Goal: Information Seeking & Learning: Learn about a topic

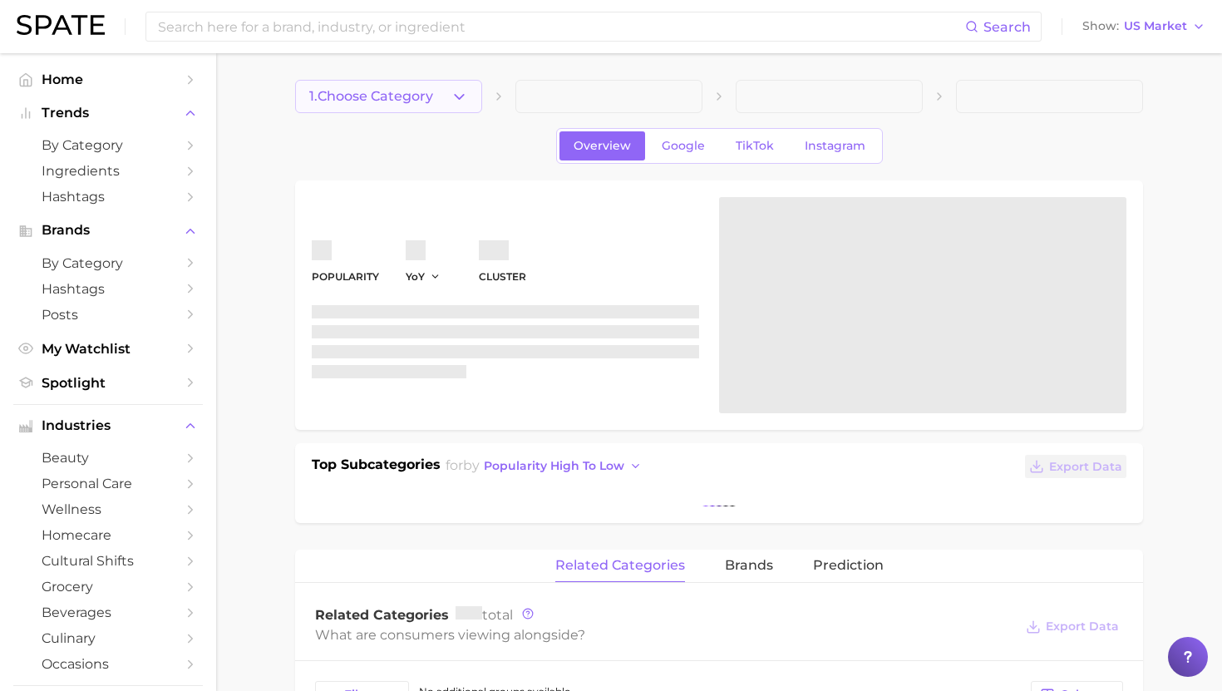
click at [427, 106] on button "1. Choose Category" at bounding box center [388, 96] width 187 height 33
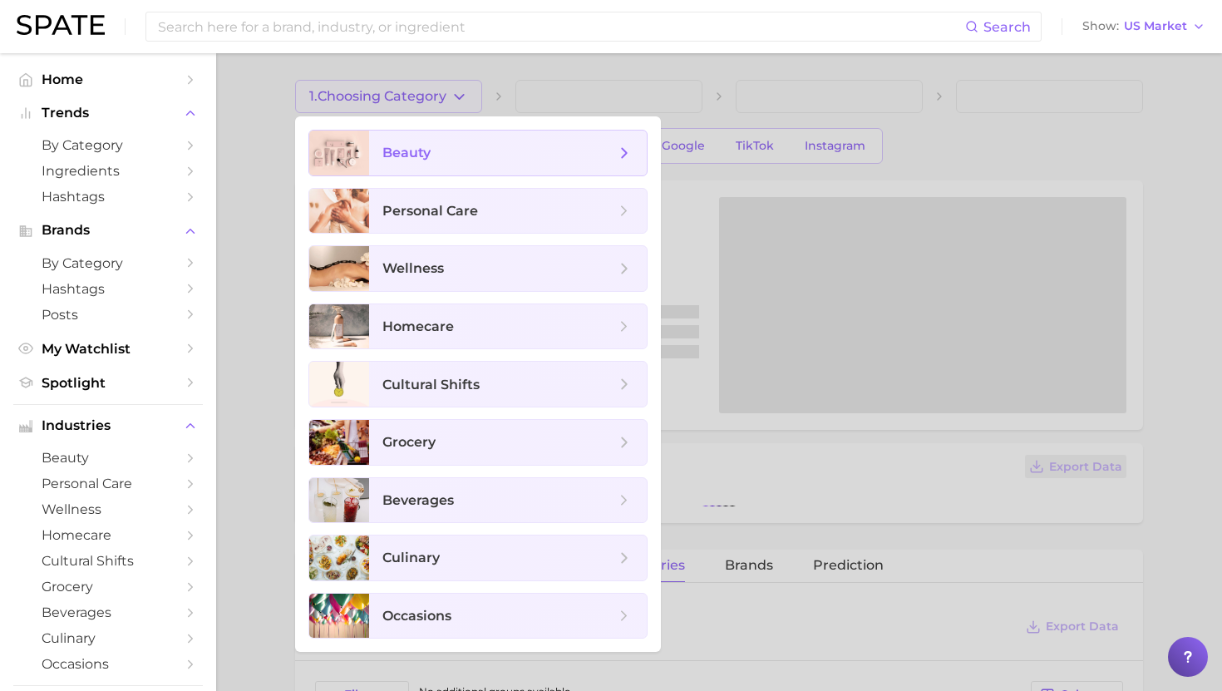
click at [429, 150] on span "beauty" at bounding box center [406, 153] width 48 height 16
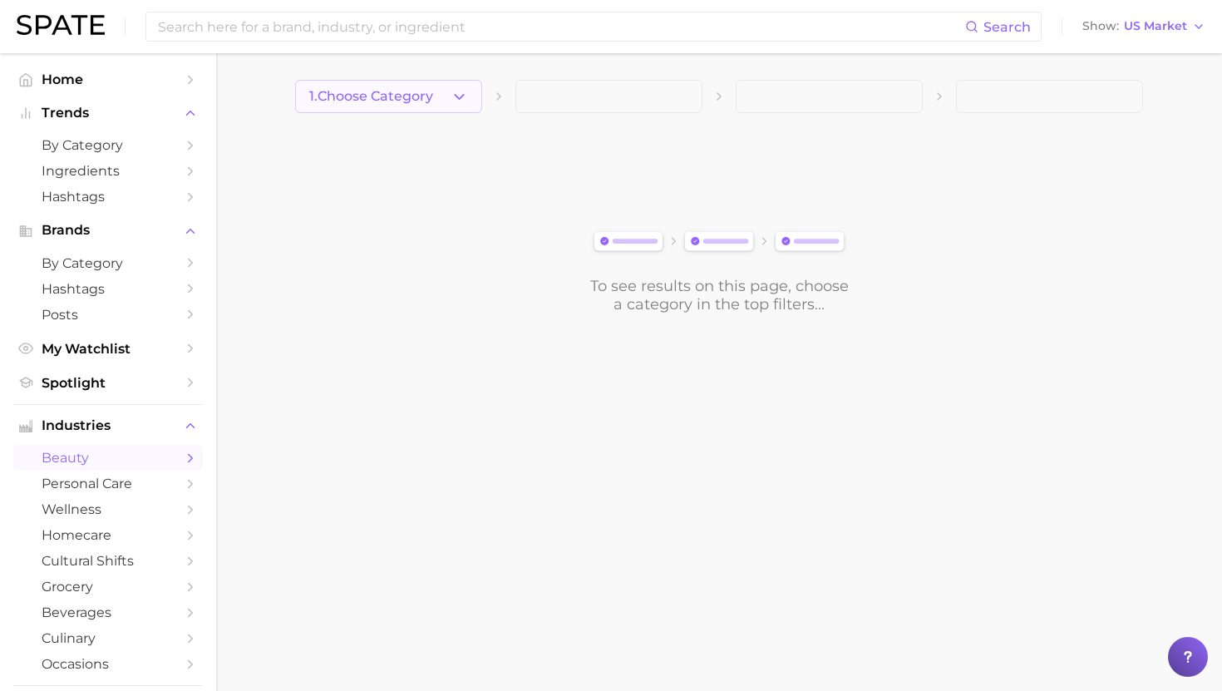
click at [441, 91] on button "1. Choose Category" at bounding box center [388, 96] width 187 height 33
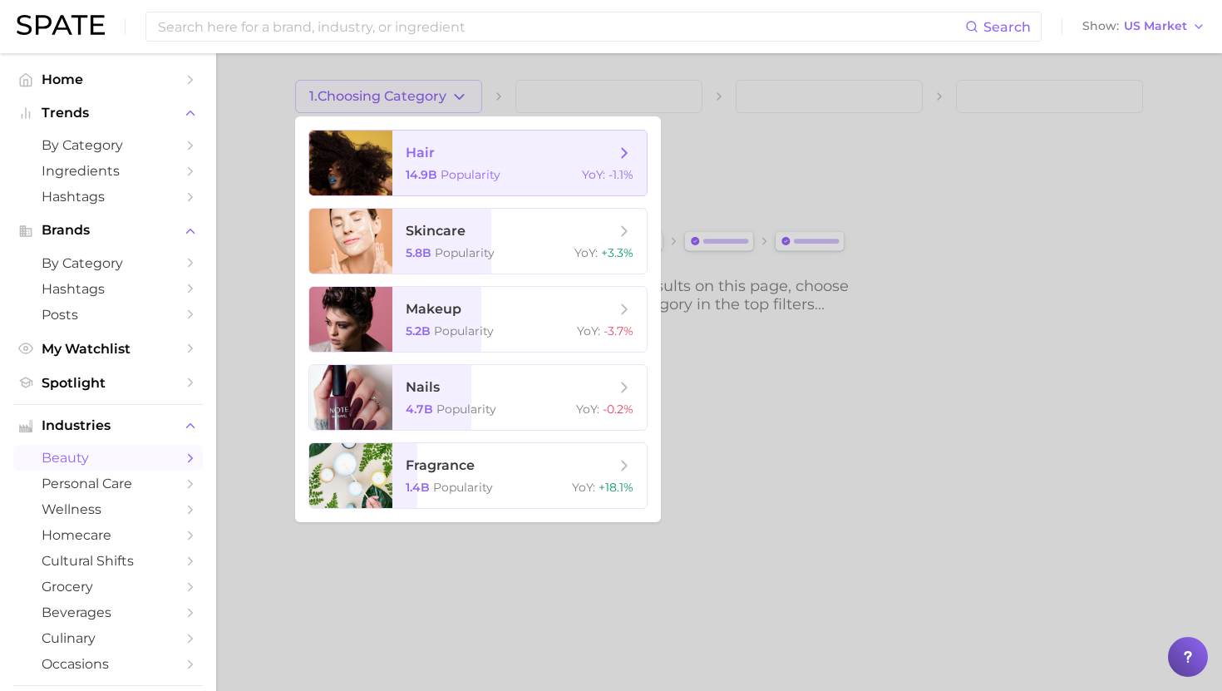
click at [445, 164] on span "hair 14.9b Popularity YoY : -1.1%" at bounding box center [519, 163] width 254 height 65
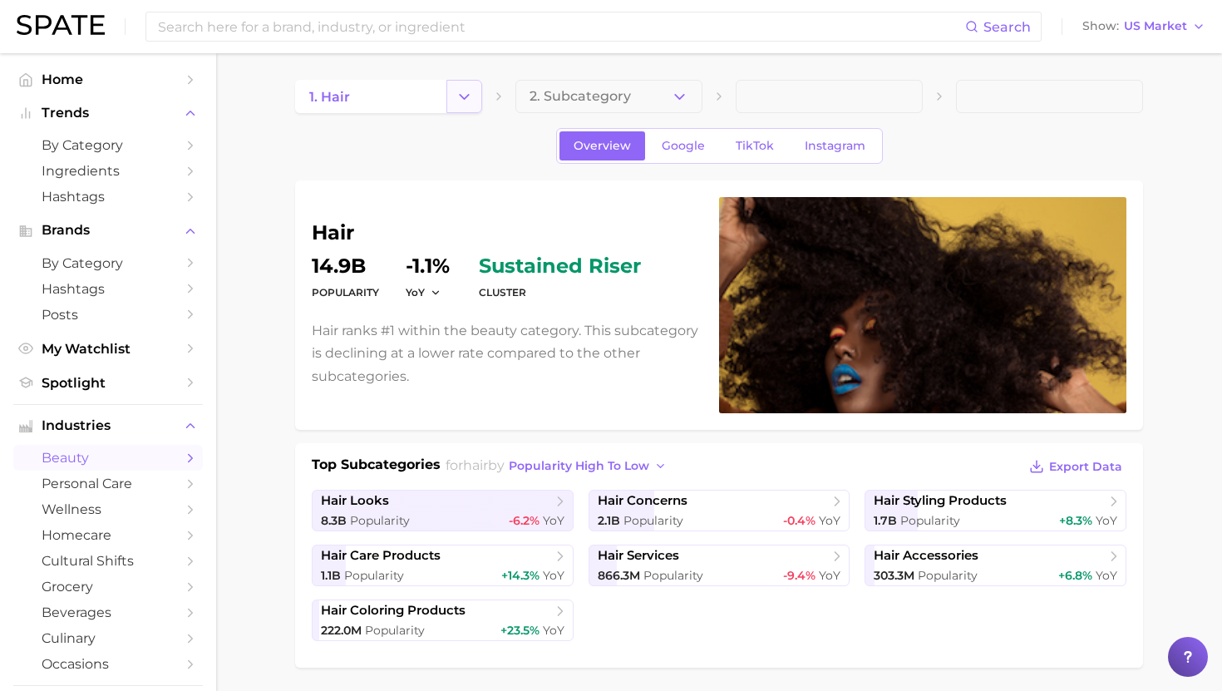
click at [467, 97] on icon "Change Category" at bounding box center [464, 96] width 17 height 17
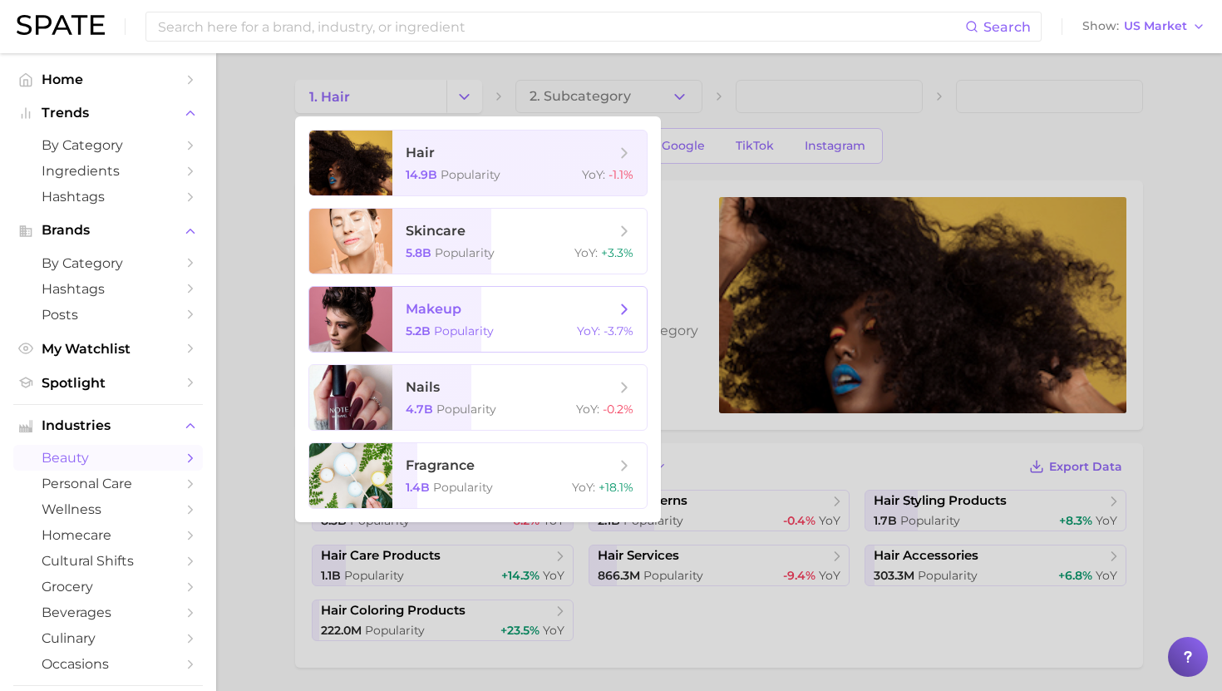
click at [453, 307] on span "makeup" at bounding box center [434, 309] width 56 height 16
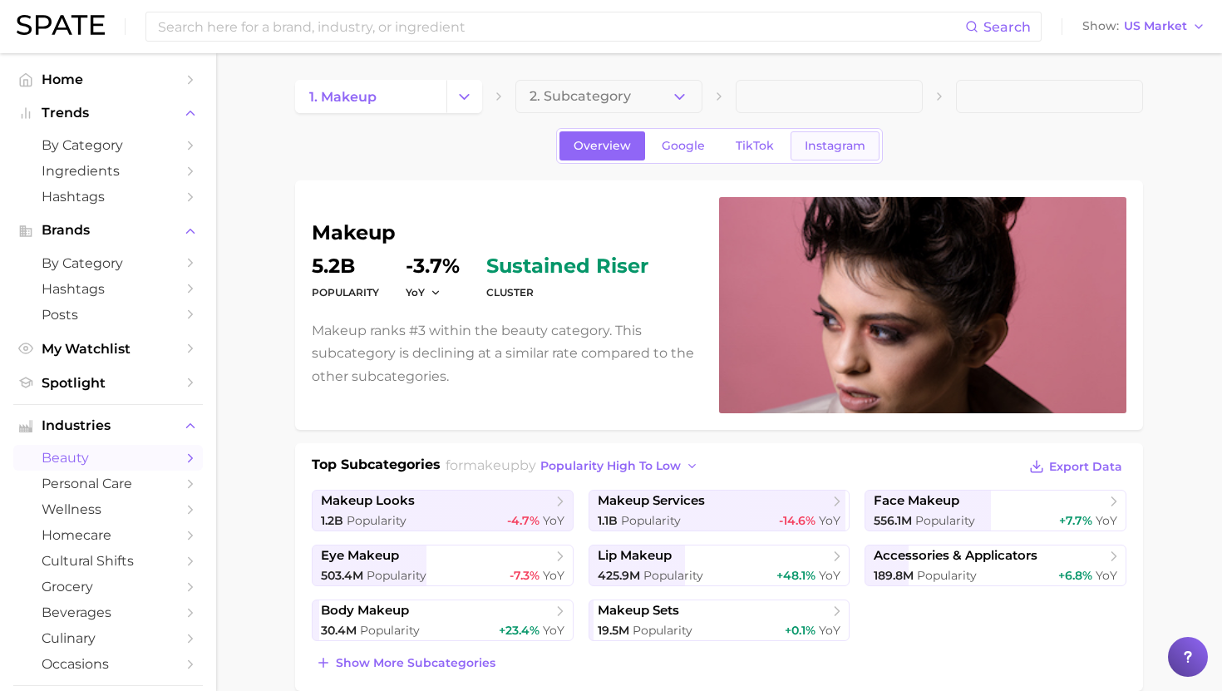
click at [844, 141] on span "Instagram" at bounding box center [835, 146] width 61 height 14
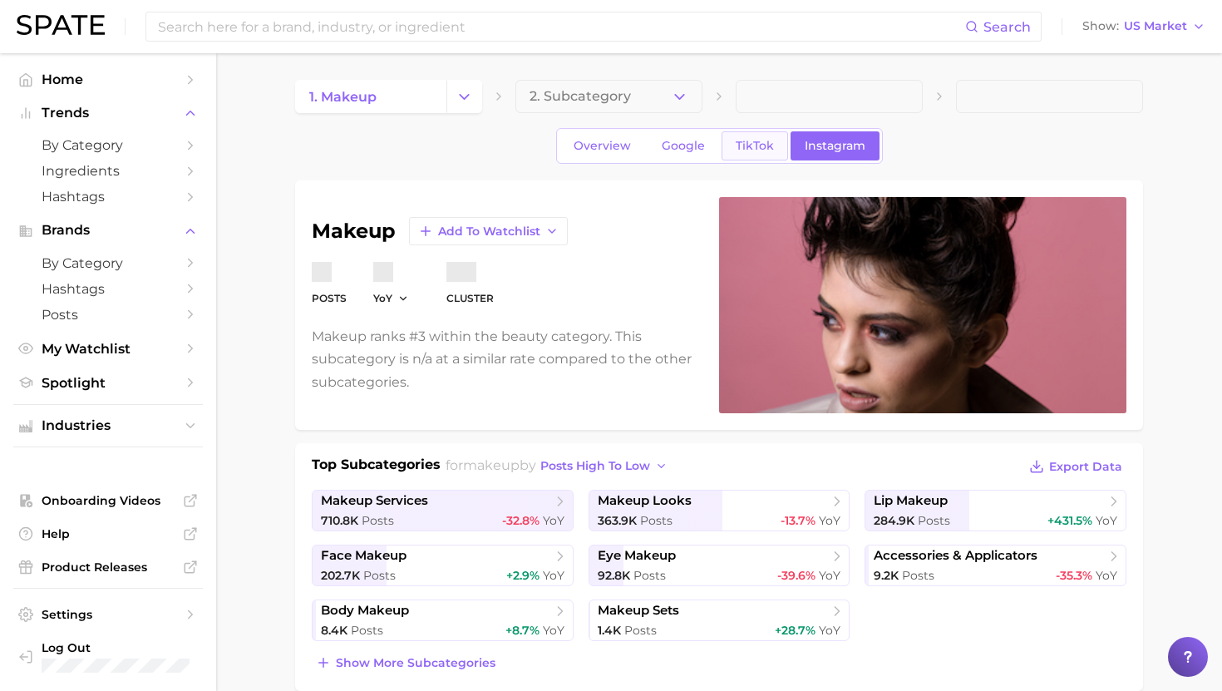
click at [757, 141] on span "TikTok" at bounding box center [755, 146] width 38 height 14
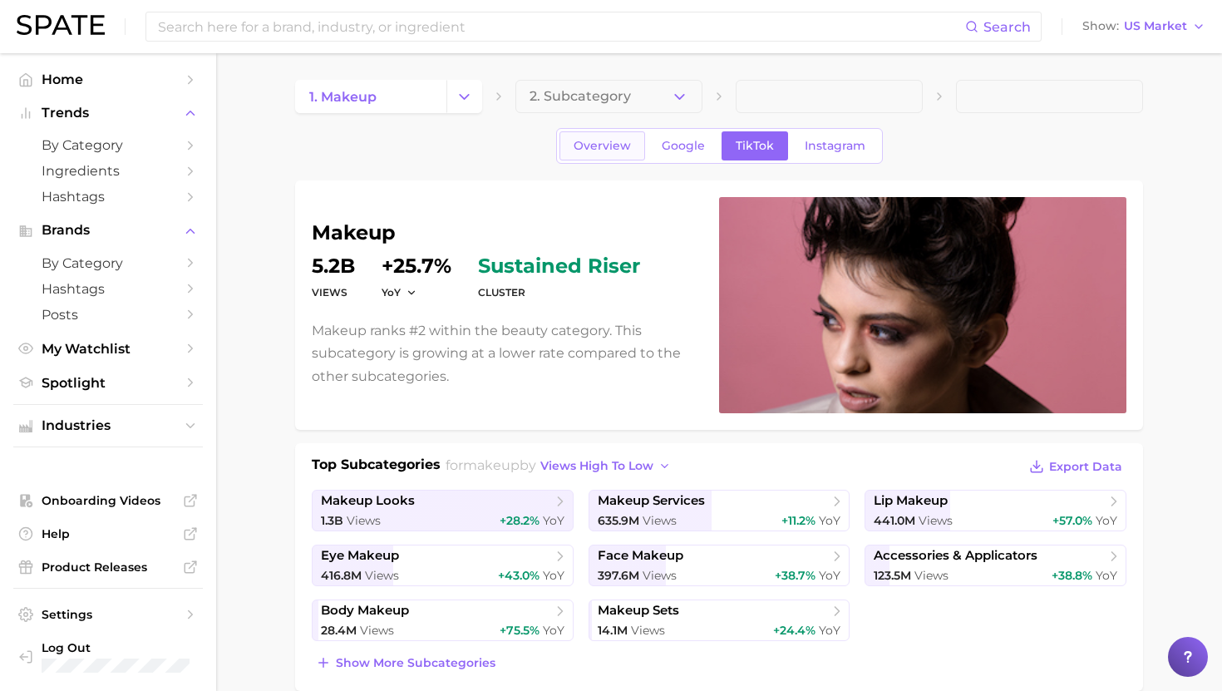
click at [606, 137] on link "Overview" at bounding box center [603, 145] width 86 height 29
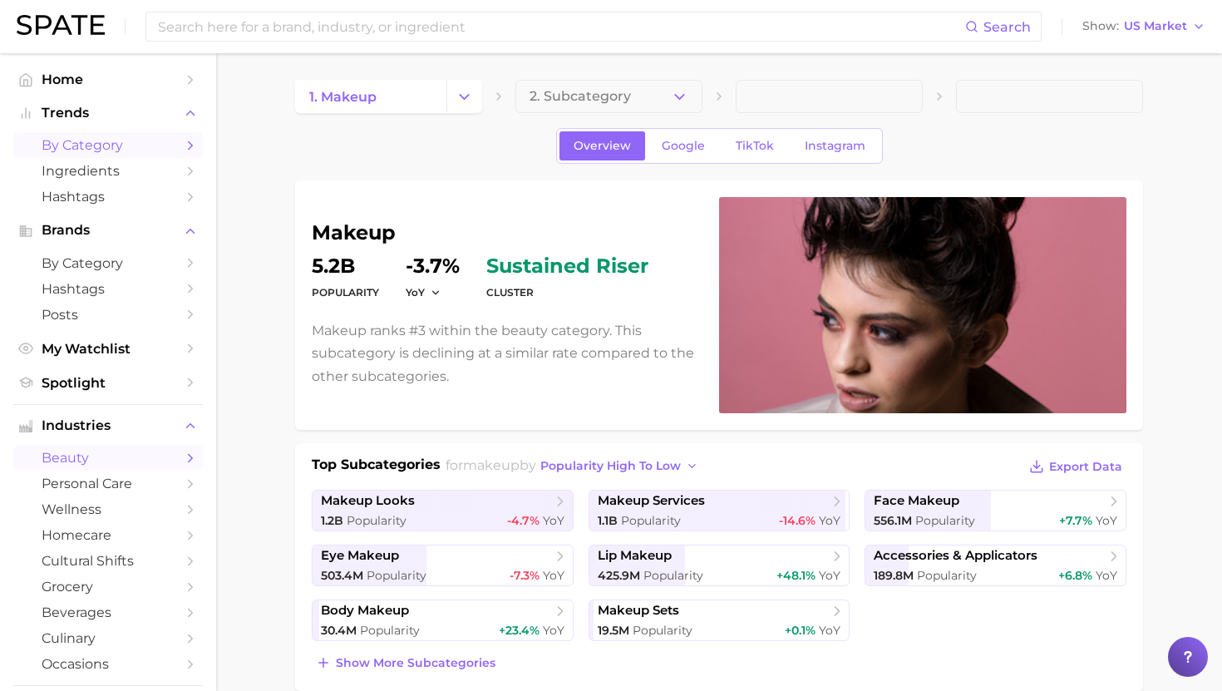
click at [133, 145] on span "by Category" at bounding box center [108, 145] width 133 height 16
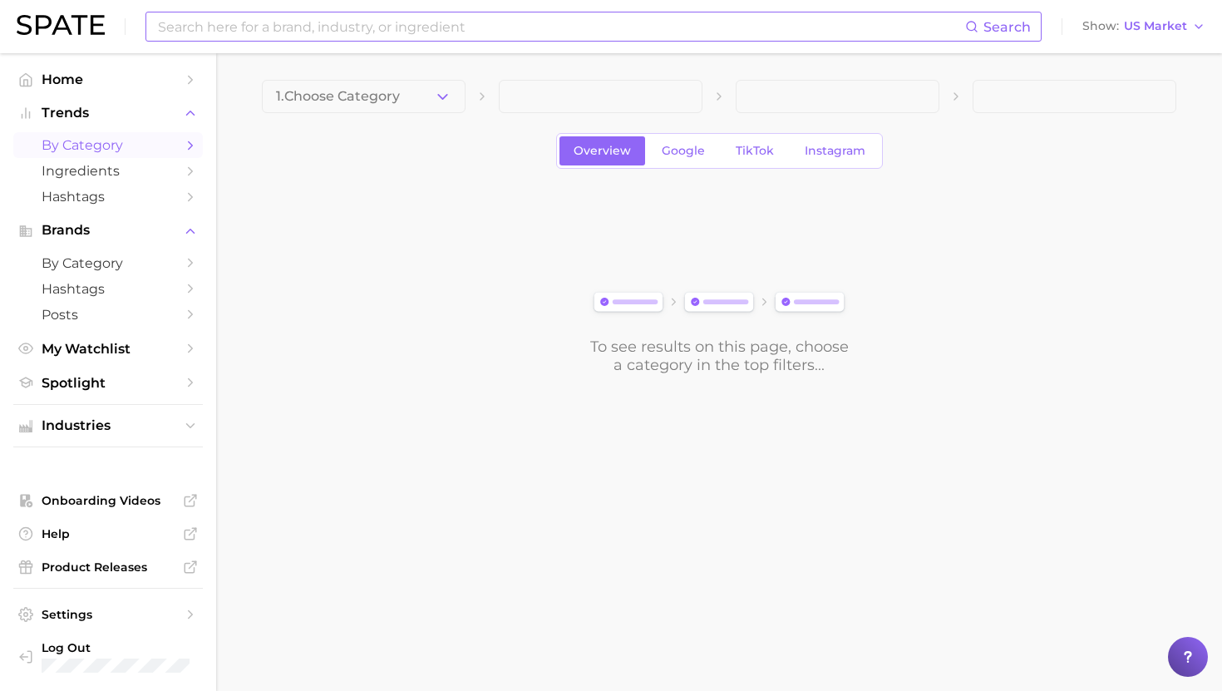
click at [222, 38] on input at bounding box center [560, 26] width 809 height 28
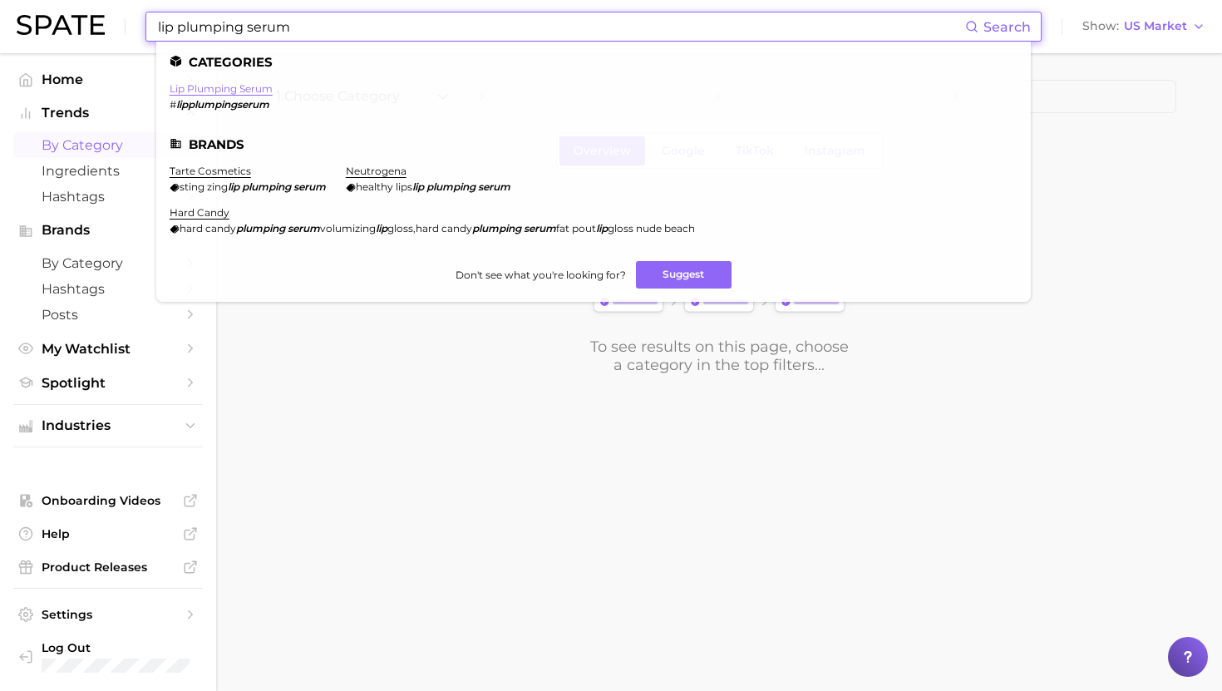
type input "lip plumping serum"
click at [228, 91] on link "lip plumping serum" at bounding box center [221, 88] width 103 height 12
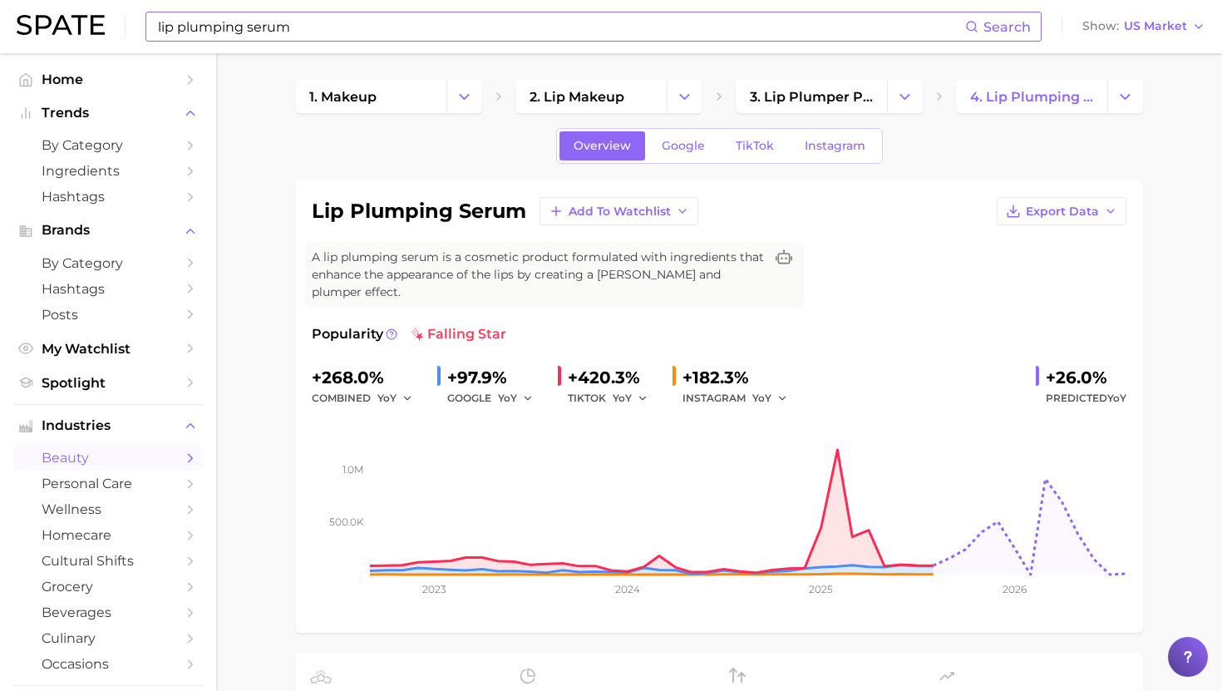
click at [407, 27] on input "lip plumping serum" at bounding box center [560, 26] width 809 height 28
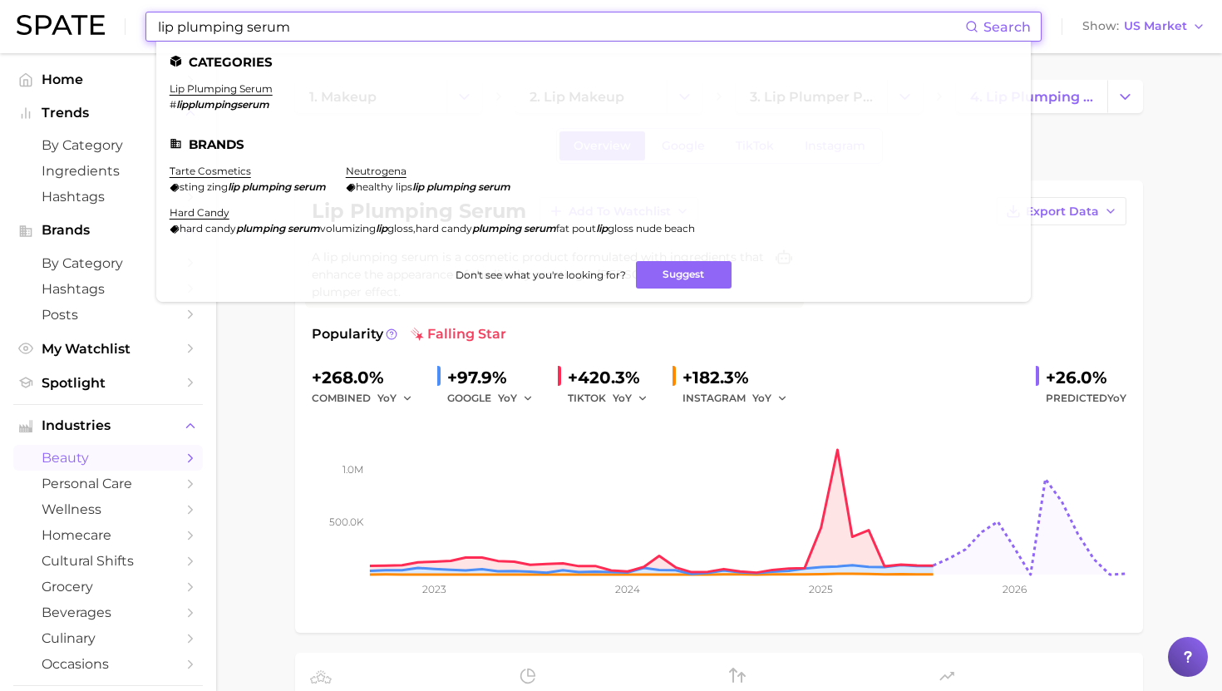
click at [407, 27] on input "lip plumping serum" at bounding box center [560, 26] width 809 height 28
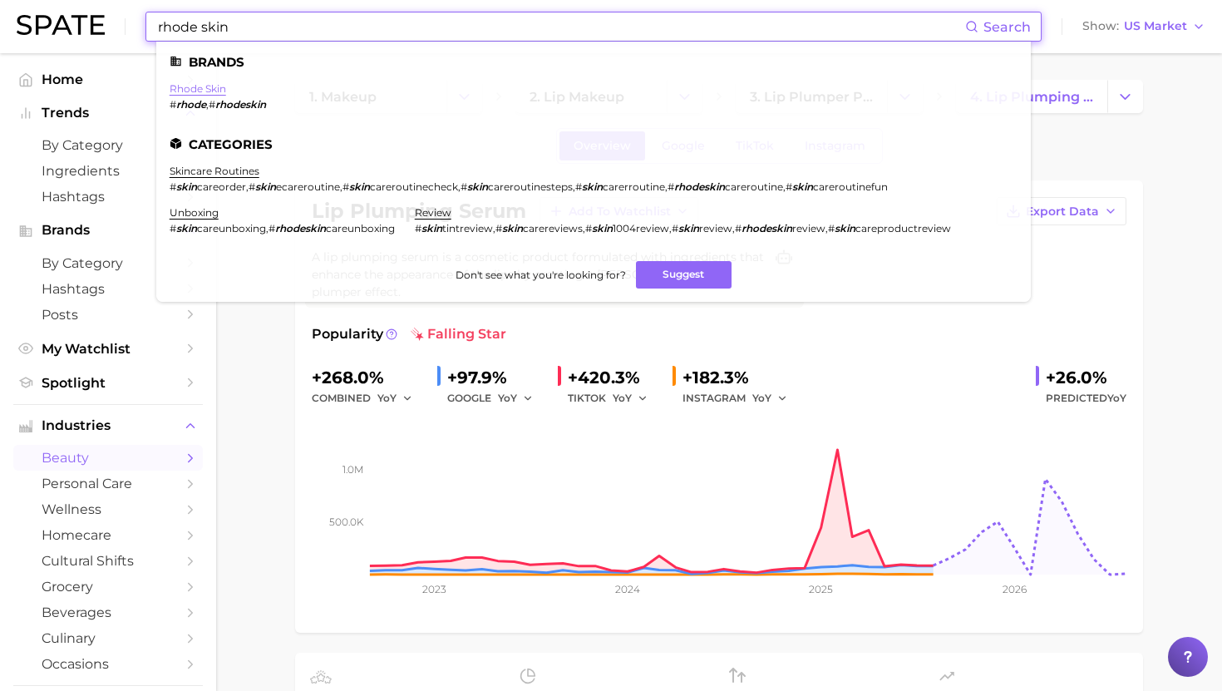
type input "rhode skin"
click at [202, 86] on link "rhode skin" at bounding box center [198, 88] width 57 height 12
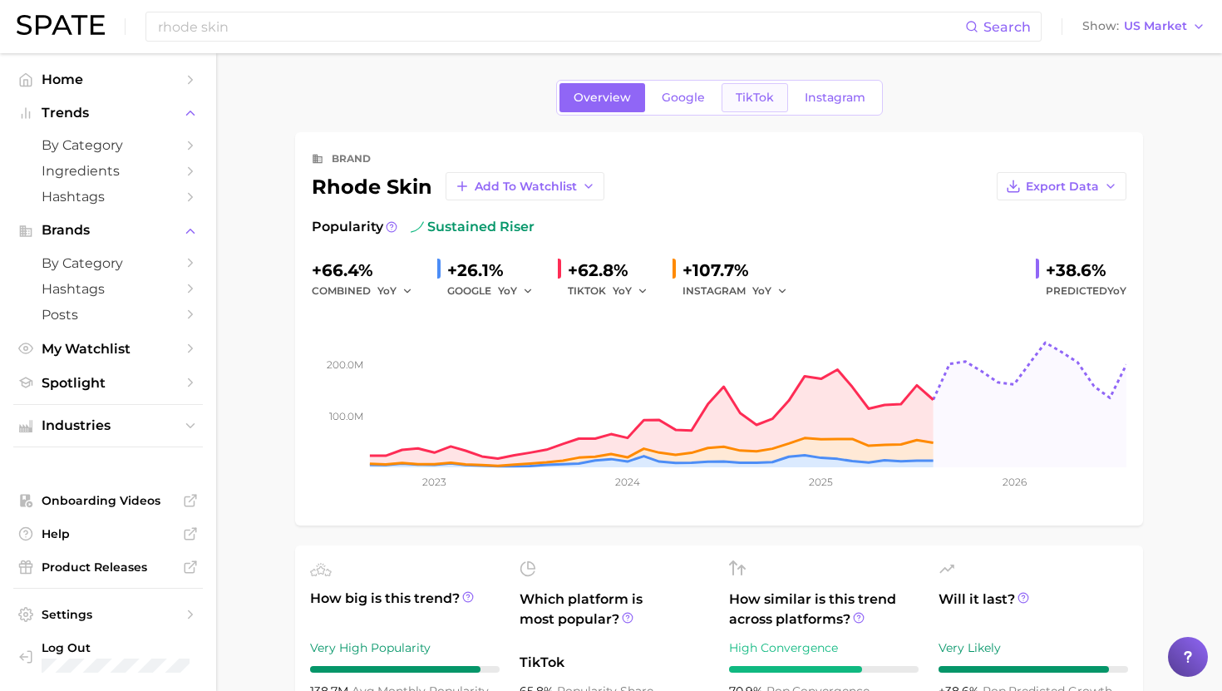
click at [768, 90] on link "TikTok" at bounding box center [755, 97] width 67 height 29
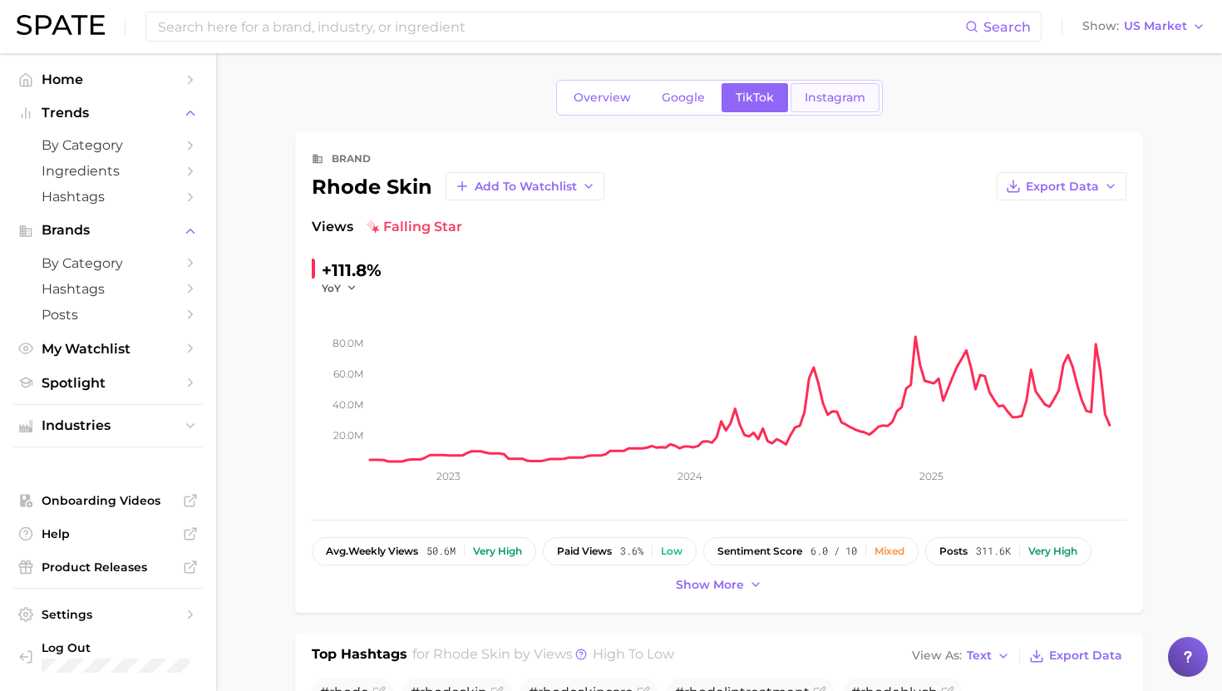
click at [826, 100] on span "Instagram" at bounding box center [835, 98] width 61 height 14
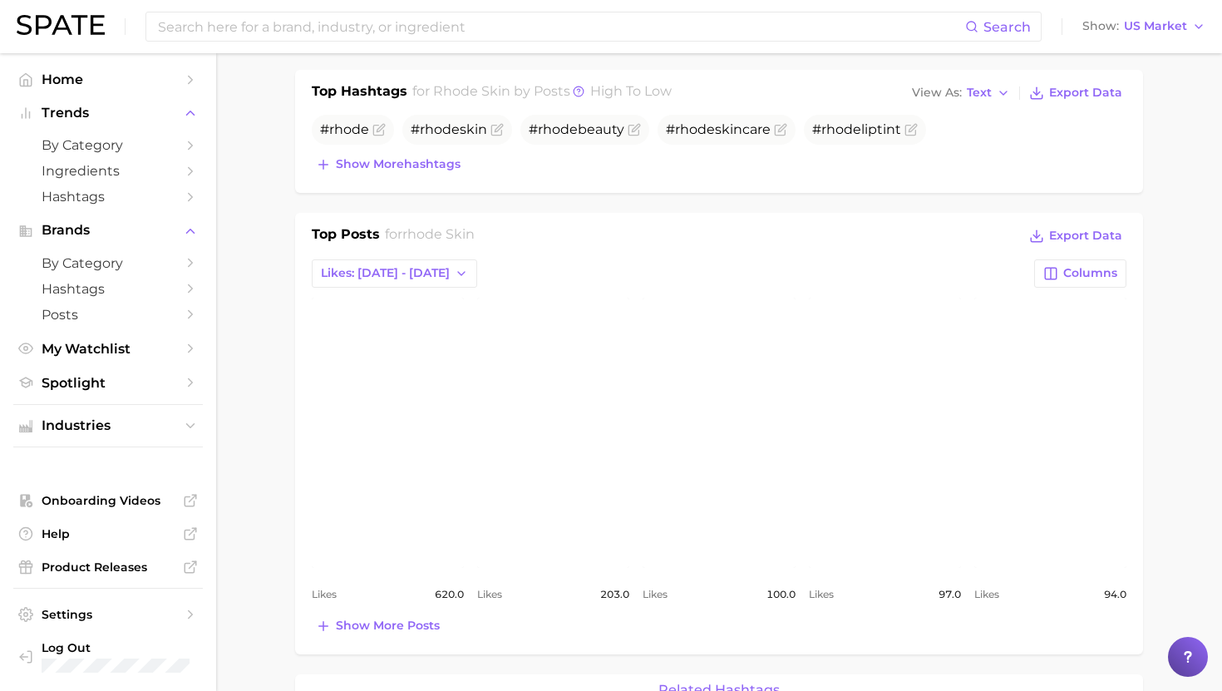
scroll to position [535, 0]
click at [376, 264] on span "Likes: Sep 21 - 28" at bounding box center [385, 271] width 129 height 14
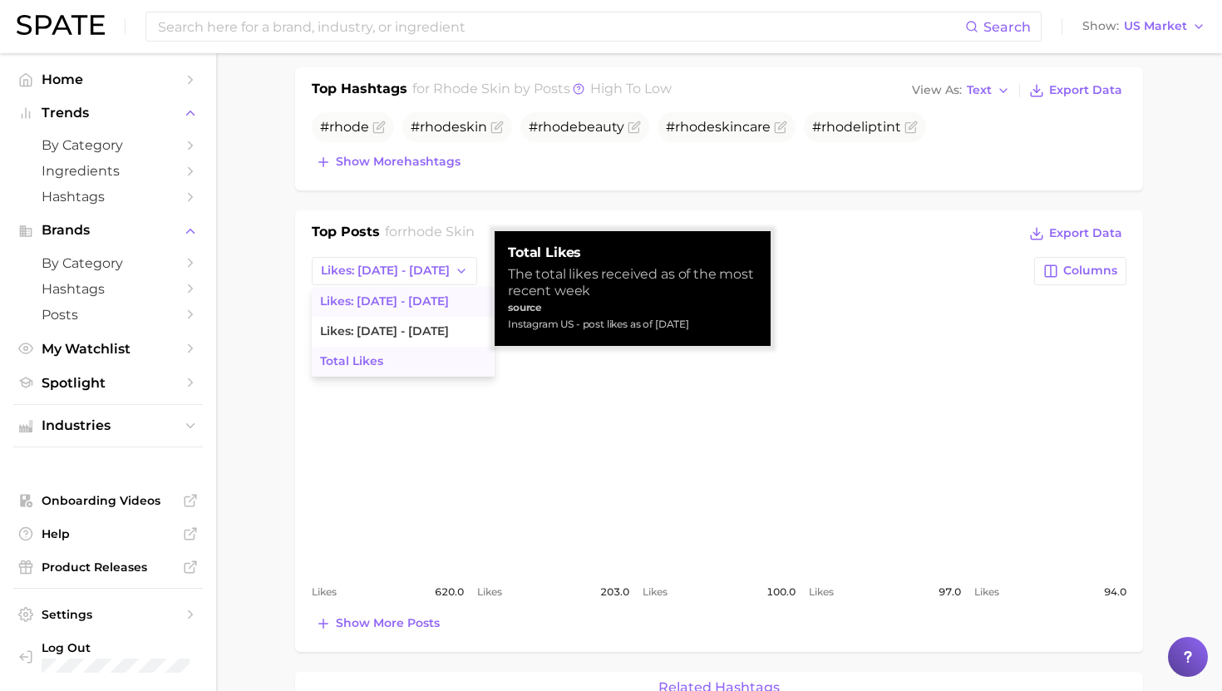
click at [369, 364] on span "Total Likes" at bounding box center [351, 361] width 63 height 14
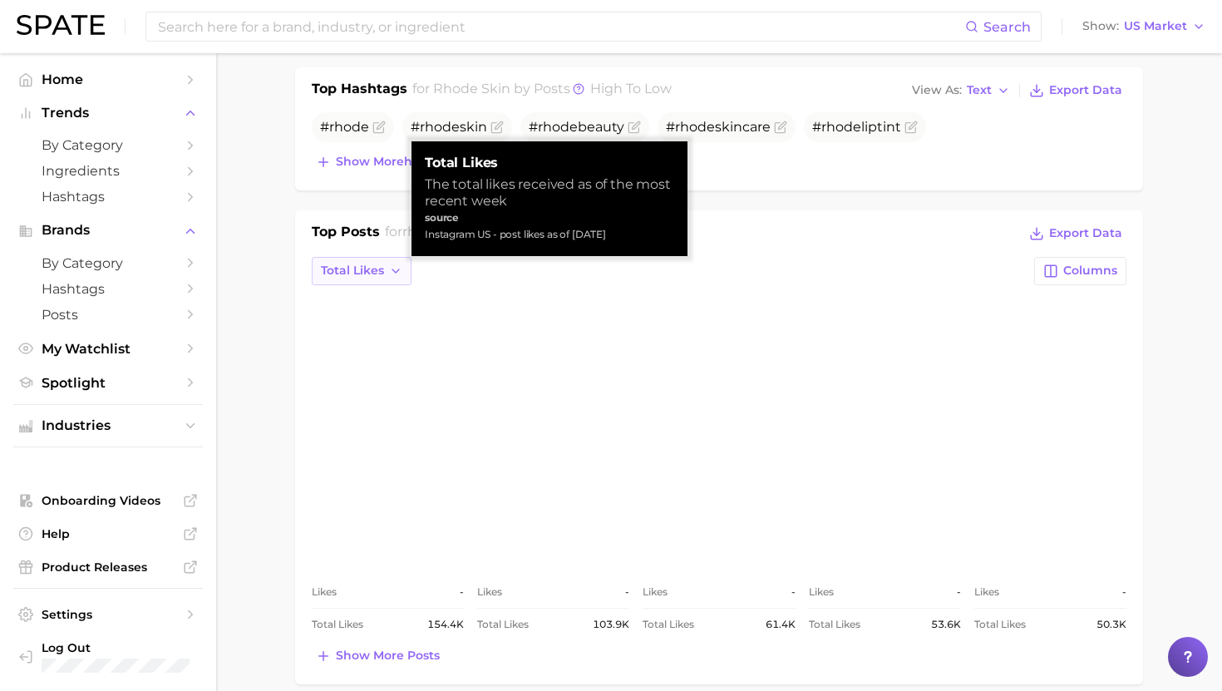
click at [394, 269] on icon "button" at bounding box center [395, 270] width 13 height 13
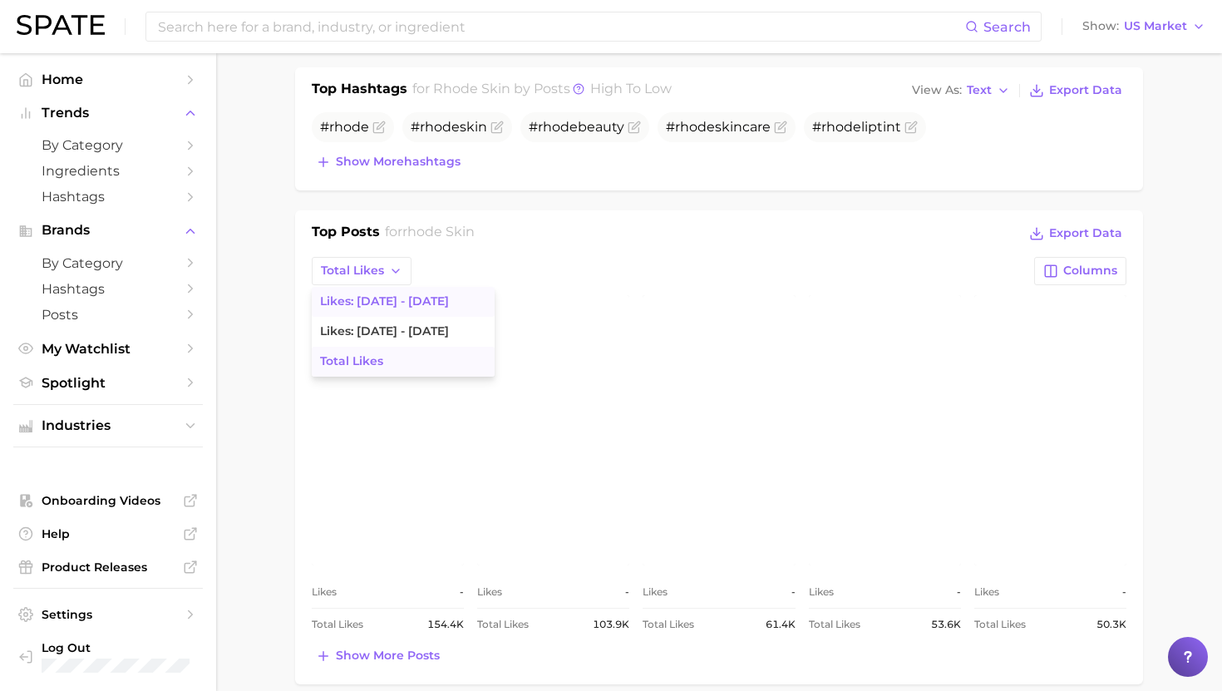
click at [396, 301] on span "Likes: Sep 21 - 28" at bounding box center [384, 301] width 129 height 14
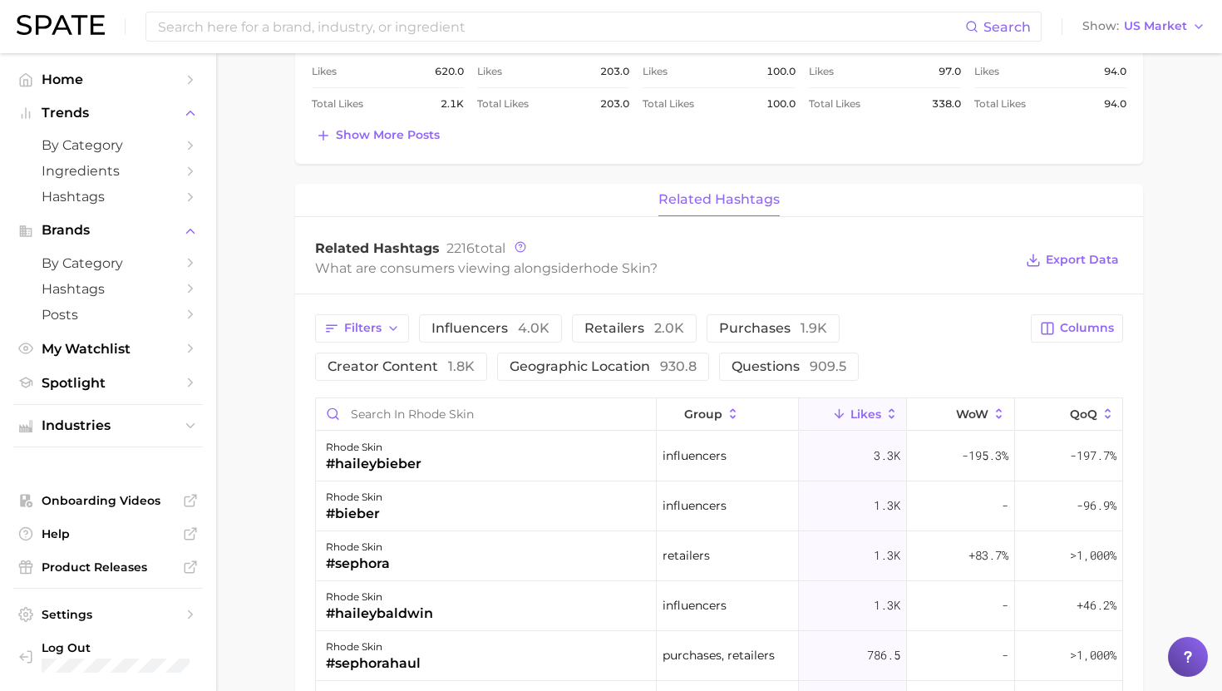
scroll to position [1062, 0]
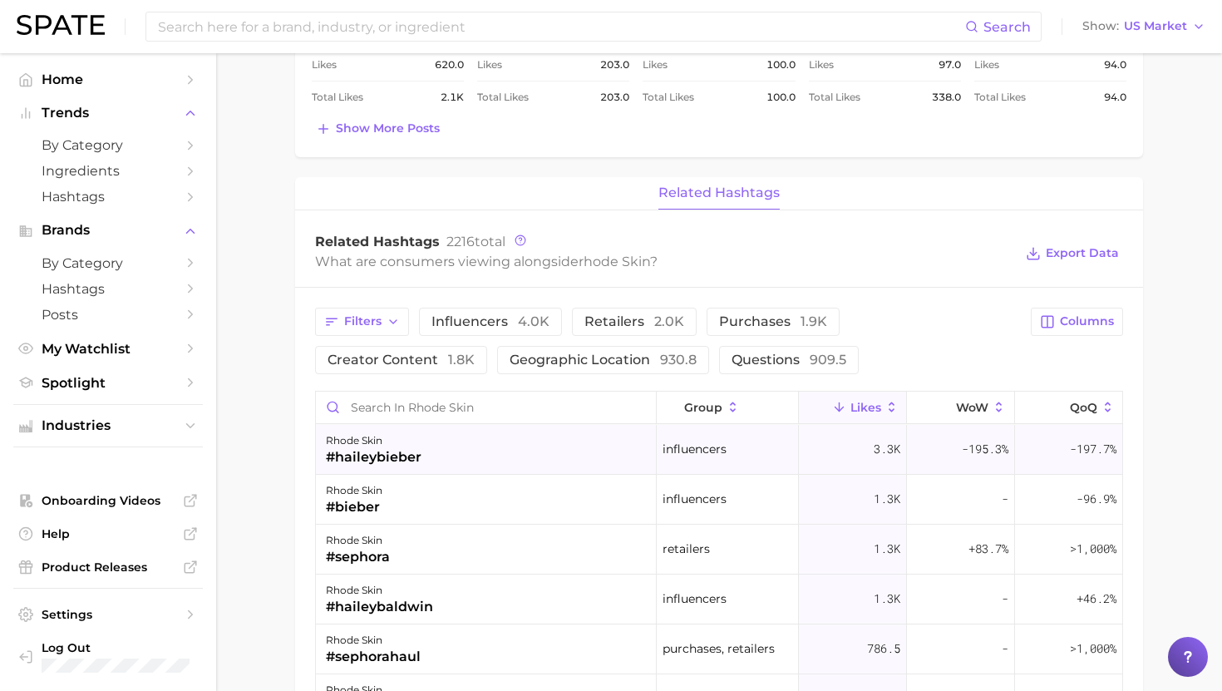
click at [379, 450] on div "#haileybieber" at bounding box center [374, 457] width 96 height 20
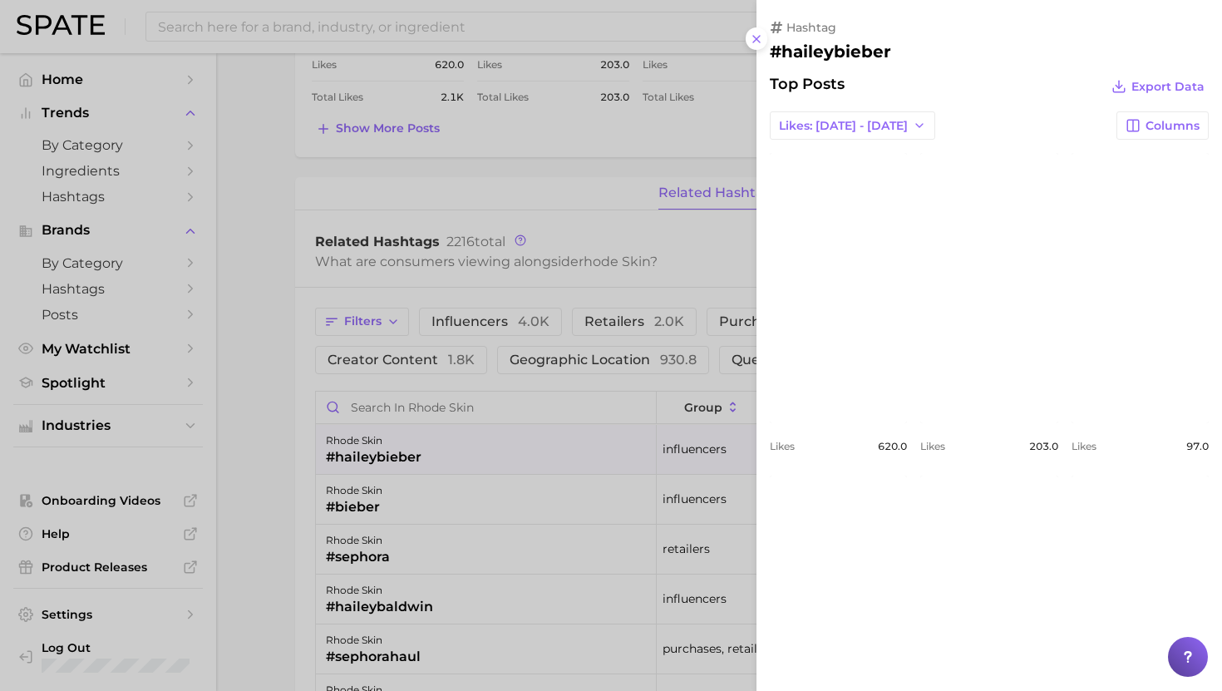
click at [379, 449] on div at bounding box center [611, 345] width 1222 height 691
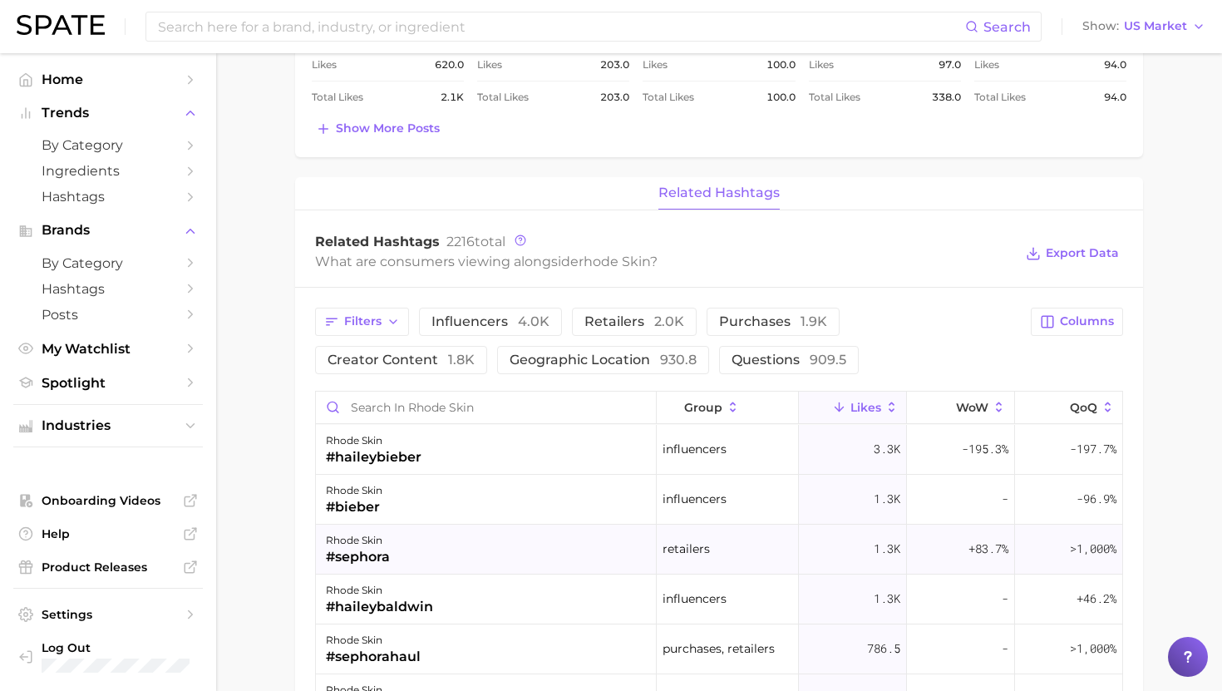
click at [382, 537] on div "rhode skin" at bounding box center [358, 540] width 64 height 20
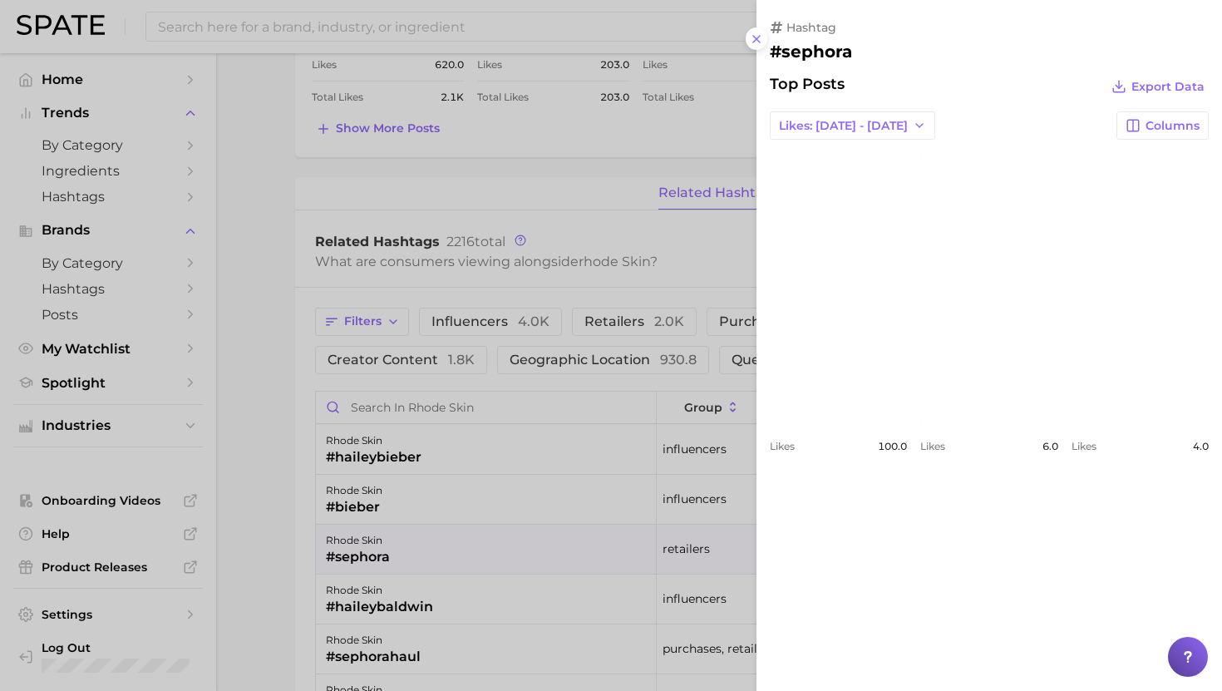
click at [832, 141] on div "Top Posts Export Data Likes: Sep 21 - 28 Columns view post on Instagram Likes 1…" at bounding box center [989, 431] width 439 height 713
click at [830, 130] on span "Likes: Sep 21 - 28" at bounding box center [843, 126] width 129 height 14
click at [830, 189] on span "Likes: Sep 14 - 21" at bounding box center [842, 187] width 129 height 14
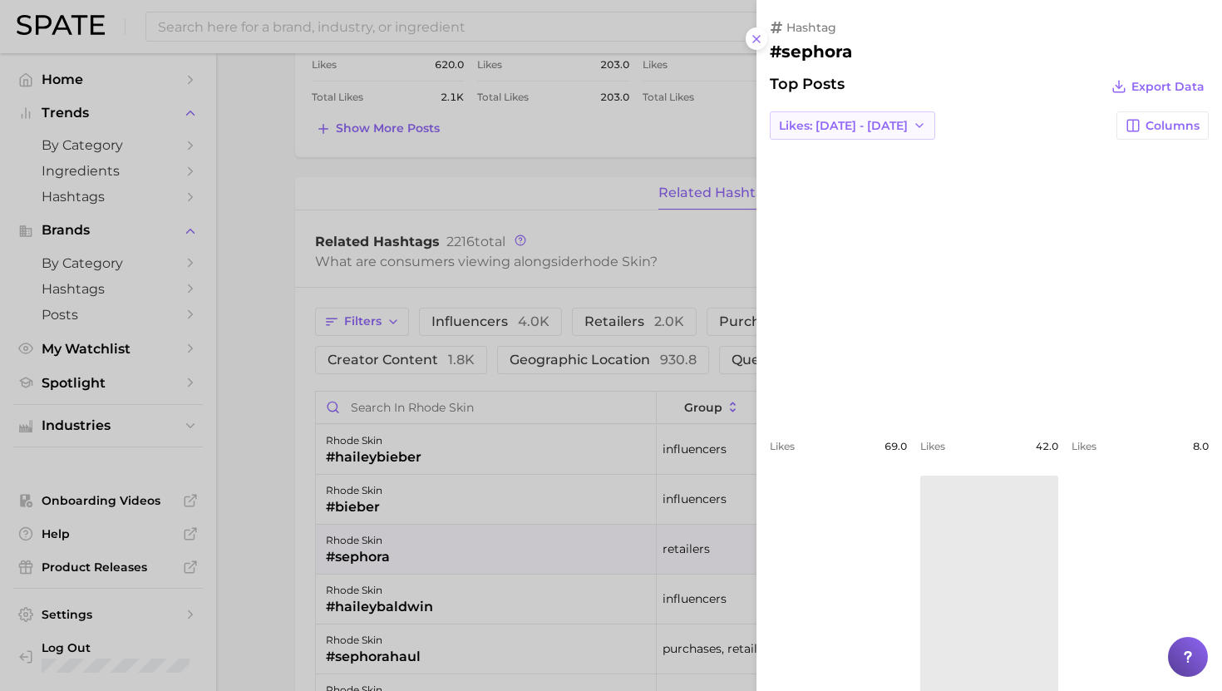
click at [834, 132] on button "Likes: Sep 14 - 21" at bounding box center [852, 125] width 165 height 28
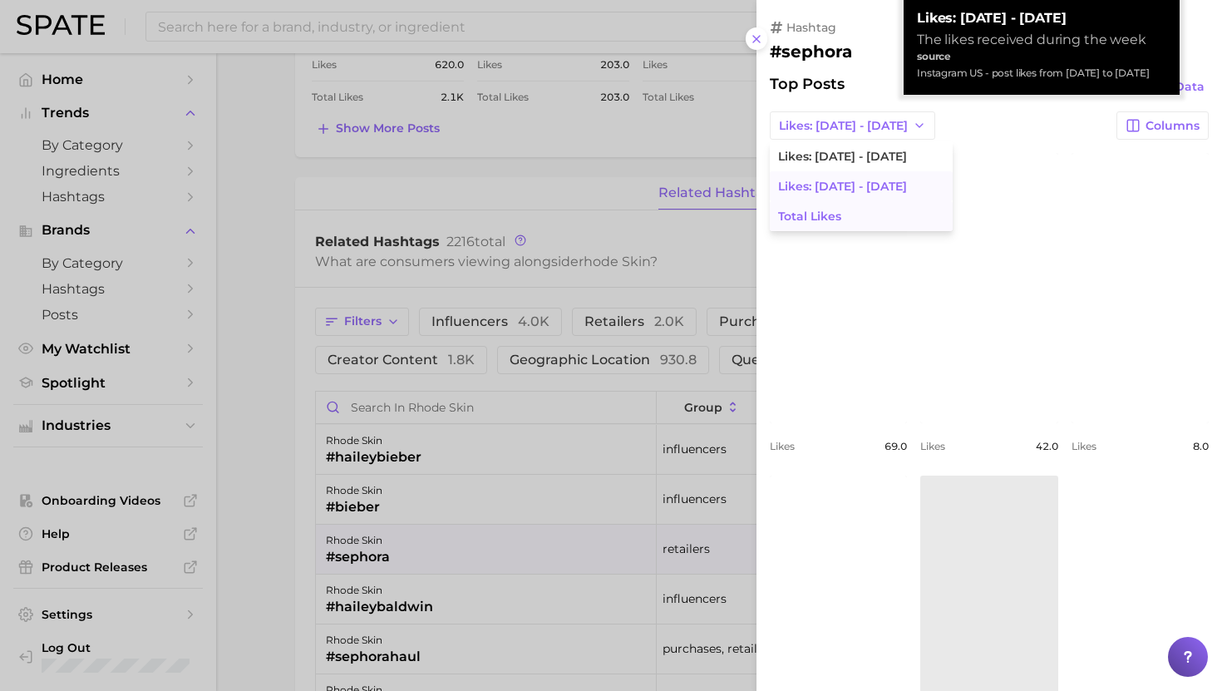
click at [831, 210] on span "Total Likes" at bounding box center [809, 217] width 63 height 14
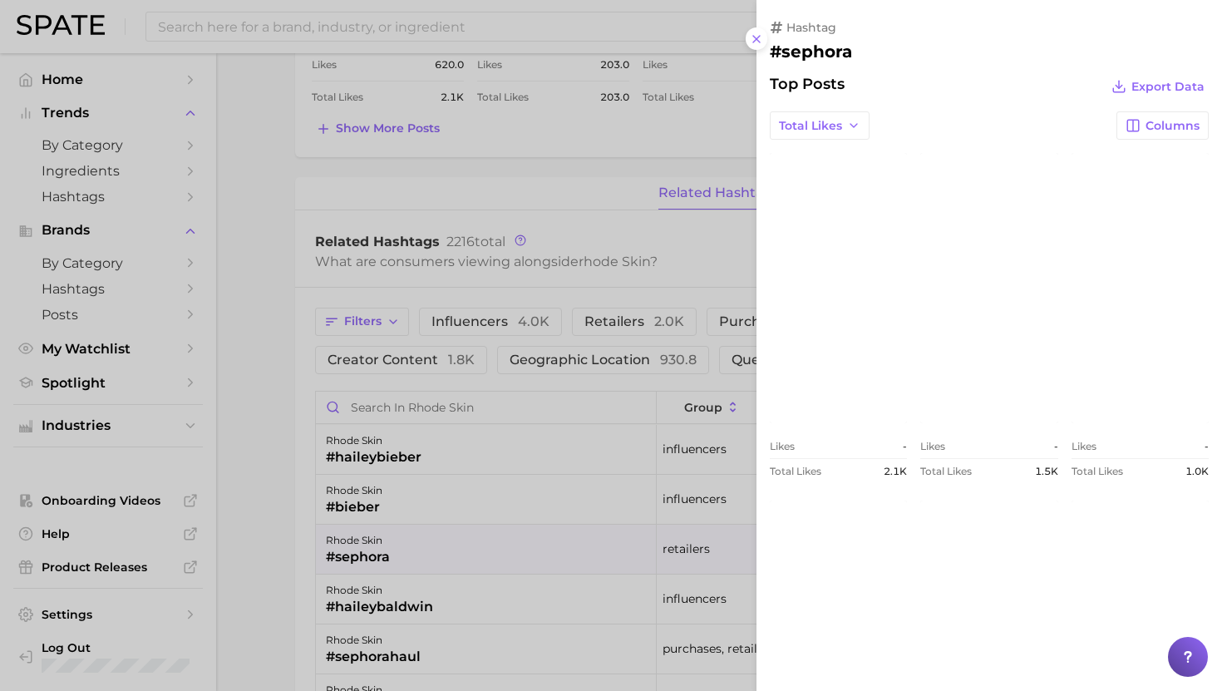
click at [475, 464] on div at bounding box center [611, 345] width 1222 height 691
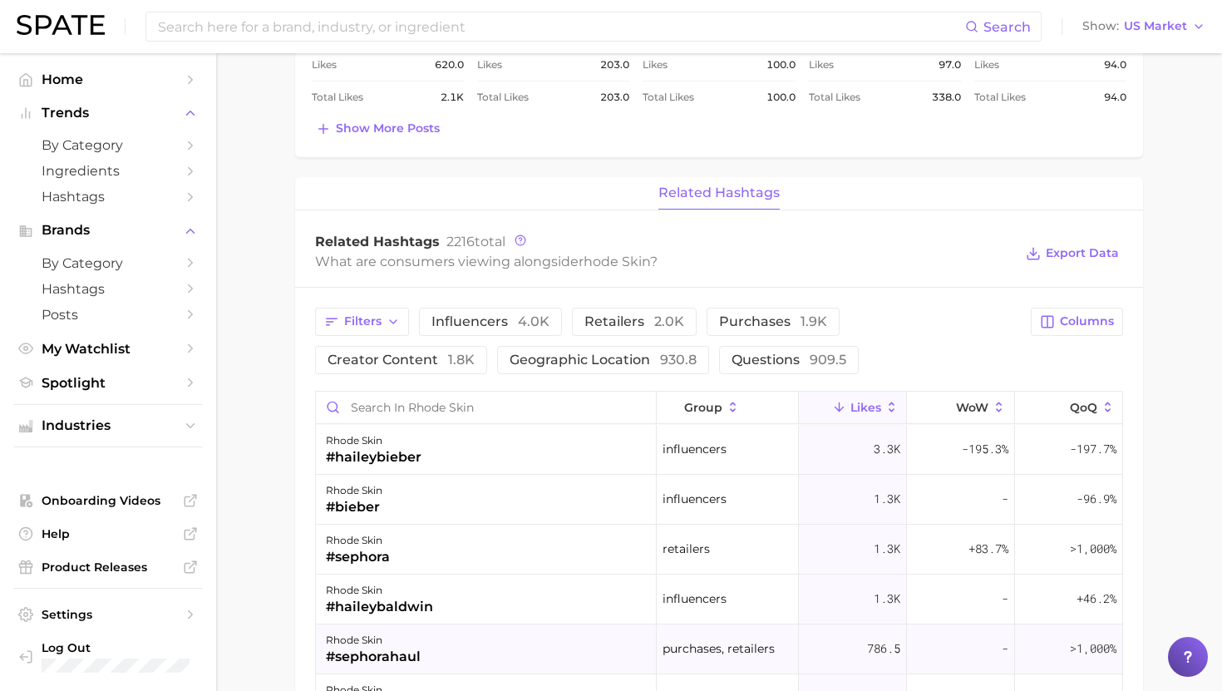
click at [451, 636] on div "rhode skin #sephorahaul" at bounding box center [486, 649] width 341 height 50
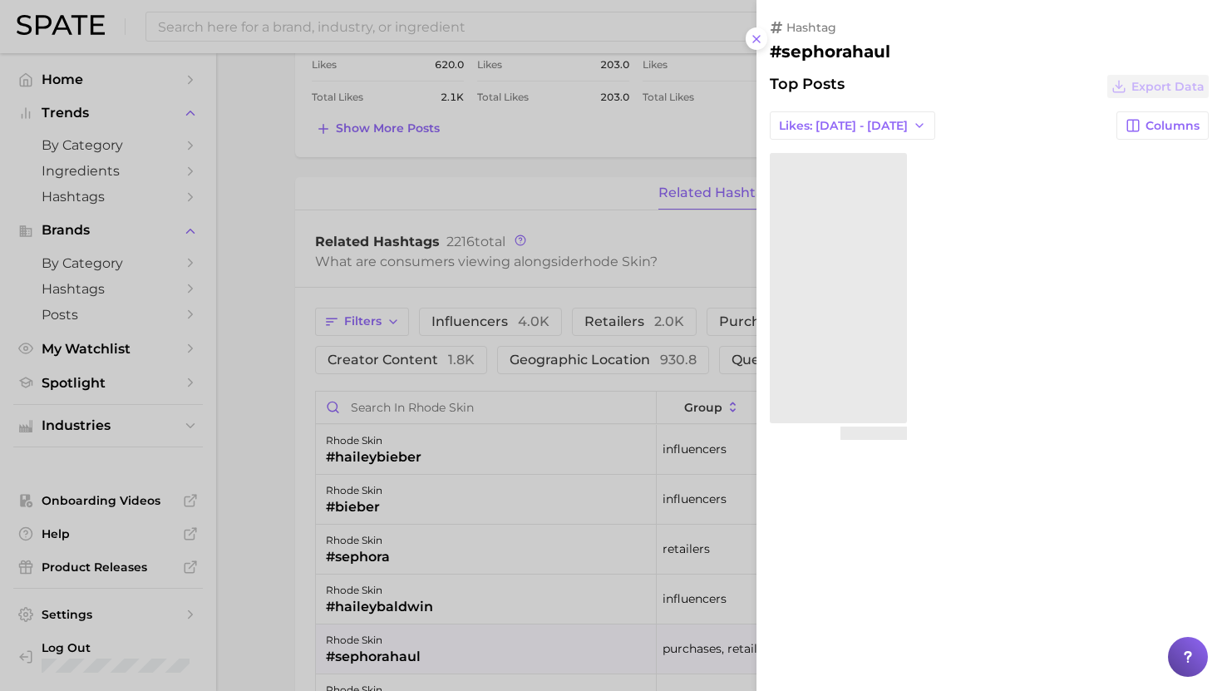
click at [451, 636] on div at bounding box center [611, 345] width 1222 height 691
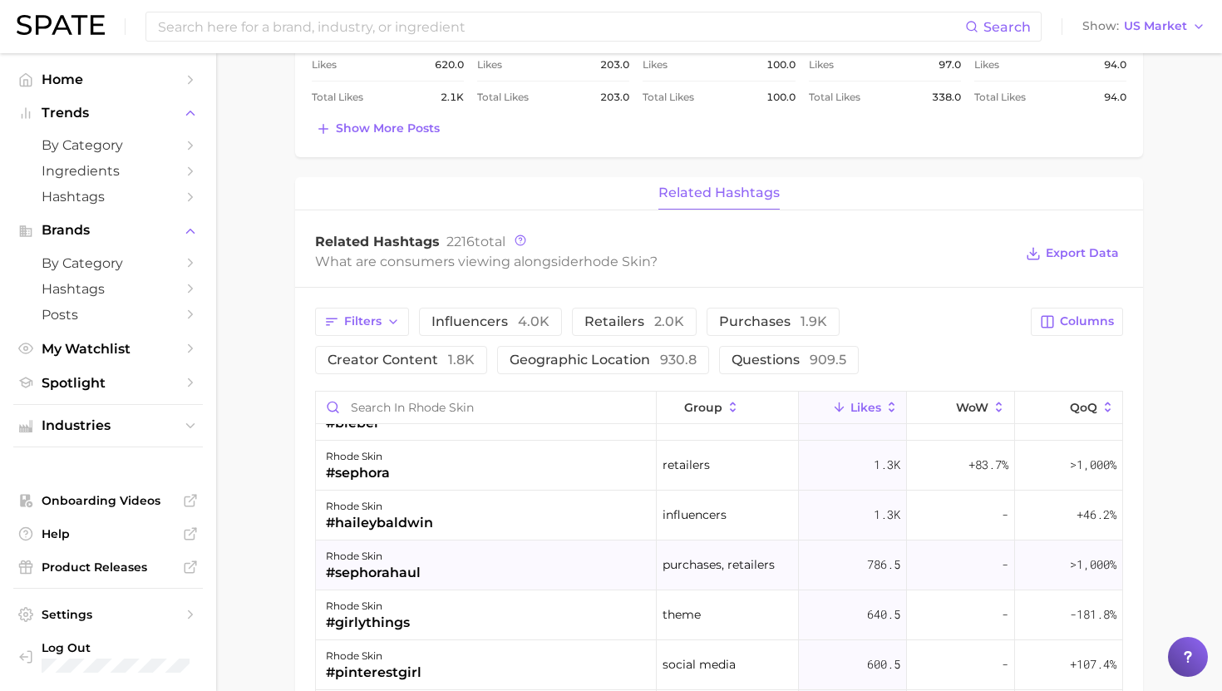
scroll to position [87, 0]
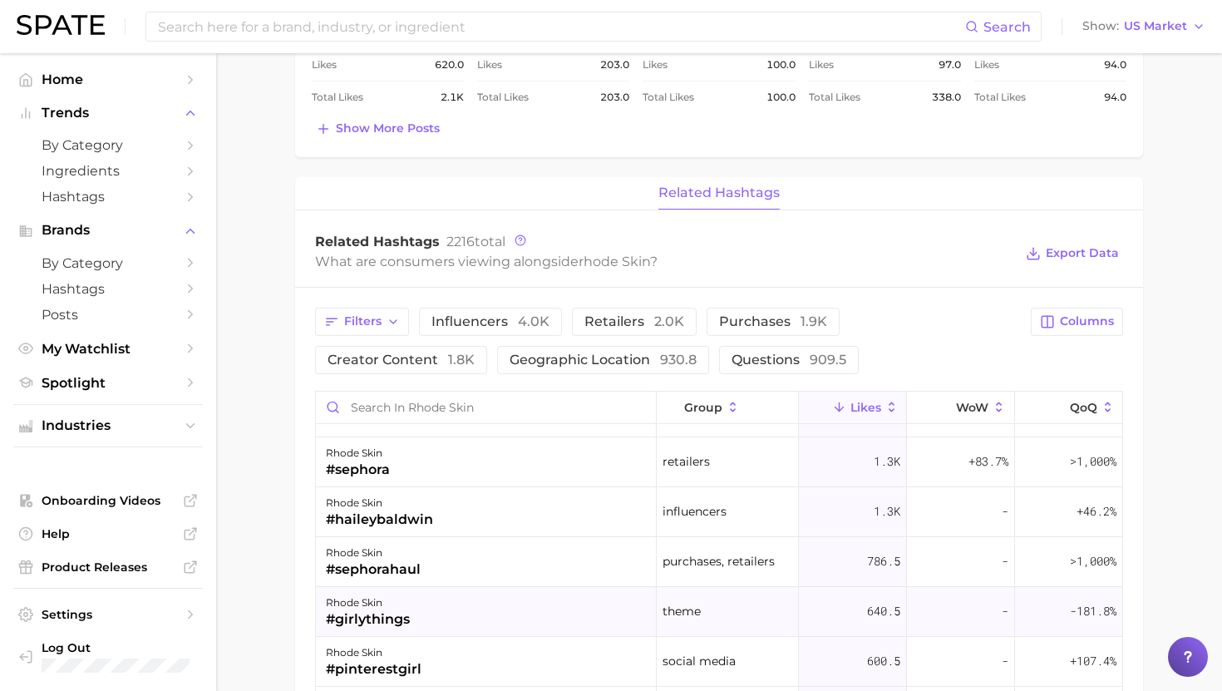
click at [458, 618] on div "rhode skin #girlythings" at bounding box center [486, 612] width 341 height 50
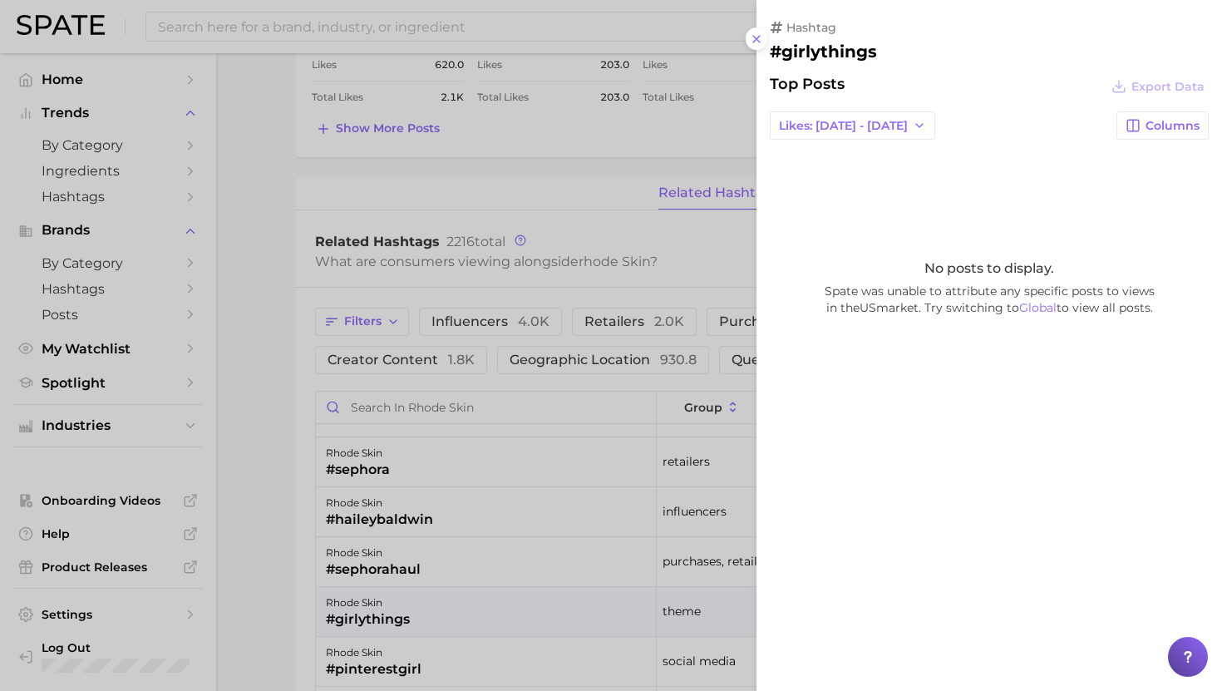
click at [458, 618] on div at bounding box center [611, 345] width 1222 height 691
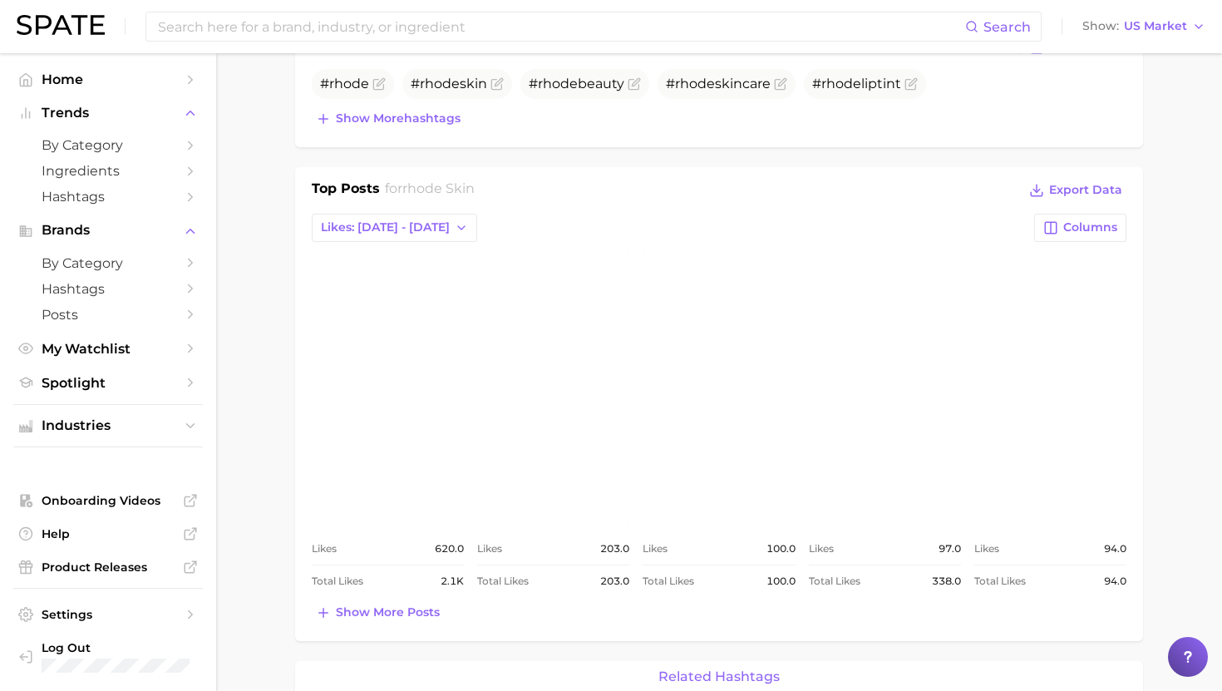
scroll to position [573, 0]
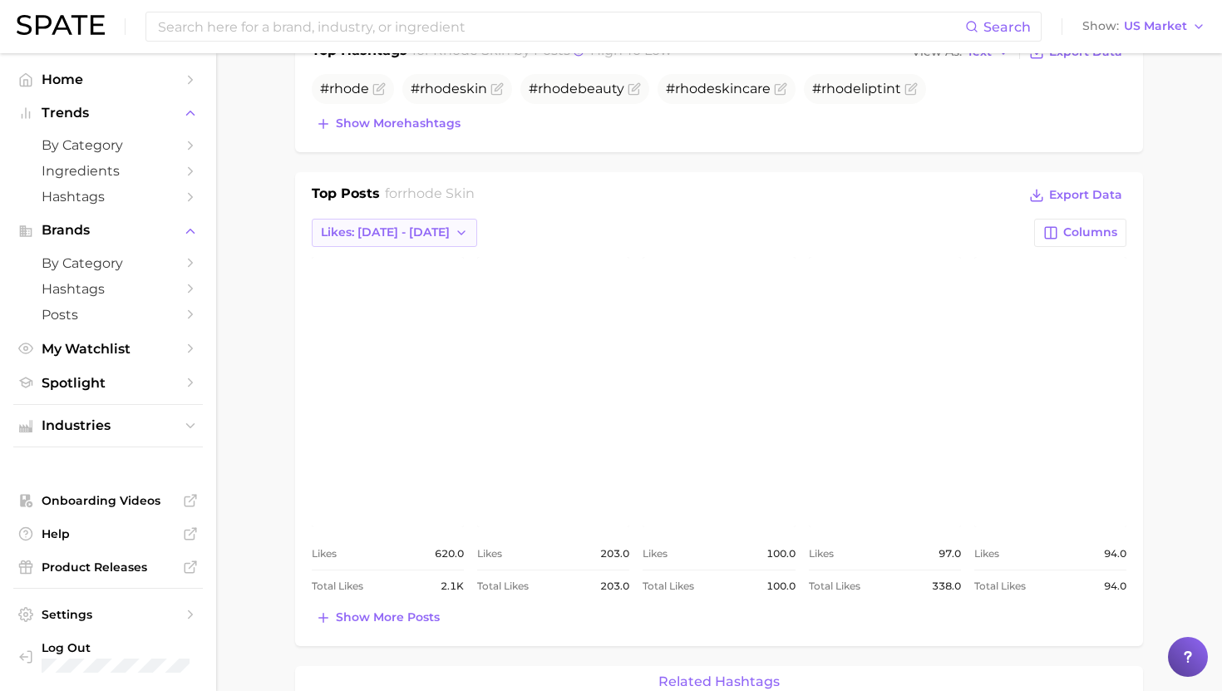
click at [419, 225] on span "Likes: Sep 21 - 28" at bounding box center [385, 232] width 129 height 14
click at [420, 224] on button "Likes: Sep 21 - 28" at bounding box center [394, 233] width 165 height 28
click at [397, 286] on span "Likes: Sep 14 - 21" at bounding box center [384, 293] width 129 height 14
click at [399, 623] on span "Show more posts" at bounding box center [388, 617] width 104 height 14
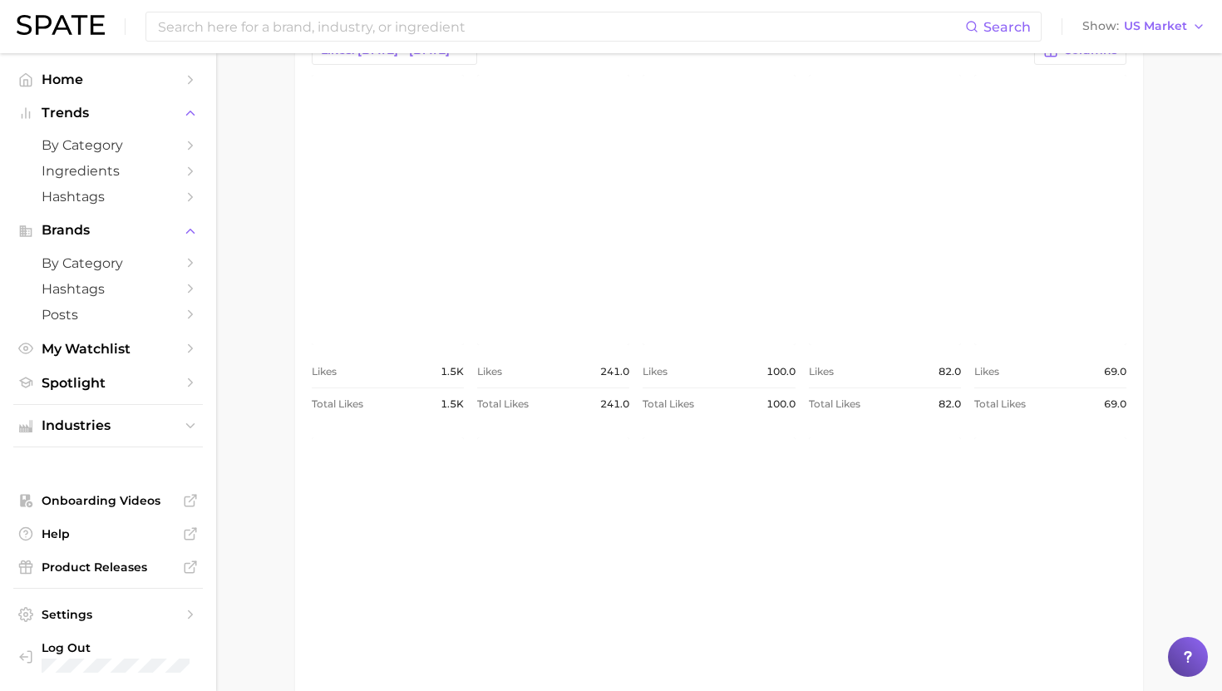
scroll to position [754, 0]
click at [1033, 290] on link "view post on Instagram" at bounding box center [1050, 211] width 152 height 270
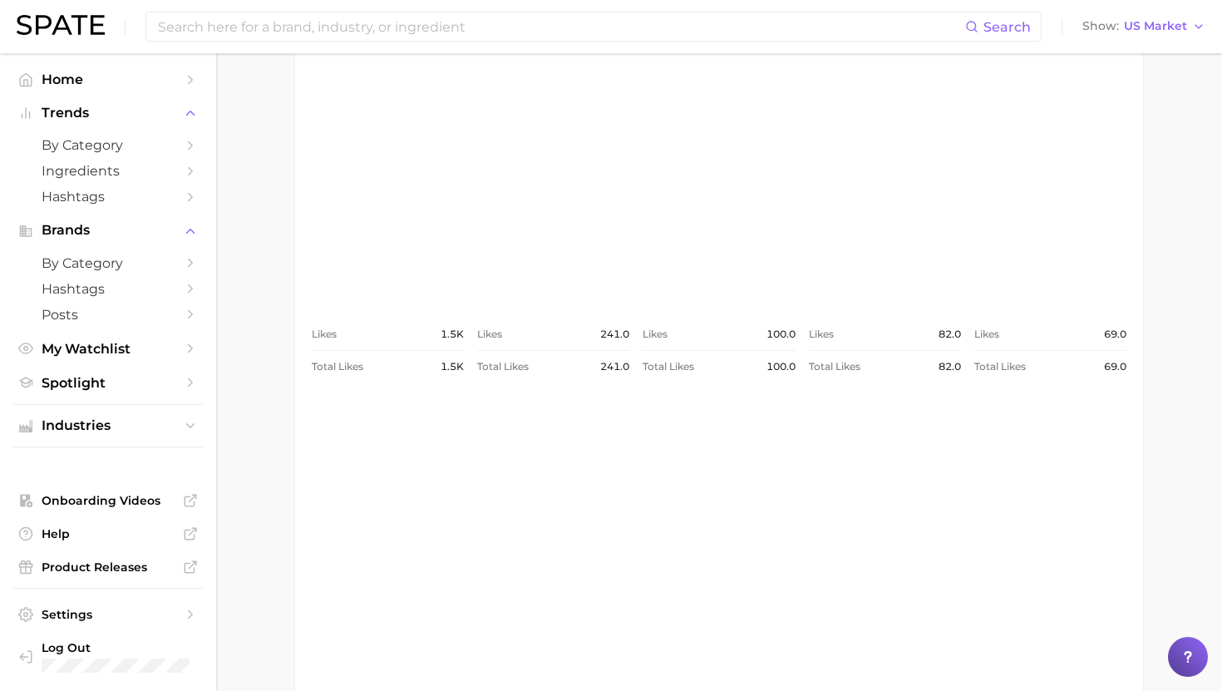
scroll to position [792, 0]
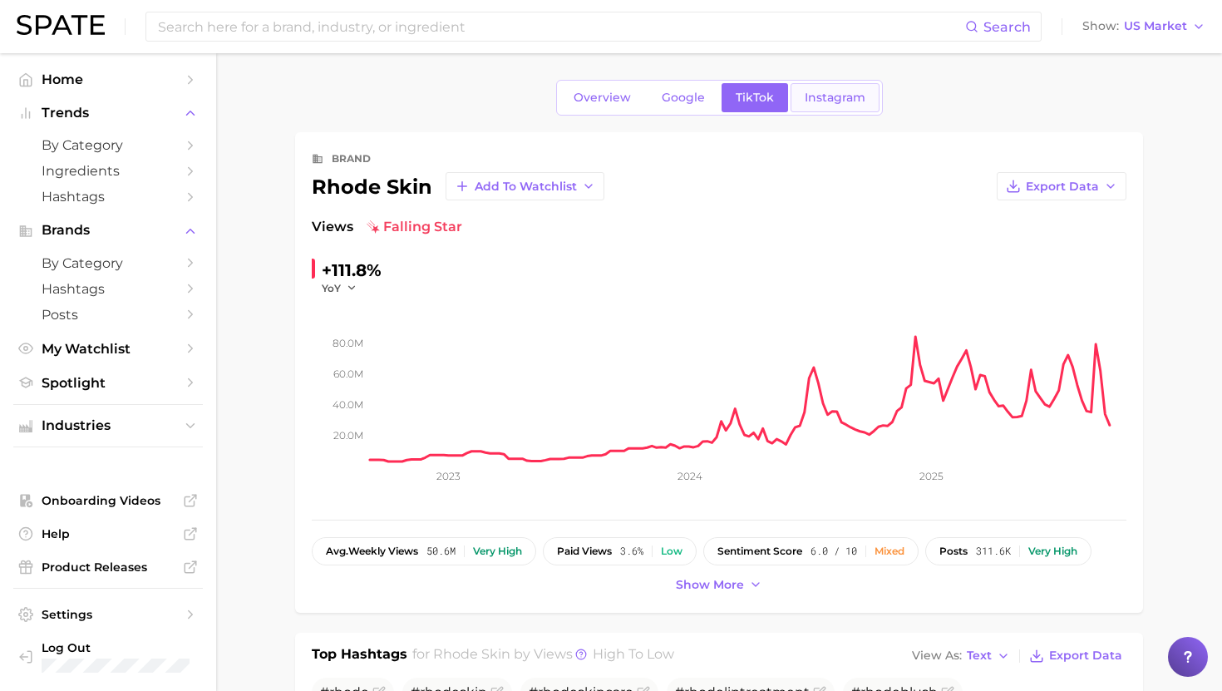
click at [840, 93] on span "Instagram" at bounding box center [835, 98] width 61 height 14
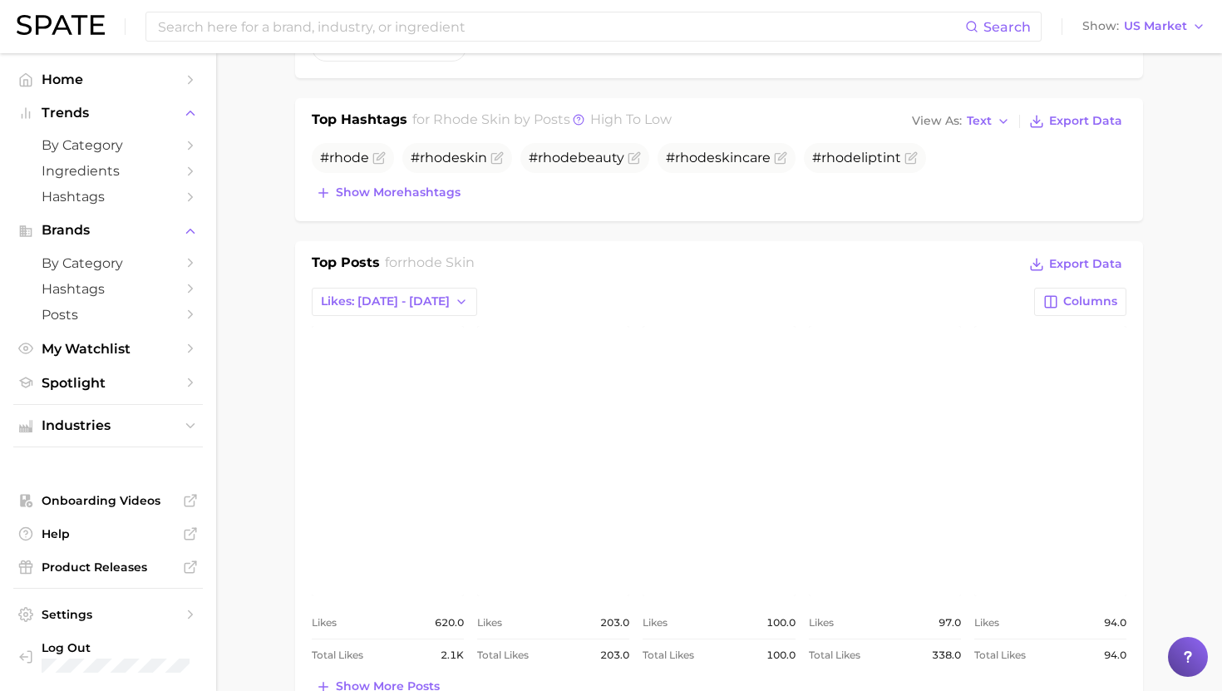
scroll to position [506, 0]
click at [373, 189] on span "Show more hashtags" at bounding box center [398, 190] width 125 height 14
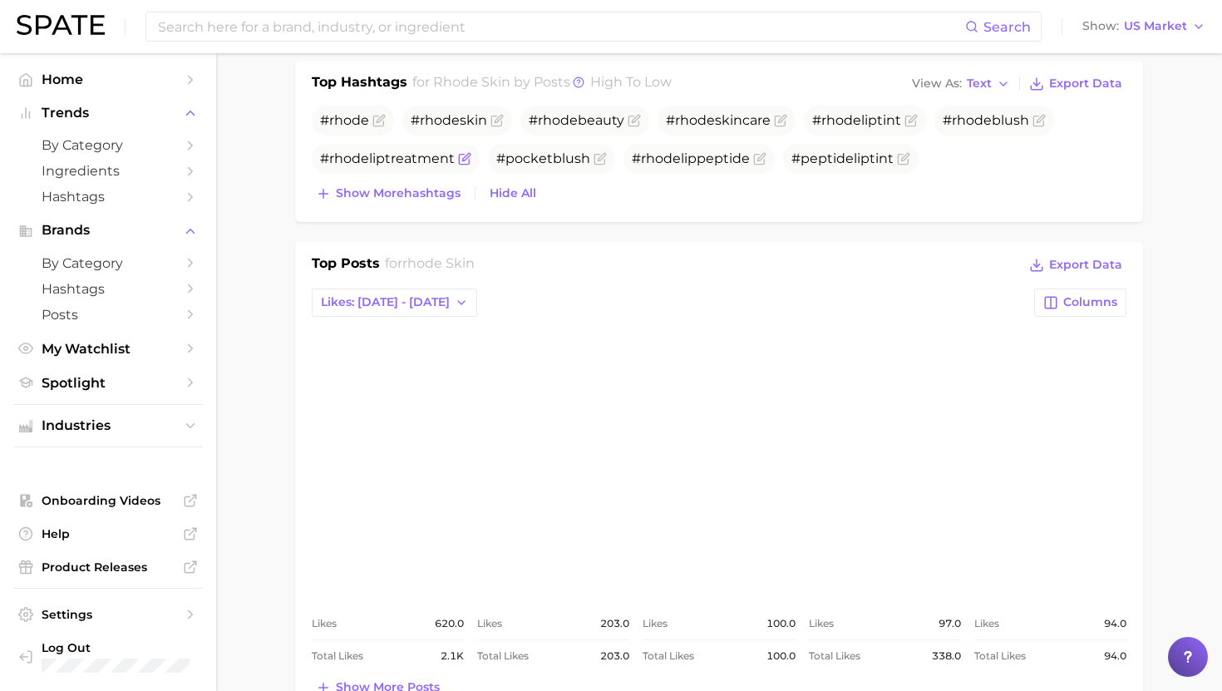
scroll to position [540, 0]
click at [988, 80] on span "Text" at bounding box center [979, 84] width 25 height 9
click at [950, 146] on span "Table" at bounding box center [952, 142] width 32 height 14
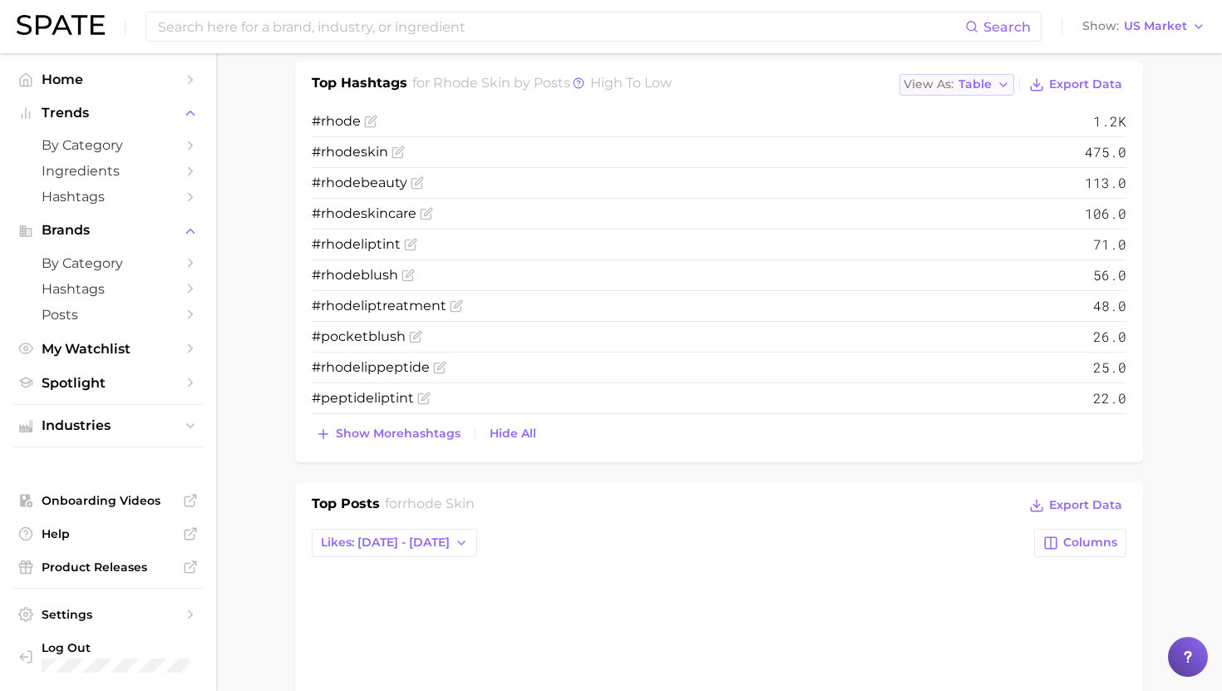
click at [954, 84] on span "View As" at bounding box center [929, 84] width 50 height 9
click at [953, 107] on span "Text" at bounding box center [940, 112] width 25 height 14
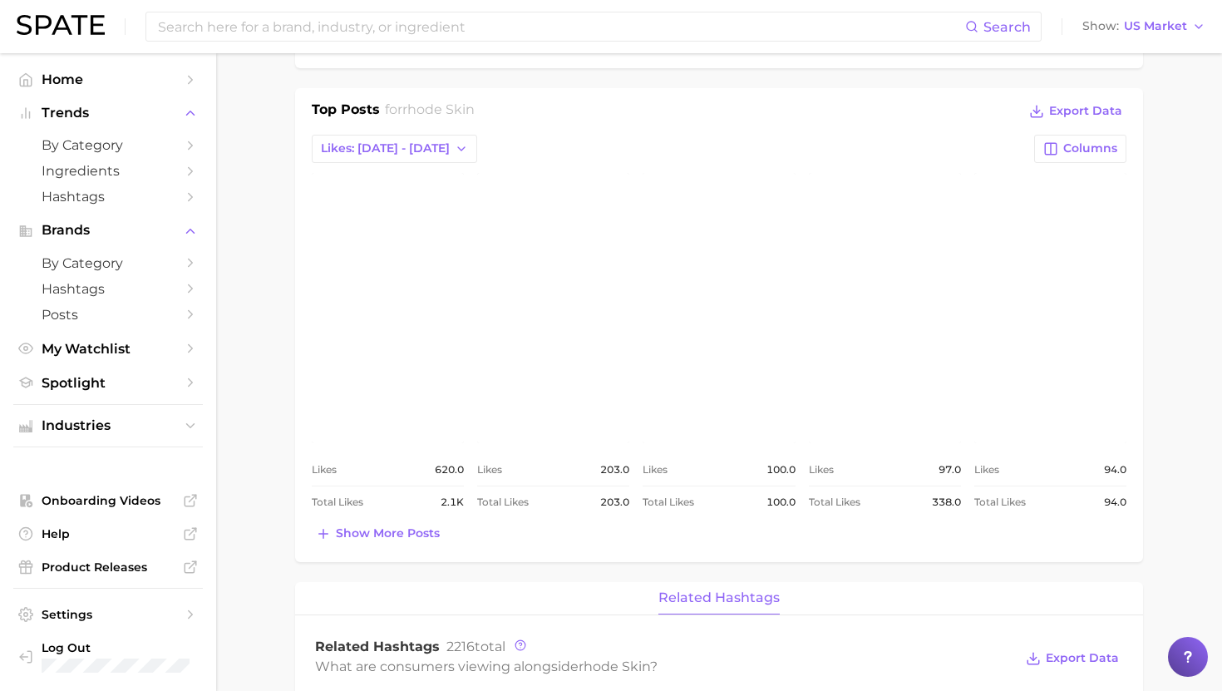
scroll to position [698, 0]
click at [455, 142] on icon "button" at bounding box center [461, 146] width 13 height 13
click at [399, 242] on button "Total Likes" at bounding box center [403, 237] width 183 height 30
click at [379, 529] on span "Show more posts" at bounding box center [388, 531] width 104 height 14
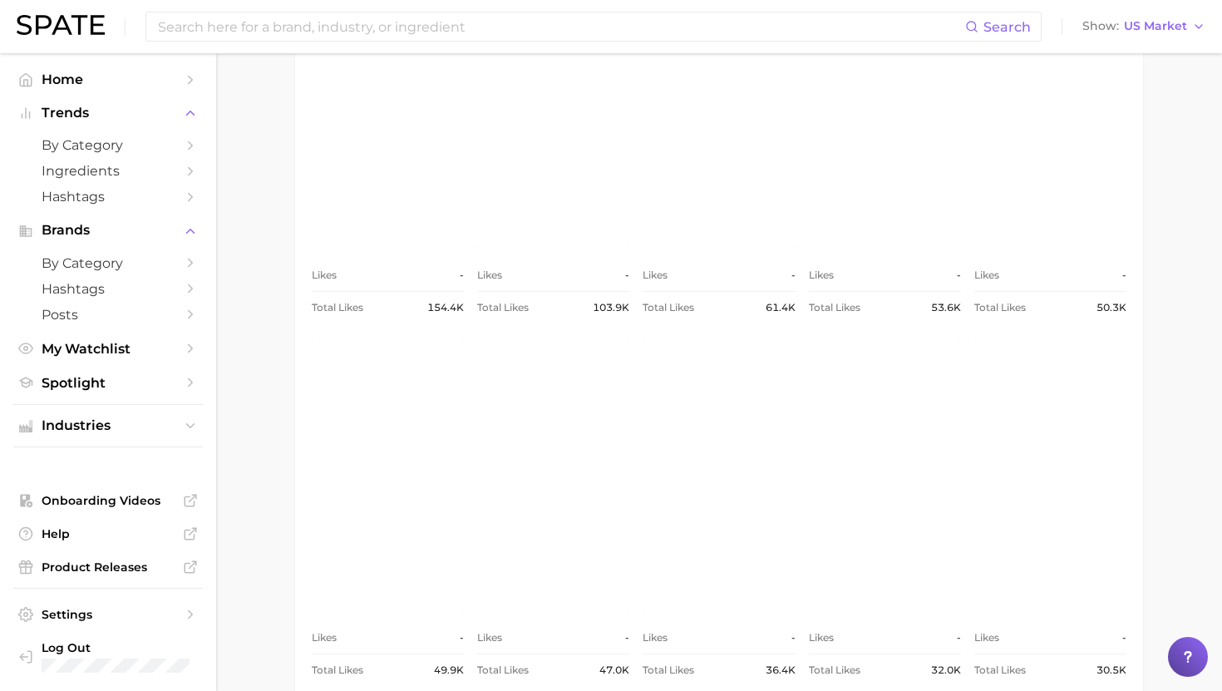
scroll to position [900, 0]
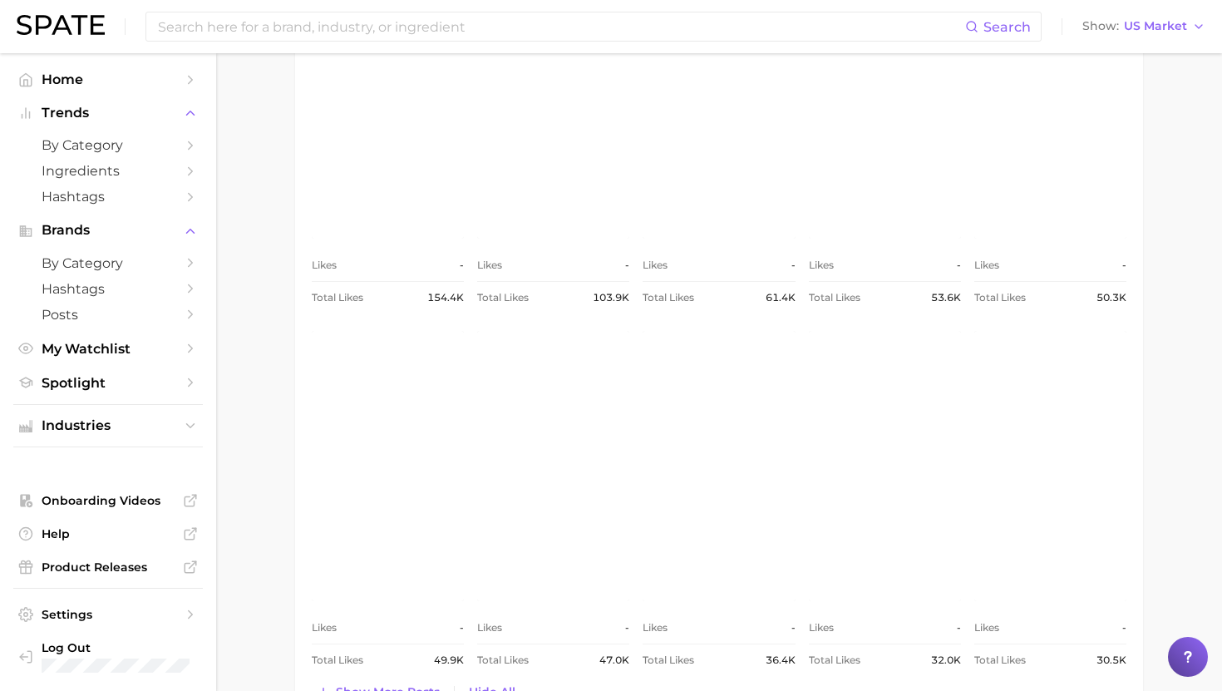
click at [1032, 205] on link "view post on Instagram" at bounding box center [1050, 103] width 152 height 270
click at [397, 17] on input at bounding box center [560, 26] width 809 height 28
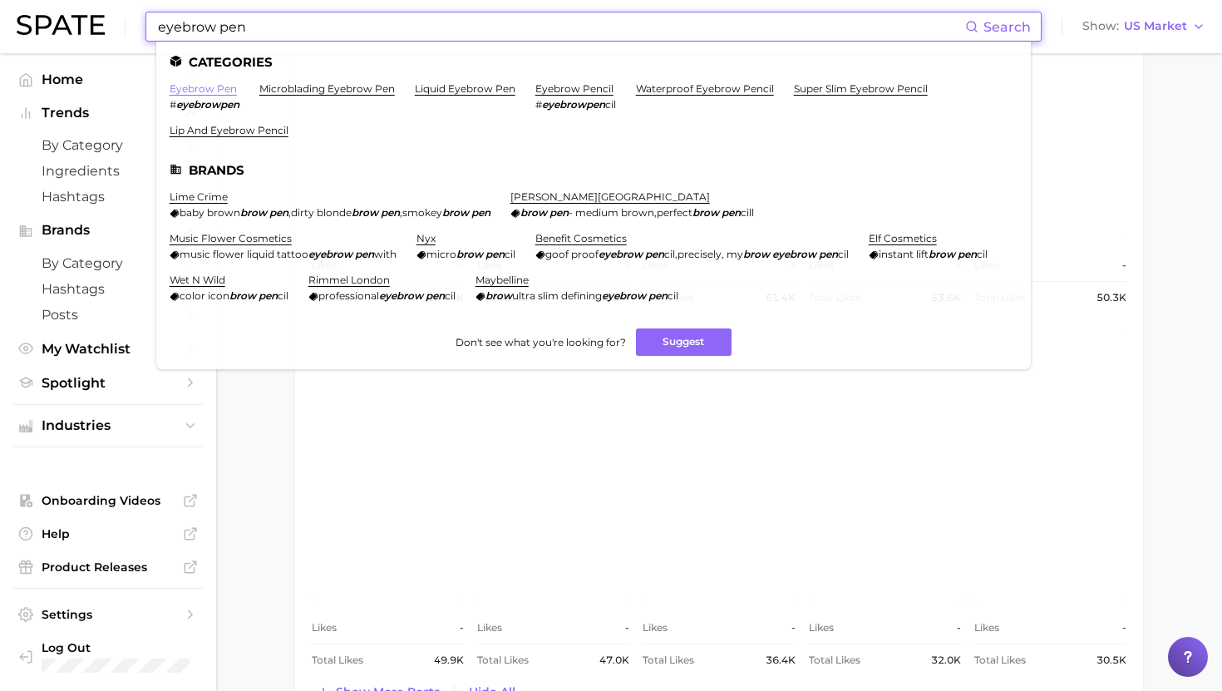
type input "eyebrow pen"
click at [215, 91] on link "eyebrow pen" at bounding box center [203, 88] width 67 height 12
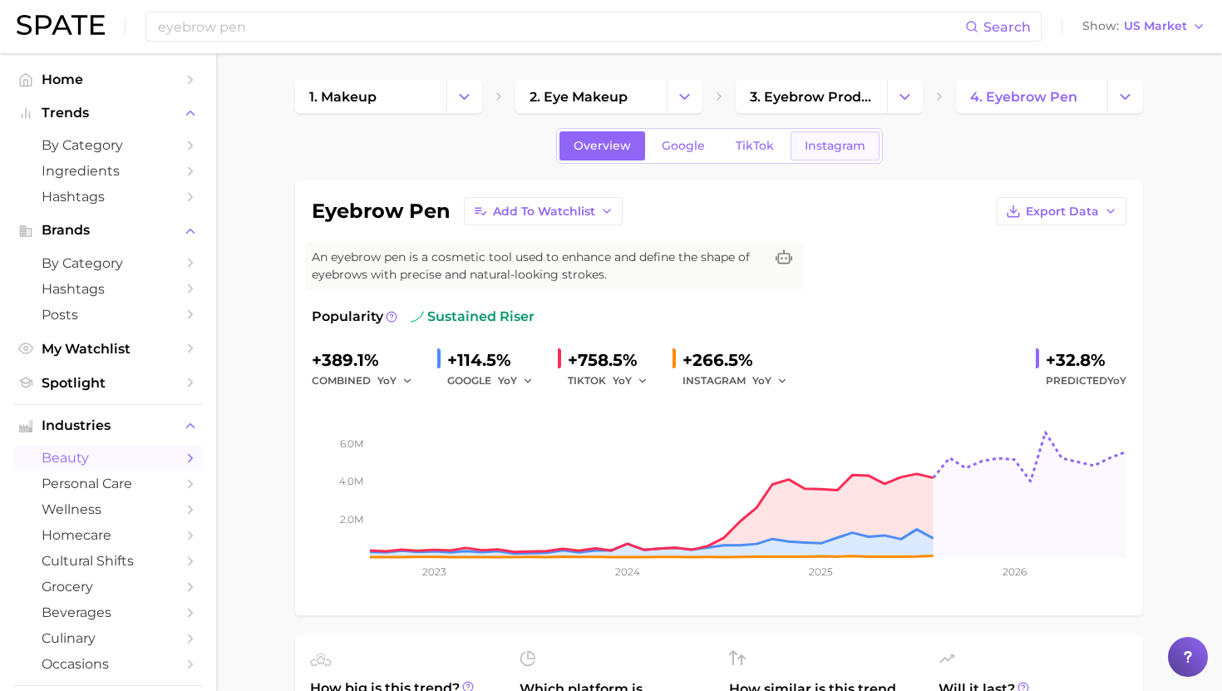
click at [825, 154] on link "Instagram" at bounding box center [835, 145] width 89 height 29
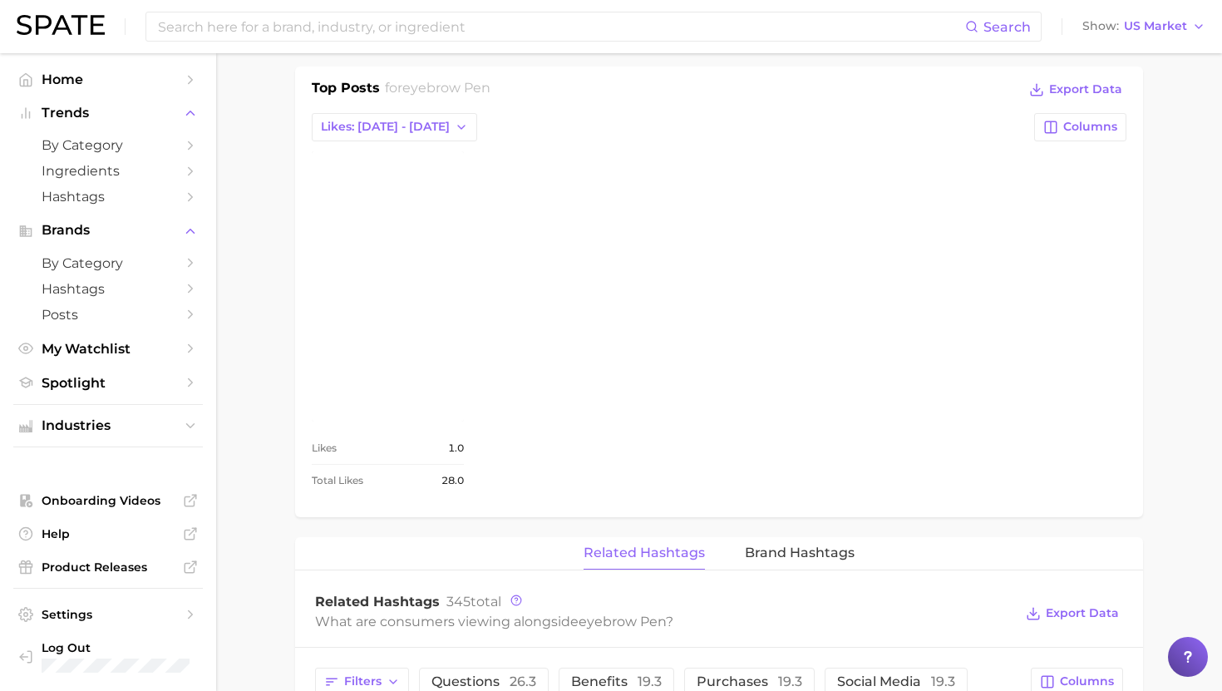
scroll to position [683, 0]
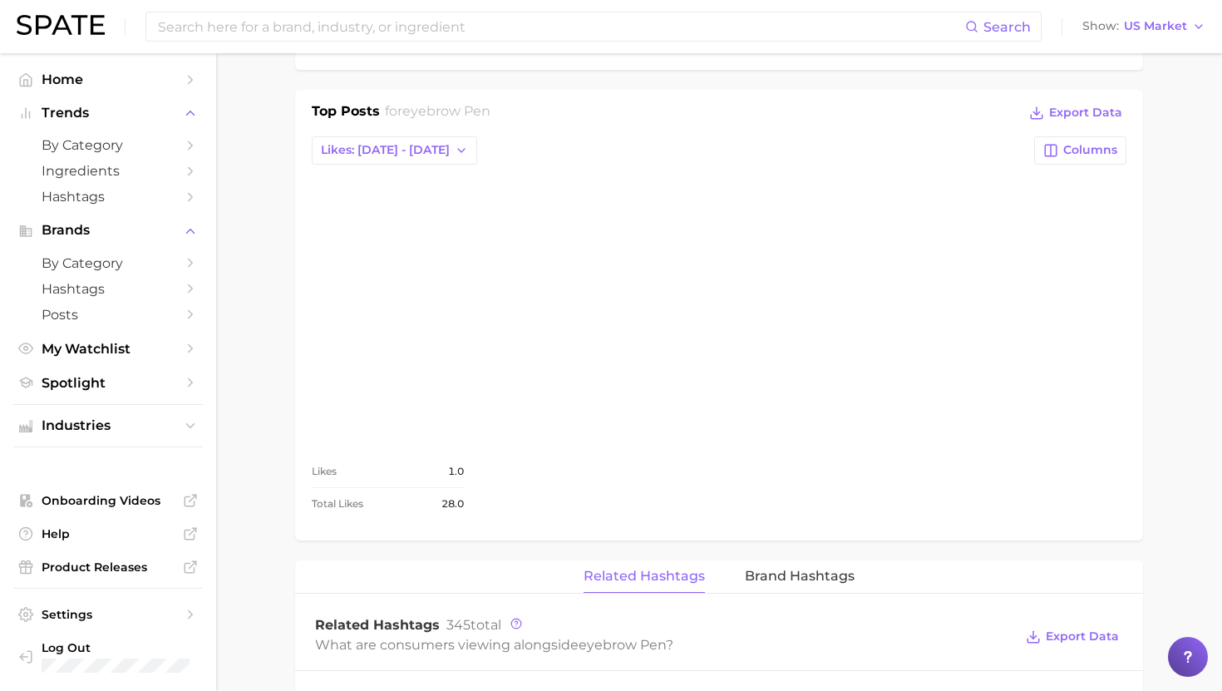
click at [397, 131] on div "Top Posts for eyebrow pen Export Data Likes: Sep 21 - 28 Columns view post on I…" at bounding box center [719, 312] width 815 height 422
click at [397, 146] on span "Likes: Sep 21 - 28" at bounding box center [385, 150] width 129 height 14
click at [388, 236] on button "Total Likes" at bounding box center [403, 241] width 183 height 30
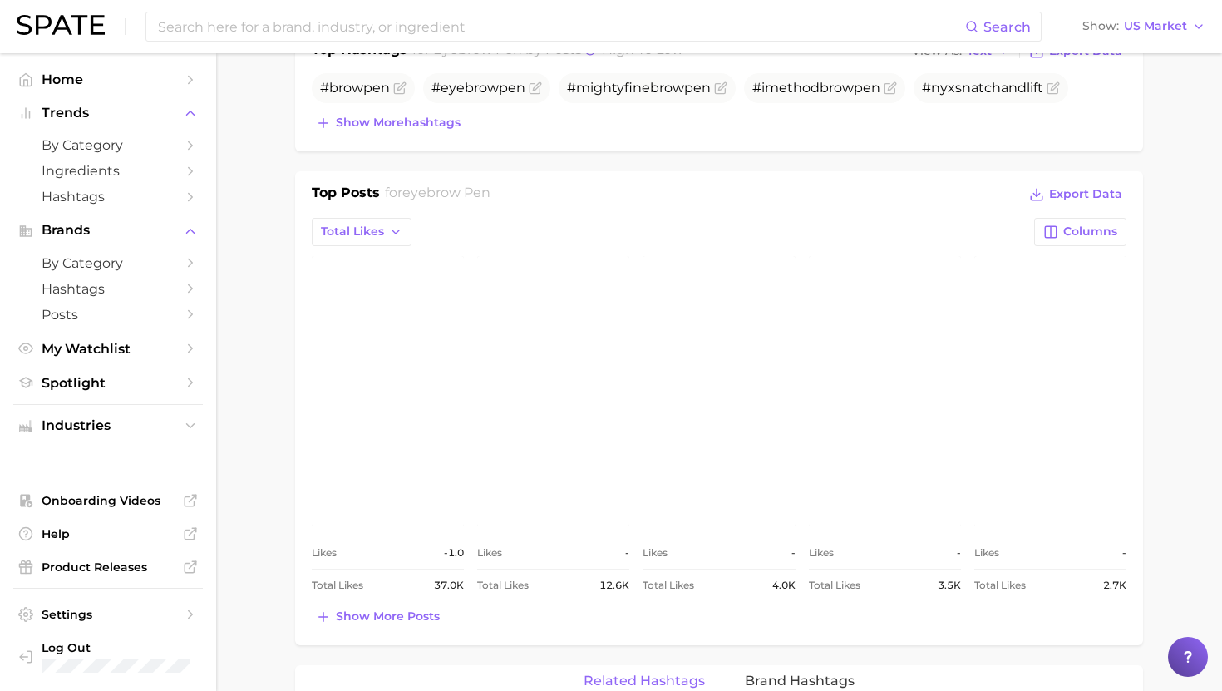
scroll to position [610, 0]
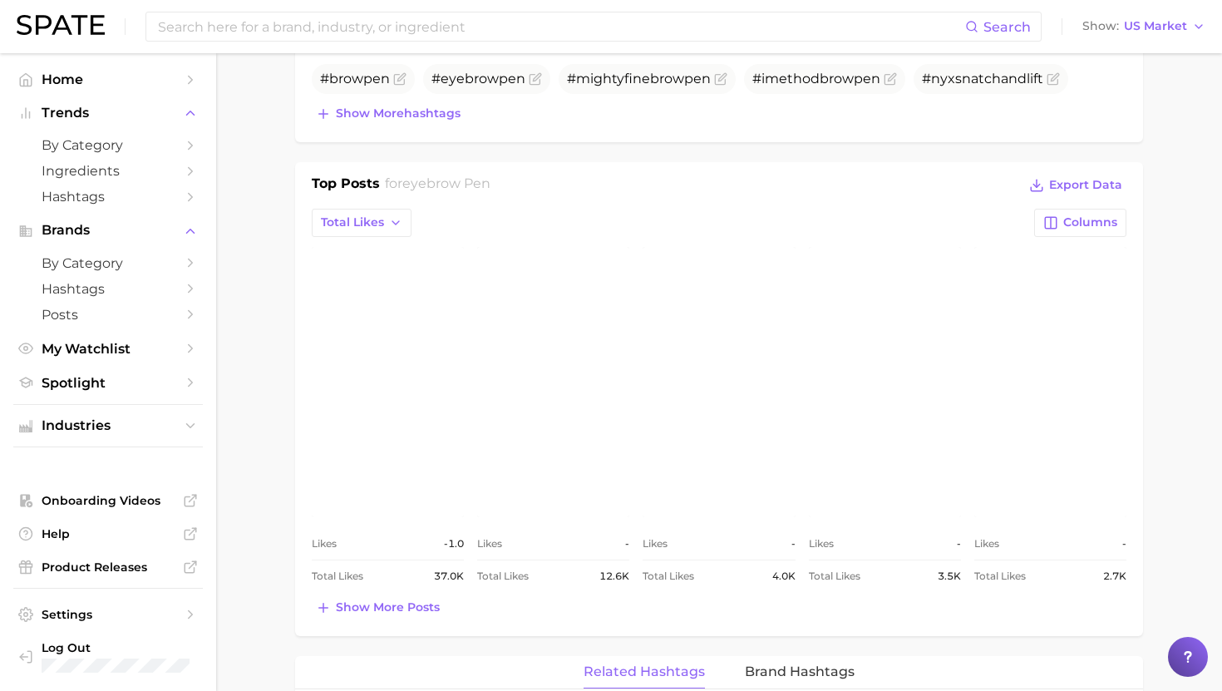
click at [376, 474] on link "view post on Instagram" at bounding box center [388, 382] width 152 height 270
click at [362, 239] on div "Top Posts for eyebrow pen Export Data Total Likes Columns view post on Instagra…" at bounding box center [719, 397] width 815 height 446
click at [362, 223] on span "Total Likes" at bounding box center [352, 222] width 63 height 14
click at [362, 252] on span "Likes: Sep 21 - 28" at bounding box center [384, 253] width 129 height 14
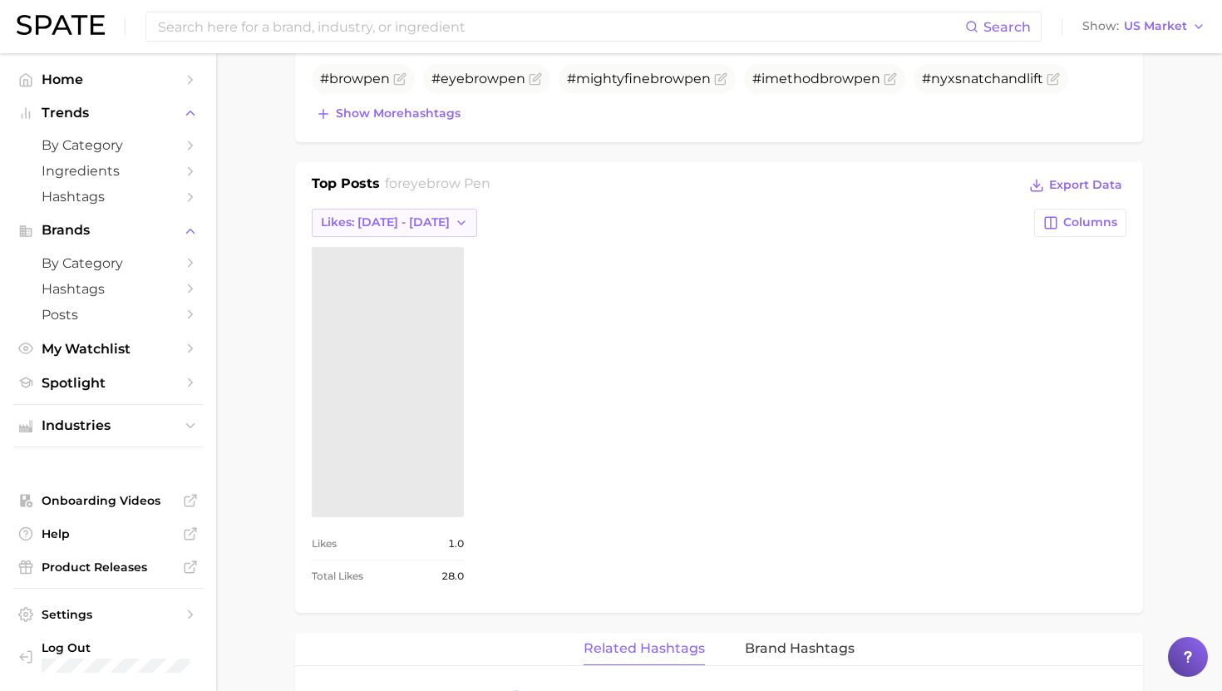
click at [361, 221] on span "Likes: Sep 21 - 28" at bounding box center [385, 222] width 129 height 14
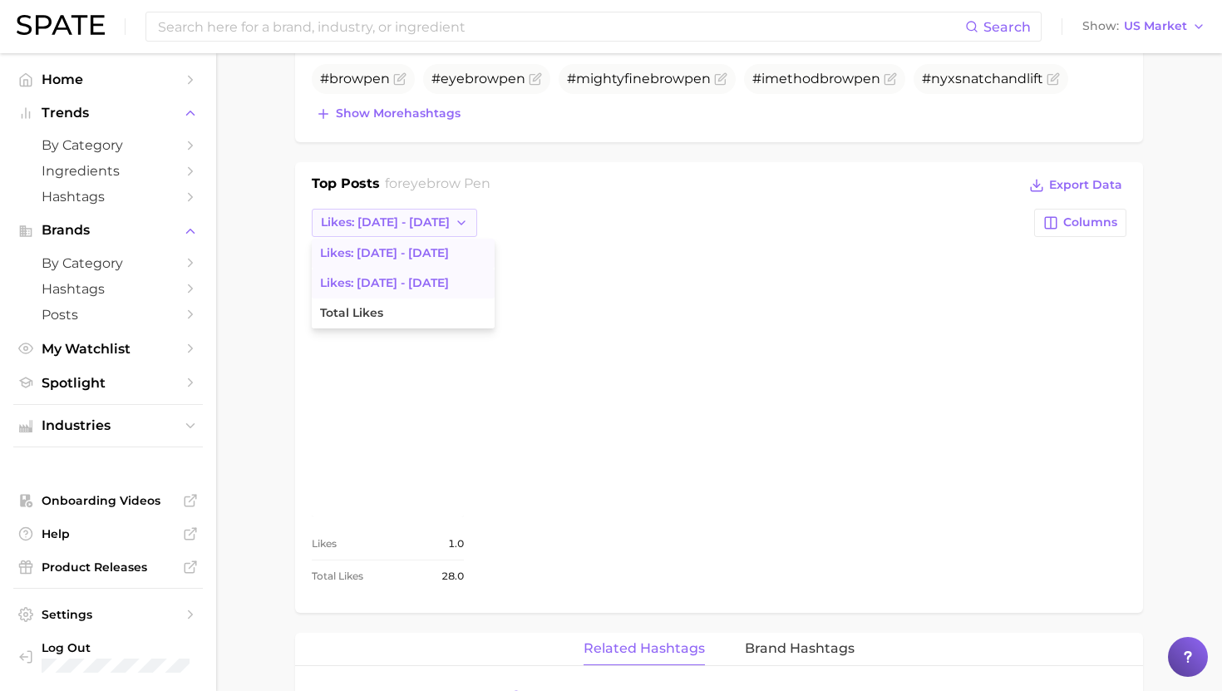
click at [361, 274] on button "Likes: Sep 14 - 21" at bounding box center [403, 284] width 183 height 30
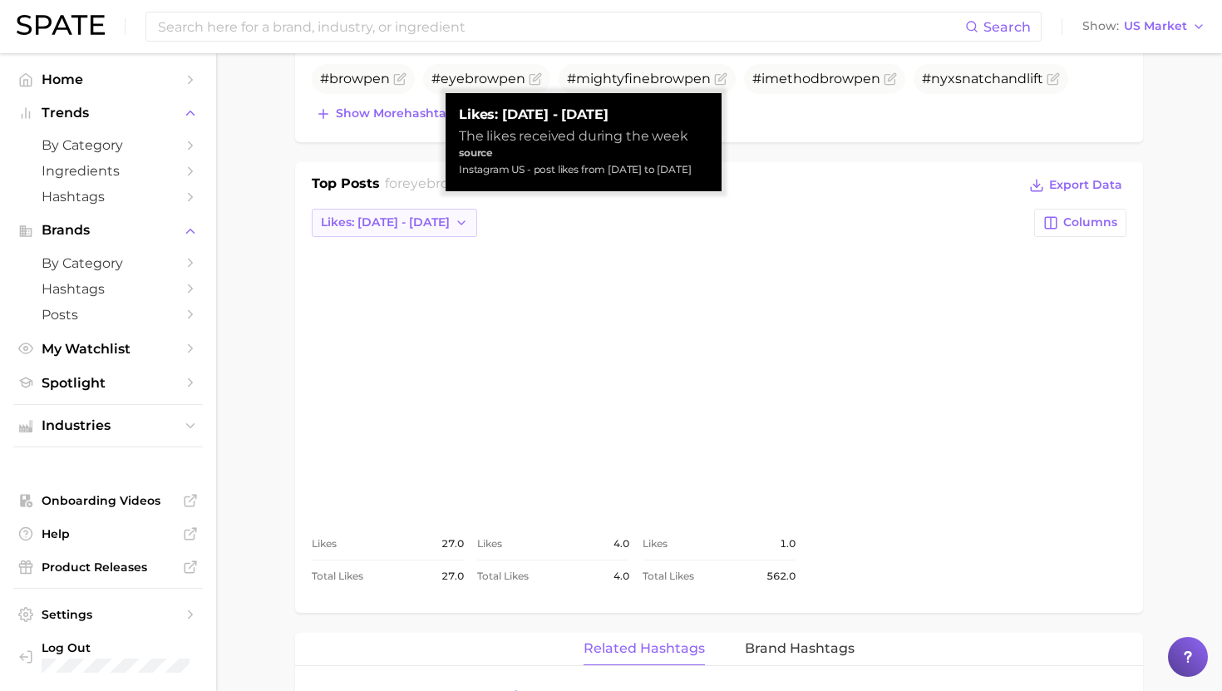
click at [392, 223] on span "Likes: Sep 14 - 21" at bounding box center [385, 222] width 129 height 14
click at [399, 252] on span "Likes: Sep 21 - 28" at bounding box center [384, 253] width 129 height 14
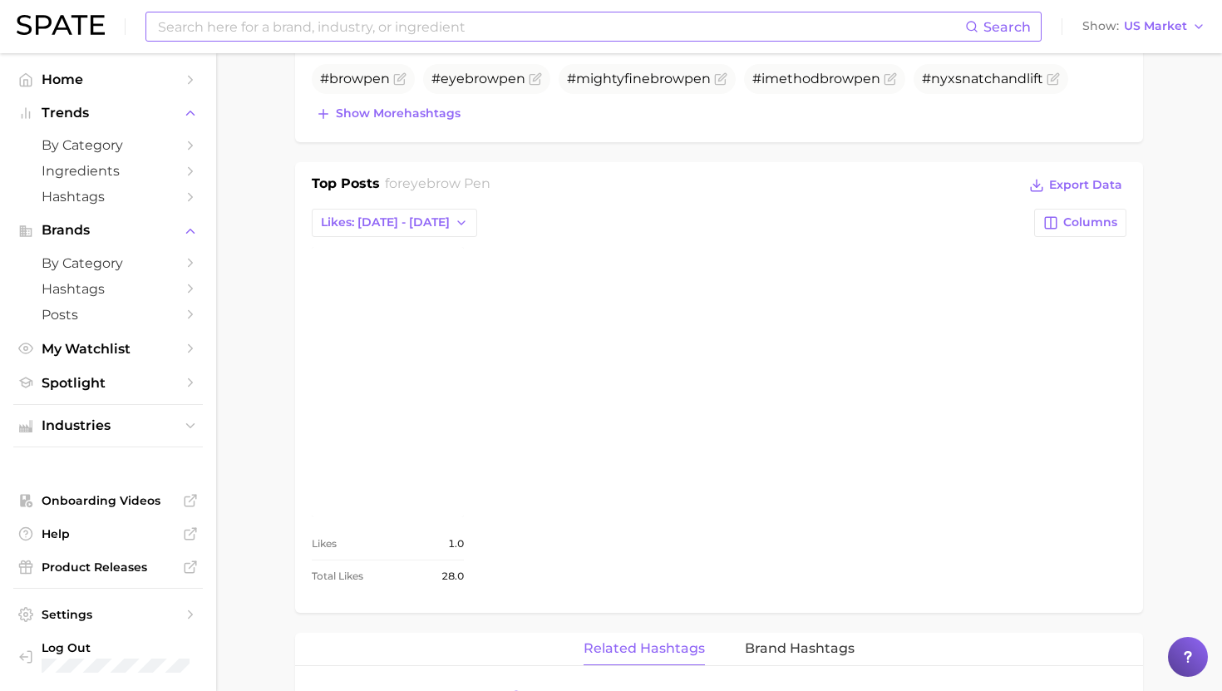
click at [293, 21] on input at bounding box center [560, 26] width 809 height 28
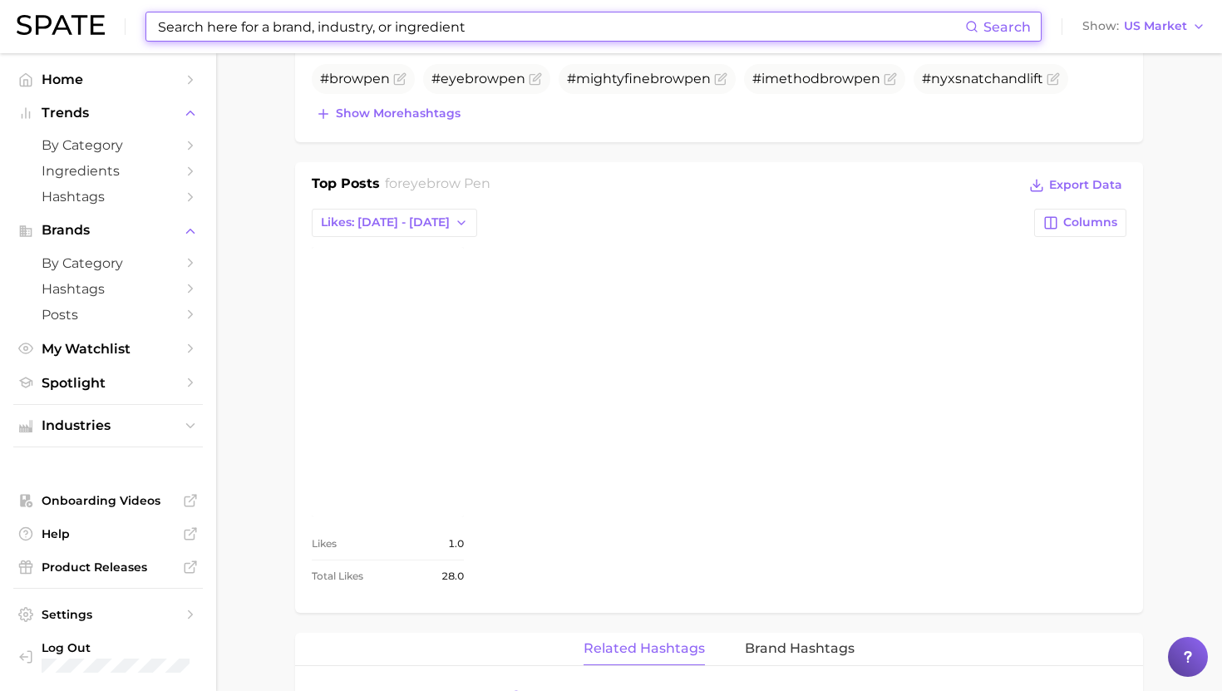
click at [293, 21] on input at bounding box center [560, 26] width 809 height 28
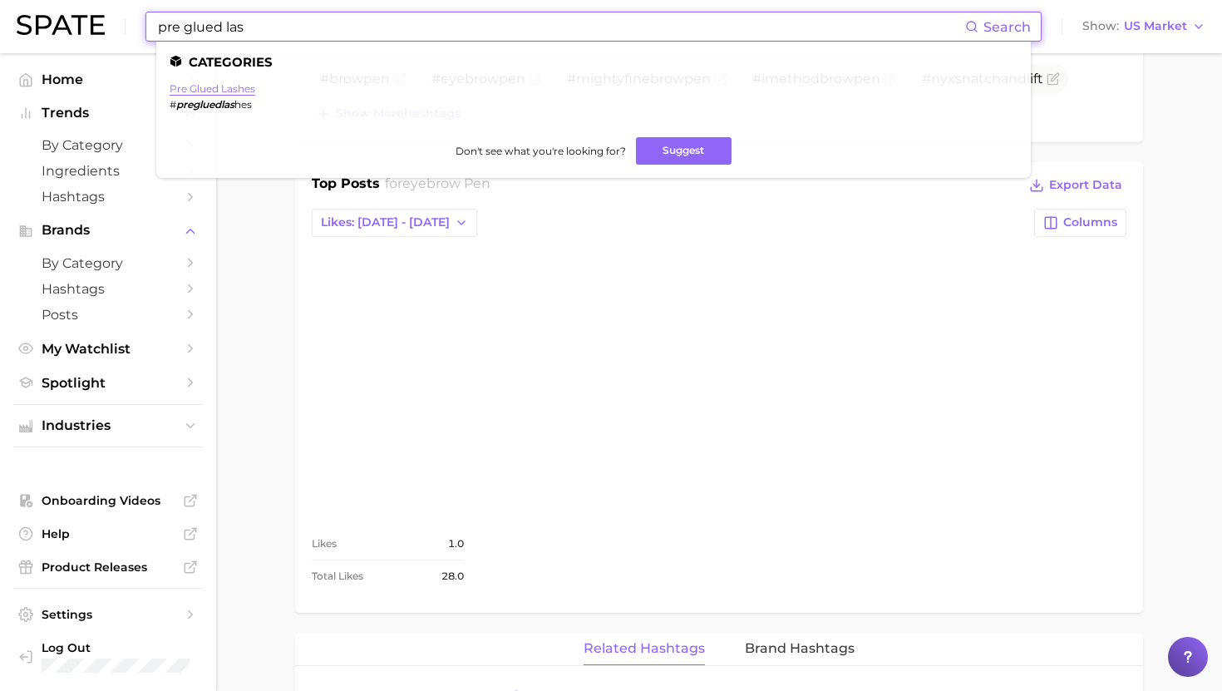
type input "pre glued las"
click at [220, 93] on link "pre glued lashes" at bounding box center [213, 88] width 86 height 12
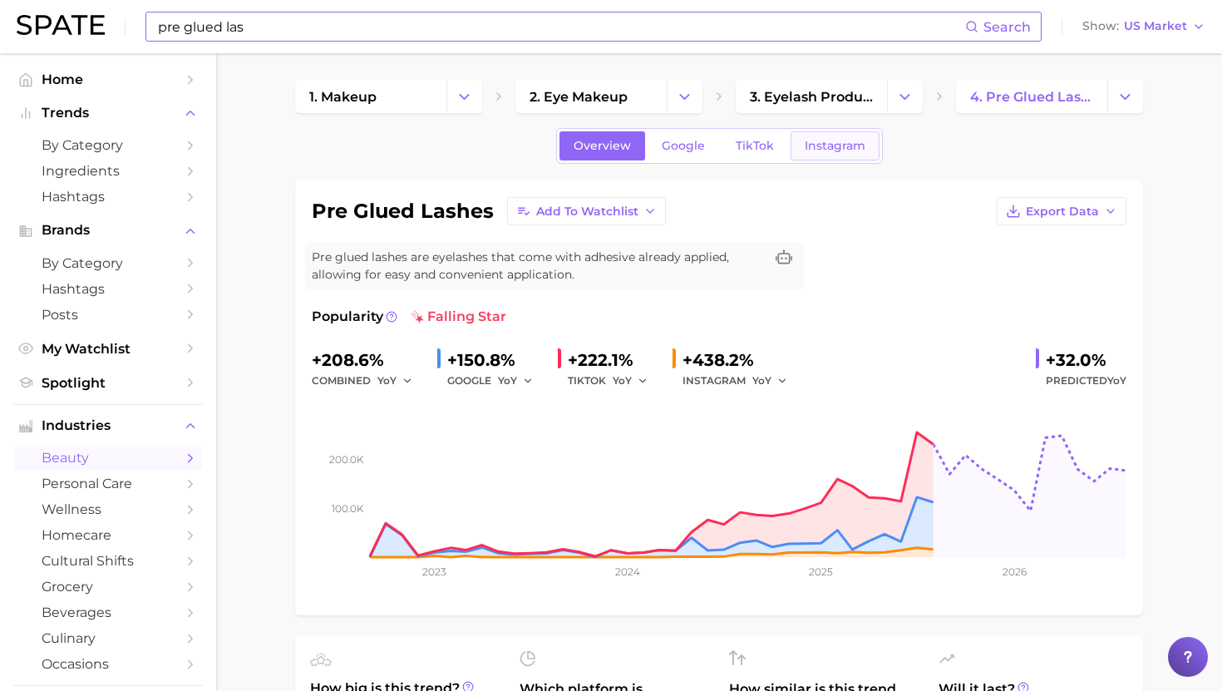
click at [855, 158] on link "Instagram" at bounding box center [835, 145] width 89 height 29
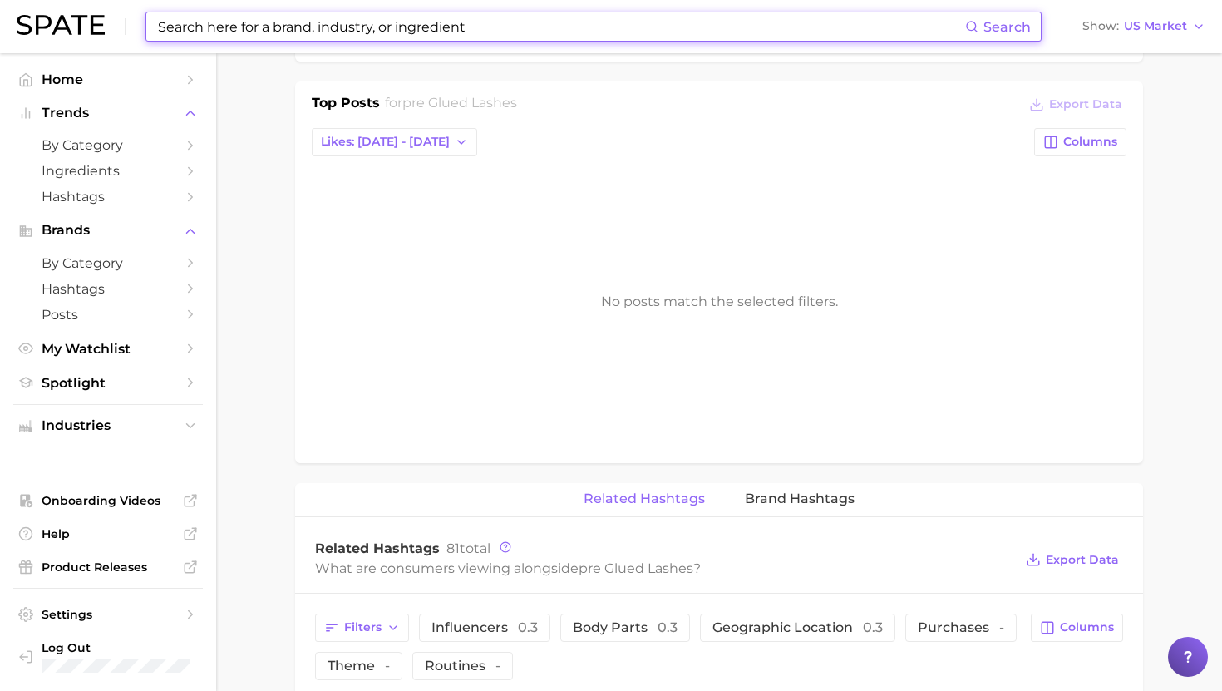
scroll to position [677, 0]
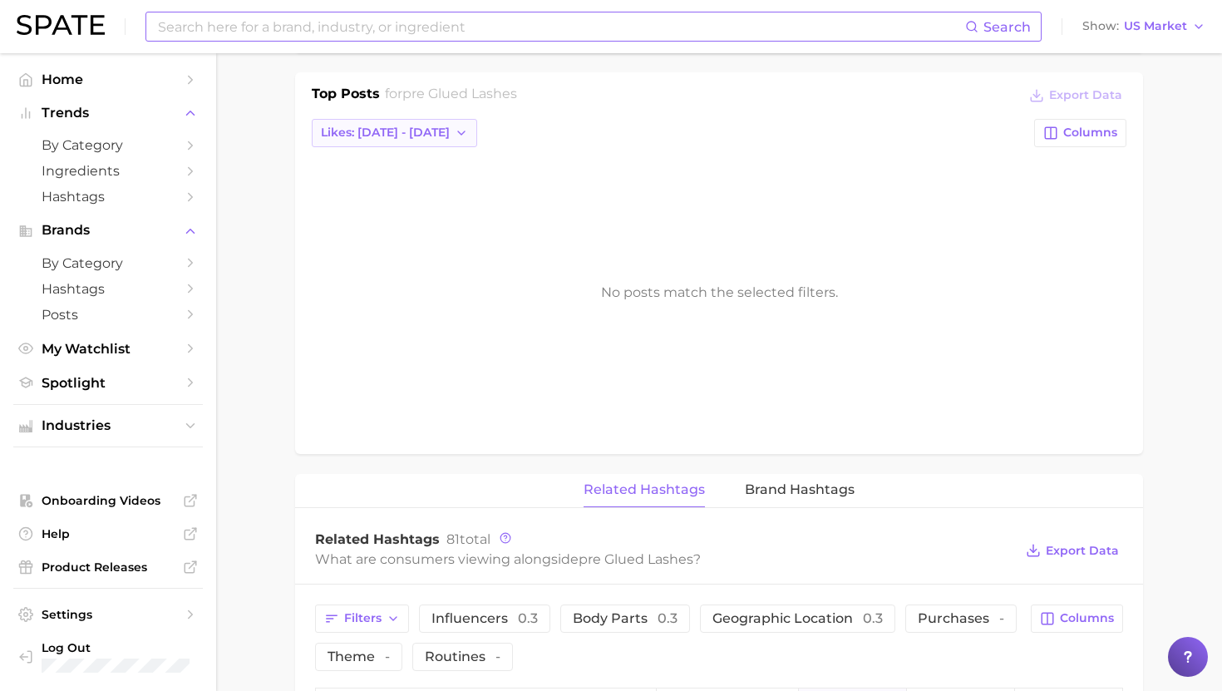
click at [377, 140] on button "Likes: Sep 21 - 28" at bounding box center [394, 133] width 165 height 28
click at [378, 220] on span "Total Likes" at bounding box center [351, 223] width 63 height 14
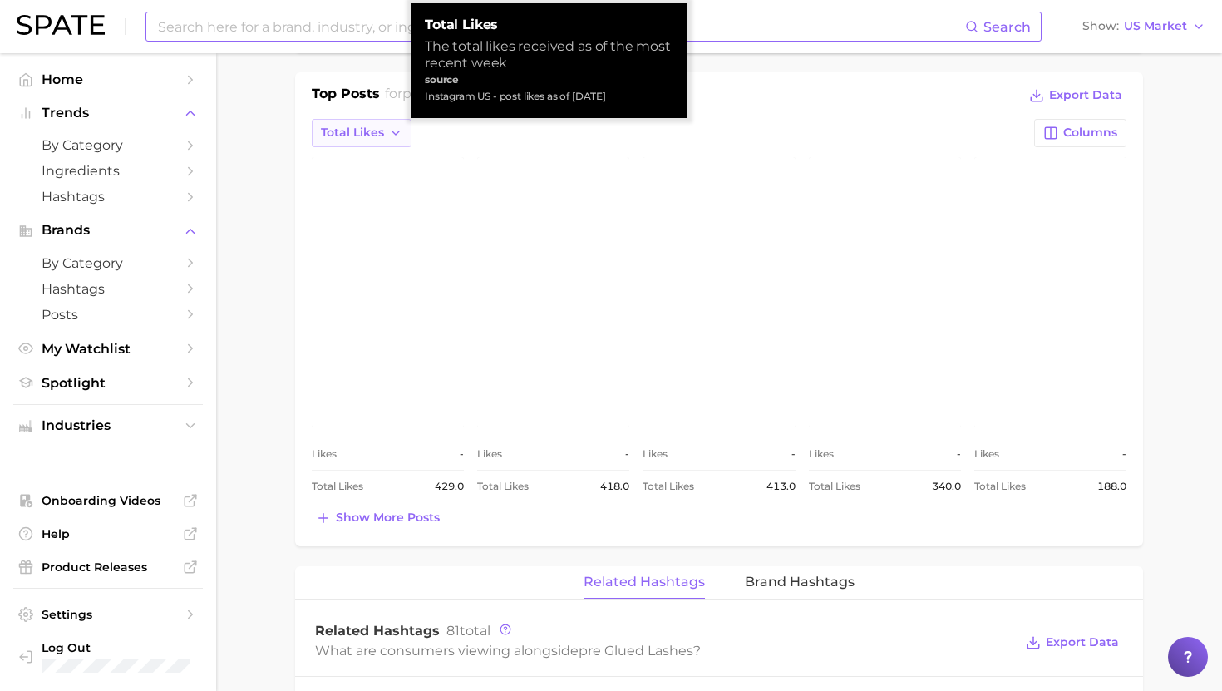
click at [383, 126] on span "Total Likes" at bounding box center [352, 133] width 63 height 14
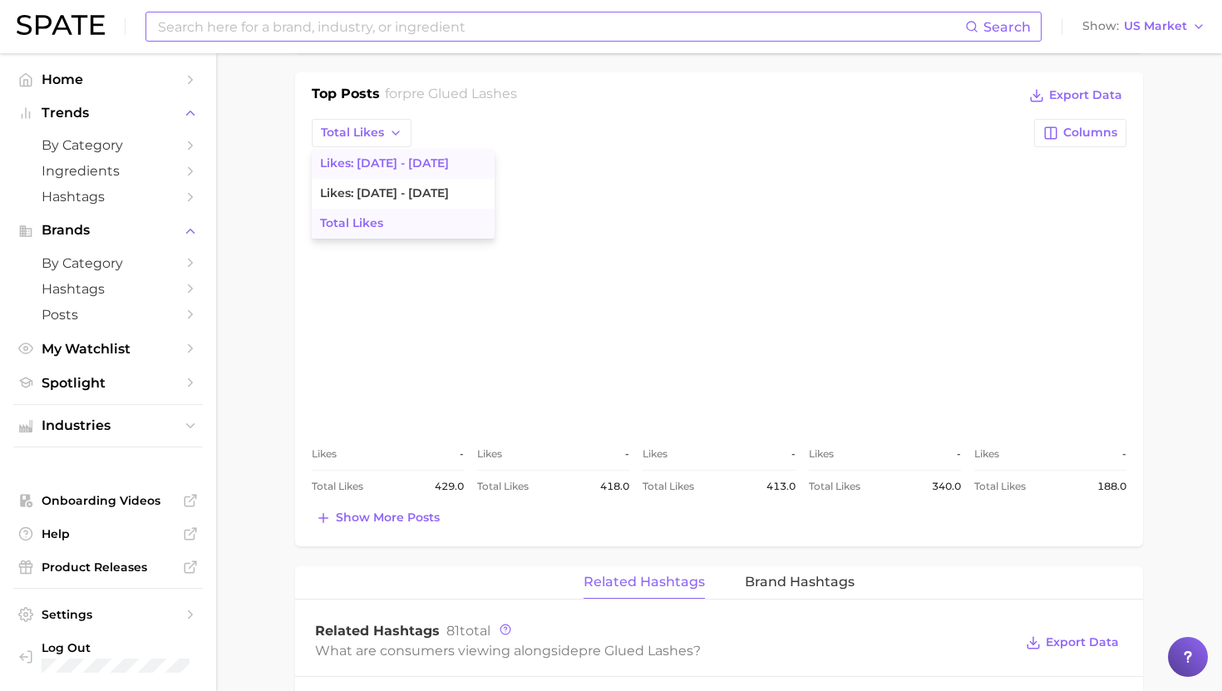
click at [392, 160] on span "Likes: Sep 21 - 28" at bounding box center [384, 163] width 129 height 14
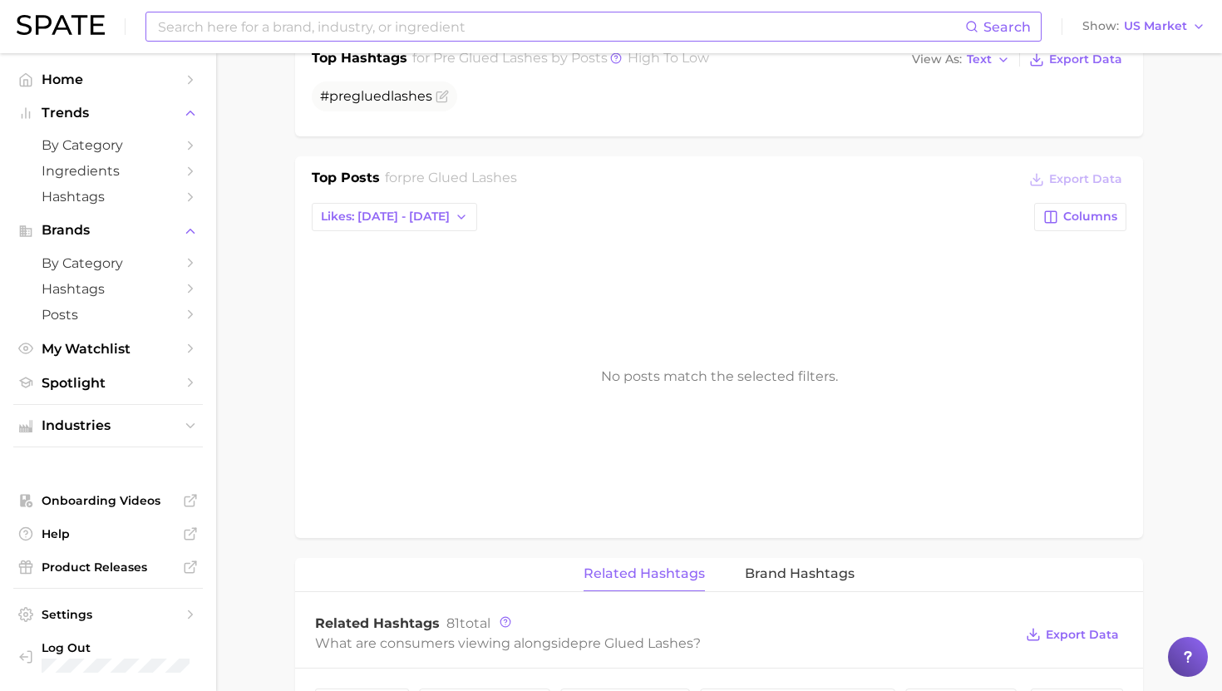
scroll to position [0, 0]
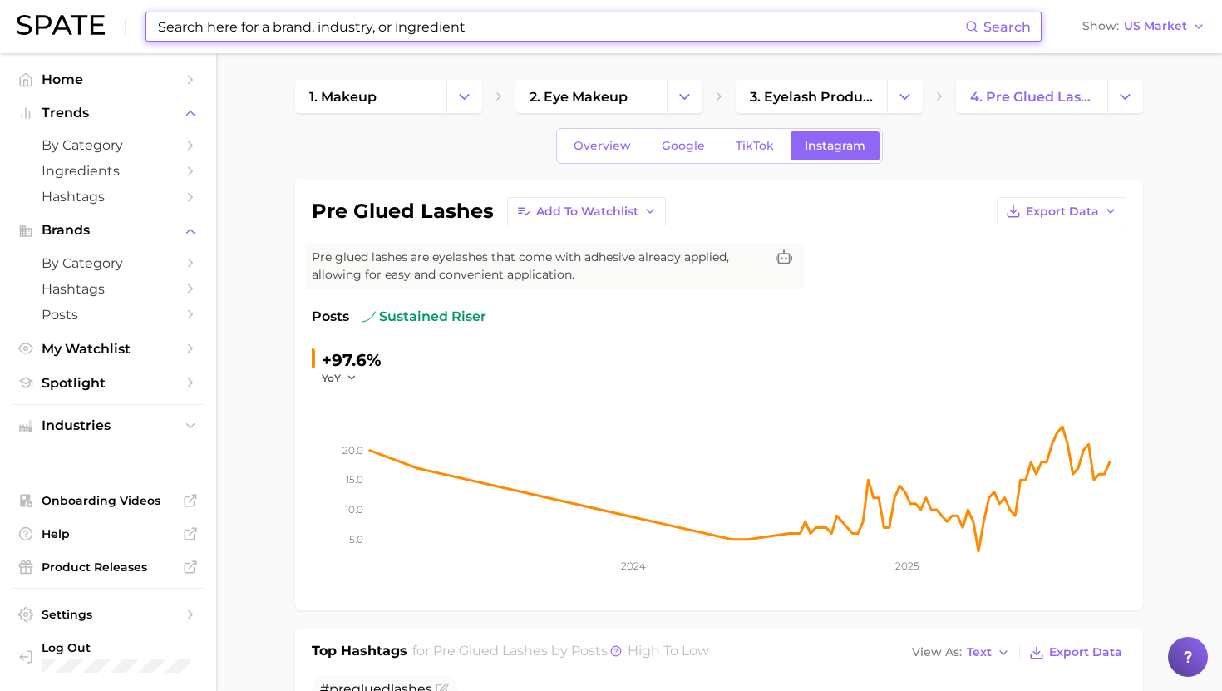
click at [367, 22] on input at bounding box center [560, 26] width 809 height 28
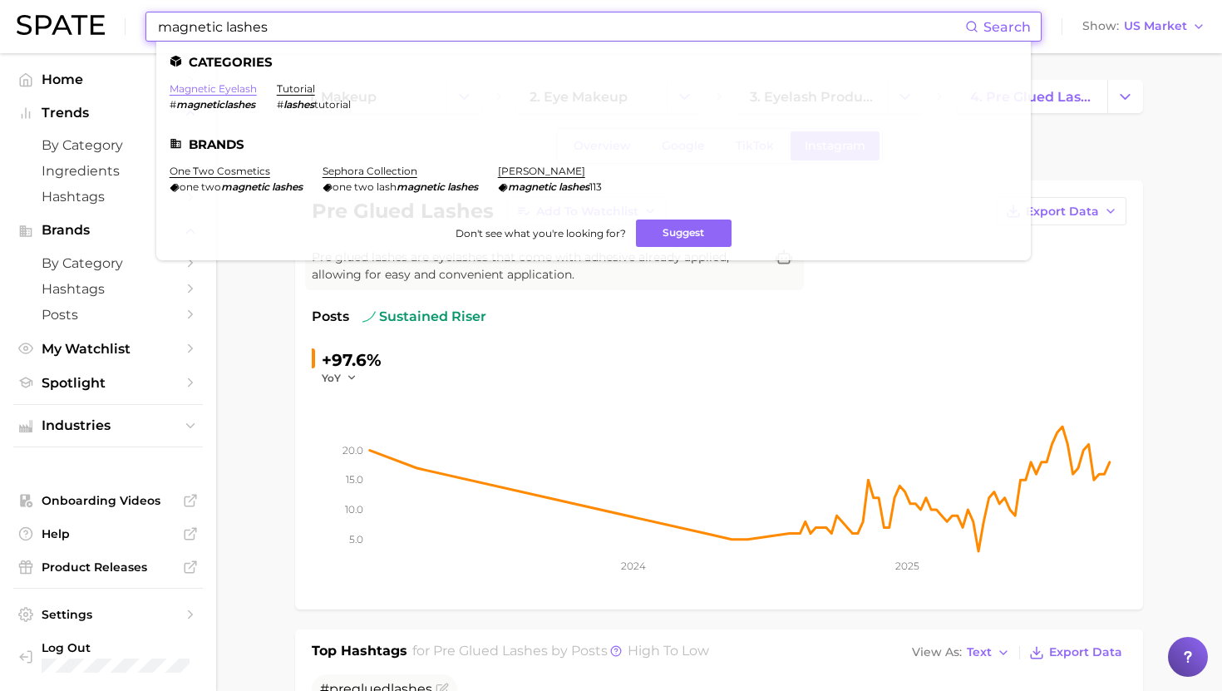
type input "magnetic lashes"
click at [222, 90] on link "magnetic eyelash" at bounding box center [213, 88] width 87 height 12
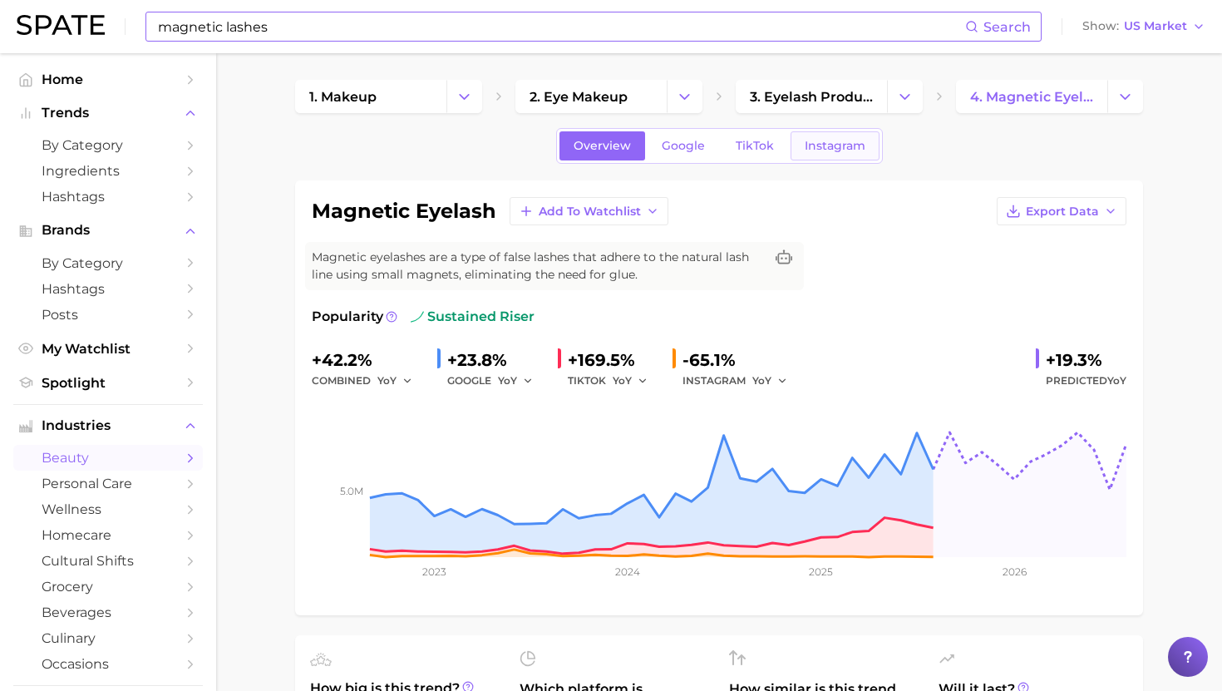
click at [805, 144] on span "Instagram" at bounding box center [835, 146] width 61 height 14
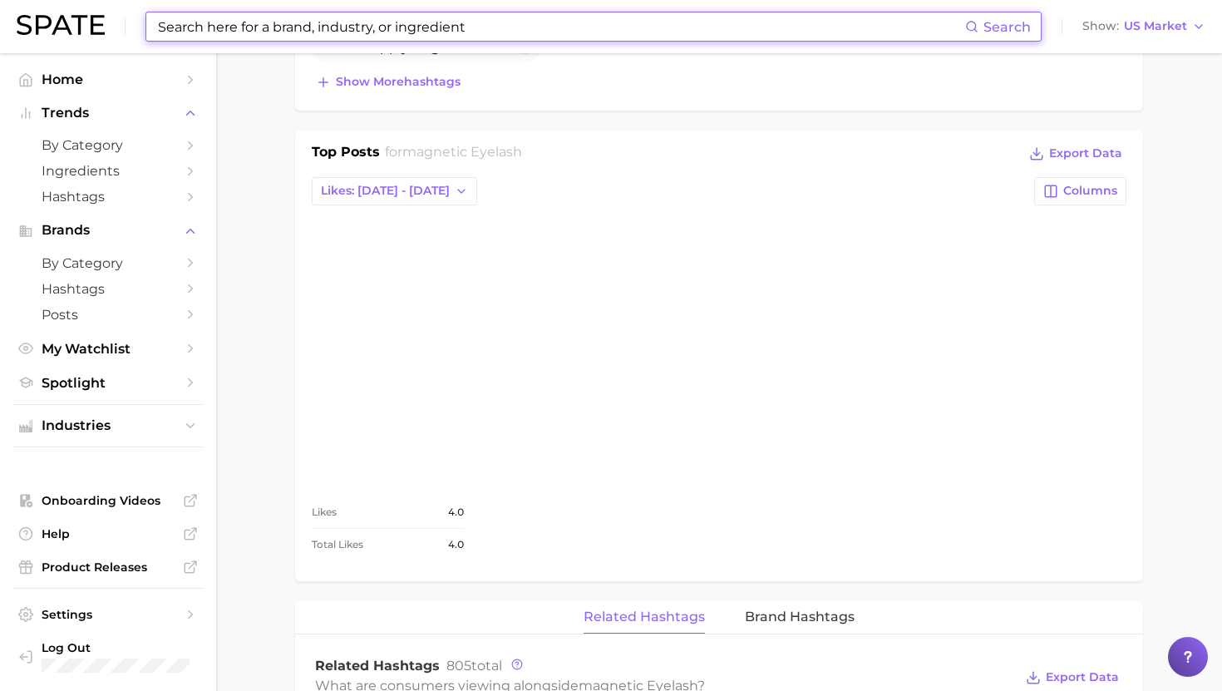
scroll to position [700, 0]
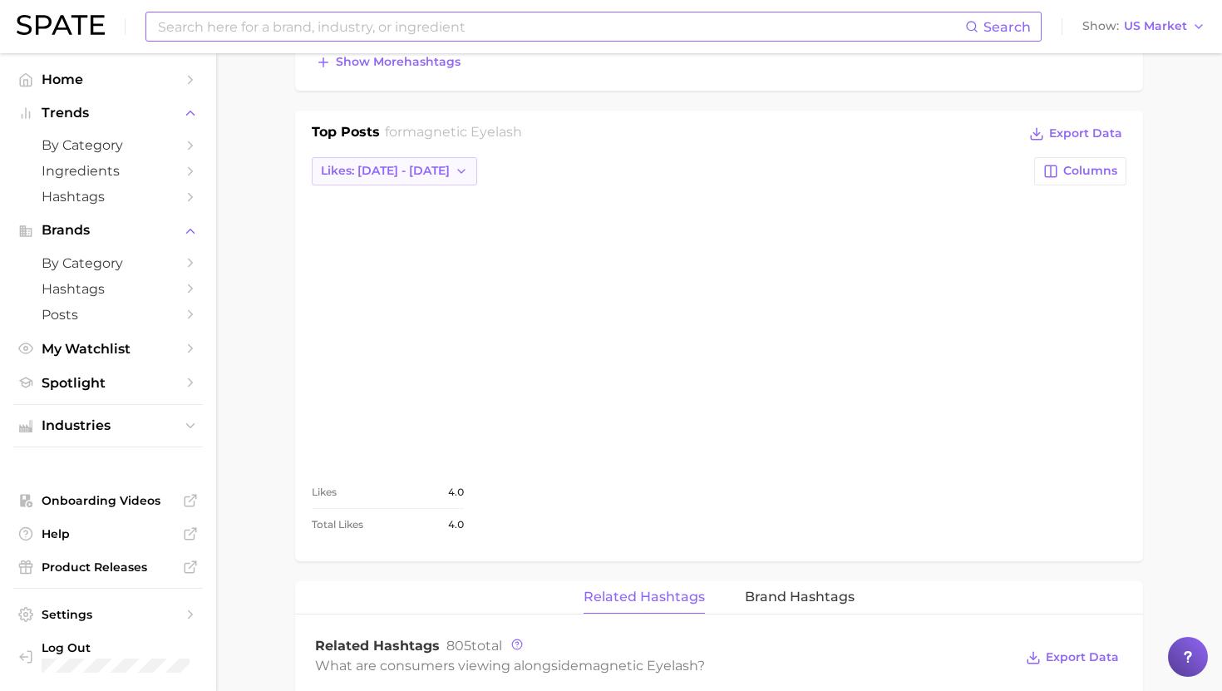
click at [373, 170] on span "Likes: Sep 21 - 28" at bounding box center [385, 171] width 129 height 14
click at [380, 256] on span "Total Likes" at bounding box center [351, 261] width 63 height 14
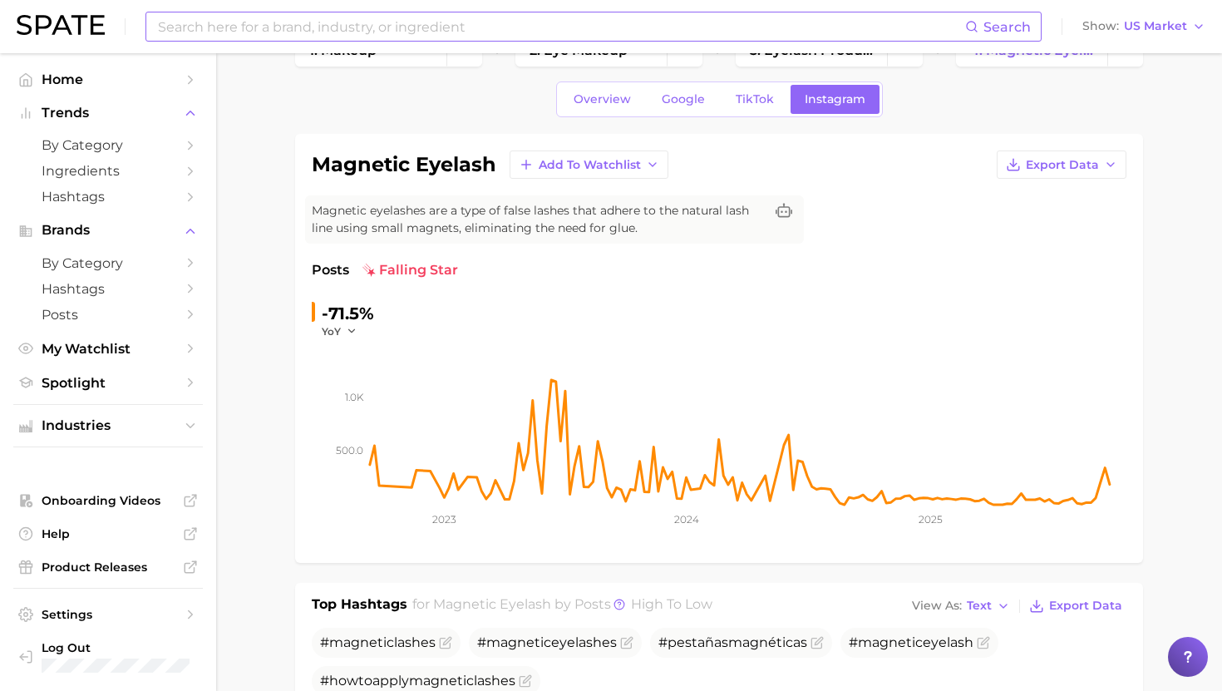
scroll to position [54, 0]
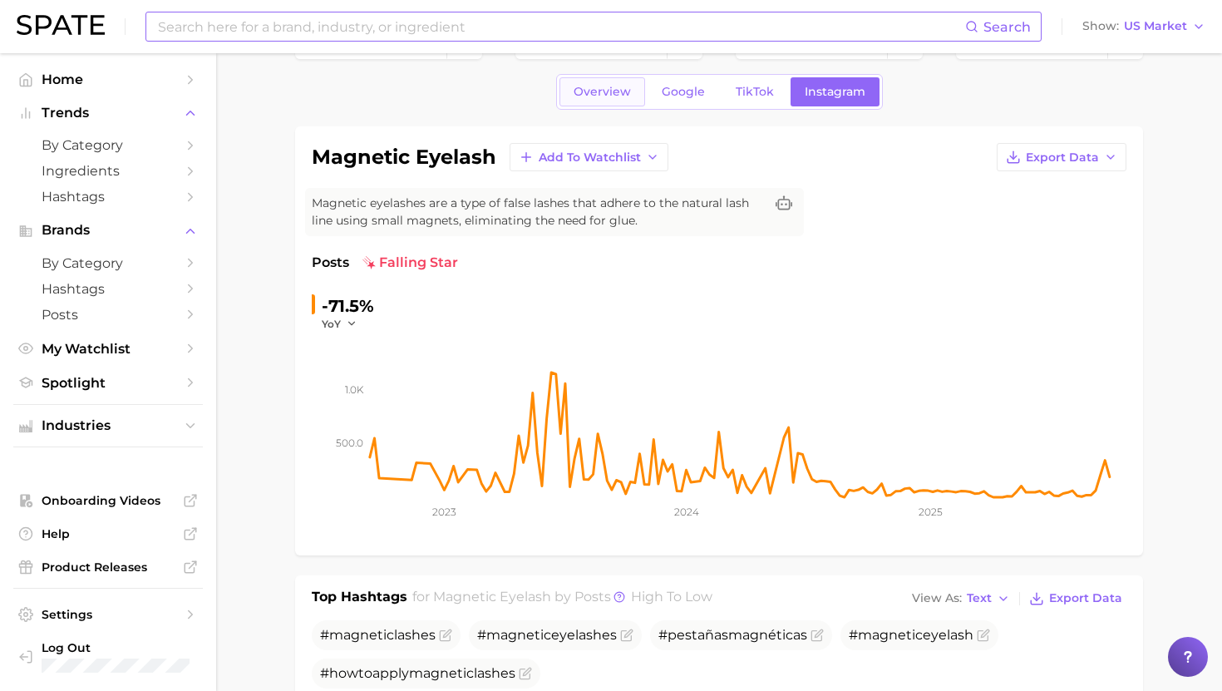
click at [573, 106] on link "Overview" at bounding box center [603, 91] width 86 height 29
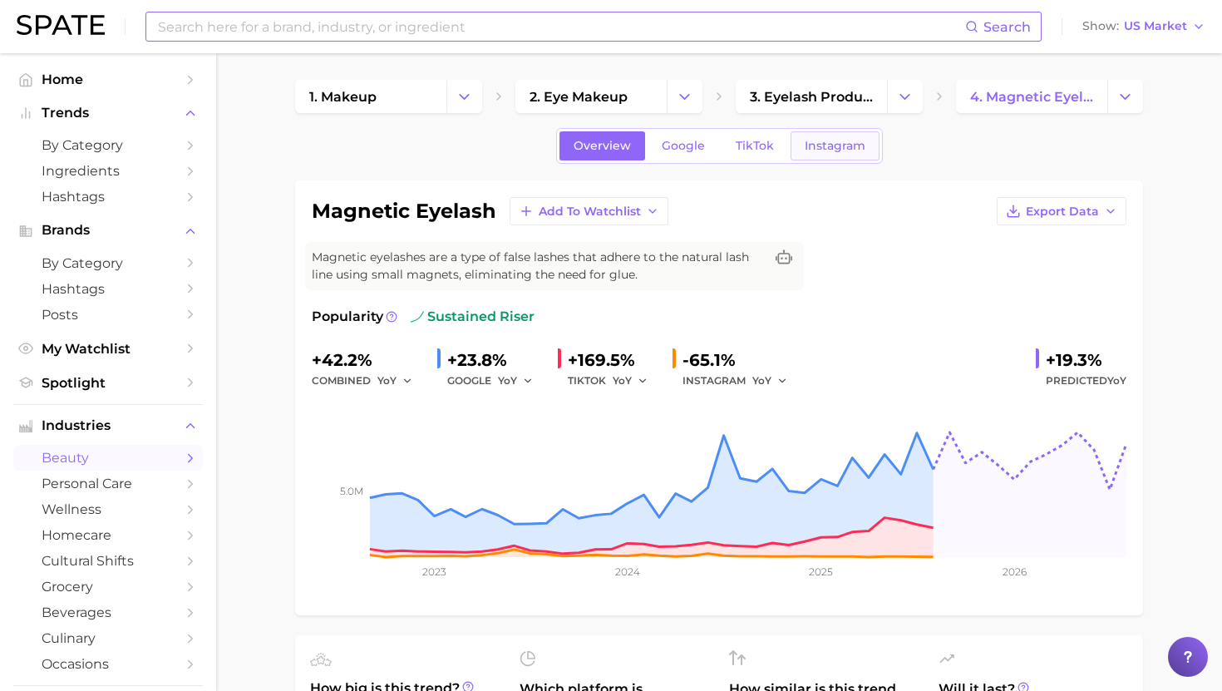
click at [823, 146] on span "Instagram" at bounding box center [835, 146] width 61 height 14
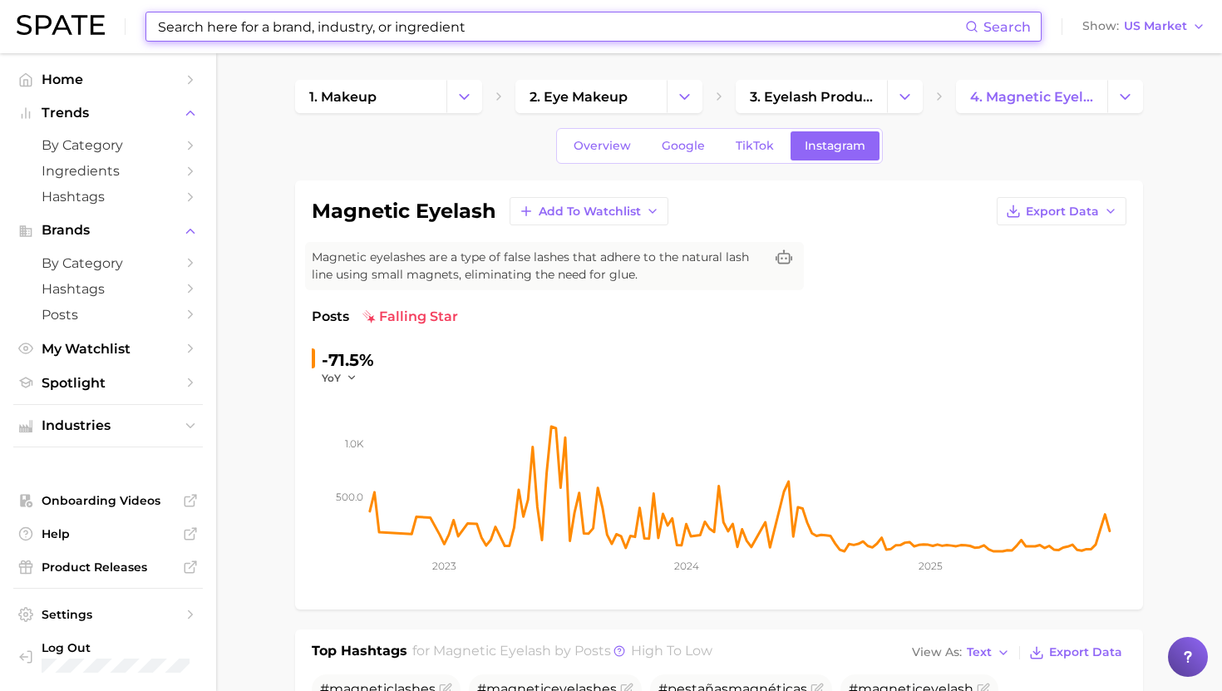
click at [363, 30] on input at bounding box center [560, 26] width 809 height 28
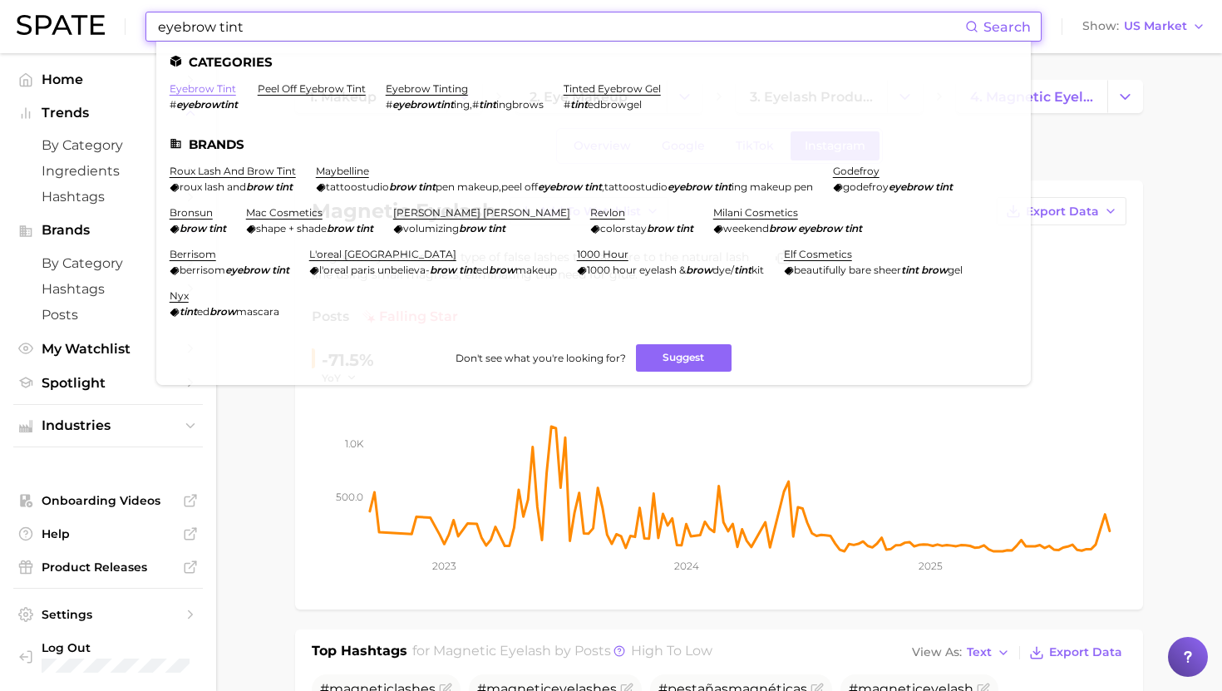
type input "eyebrow tint"
click at [207, 87] on link "eyebrow tint" at bounding box center [203, 88] width 67 height 12
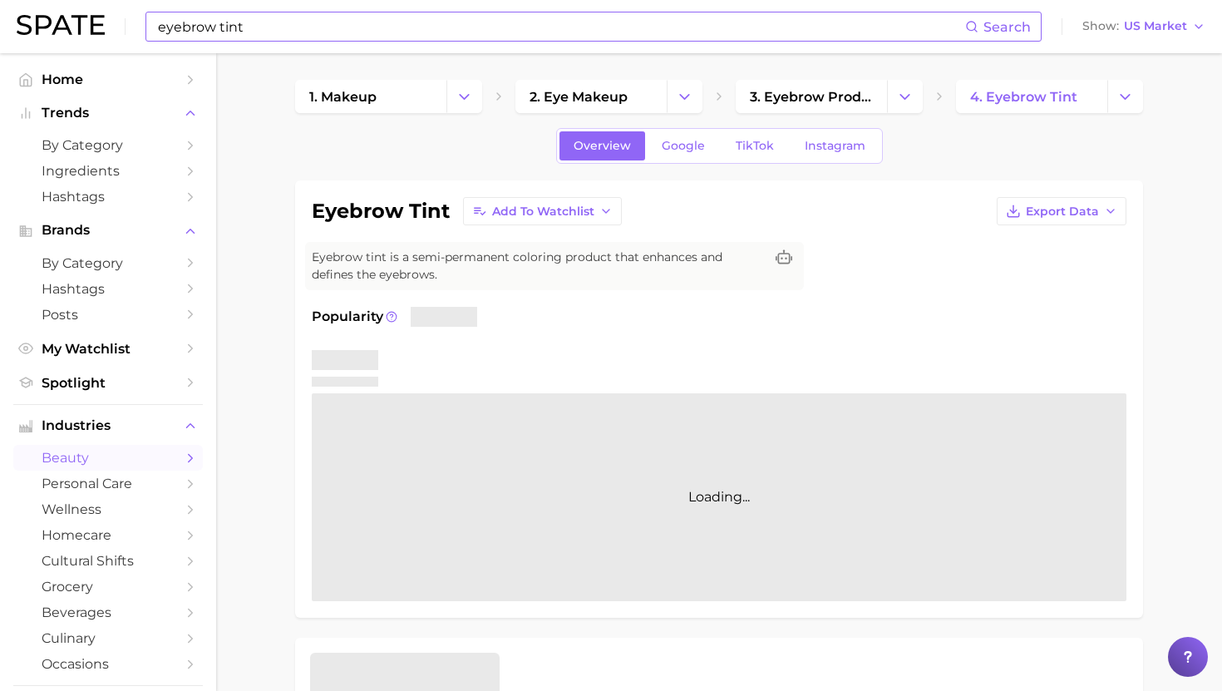
click at [843, 145] on span "Instagram" at bounding box center [835, 146] width 61 height 14
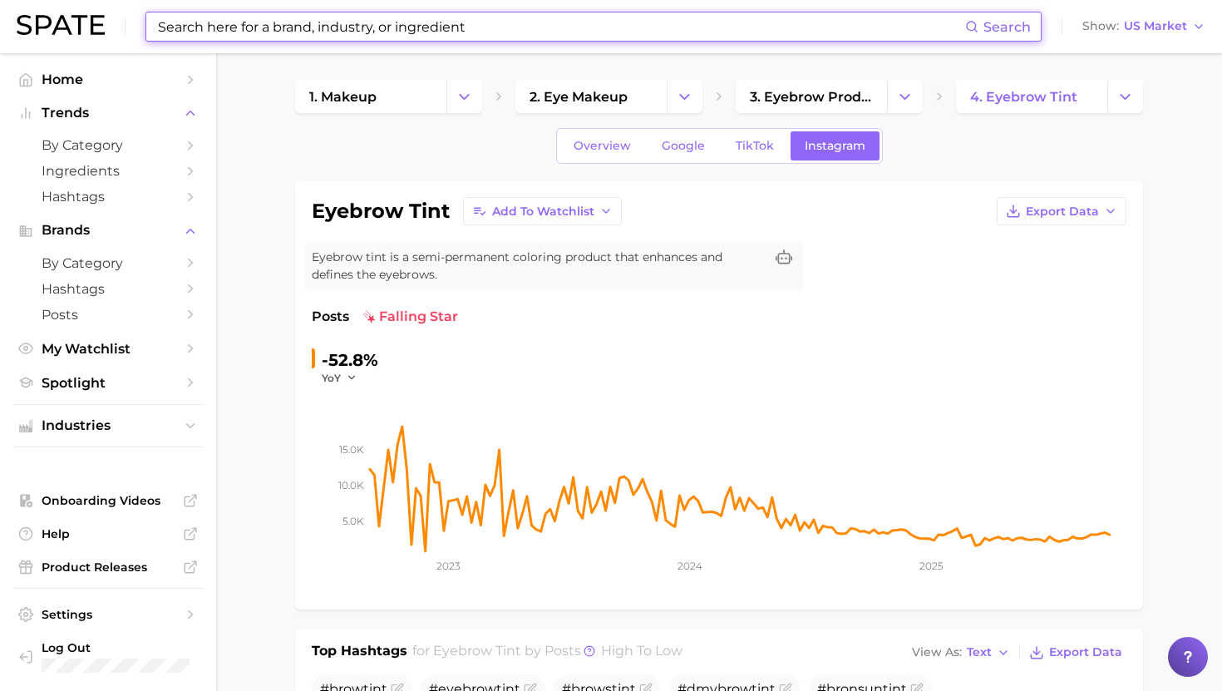
click at [313, 27] on input at bounding box center [560, 26] width 809 height 28
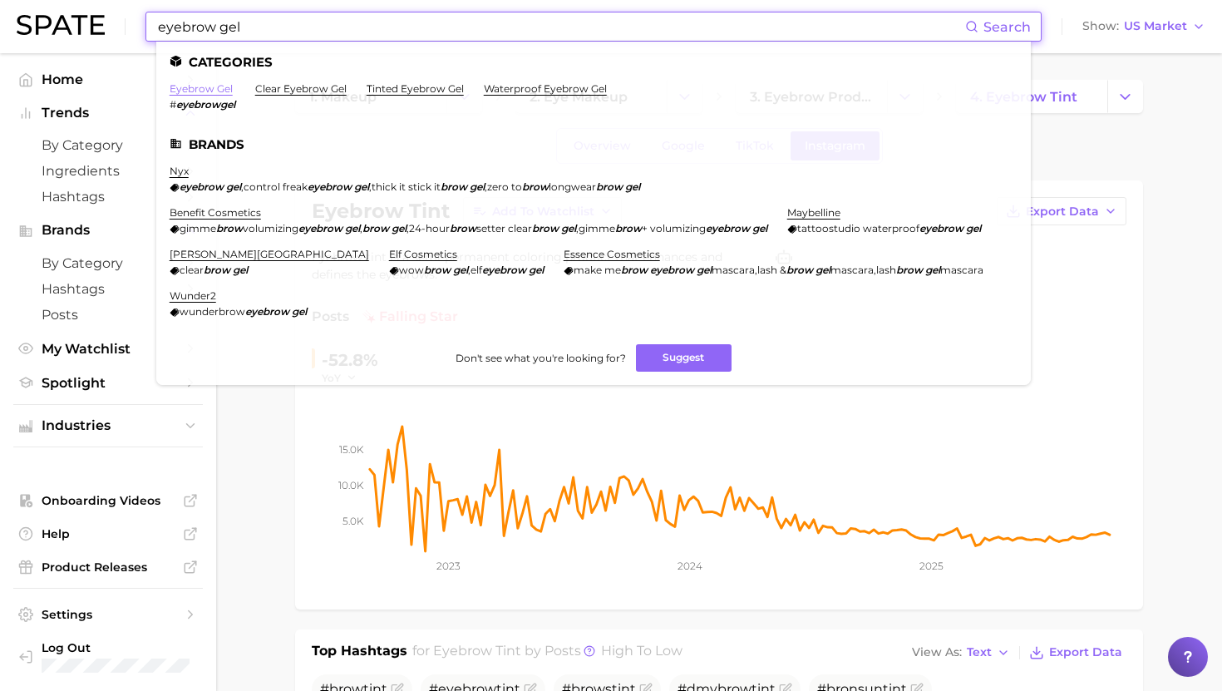
type input "eyebrow gel"
click at [215, 91] on link "eyebrow gel" at bounding box center [201, 88] width 63 height 12
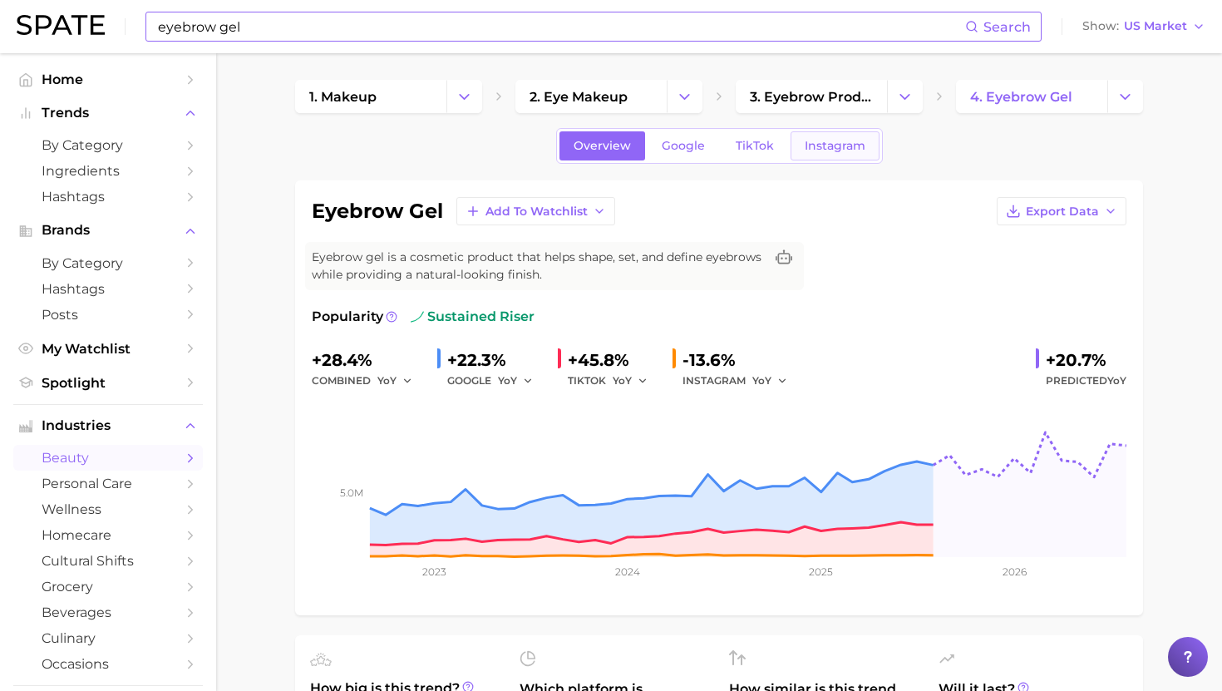
click at [826, 147] on span "Instagram" at bounding box center [835, 146] width 61 height 14
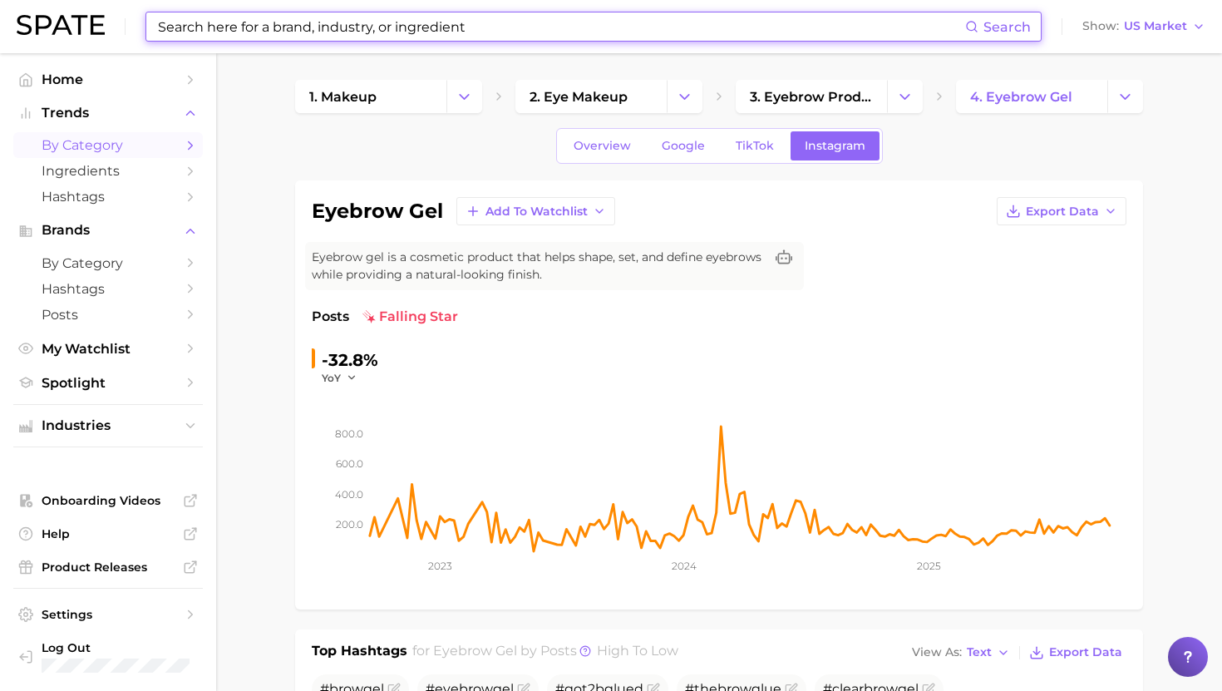
click at [88, 154] on link "by Category" at bounding box center [108, 145] width 190 height 26
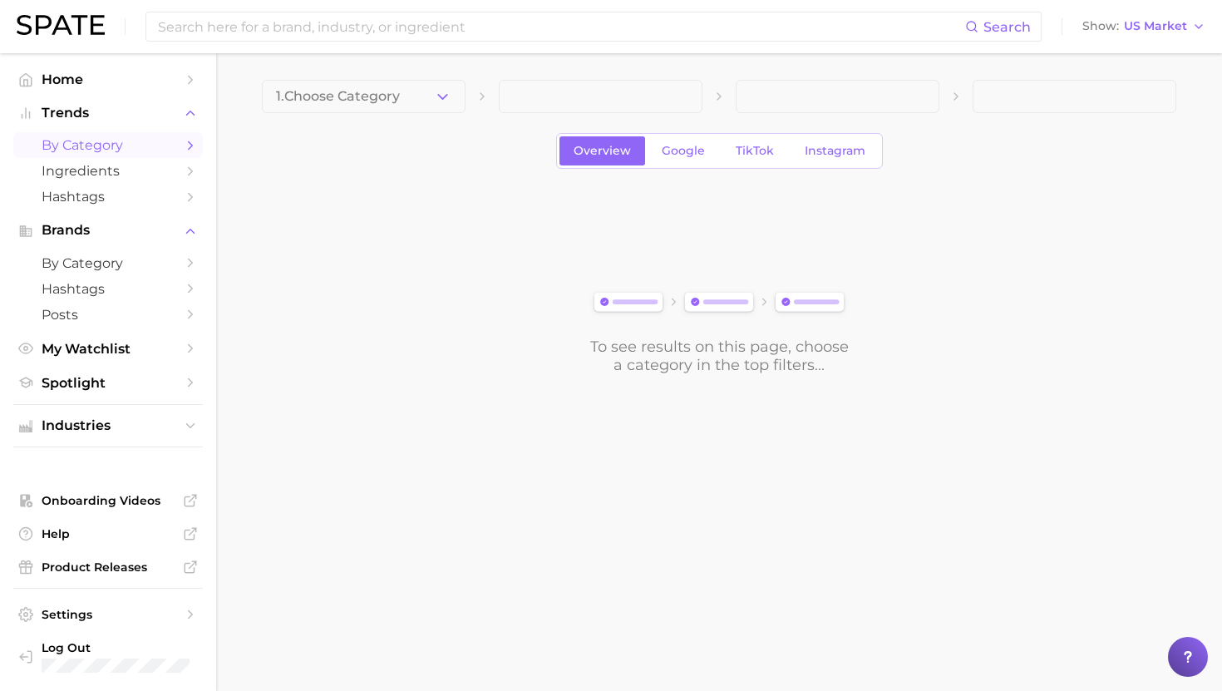
click at [397, 67] on main "1. Choose Category Overview Google TikTok Instagram To see results on this page…" at bounding box center [719, 255] width 1006 height 404
click at [394, 77] on main "1. Choose Category Overview Google TikTok Instagram To see results on this page…" at bounding box center [719, 255] width 1006 height 404
click at [394, 86] on button "1. Choose Category" at bounding box center [364, 96] width 204 height 33
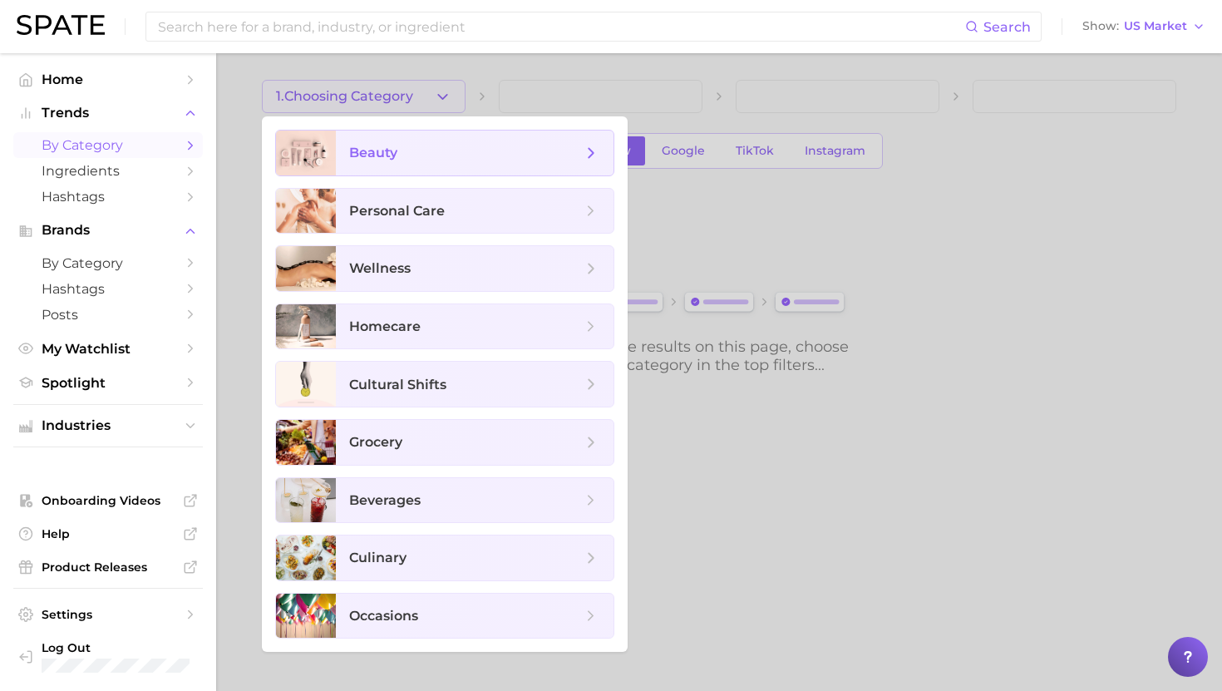
click at [392, 160] on span "beauty" at bounding box center [373, 153] width 48 height 16
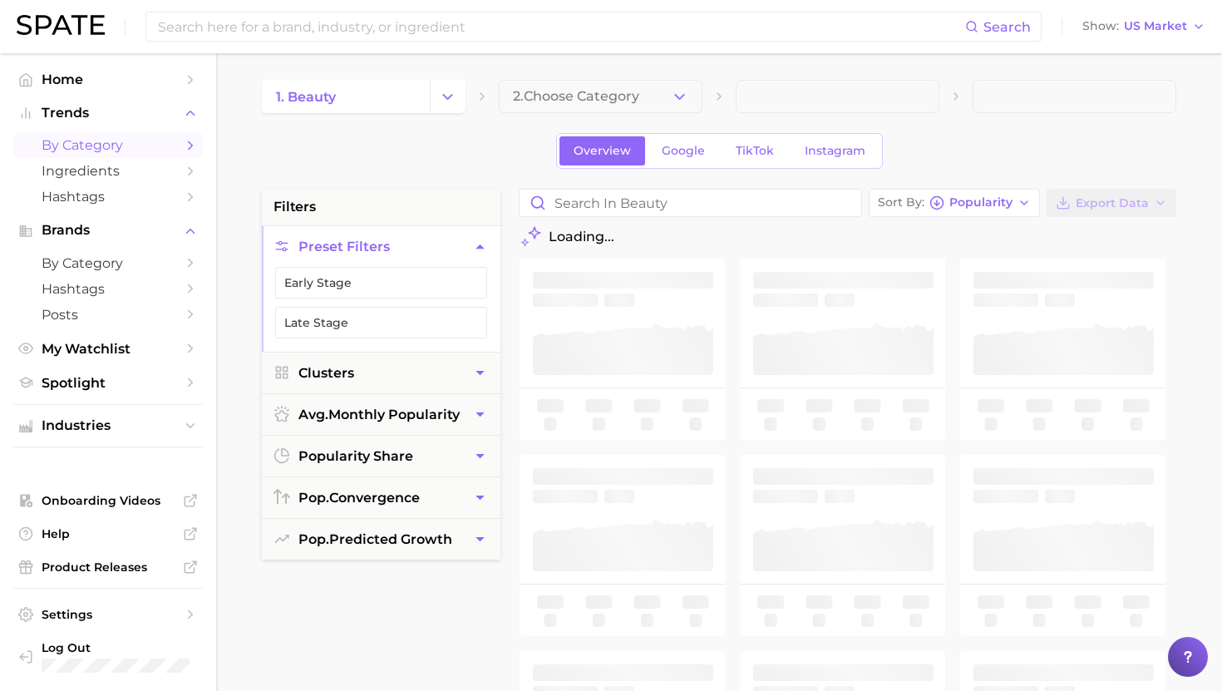
click at [534, 114] on div "1. beauty 2. Choose Category Overview Google TikTok Instagram filters Preset Fi…" at bounding box center [719, 656] width 915 height 1152
click at [555, 103] on span "2. Choose Category" at bounding box center [576, 96] width 126 height 15
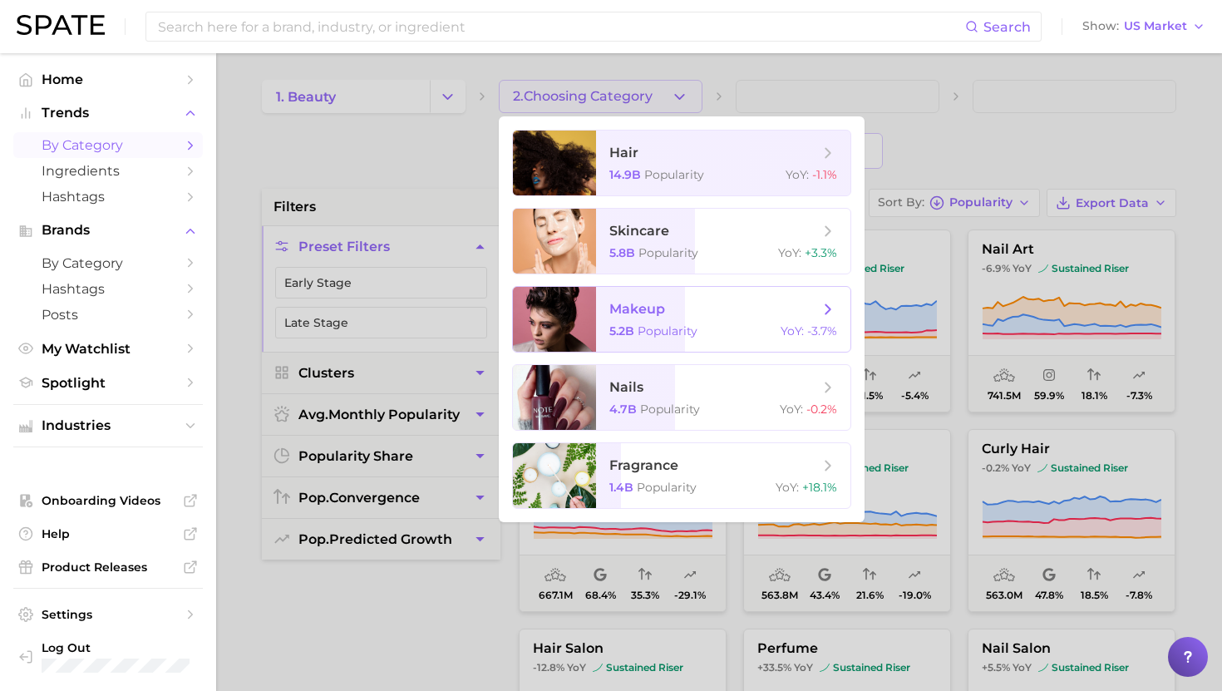
click at [672, 321] on span "makeup 5.2b Popularity YoY : -3.7%" at bounding box center [723, 319] width 254 height 65
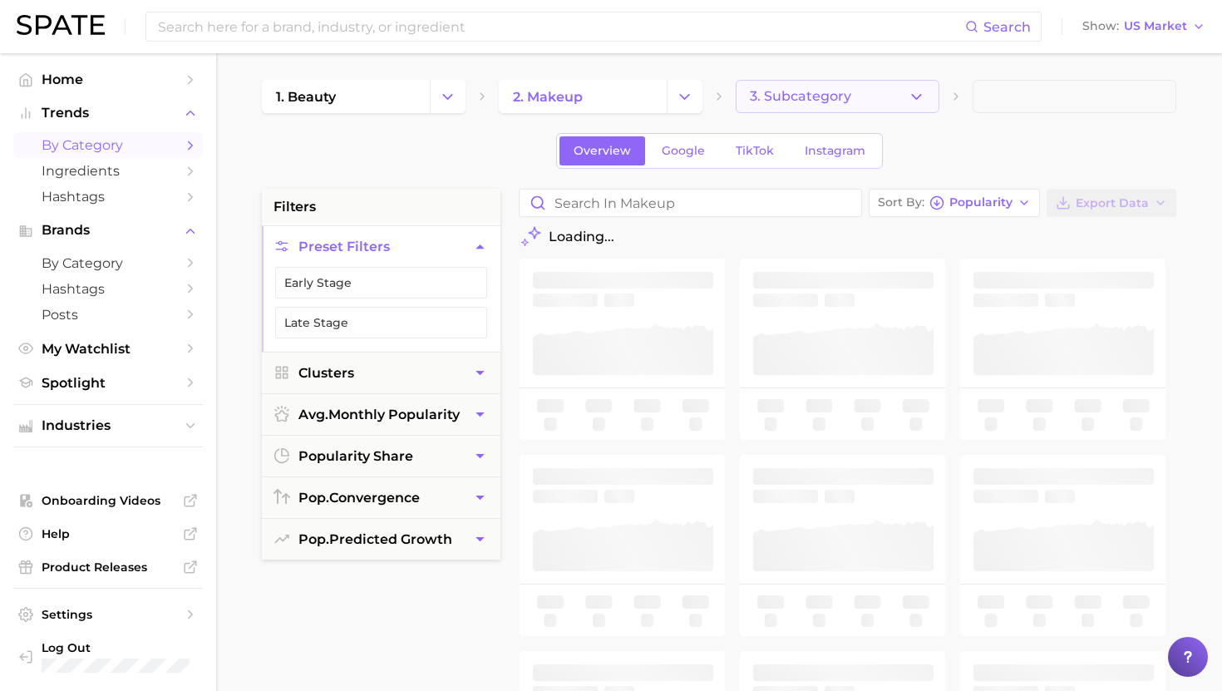
click at [838, 99] on span "3. Subcategory" at bounding box center [800, 96] width 101 height 15
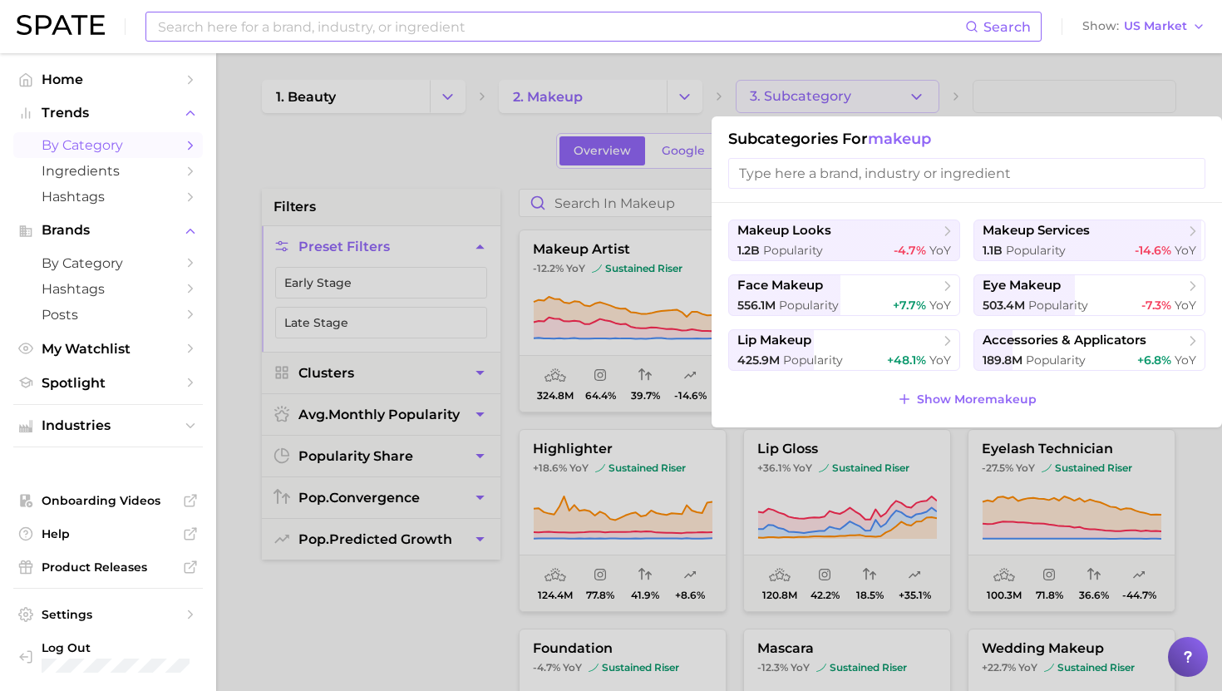
click at [574, 31] on input at bounding box center [560, 26] width 809 height 28
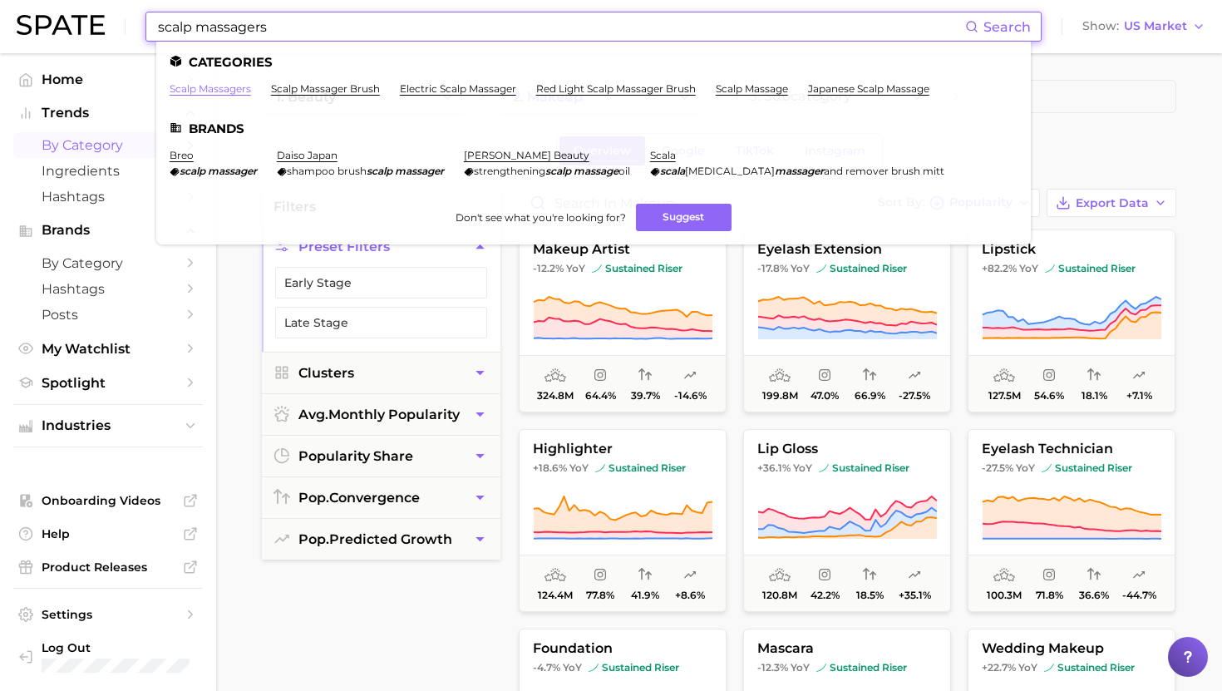
type input "scalp massagers"
click at [218, 91] on link "scalp massagers" at bounding box center [210, 88] width 81 height 12
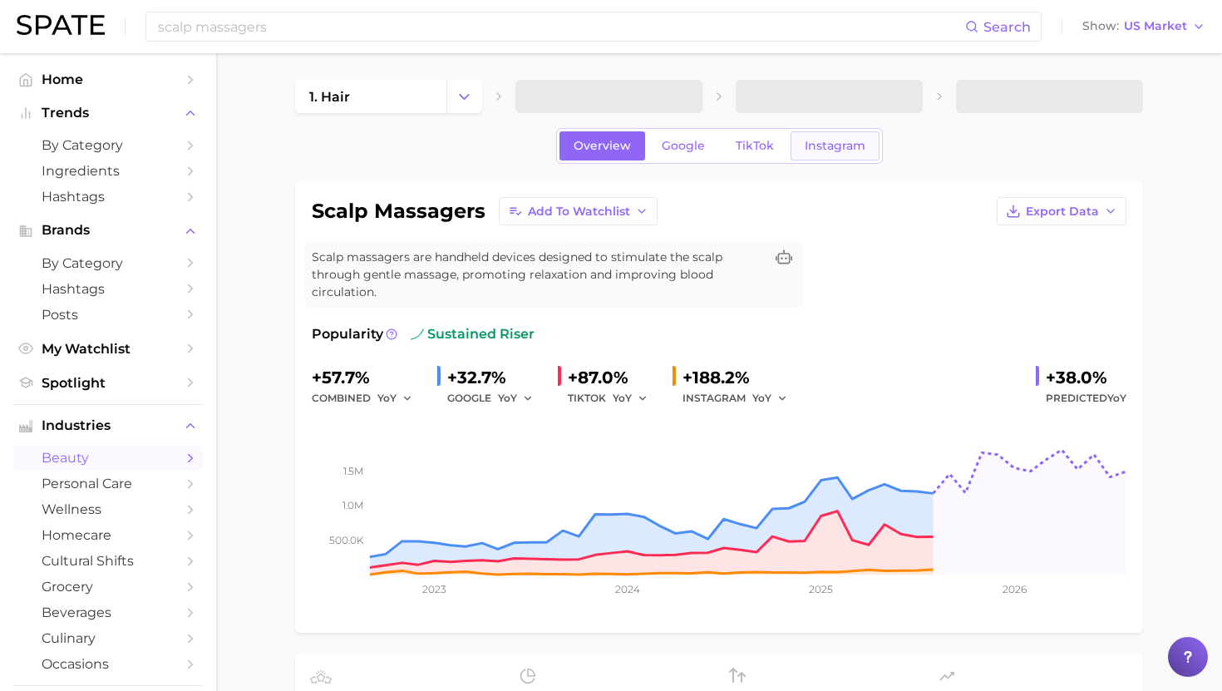
click at [817, 145] on span "Instagram" at bounding box center [835, 146] width 61 height 14
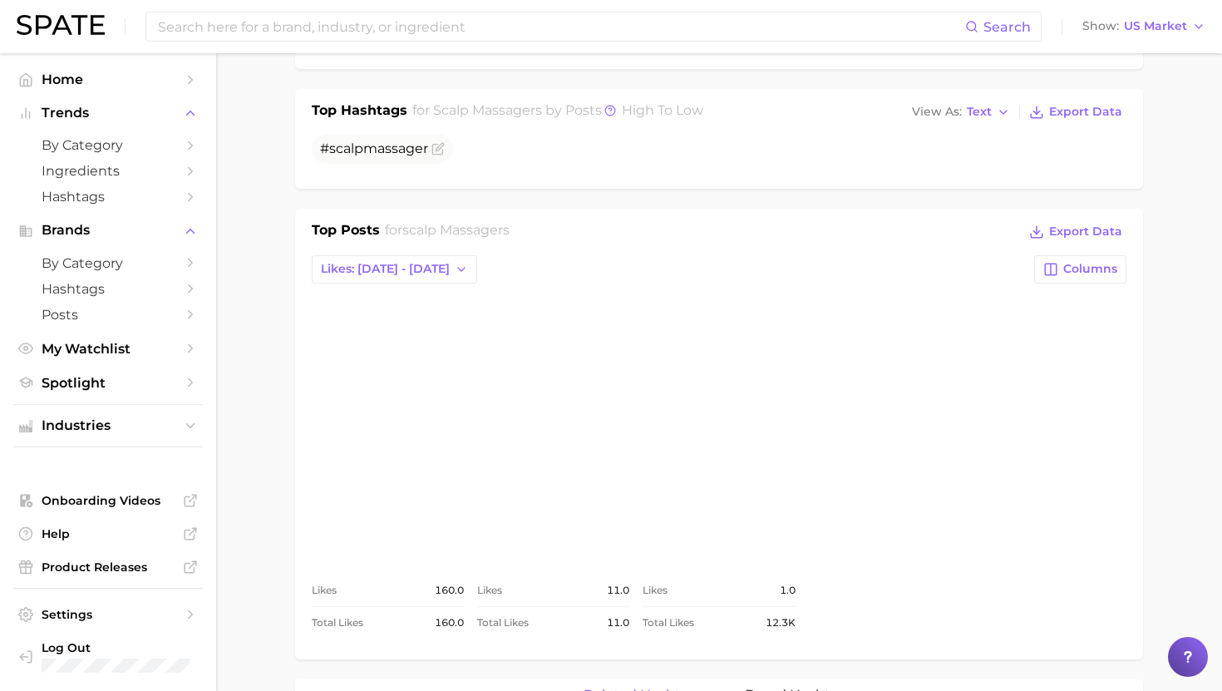
scroll to position [577, 0]
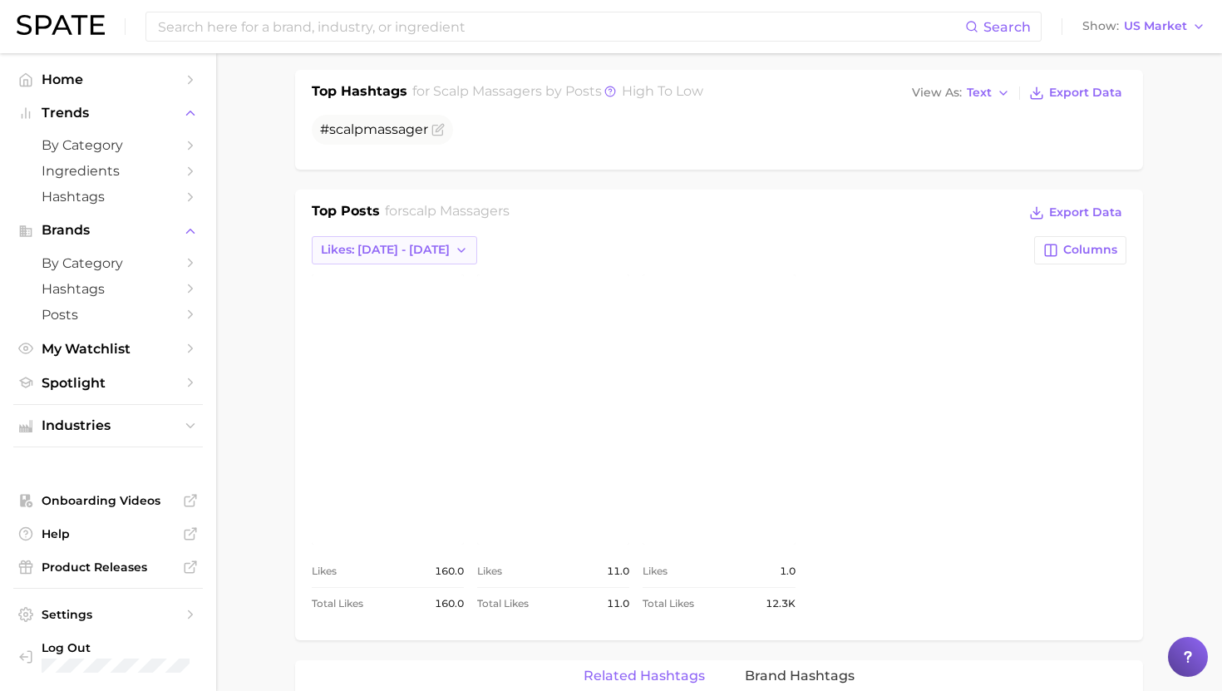
click at [396, 240] on button "Likes: Sep 21 - 28" at bounding box center [394, 250] width 165 height 28
click at [387, 307] on span "Likes: Sep 14 - 21" at bounding box center [384, 310] width 129 height 14
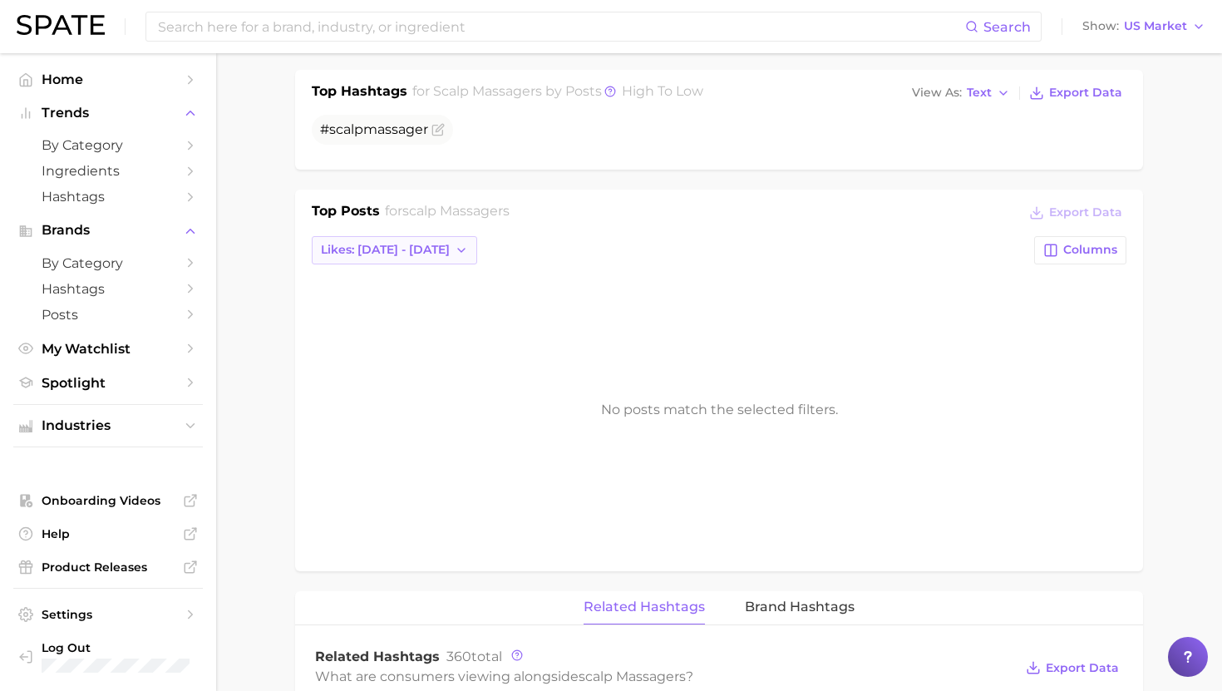
click at [390, 249] on span "Likes: Sep 14 - 21" at bounding box center [385, 250] width 129 height 14
click at [365, 343] on span "Total Likes" at bounding box center [351, 340] width 63 height 14
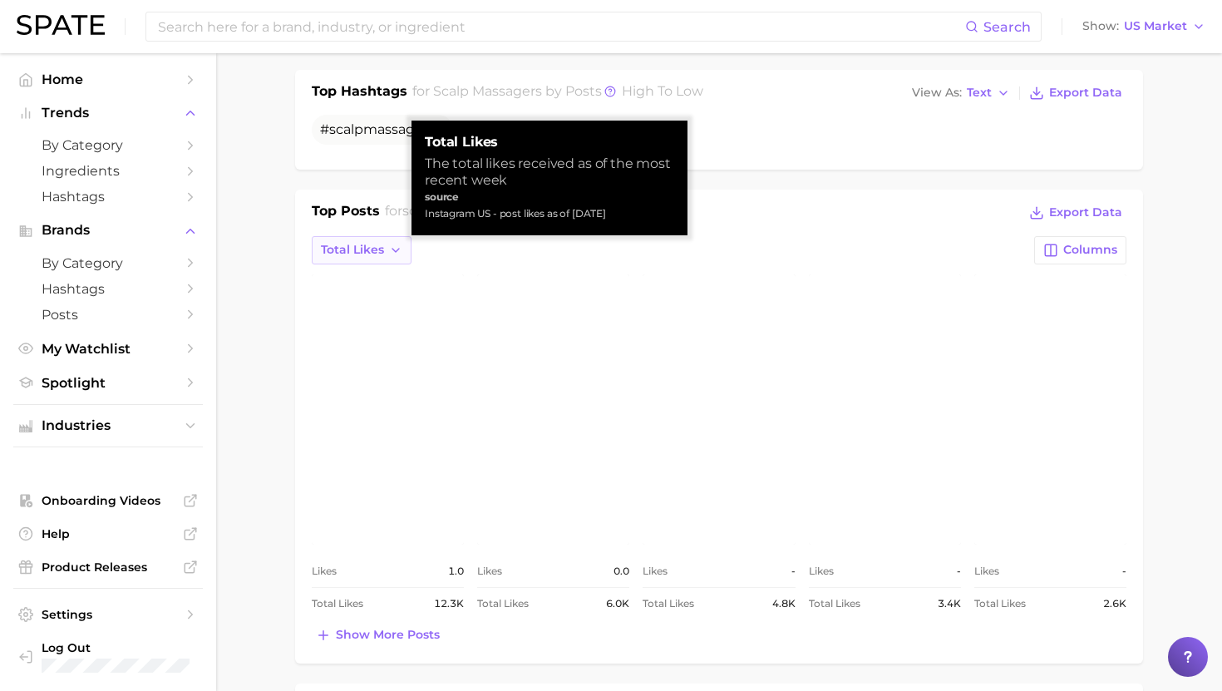
click at [379, 252] on span "Total Likes" at bounding box center [352, 250] width 63 height 14
click at [377, 282] on span "Likes: Sep 21 - 28" at bounding box center [384, 281] width 129 height 14
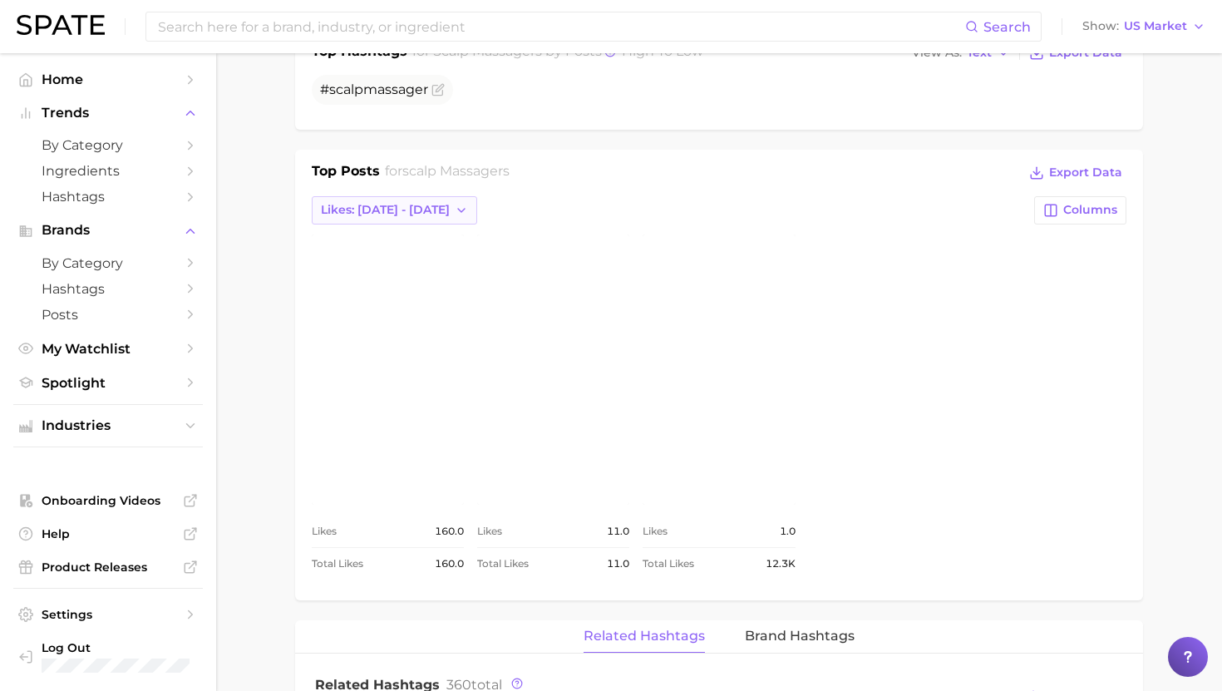
scroll to position [627, 0]
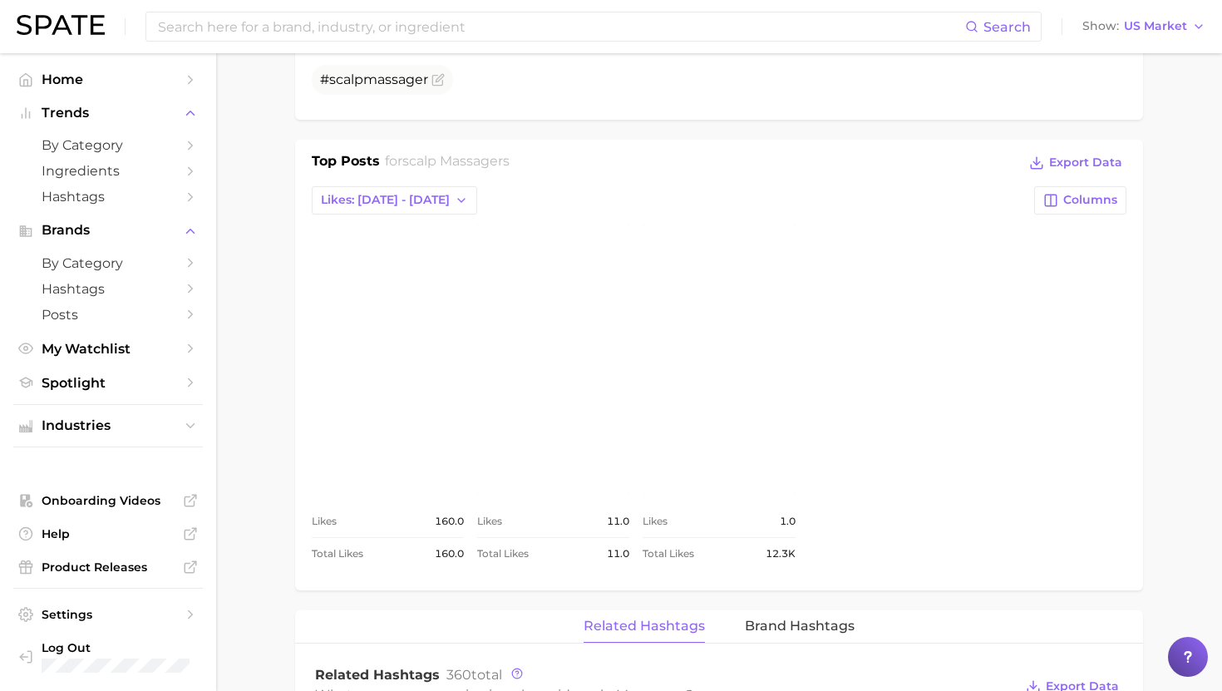
click at [378, 276] on link "view post on Instagram" at bounding box center [388, 359] width 152 height 270
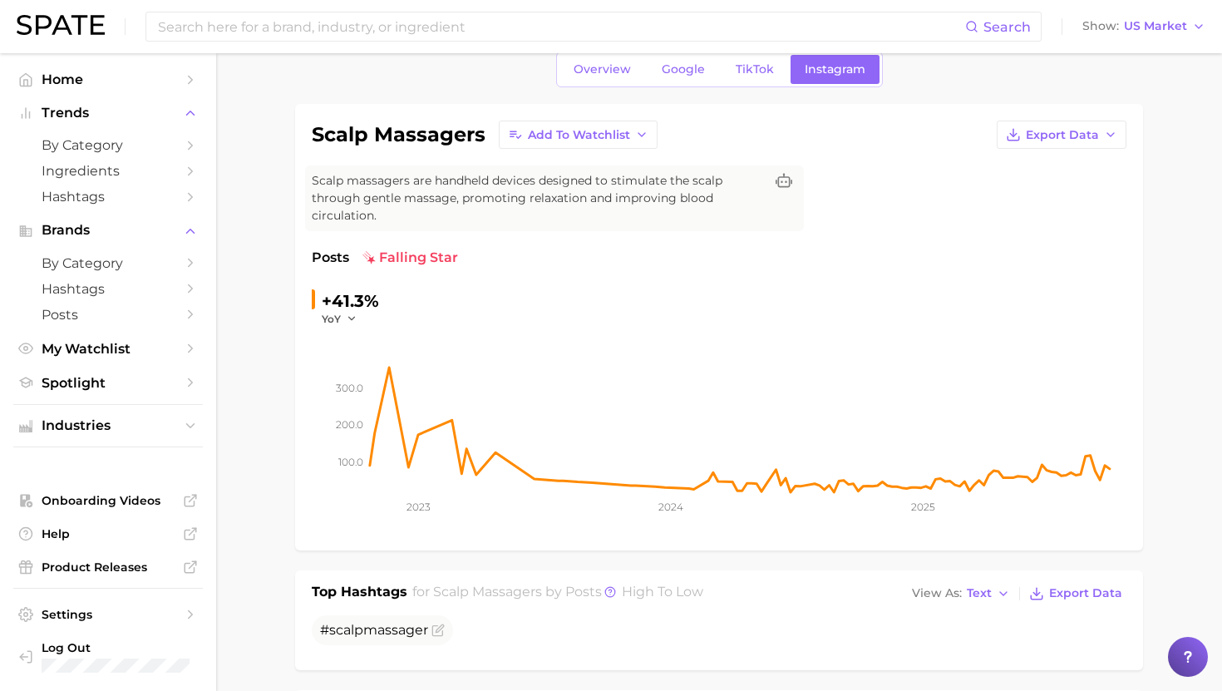
scroll to position [21, 0]
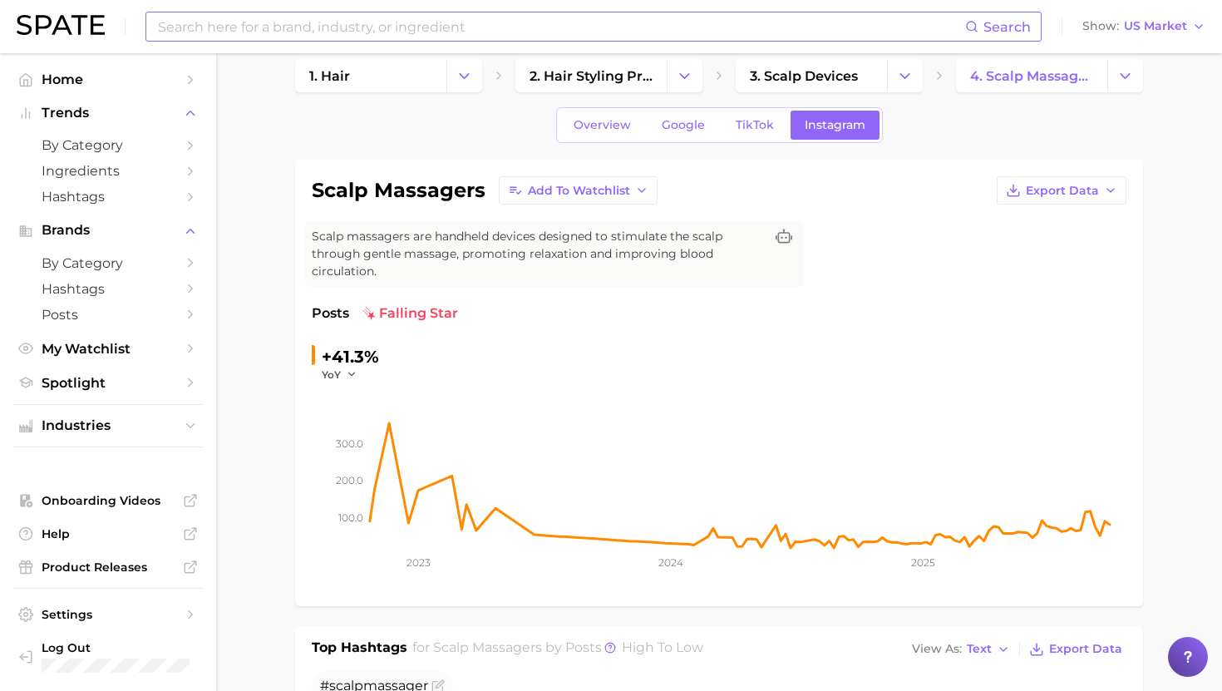
click at [611, 30] on input at bounding box center [560, 26] width 809 height 28
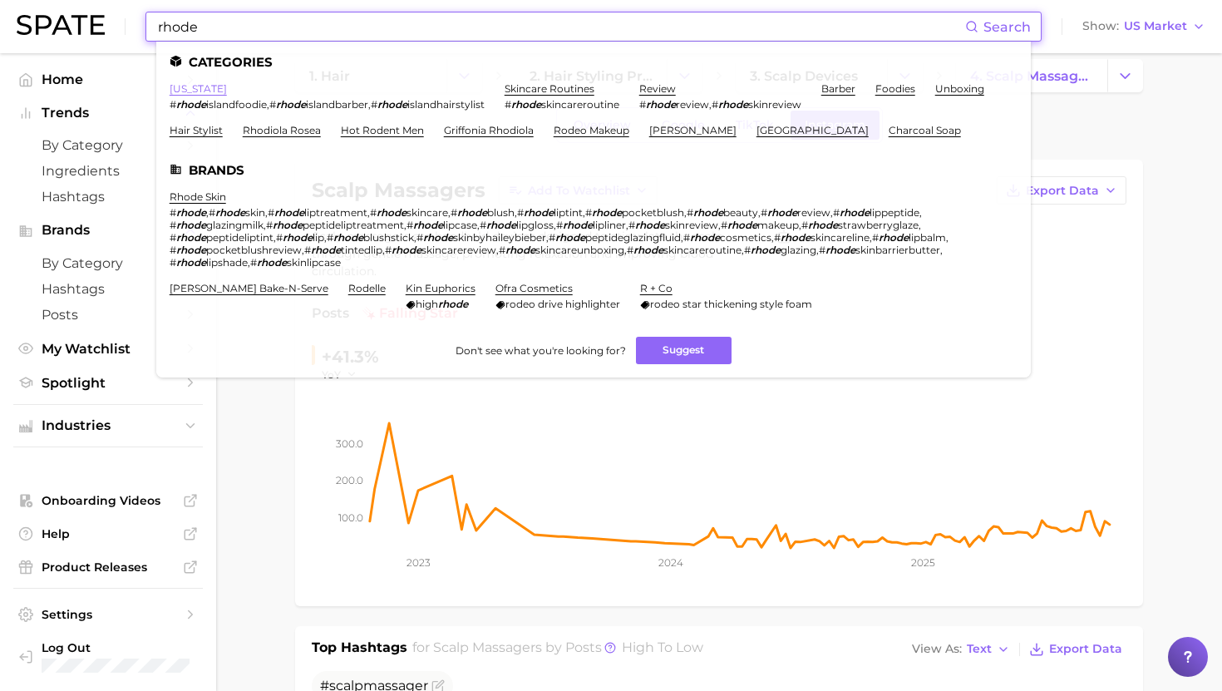
type input "rhode"
click at [195, 86] on link "rhode island" at bounding box center [198, 88] width 57 height 12
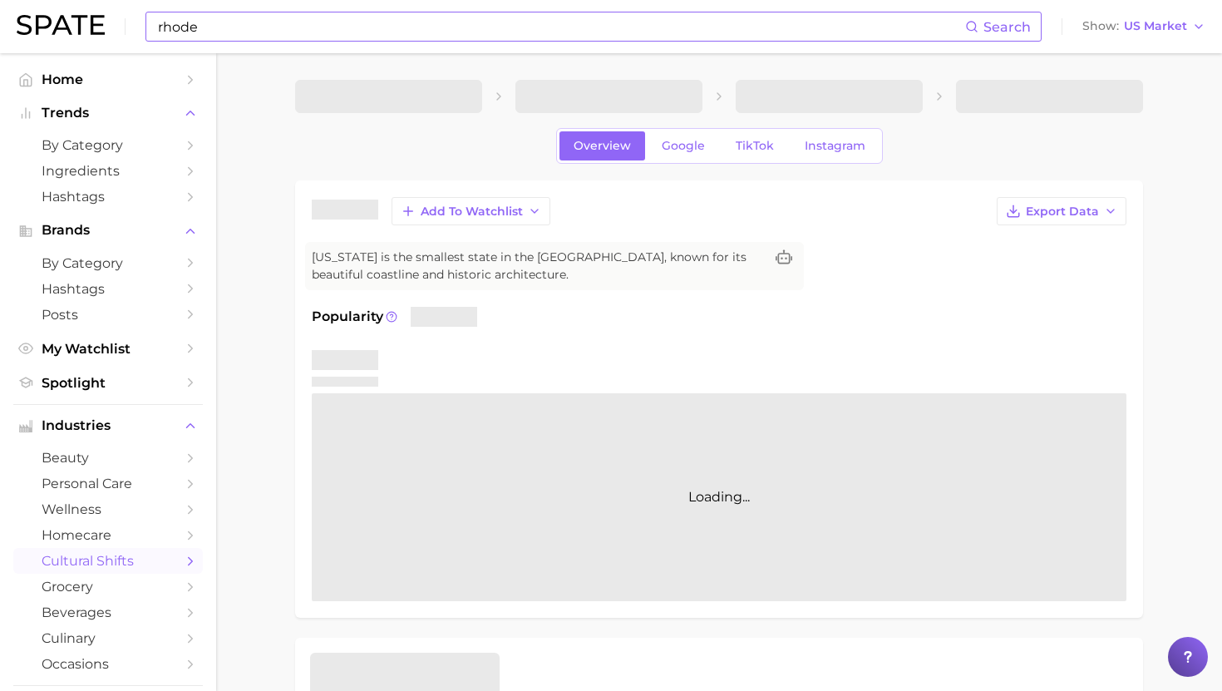
click at [230, 26] on input "rhode" at bounding box center [560, 26] width 809 height 28
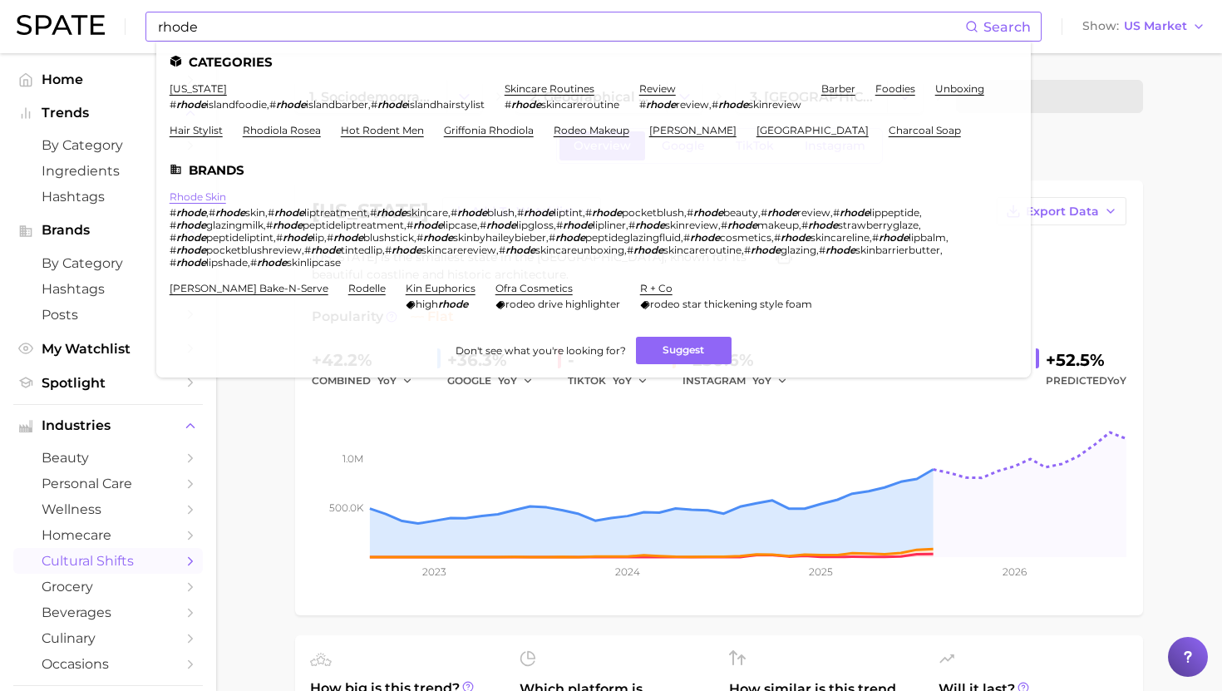
click at [195, 190] on link "rhode skin" at bounding box center [198, 196] width 57 height 12
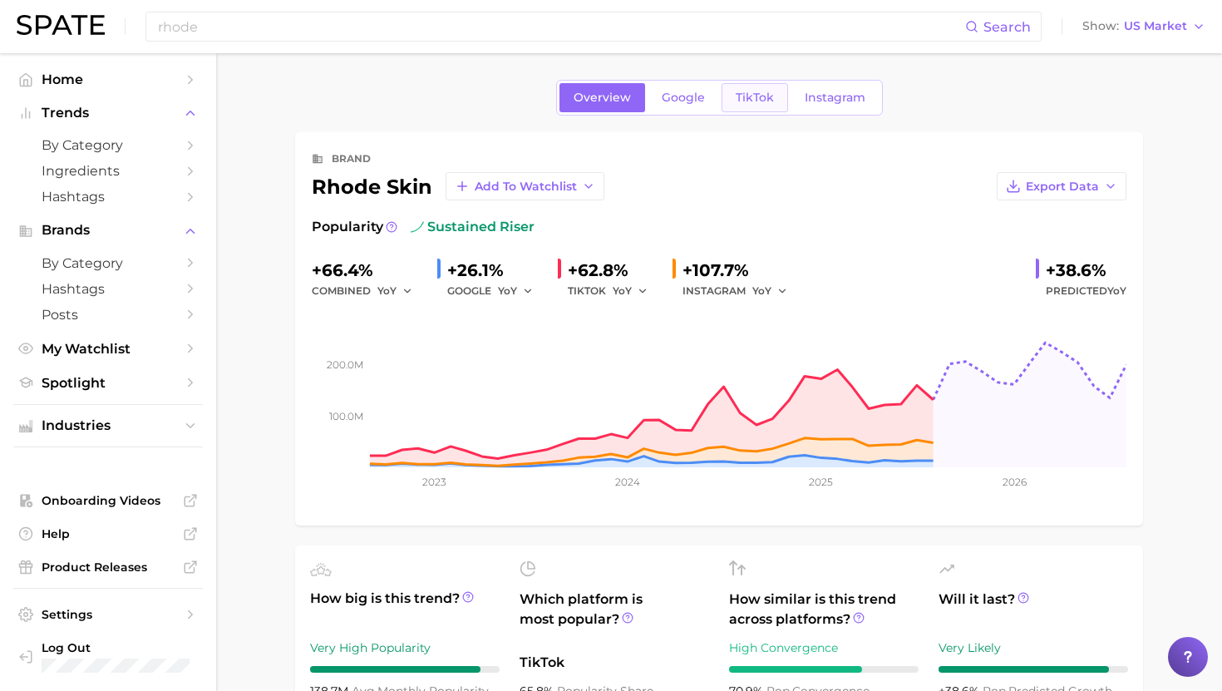
click at [757, 94] on span "TikTok" at bounding box center [755, 98] width 38 height 14
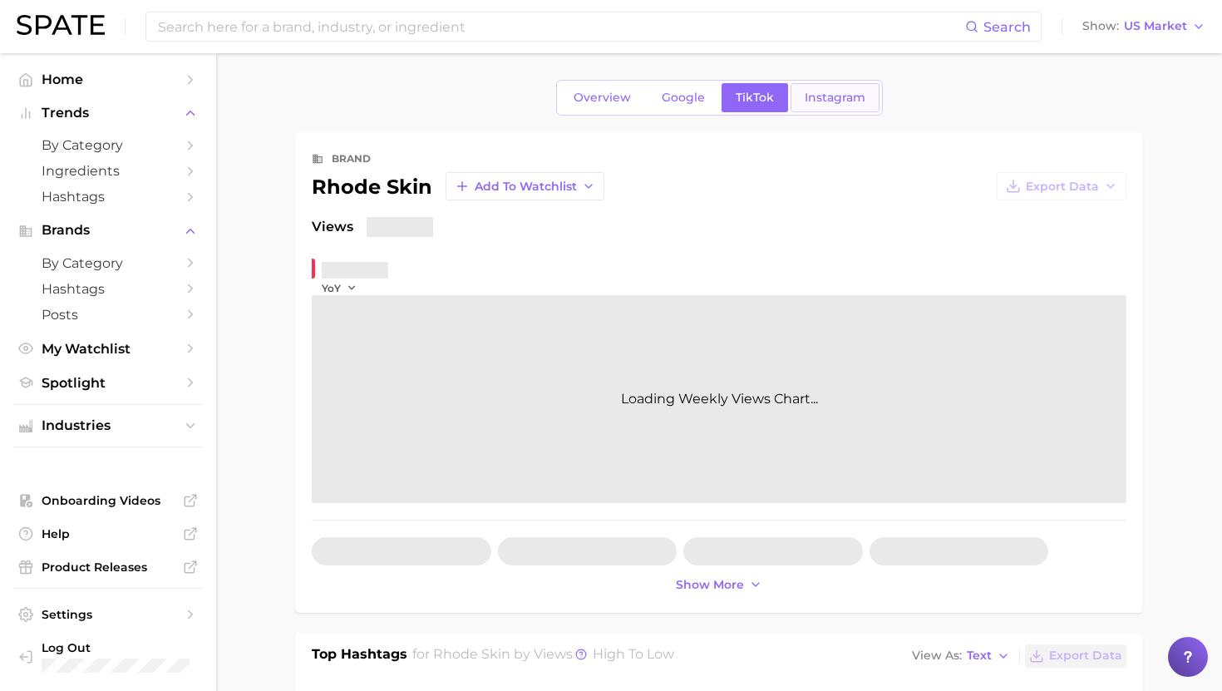
click at [826, 100] on span "Instagram" at bounding box center [835, 98] width 61 height 14
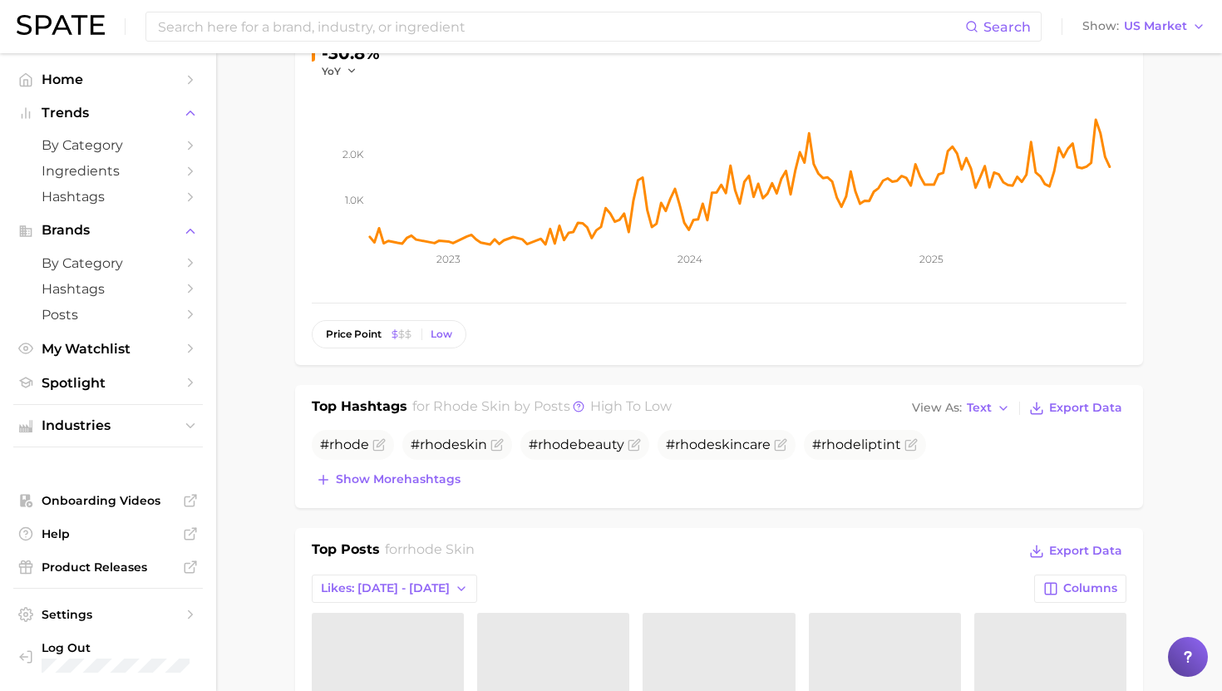
scroll to position [358, 0]
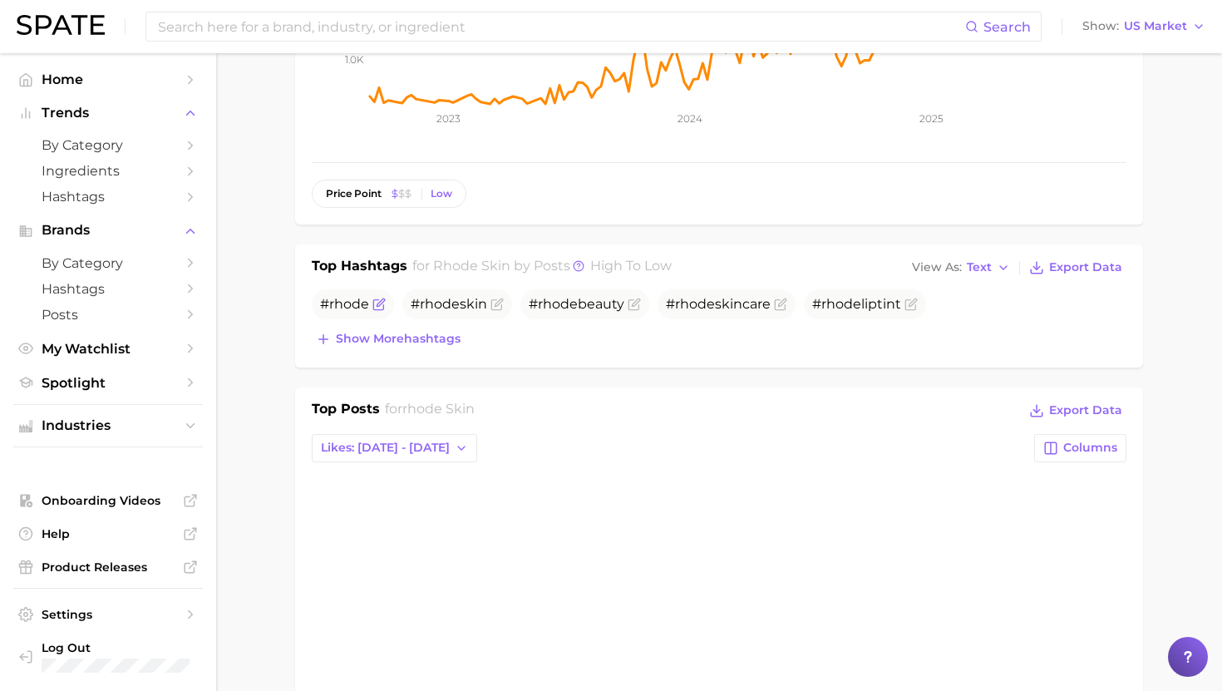
click at [353, 305] on span "rhode" at bounding box center [349, 304] width 40 height 16
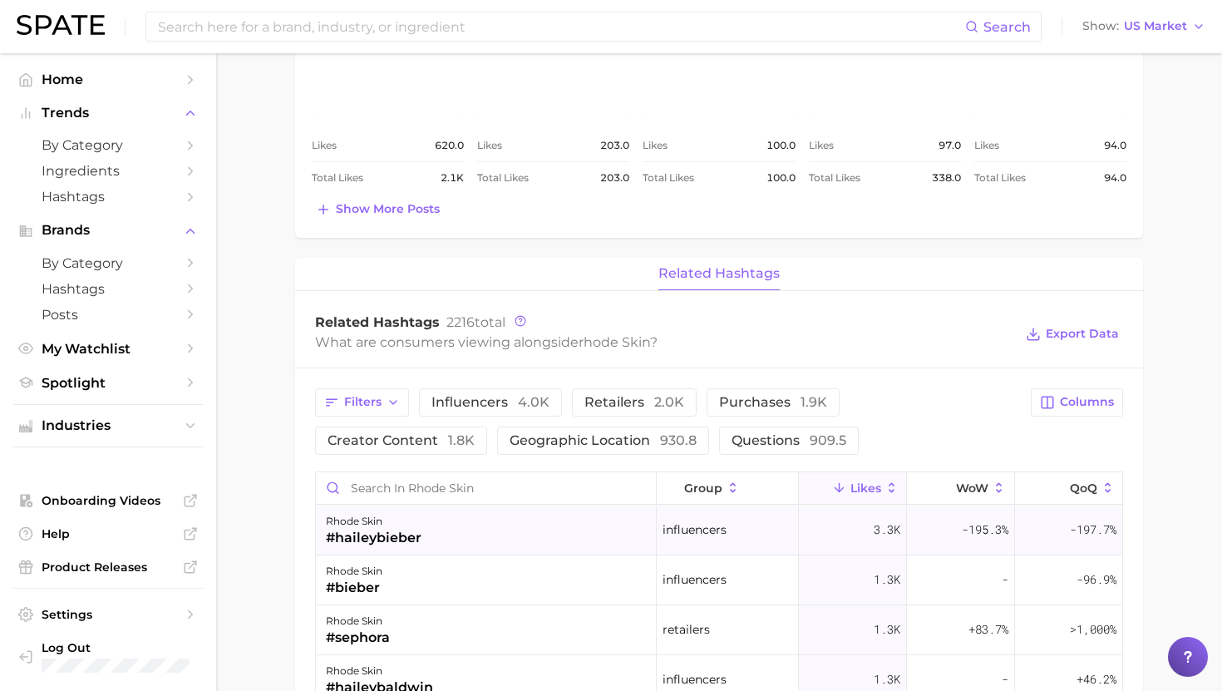
scroll to position [649, 0]
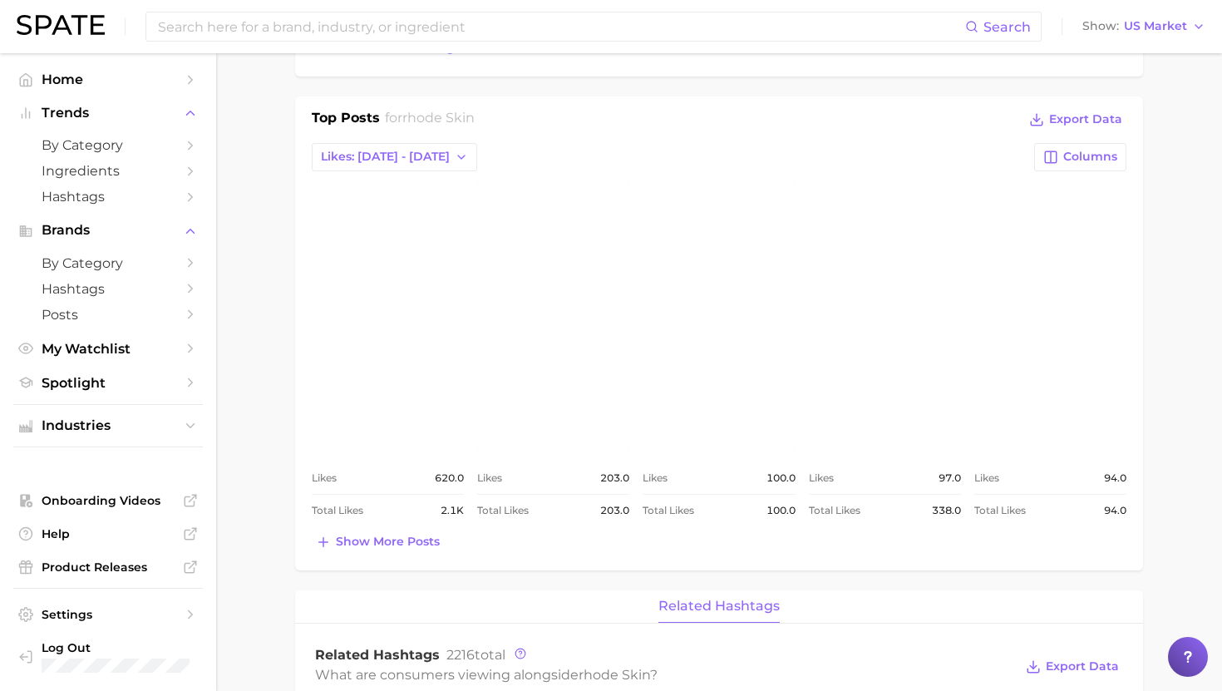
click at [399, 374] on link "view post on Instagram" at bounding box center [388, 316] width 152 height 270
click at [771, 268] on link "view post on Instagram" at bounding box center [719, 316] width 152 height 270
click at [1079, 306] on link "view post on Instagram" at bounding box center [1050, 316] width 152 height 270
click at [396, 540] on span "Show more posts" at bounding box center [388, 542] width 104 height 14
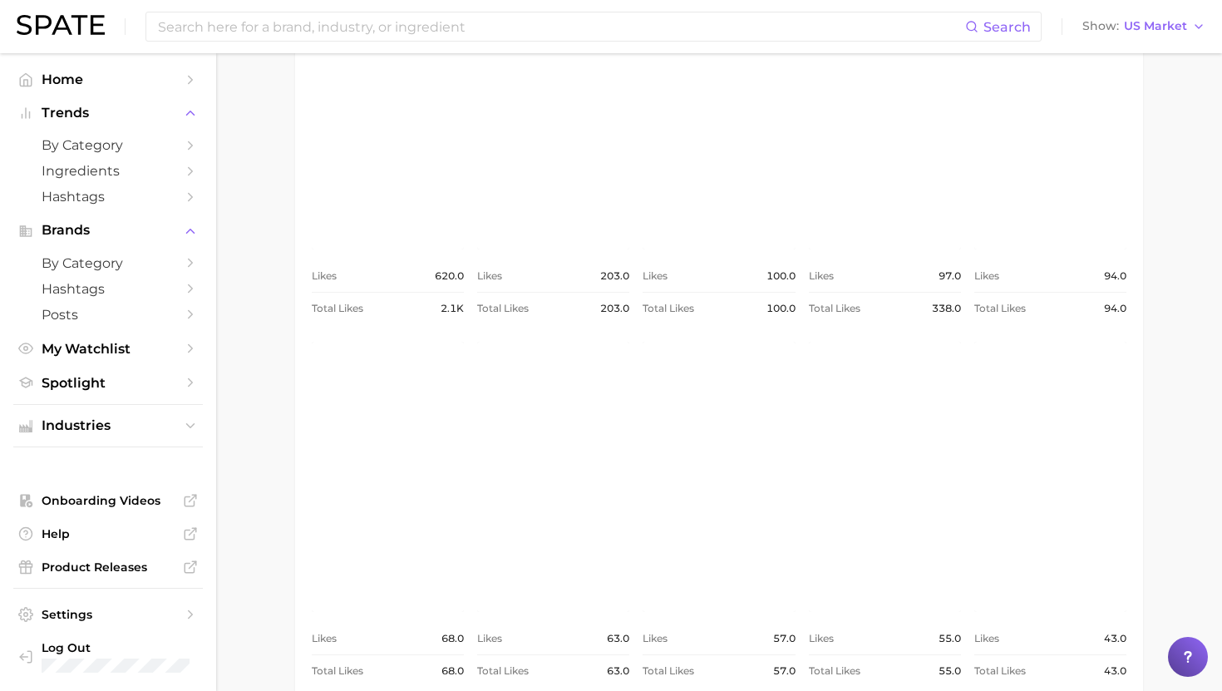
scroll to position [855, 0]
click at [359, 468] on link "view post on Instagram" at bounding box center [388, 473] width 152 height 270
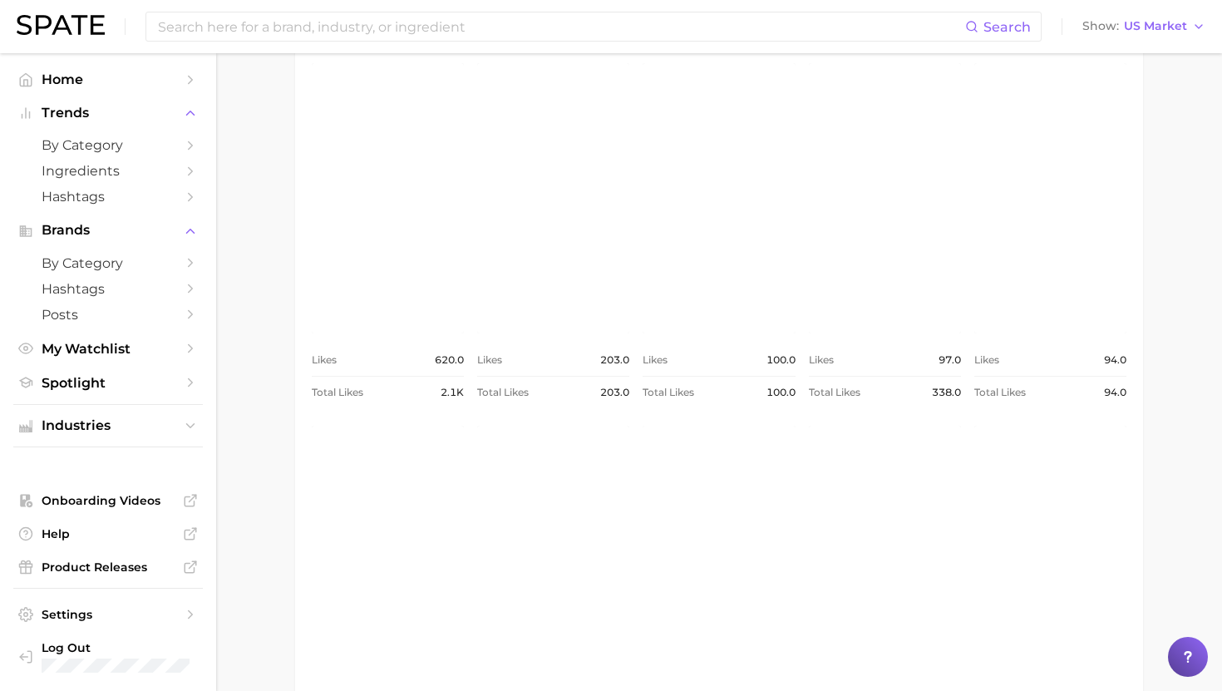
scroll to position [535, 0]
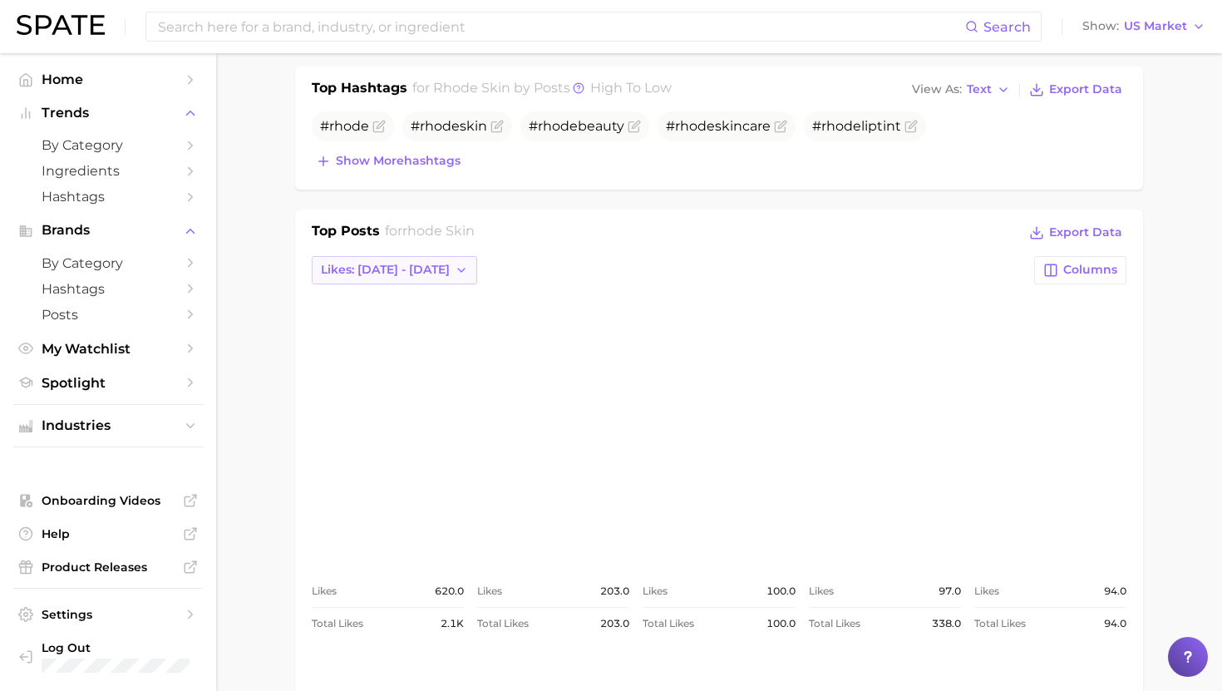
click at [377, 267] on span "Likes: Sep 21 - 28" at bounding box center [385, 270] width 129 height 14
click at [372, 339] on button "Likes: Sep 14 - 21" at bounding box center [403, 331] width 183 height 30
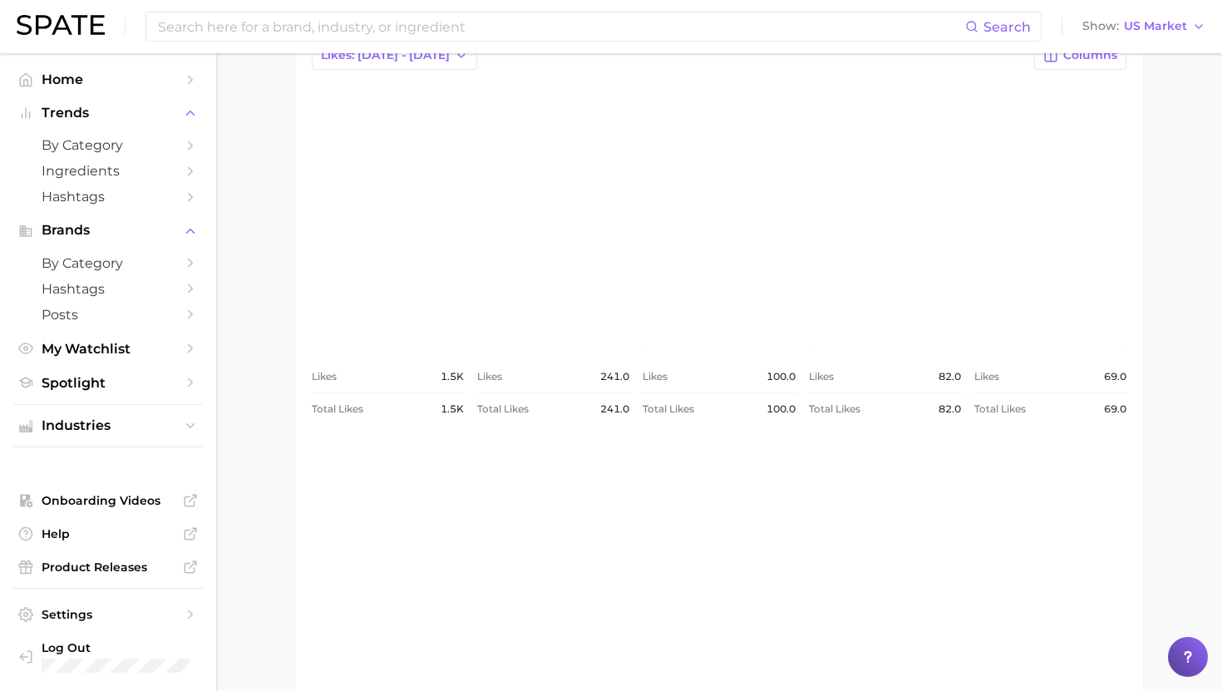
scroll to position [711, 0]
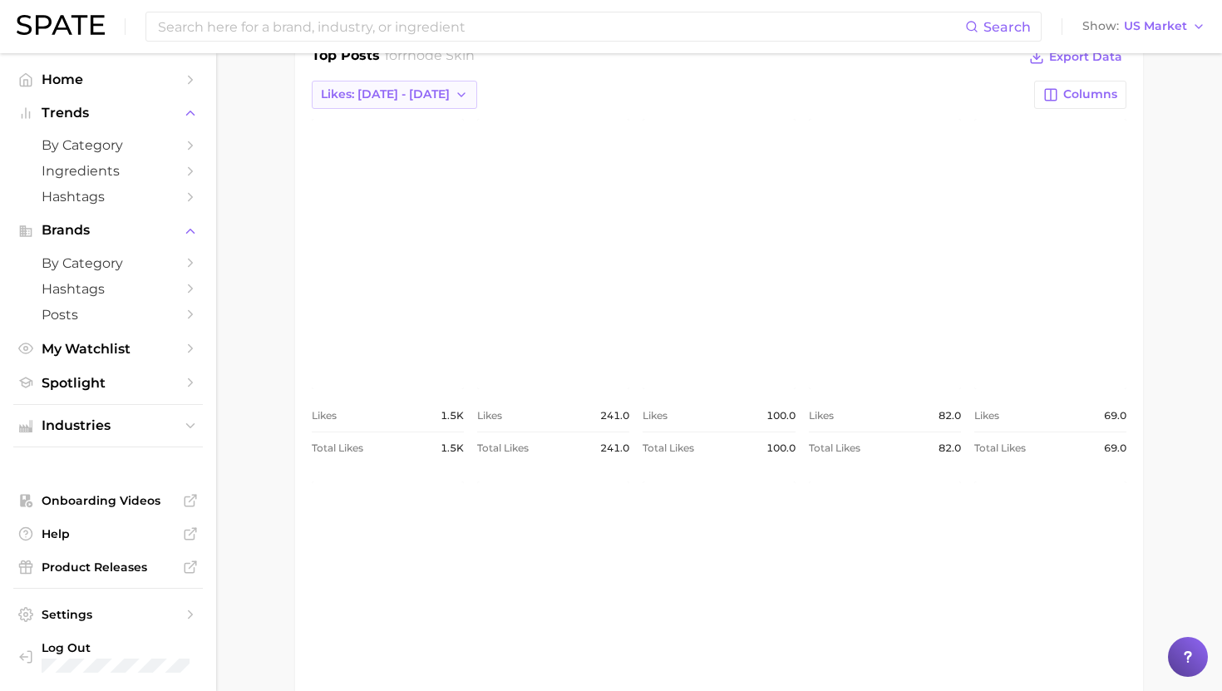
click at [419, 98] on button "Likes: Sep 14 - 21" at bounding box center [394, 95] width 165 height 28
click at [399, 192] on button "Total Likes" at bounding box center [403, 185] width 183 height 30
click at [402, 157] on link "view post on Instagram" at bounding box center [388, 254] width 152 height 270
click at [550, 218] on link "view post on Instagram" at bounding box center [553, 254] width 152 height 270
click at [844, 175] on link "view post on Instagram" at bounding box center [885, 254] width 152 height 270
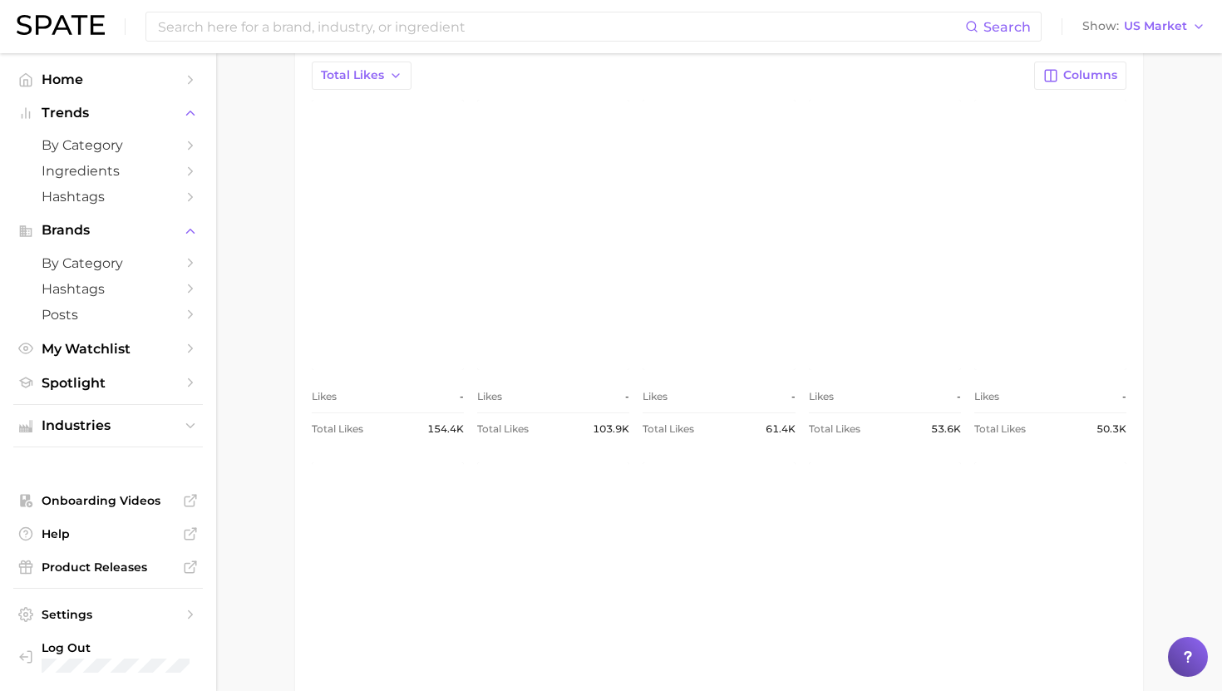
scroll to position [732, 0]
click at [1087, 311] on link "view post on Instagram" at bounding box center [1050, 233] width 152 height 270
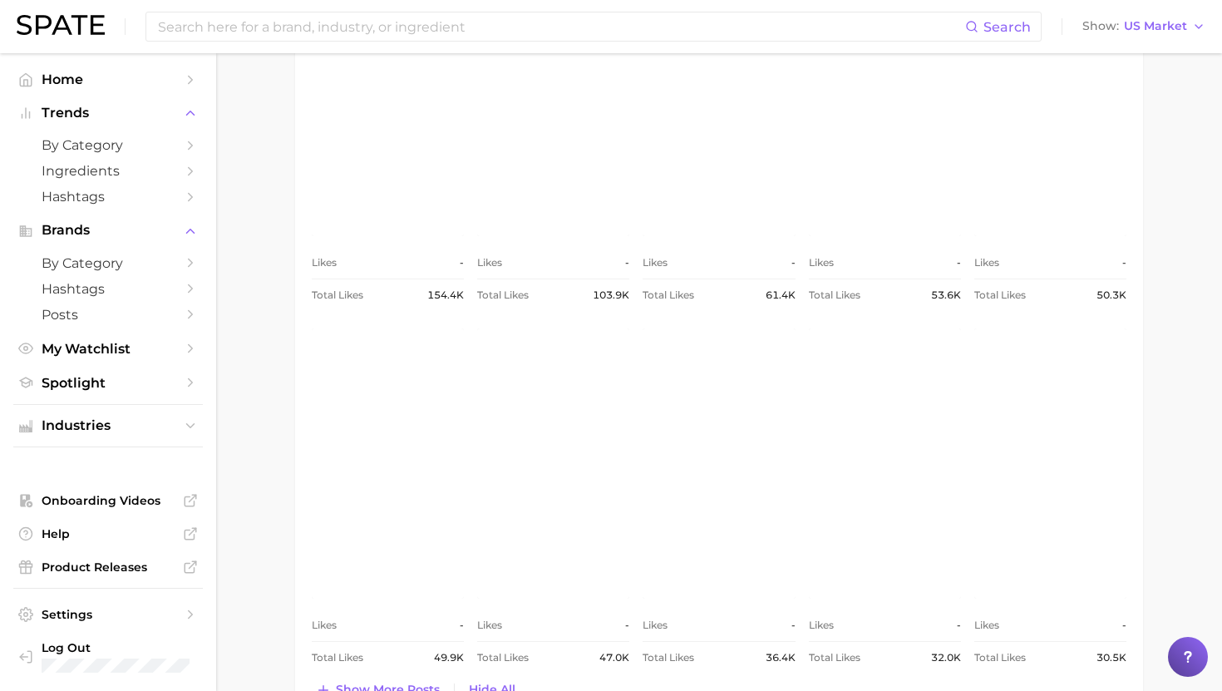
scroll to position [866, 0]
click at [702, 456] on link "view post on Instagram" at bounding box center [719, 461] width 152 height 270
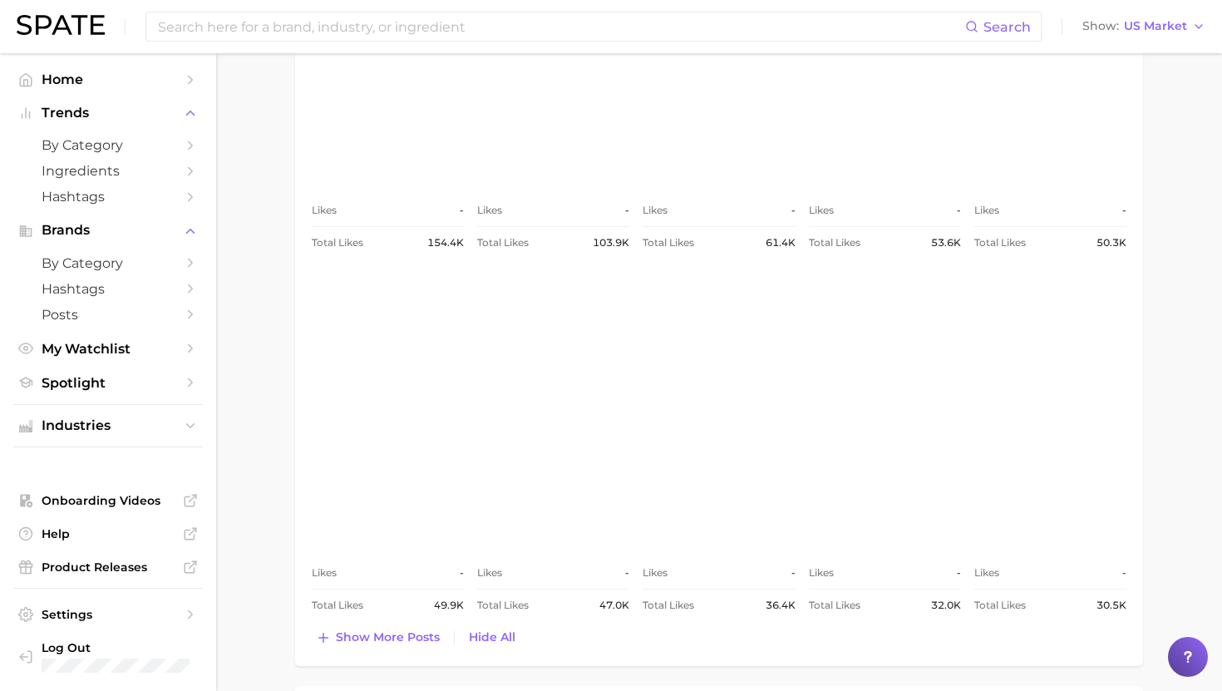
scroll to position [917, 0]
click at [565, 325] on link "view post on Instagram" at bounding box center [553, 410] width 152 height 270
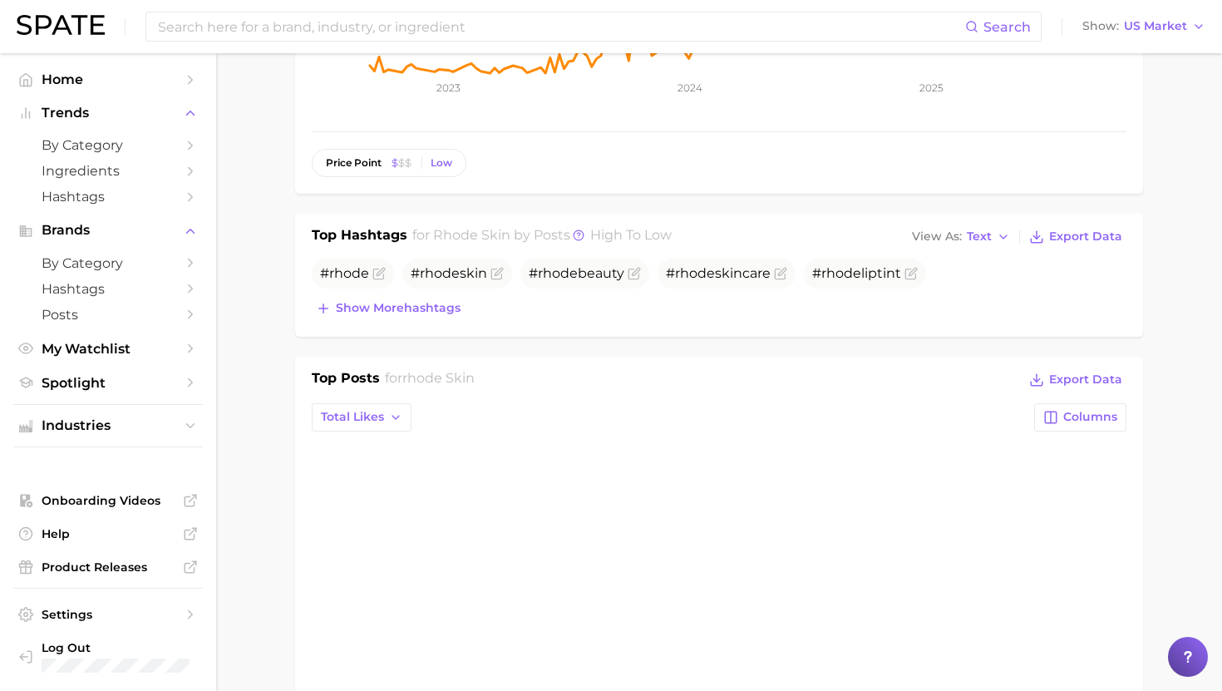
scroll to position [350, 0]
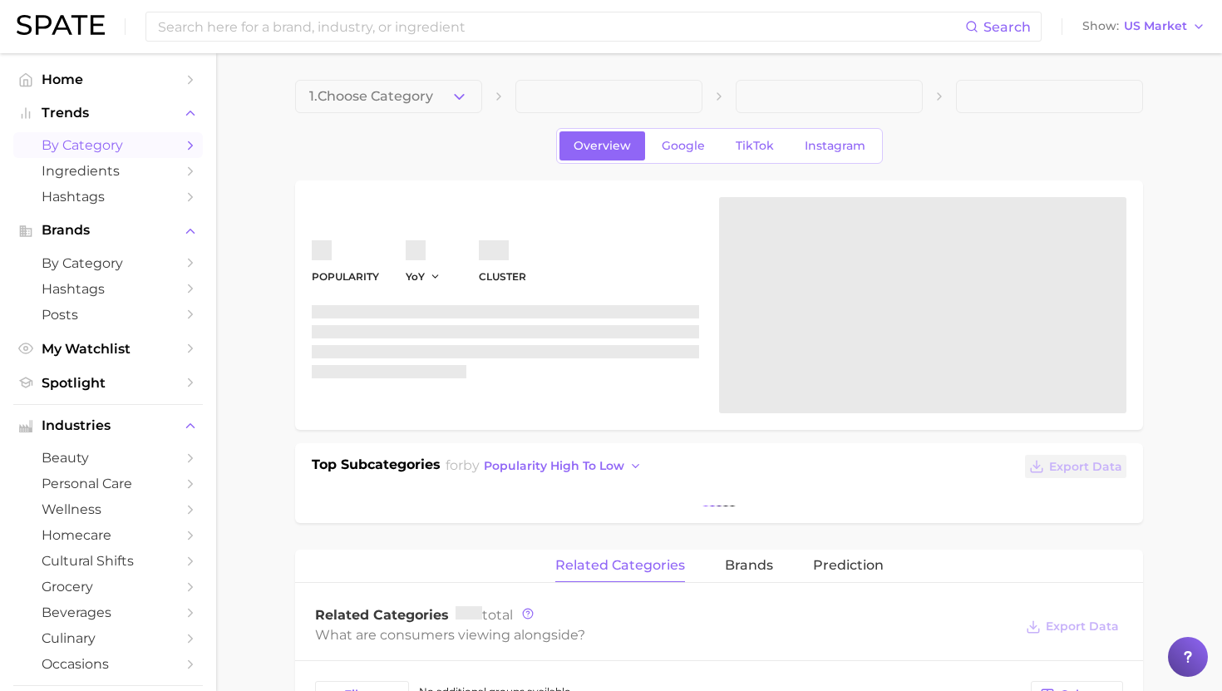
click at [114, 145] on span "by Category" at bounding box center [108, 145] width 133 height 16
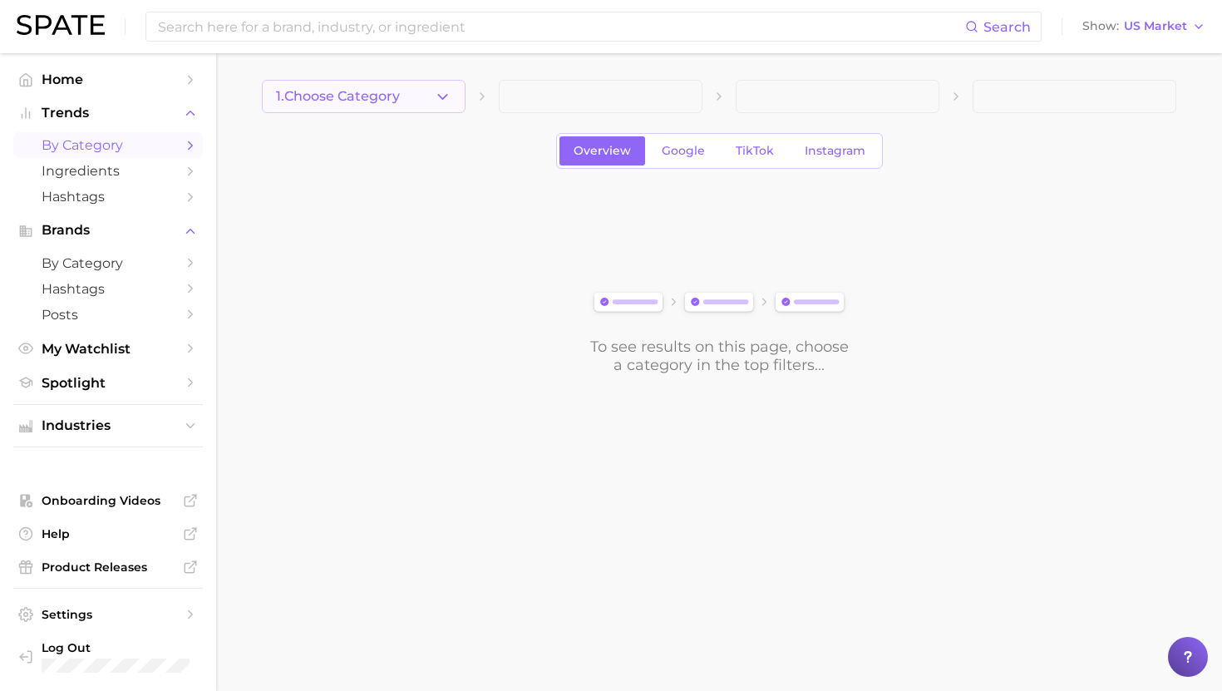
click at [337, 90] on span "1. Choose Category" at bounding box center [338, 96] width 124 height 15
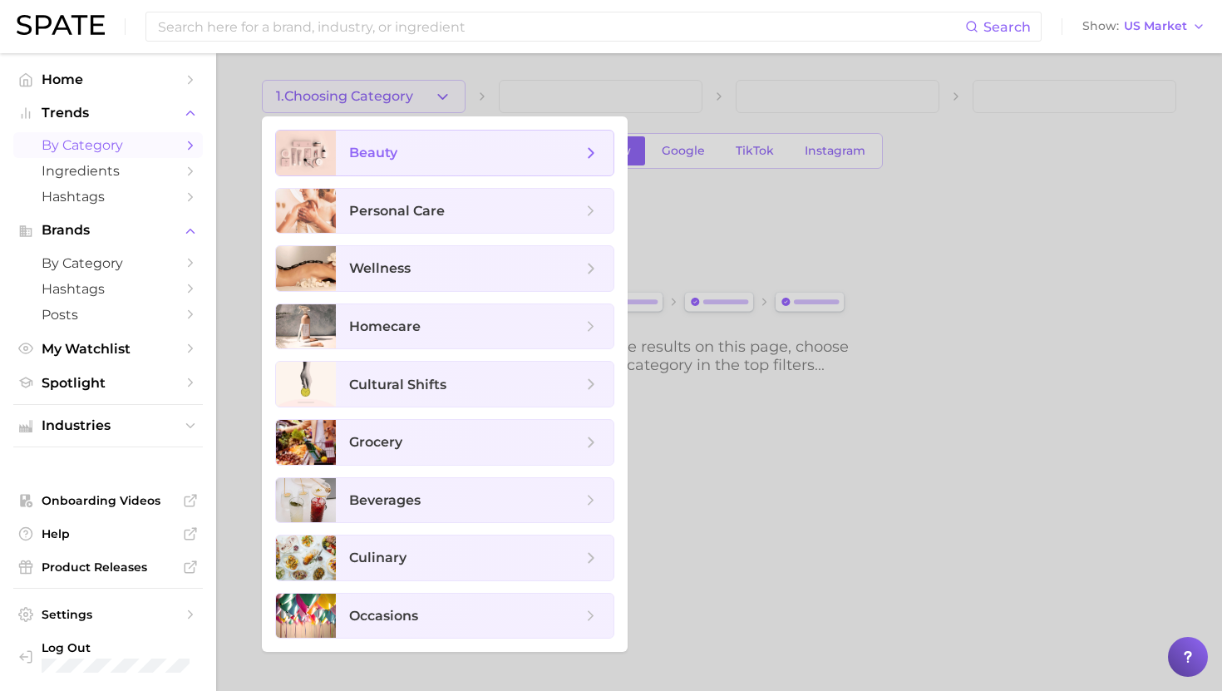
click at [363, 147] on span "beauty" at bounding box center [373, 153] width 48 height 16
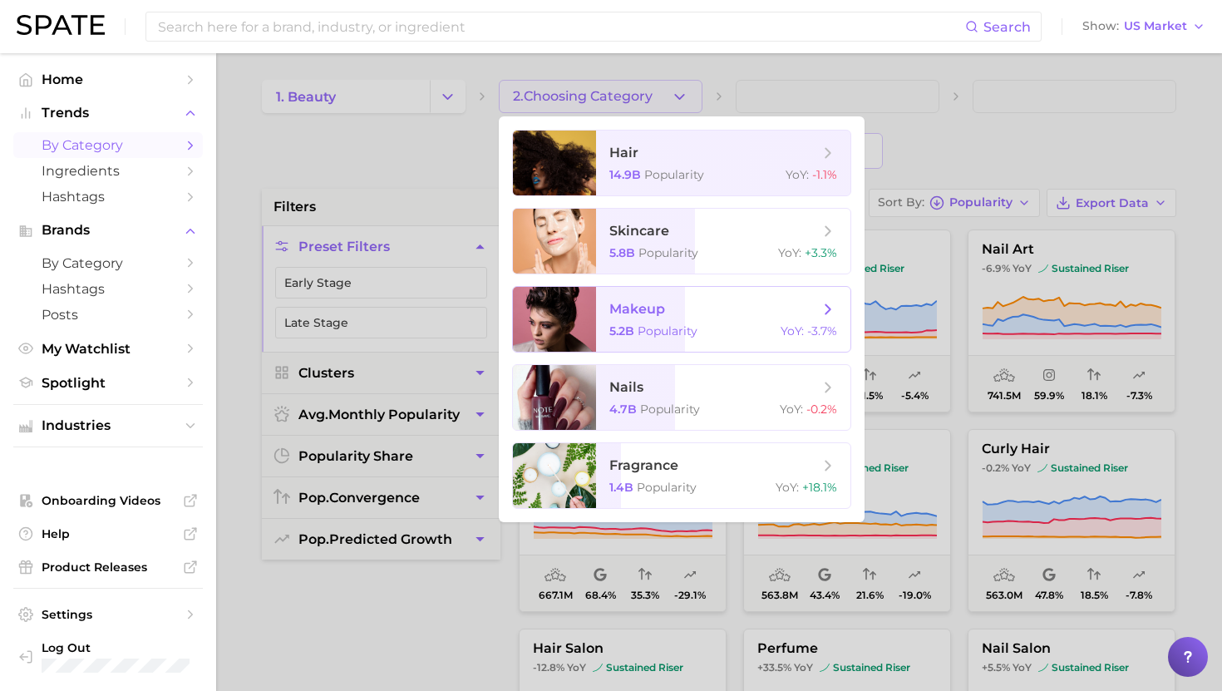
click at [639, 314] on span "makeup" at bounding box center [637, 309] width 56 height 16
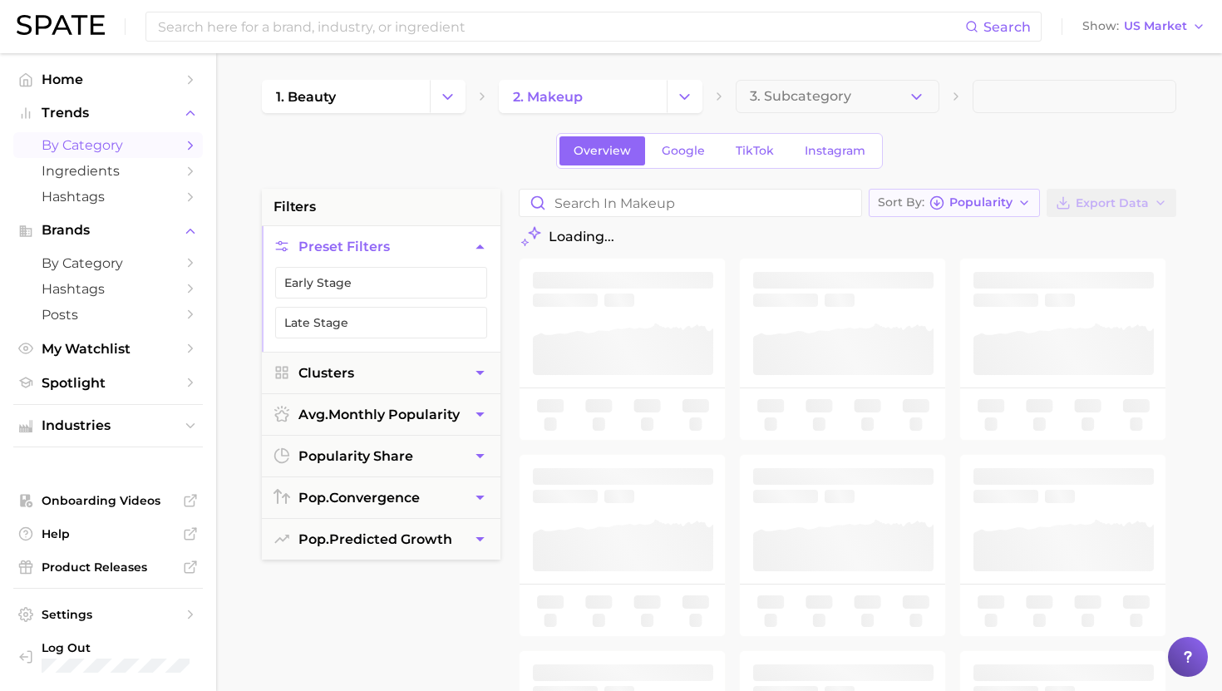
click at [654, 204] on span "Popularity" at bounding box center [980, 202] width 63 height 9
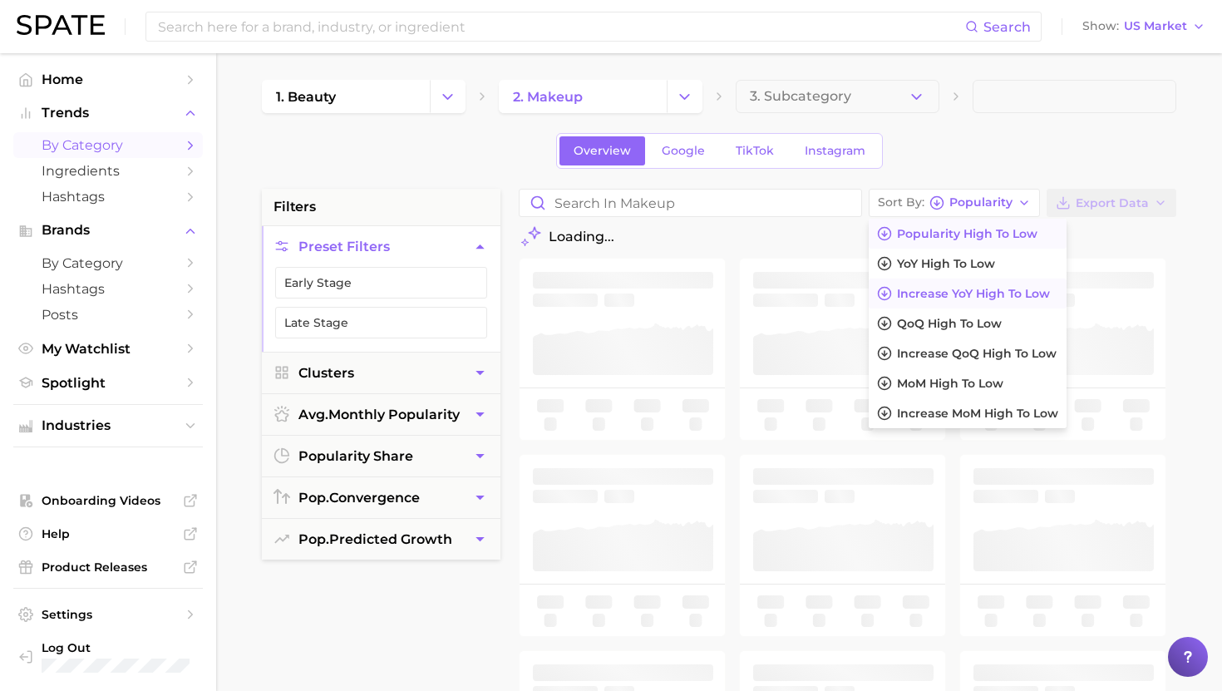
click at [654, 290] on span "Increase YoY high to low" at bounding box center [973, 294] width 153 height 14
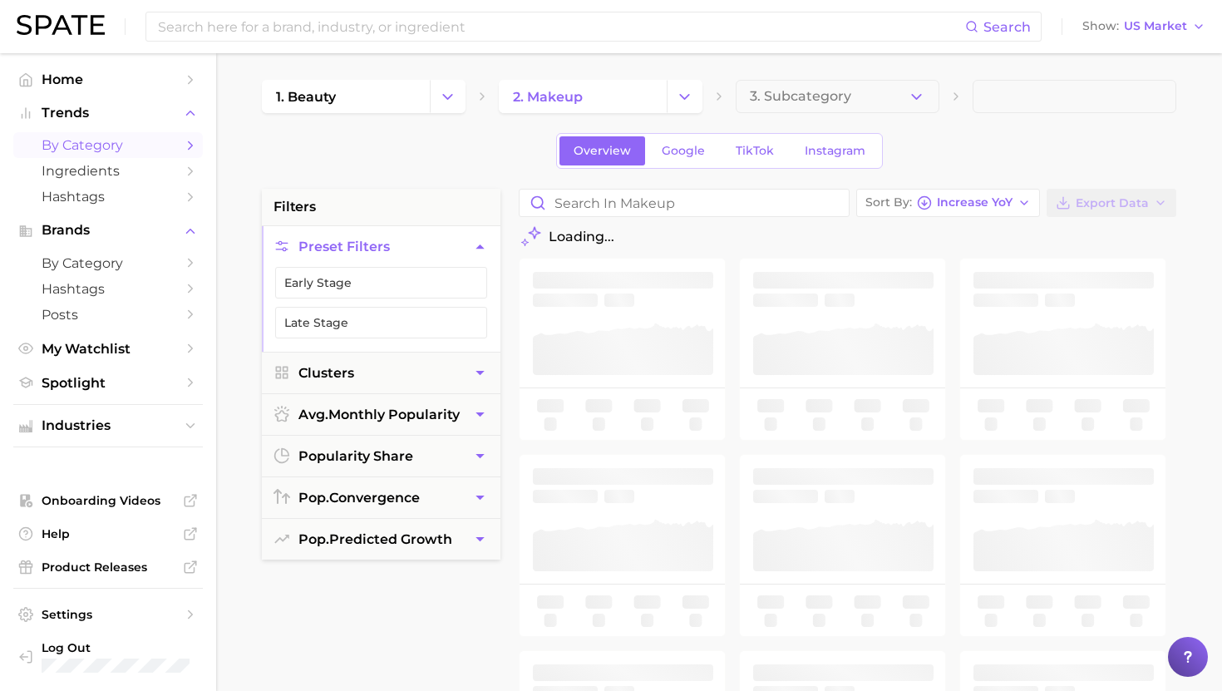
click at [654, 155] on div "Overview Google TikTok Instagram" at bounding box center [719, 151] width 915 height 36
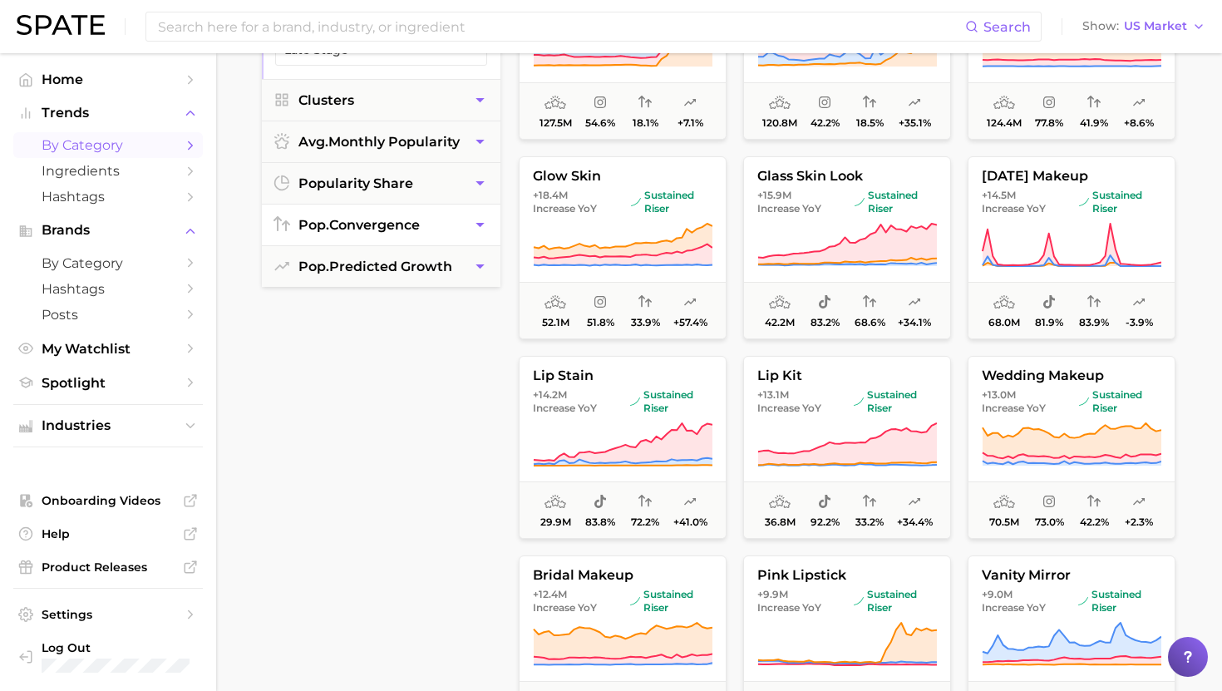
click at [442, 226] on button "pop. convergence" at bounding box center [381, 225] width 239 height 41
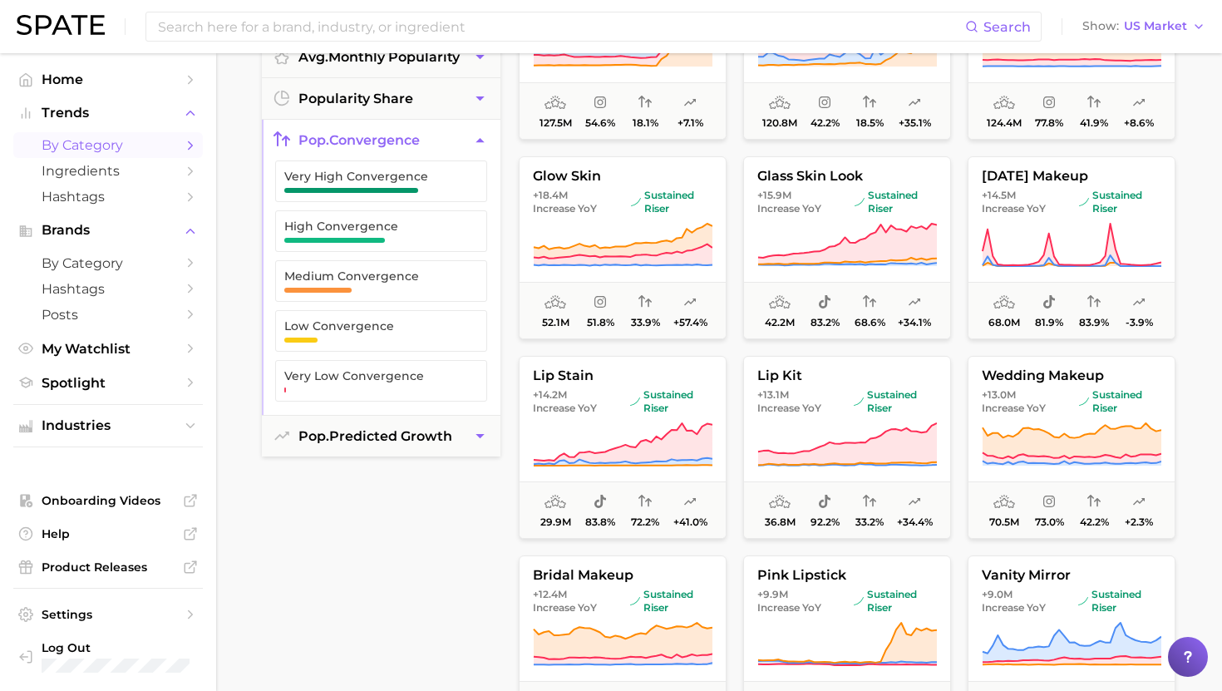
click at [435, 136] on button "pop. convergence" at bounding box center [381, 140] width 239 height 41
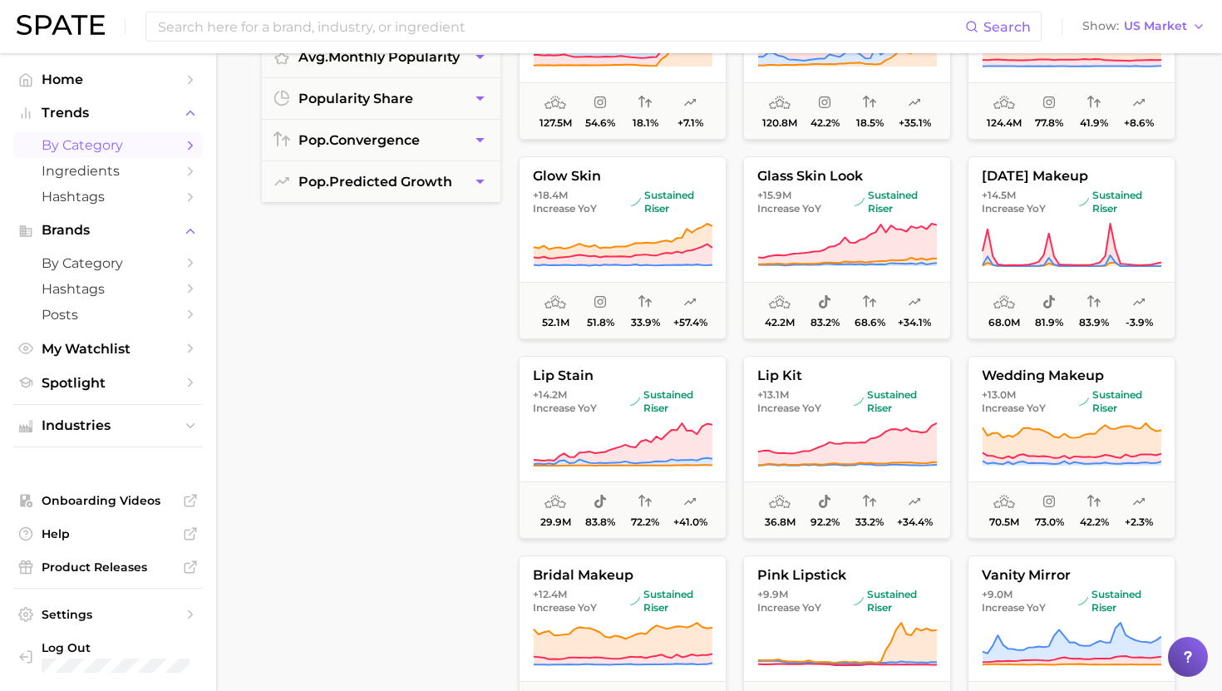
click at [423, 210] on div "filters Preset Filters Clusters avg. monthly popularity popularity share pop. c…" at bounding box center [381, 337] width 239 height 843
click at [423, 194] on button "pop. predicted growth" at bounding box center [381, 181] width 239 height 41
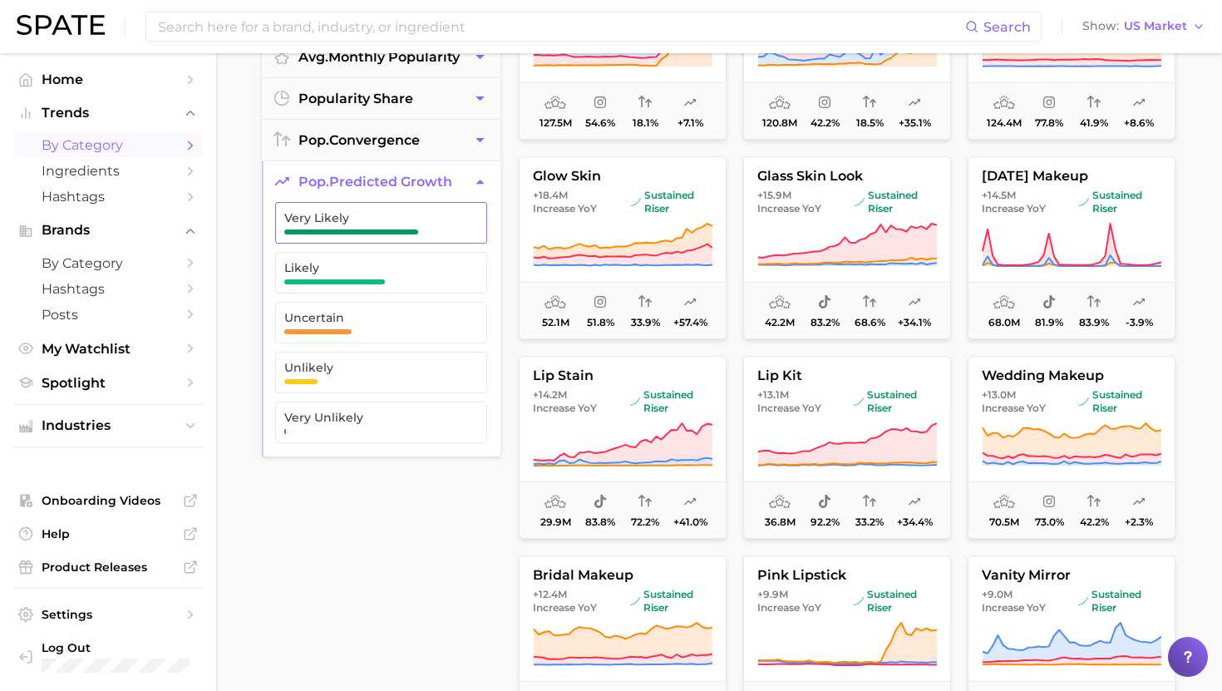
click at [421, 228] on span "Very Likely" at bounding box center [367, 222] width 167 height 23
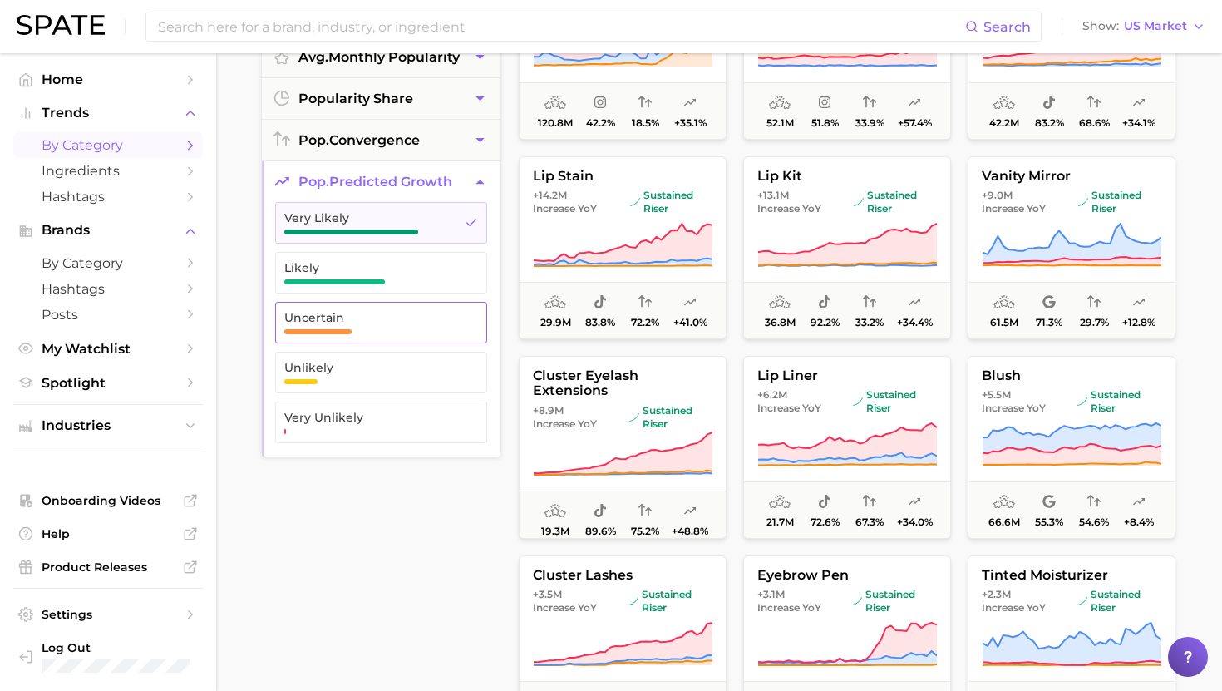
click at [421, 269] on span "Likely" at bounding box center [367, 267] width 167 height 13
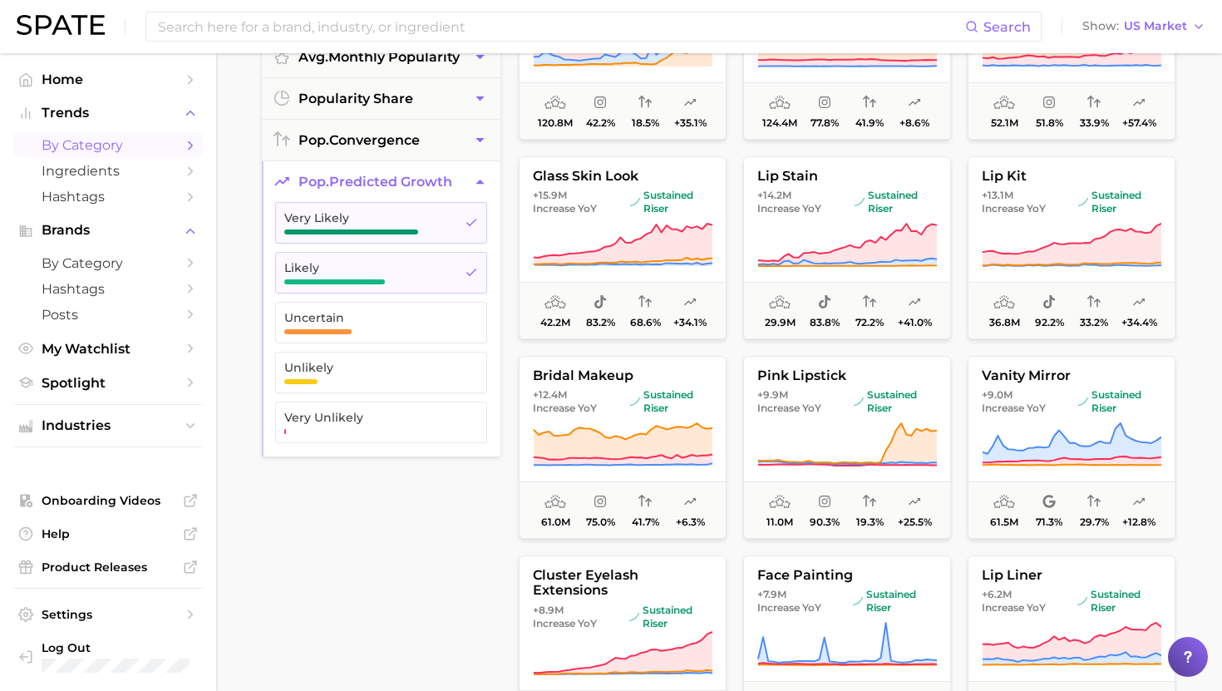
click at [421, 525] on div "filters 2 Filter s Preset Filters Clusters avg. monthly popularity popularity s…" at bounding box center [381, 337] width 239 height 843
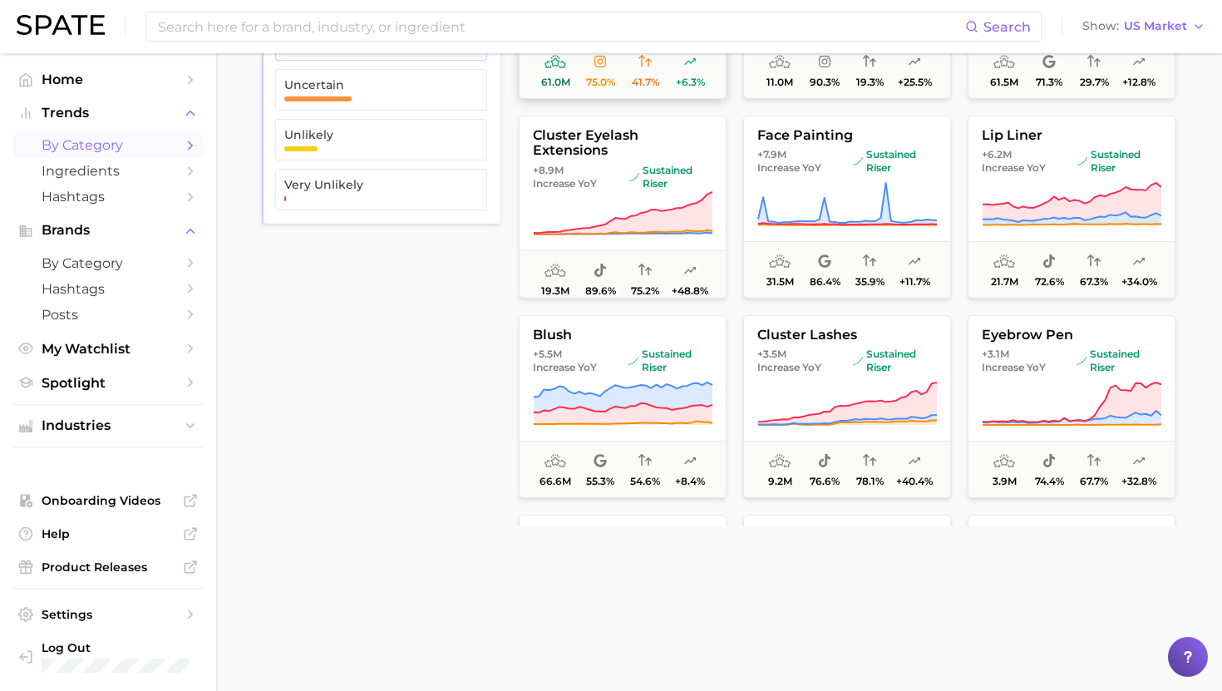
scroll to position [213, 0]
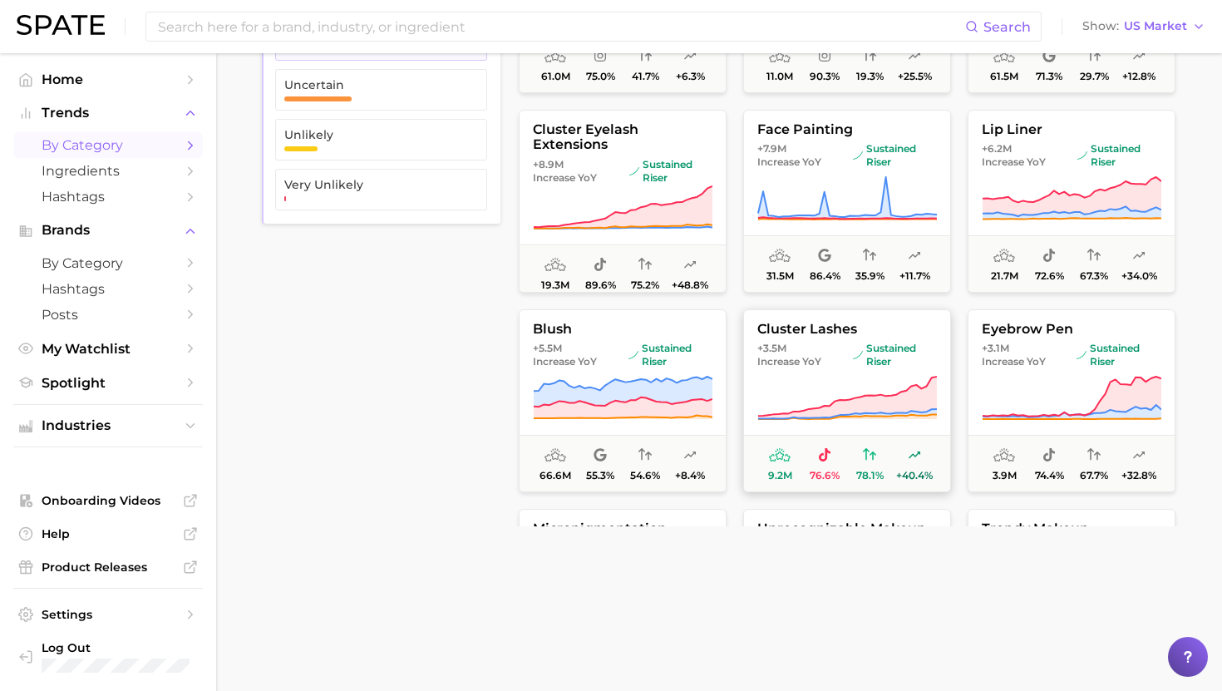
click at [654, 380] on icon at bounding box center [847, 398] width 180 height 47
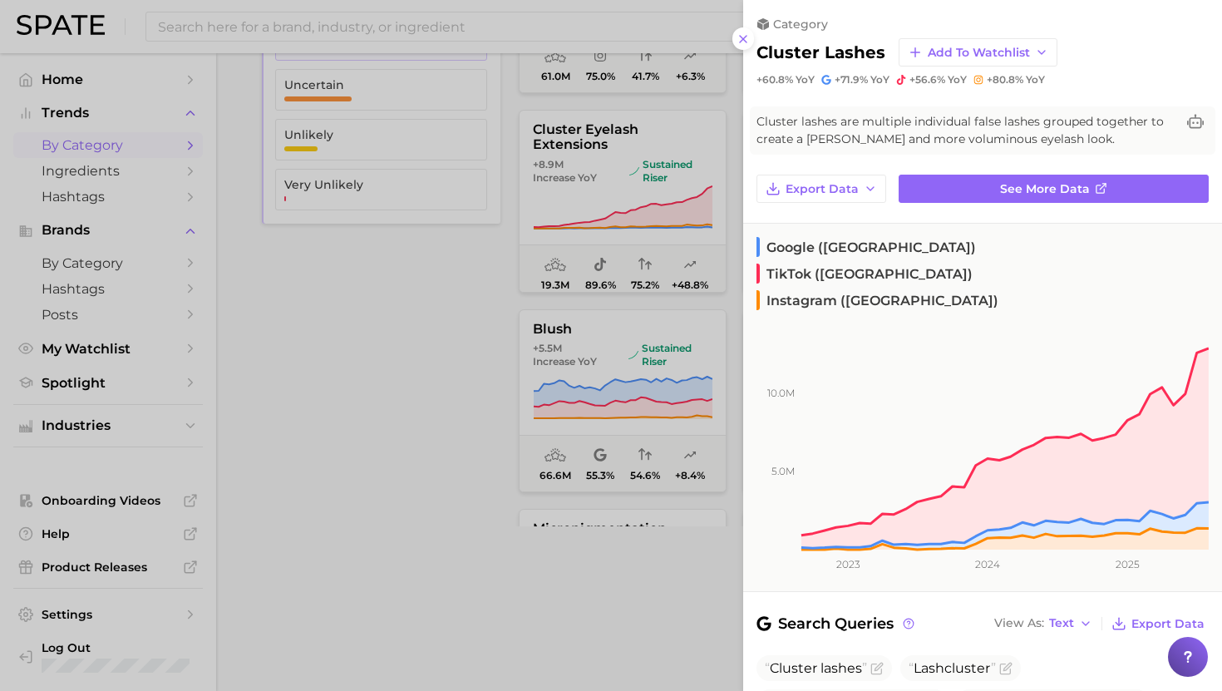
click at [654, 310] on div at bounding box center [611, 345] width 1222 height 691
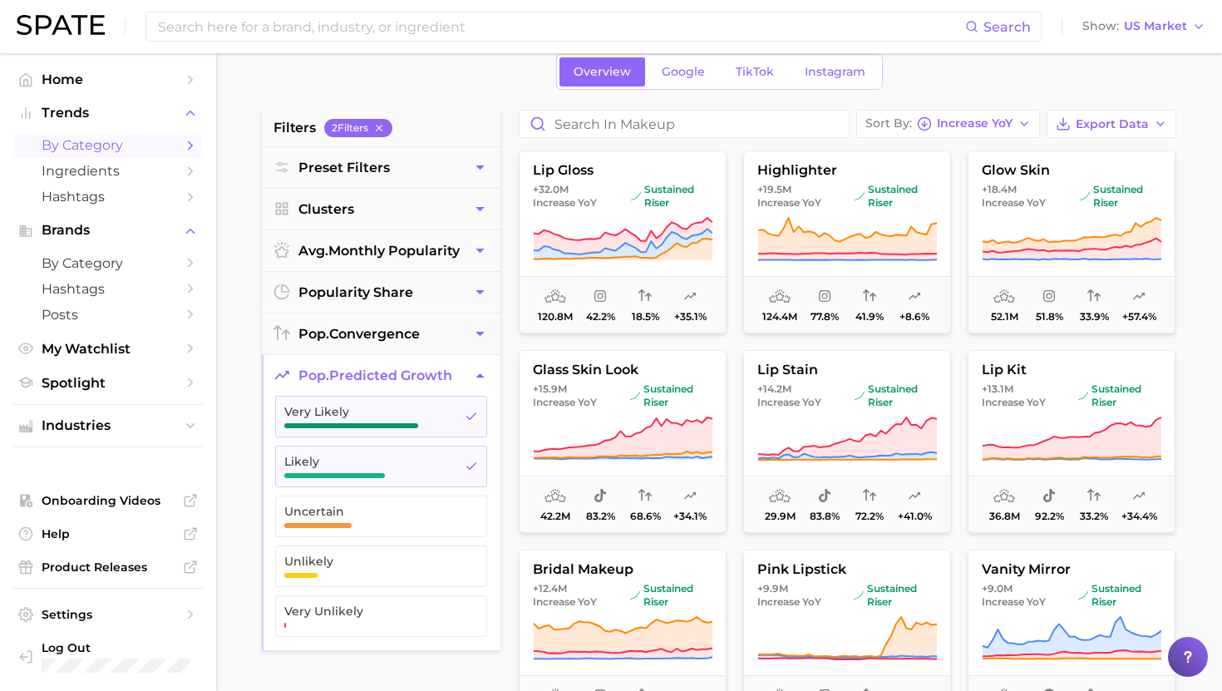
scroll to position [0, 0]
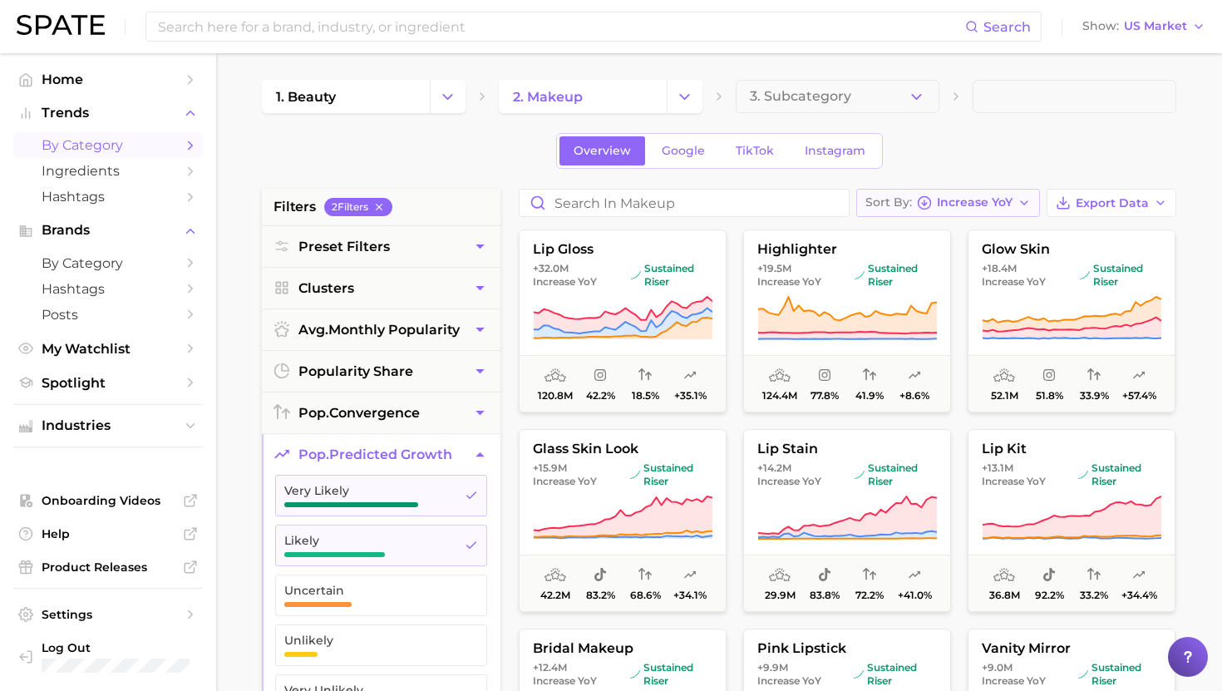
click at [654, 202] on span "Increase YoY" at bounding box center [975, 202] width 76 height 9
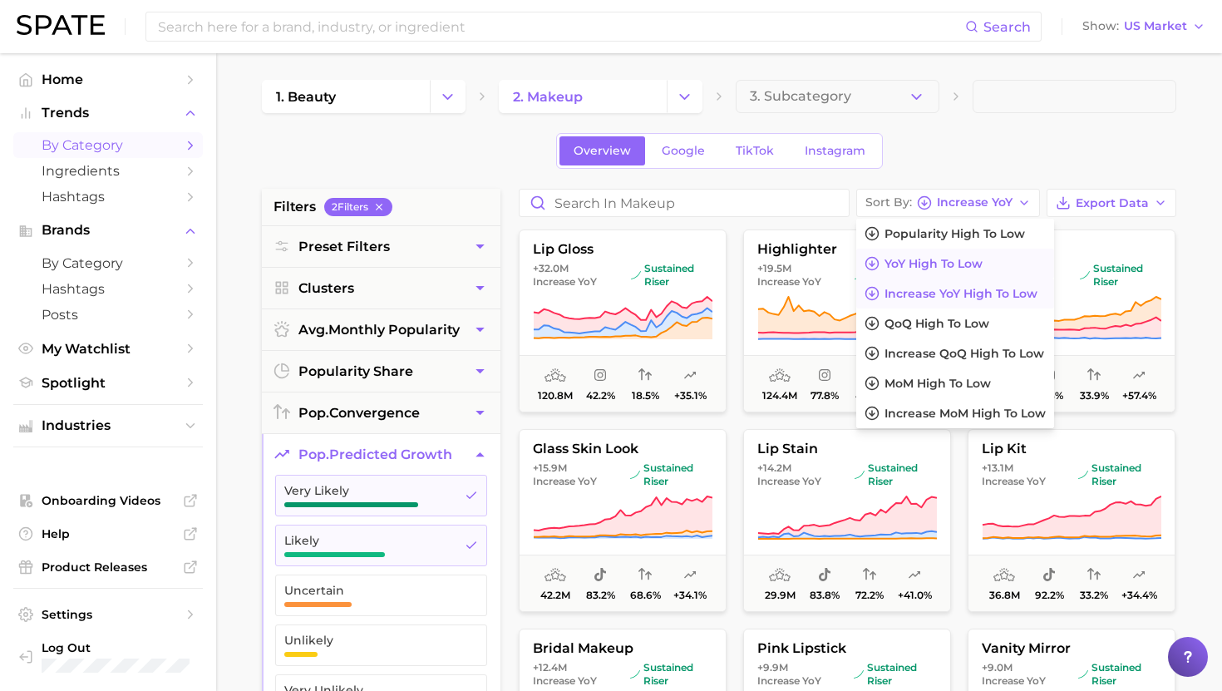
click at [654, 262] on span "YoY high to low" at bounding box center [934, 264] width 98 height 14
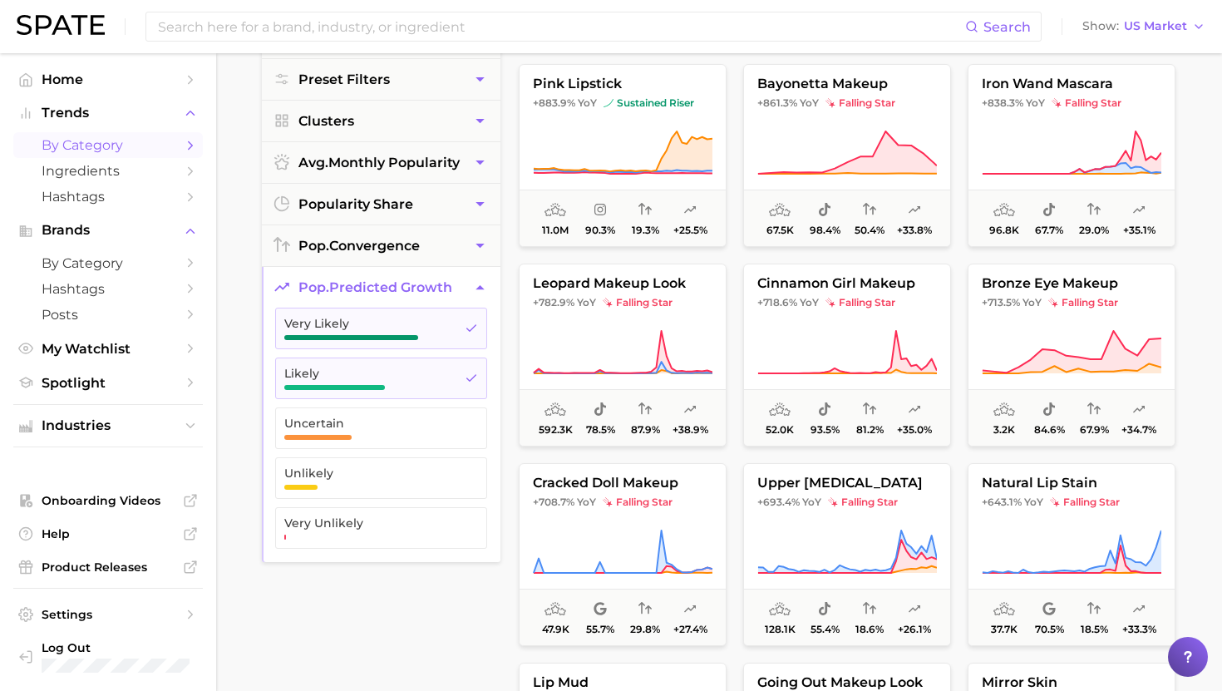
scroll to position [1989, 0]
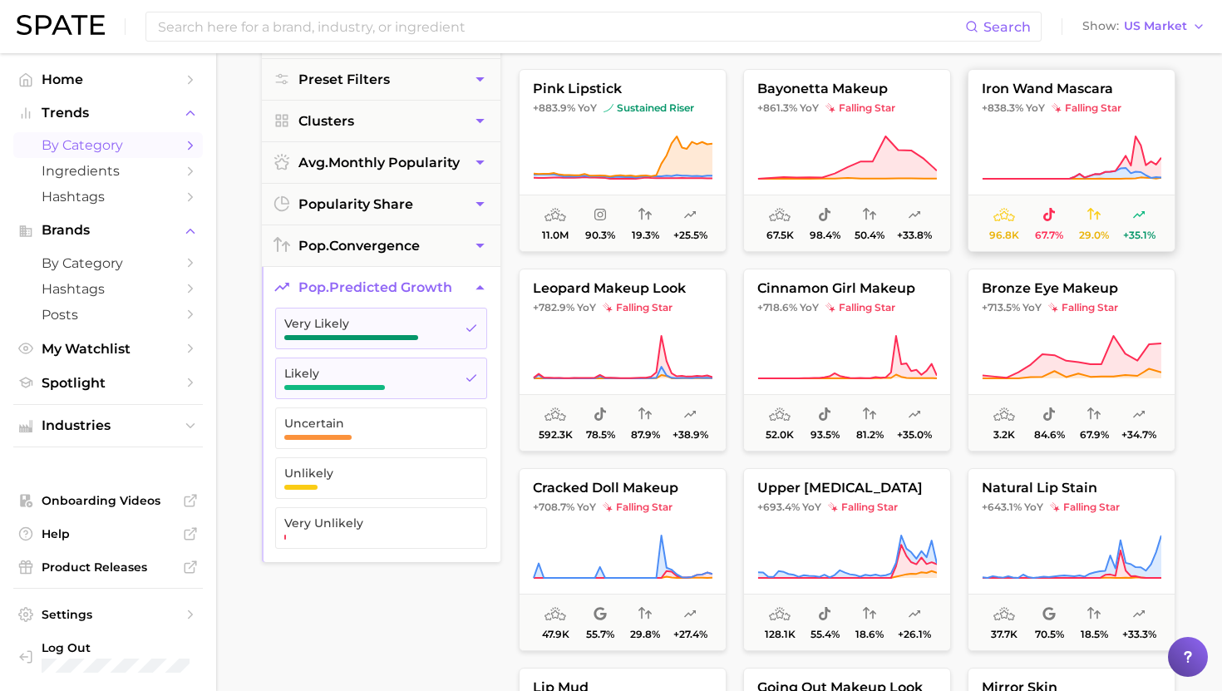
click at [654, 131] on button "iron wand mascara +838.3% YoY falling star 96.8k 67.7% 29.0% +35.1%" at bounding box center [1072, 160] width 208 height 183
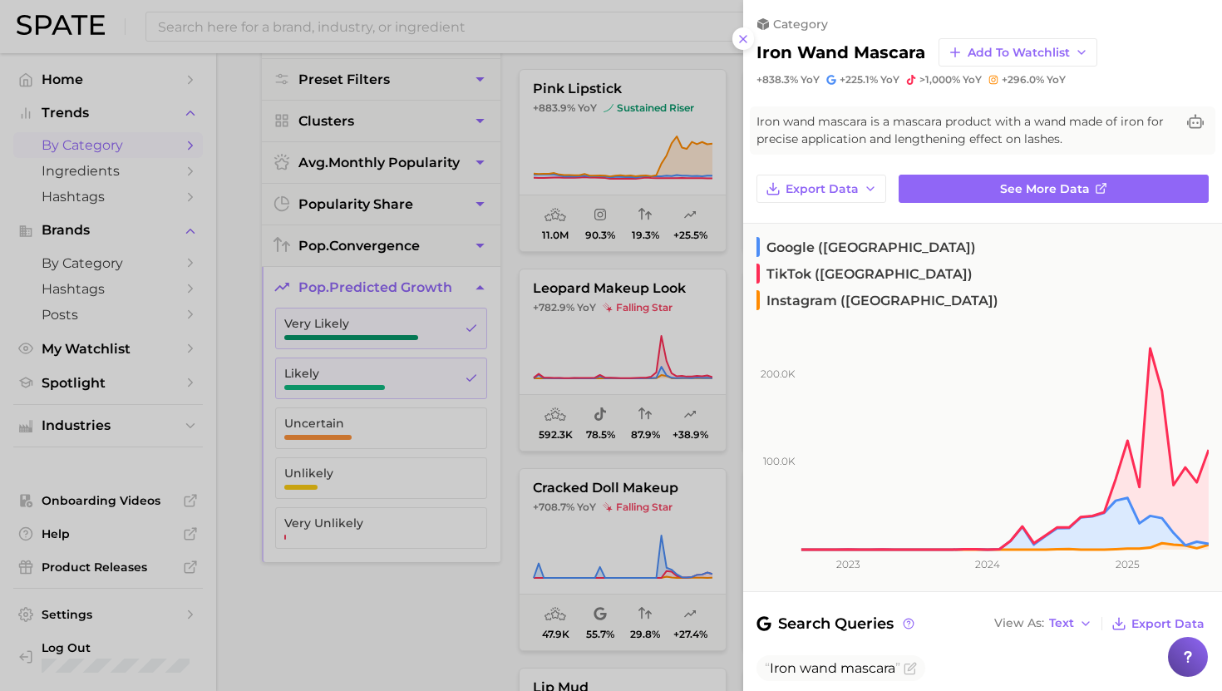
click at [611, 243] on div at bounding box center [611, 345] width 1222 height 691
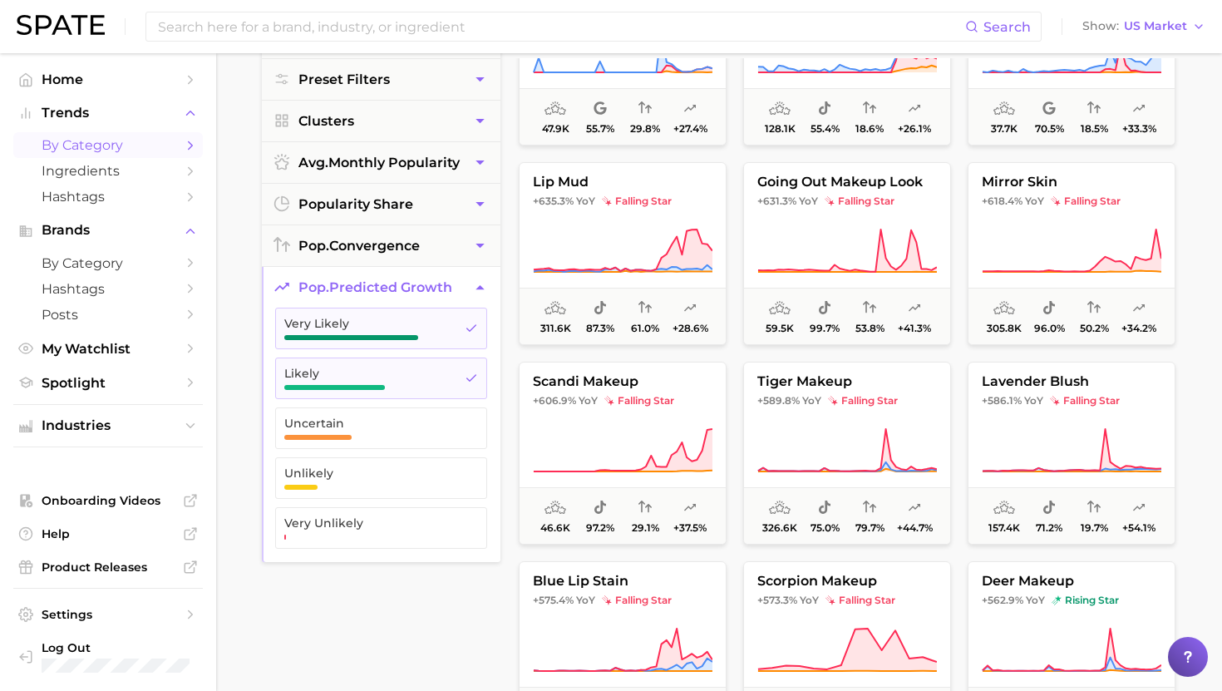
scroll to position [2495, 0]
click at [654, 219] on button "lip mud +635.3% YoY falling star 311.6k 87.3% 61.0% +28.6%" at bounding box center [623, 252] width 208 height 183
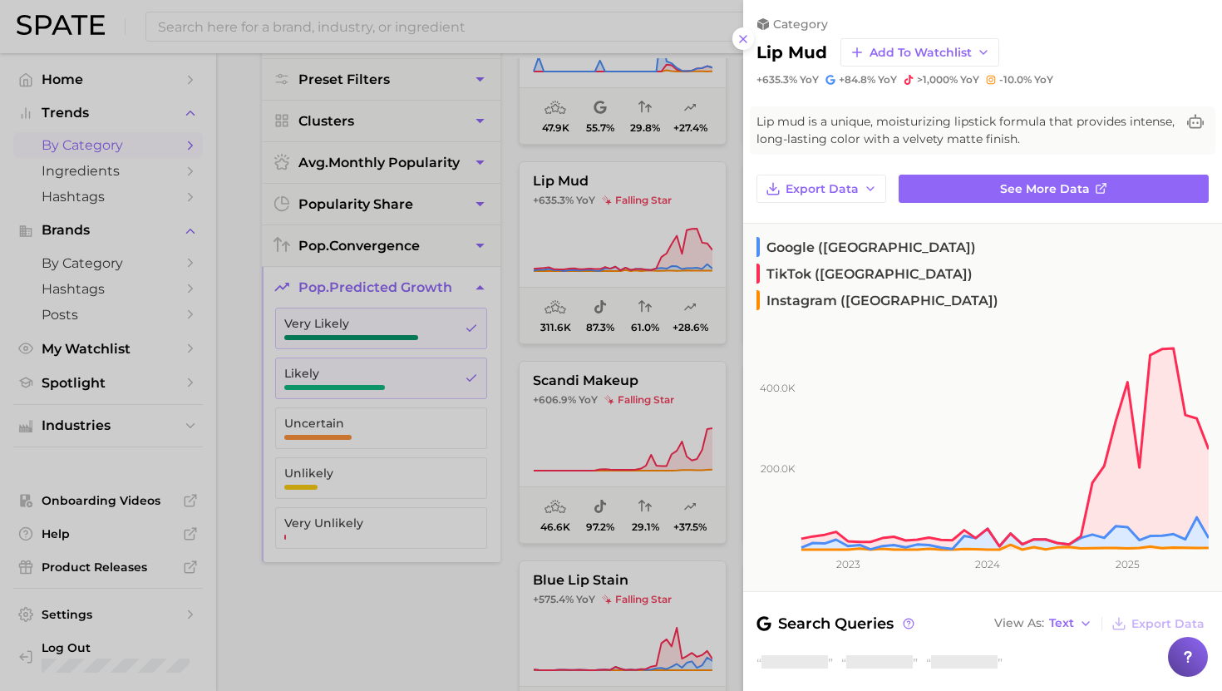
click at [654, 254] on div at bounding box center [611, 345] width 1222 height 691
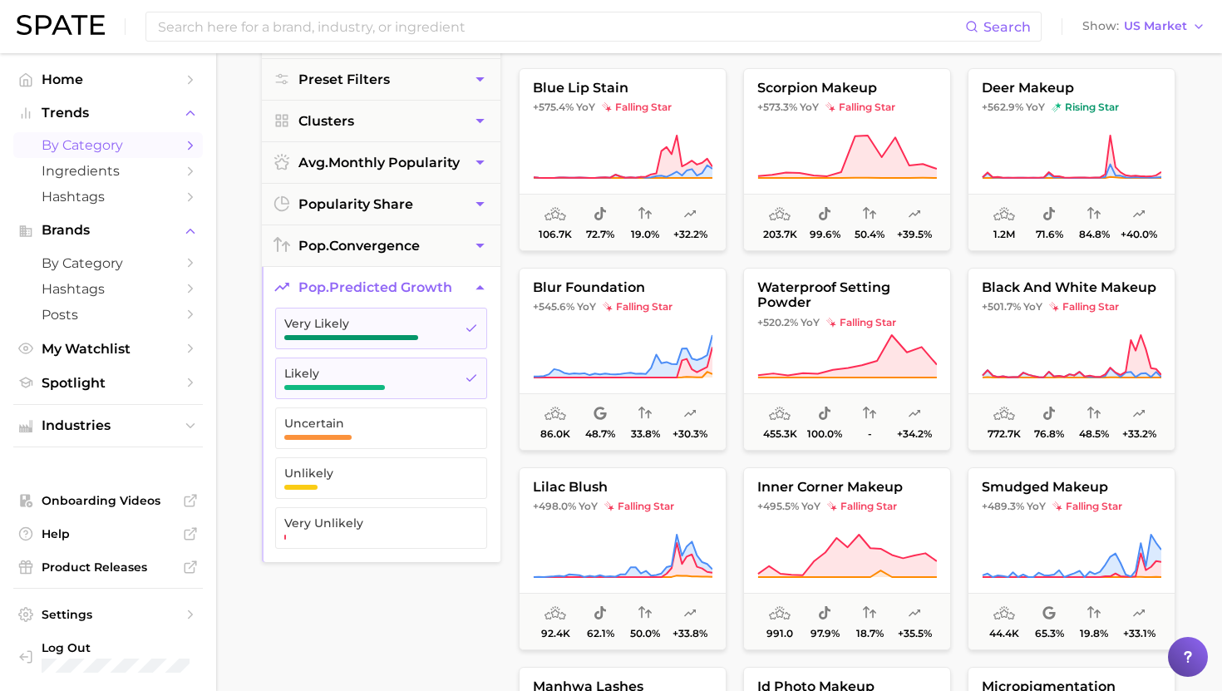
scroll to position [2994, 0]
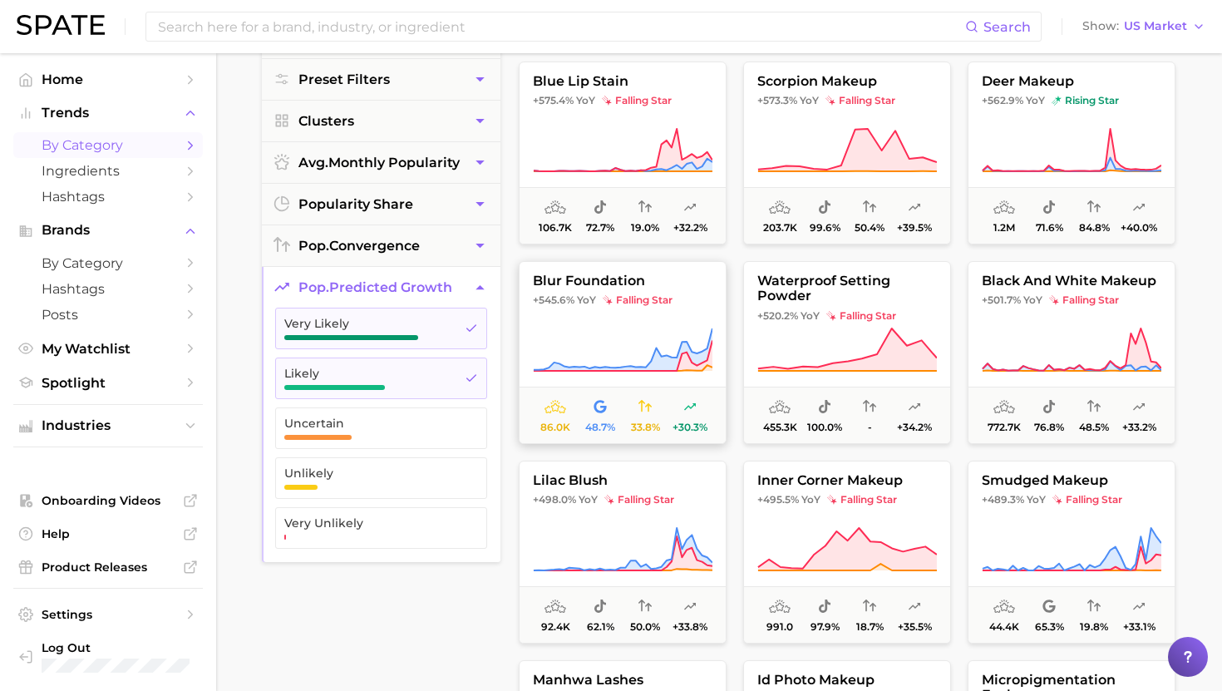
click at [642, 325] on button "blur foundation +545.6% YoY falling star 86.0k 48.7% 33.8% +30.3%" at bounding box center [623, 352] width 208 height 183
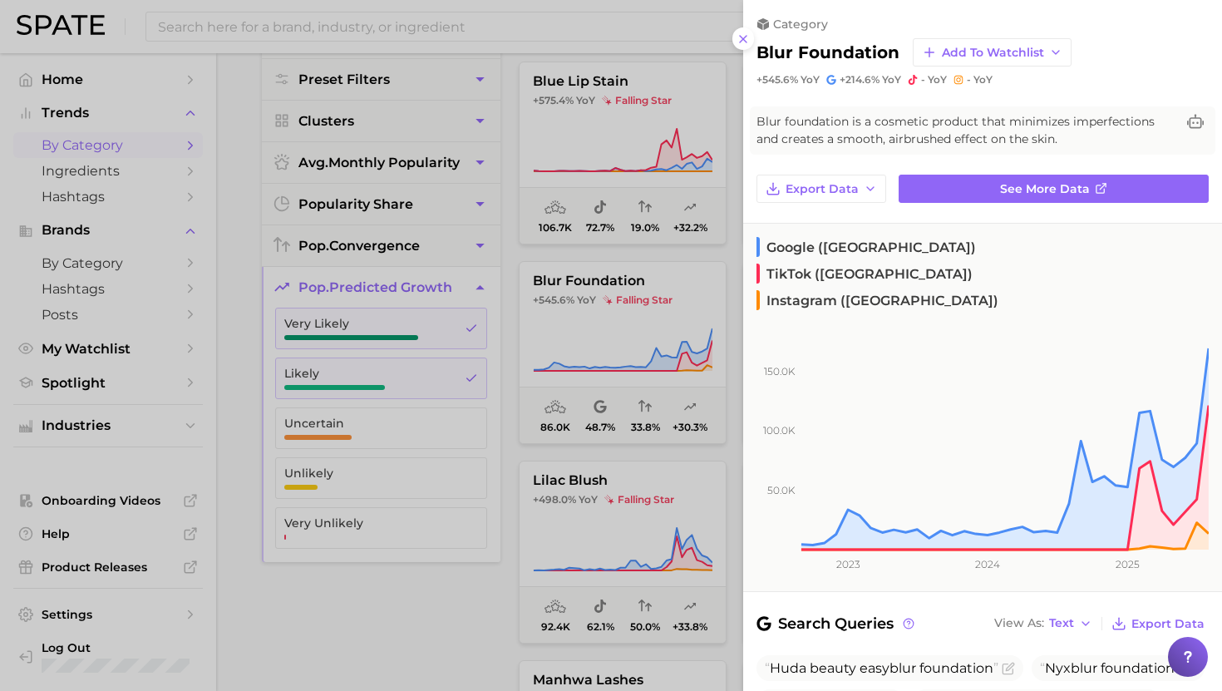
click at [591, 359] on div at bounding box center [611, 345] width 1222 height 691
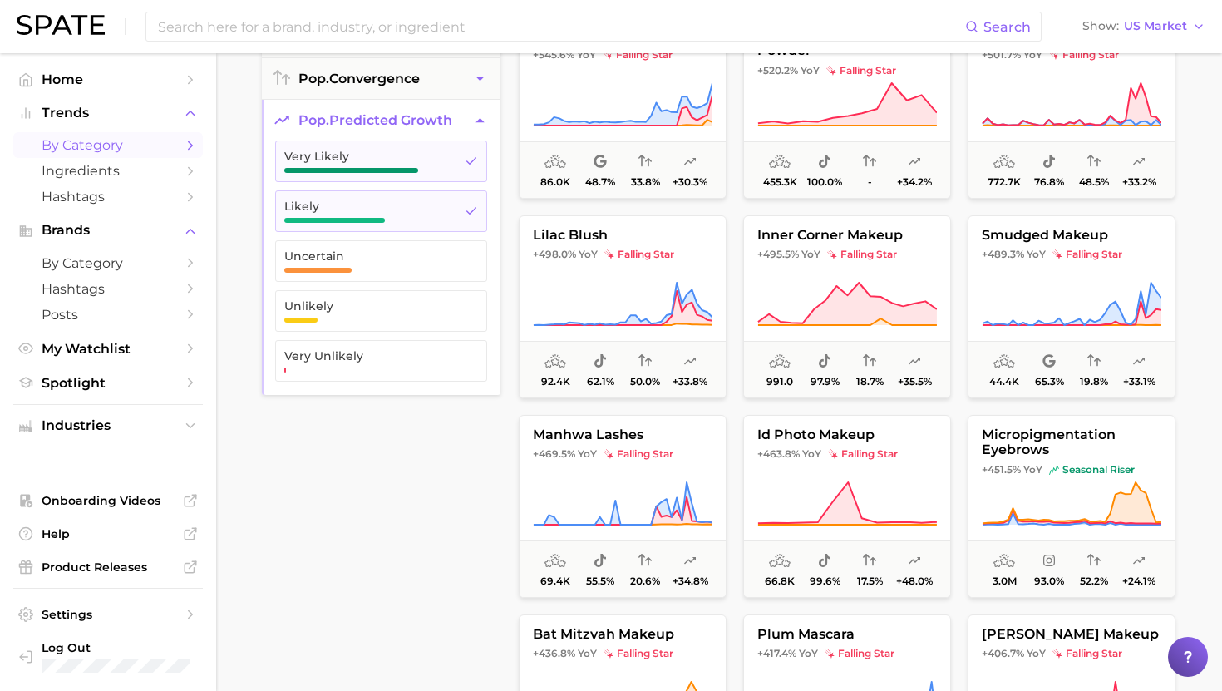
scroll to position [3016, 0]
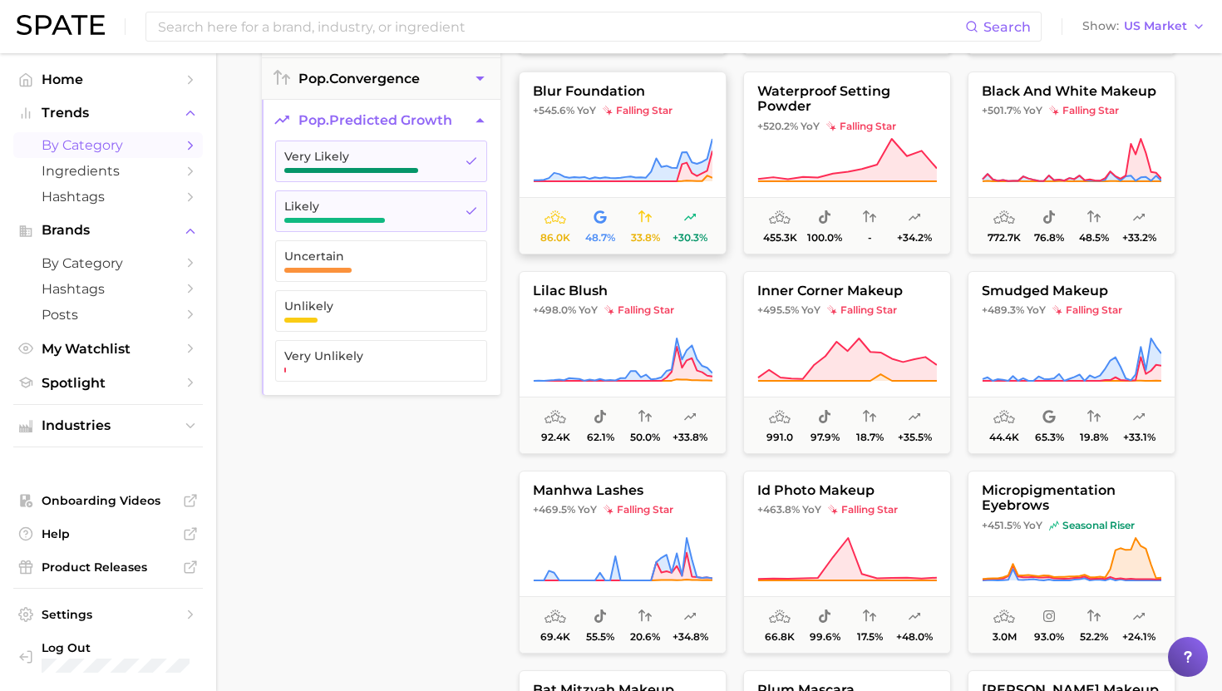
click at [612, 139] on icon at bounding box center [623, 160] width 180 height 47
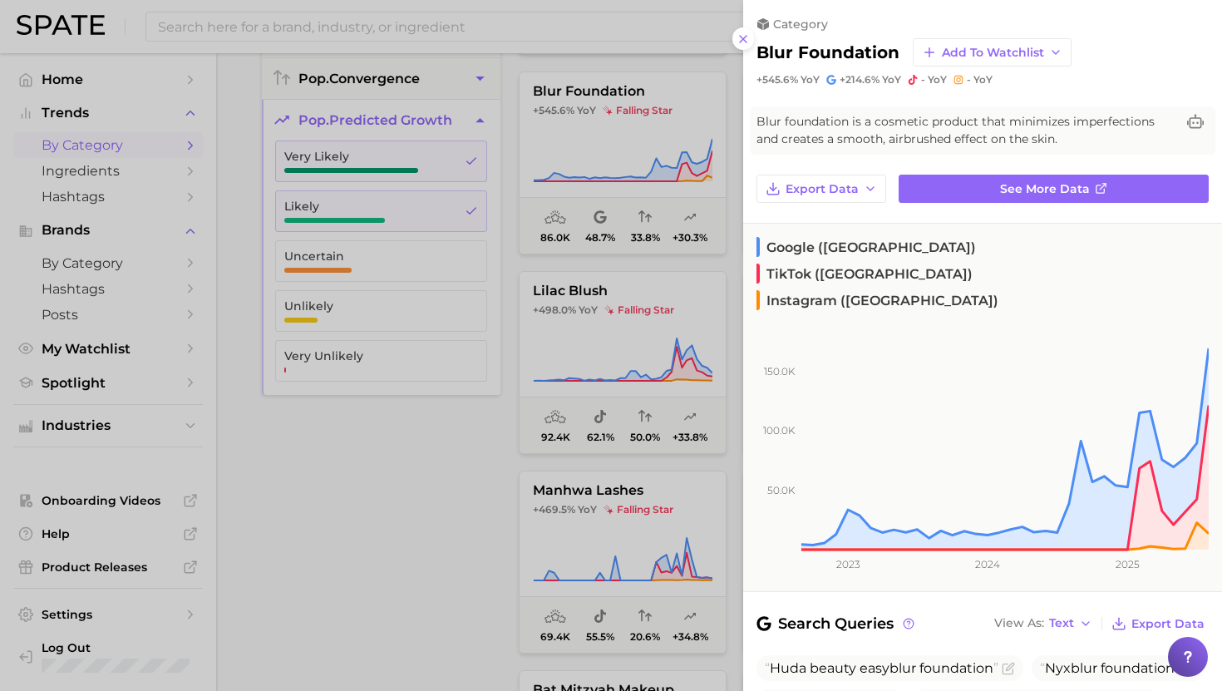
click at [654, 355] on div at bounding box center [611, 345] width 1222 height 691
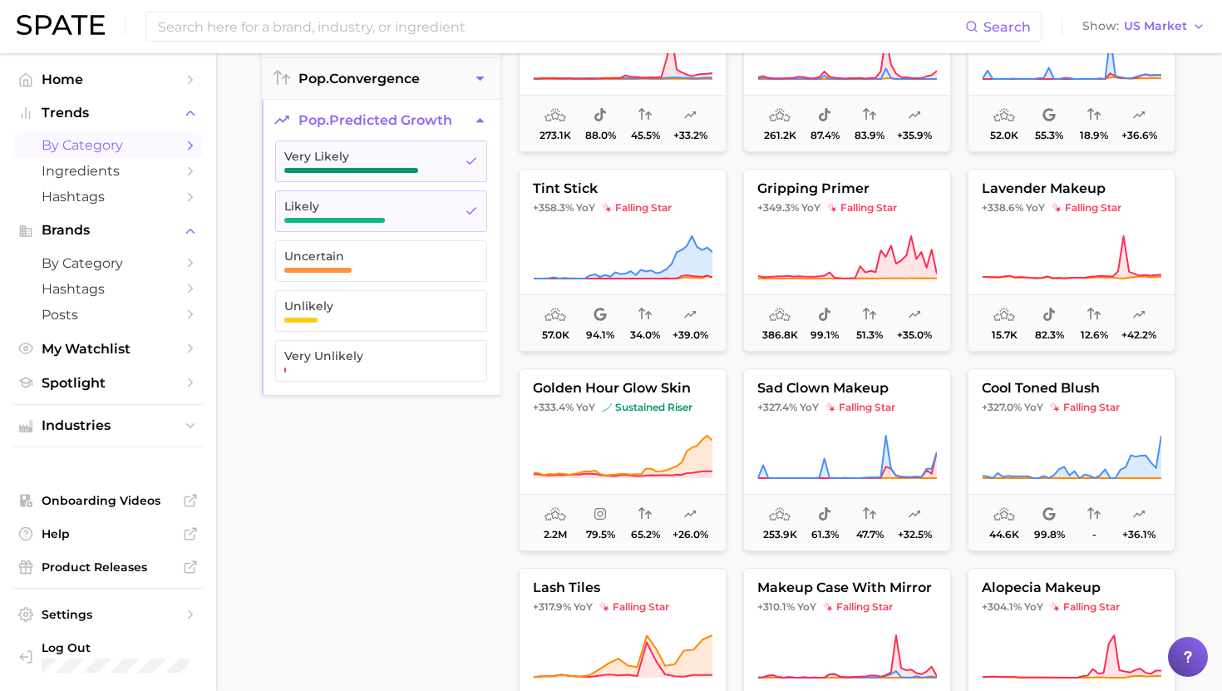
scroll to position [4324, 0]
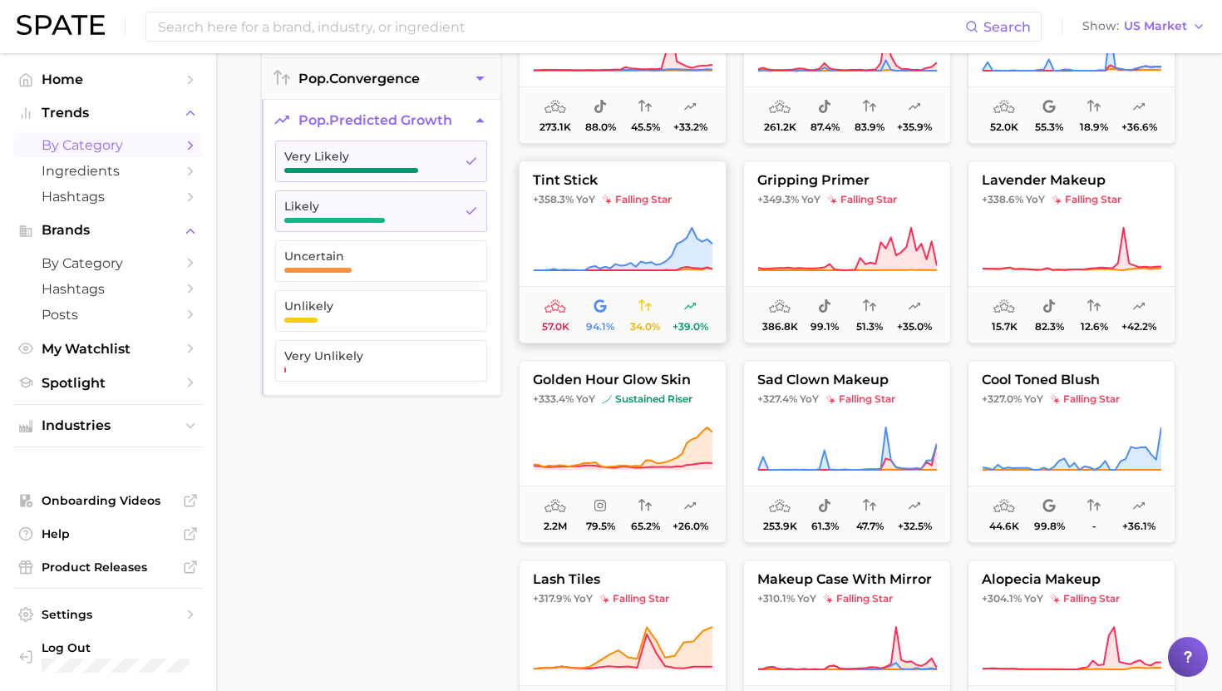
click at [654, 221] on button "tint stick +358.3% YoY falling star 57.0k 94.1% 34.0% +39.0%" at bounding box center [623, 251] width 208 height 183
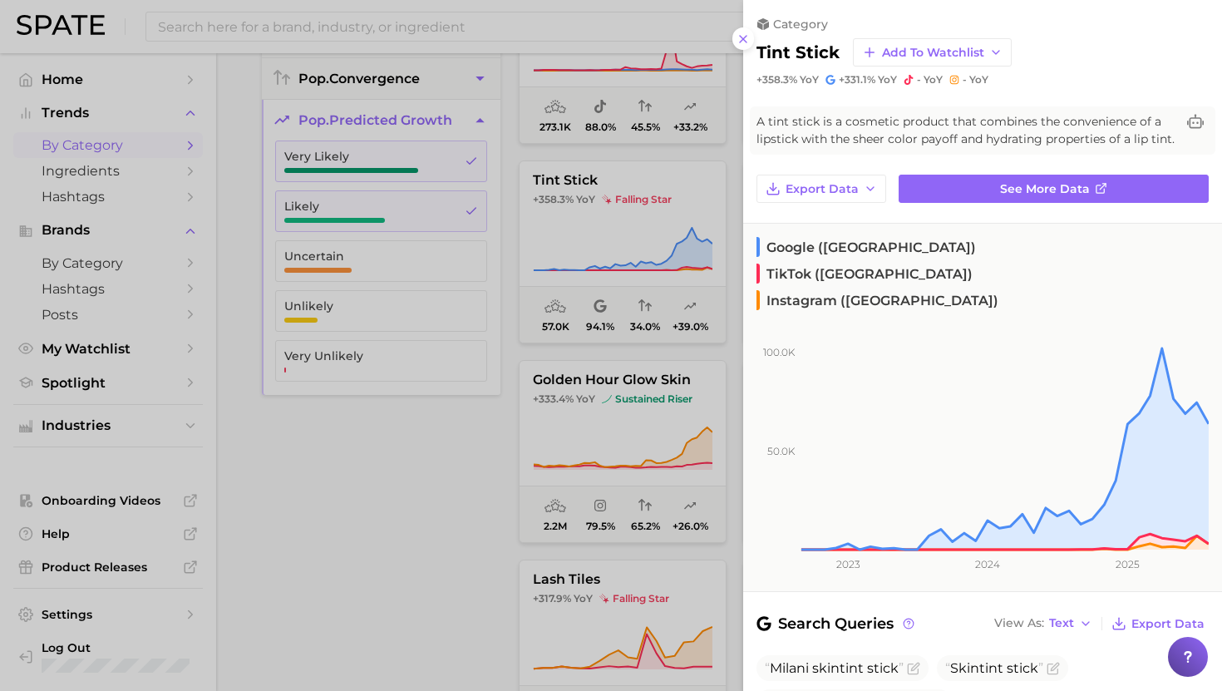
click at [649, 330] on div at bounding box center [611, 345] width 1222 height 691
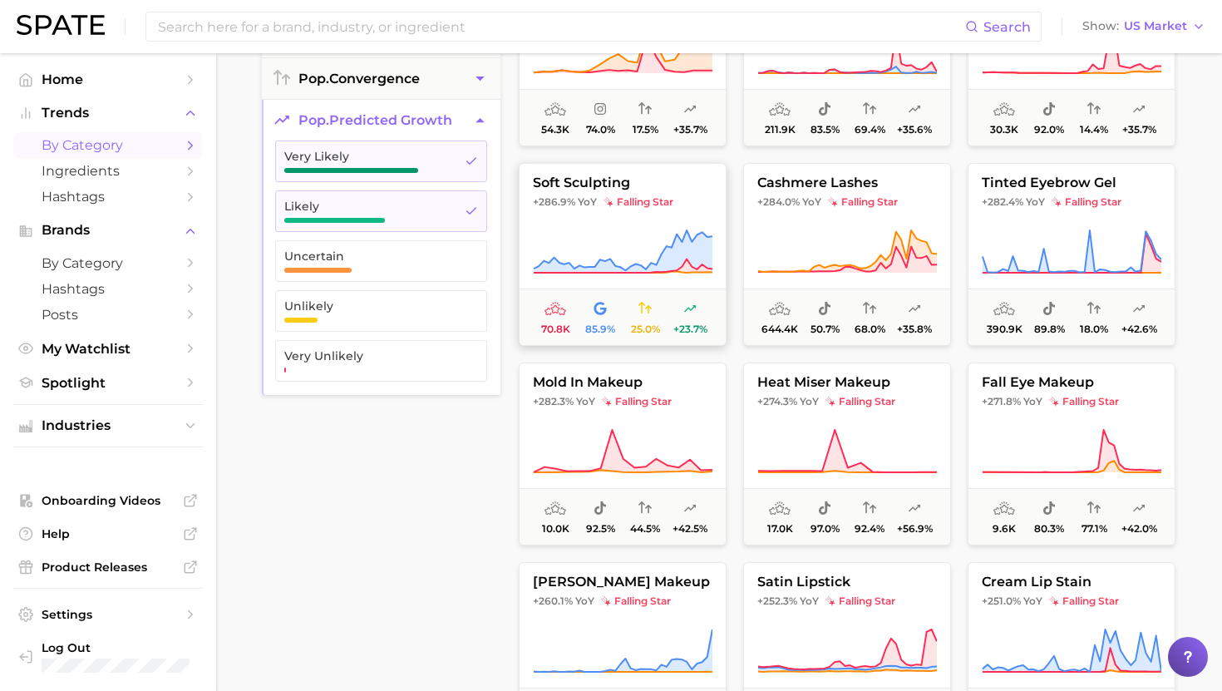
scroll to position [4923, 0]
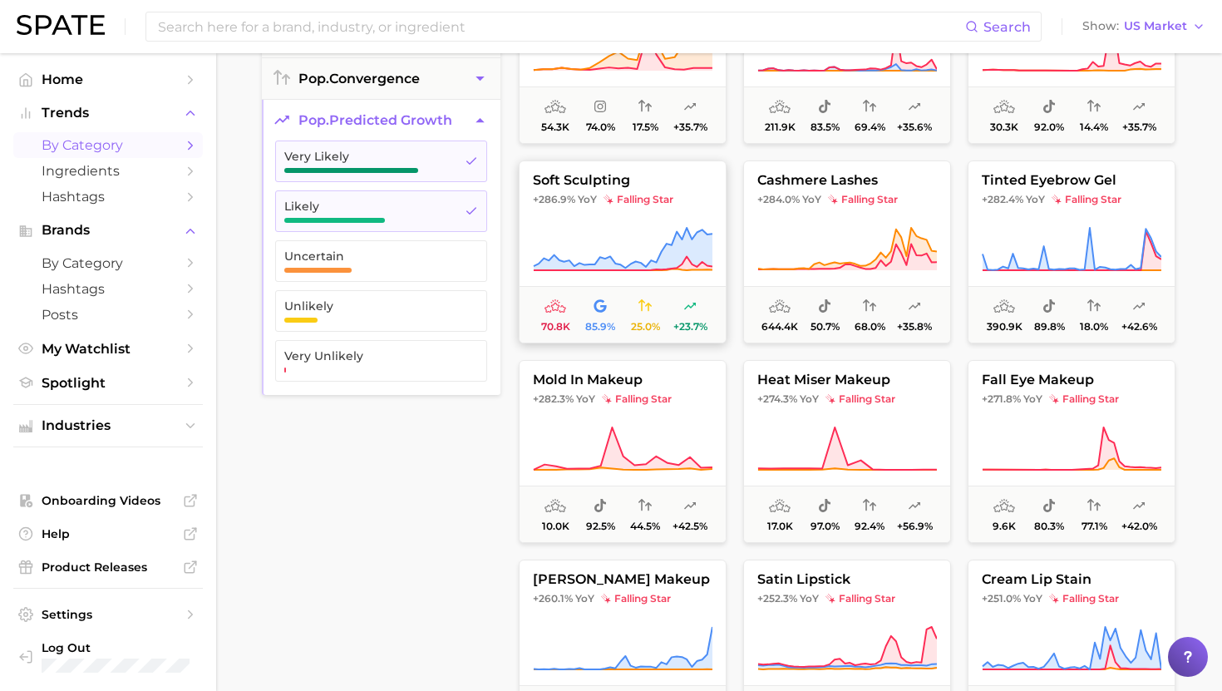
click at [651, 219] on button "soft sculpting +286.9% YoY falling star 70.8k 85.9% 25.0% +23.7%" at bounding box center [623, 251] width 208 height 183
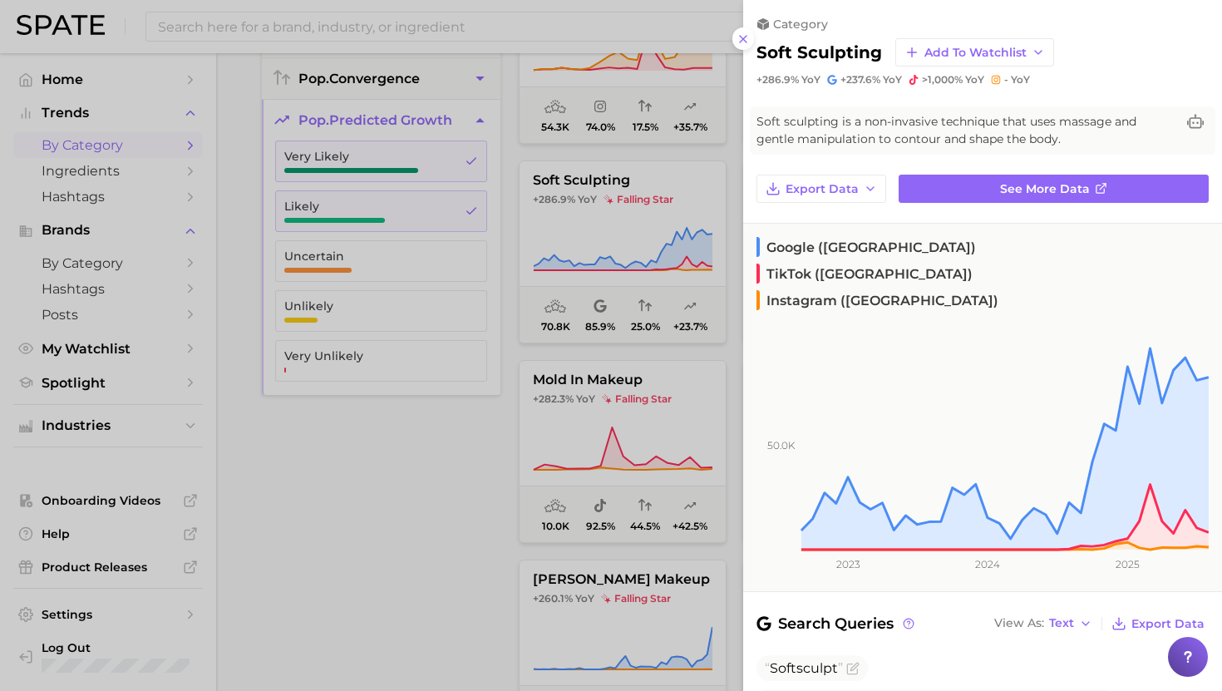
click at [596, 239] on div at bounding box center [611, 345] width 1222 height 691
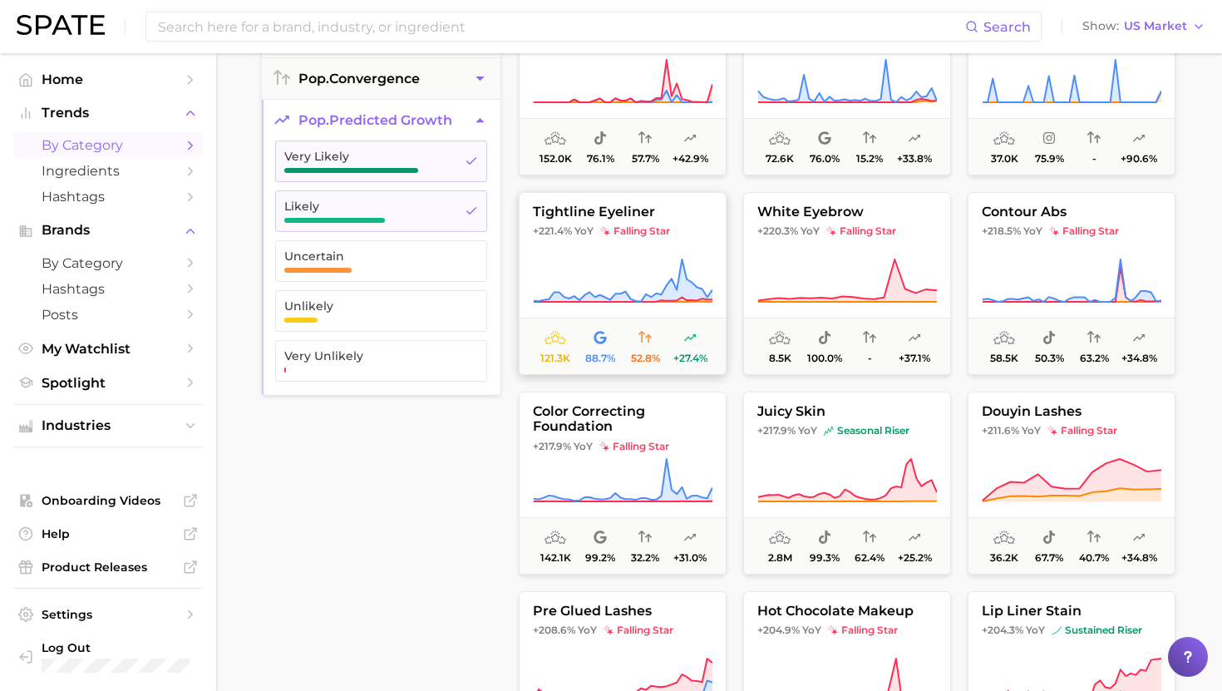
scroll to position [5710, 0]
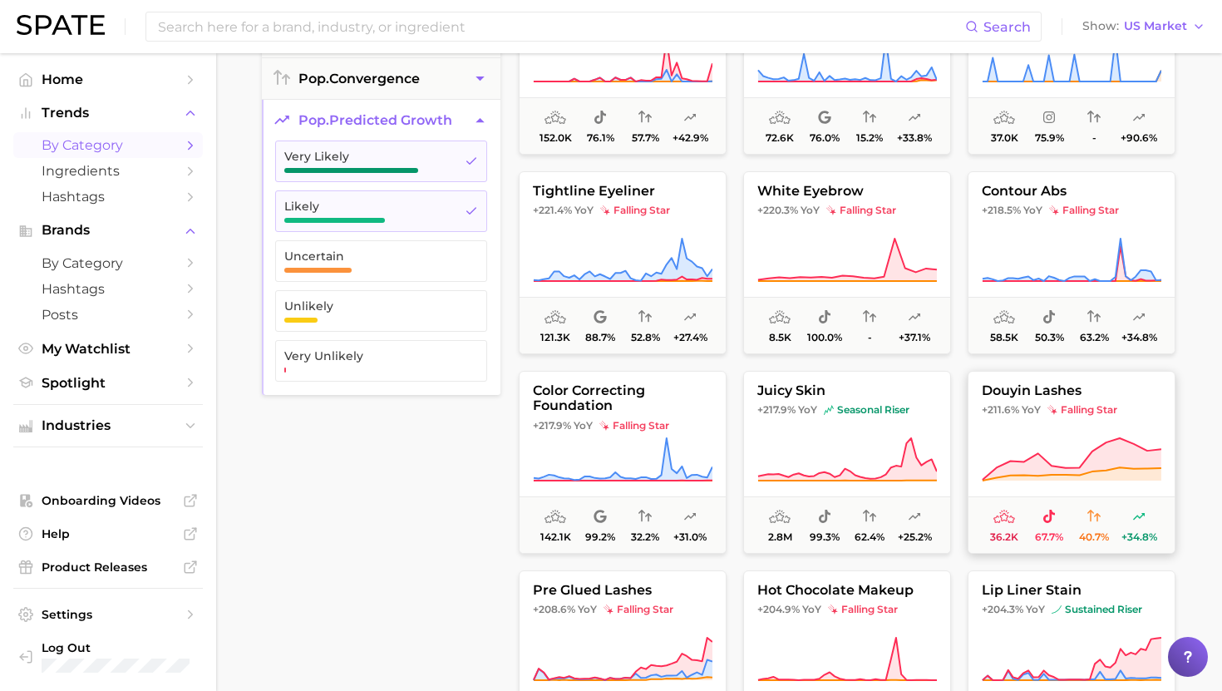
click at [654, 443] on icon at bounding box center [1072, 459] width 179 height 42
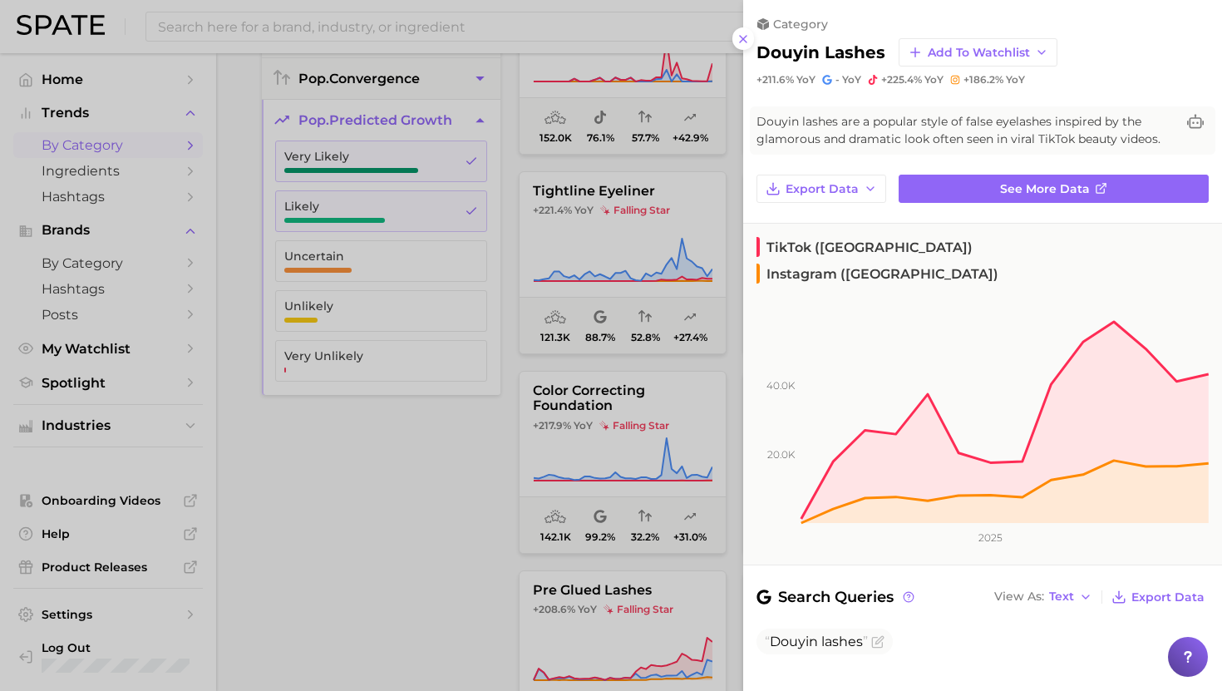
click at [654, 315] on div at bounding box center [611, 345] width 1222 height 691
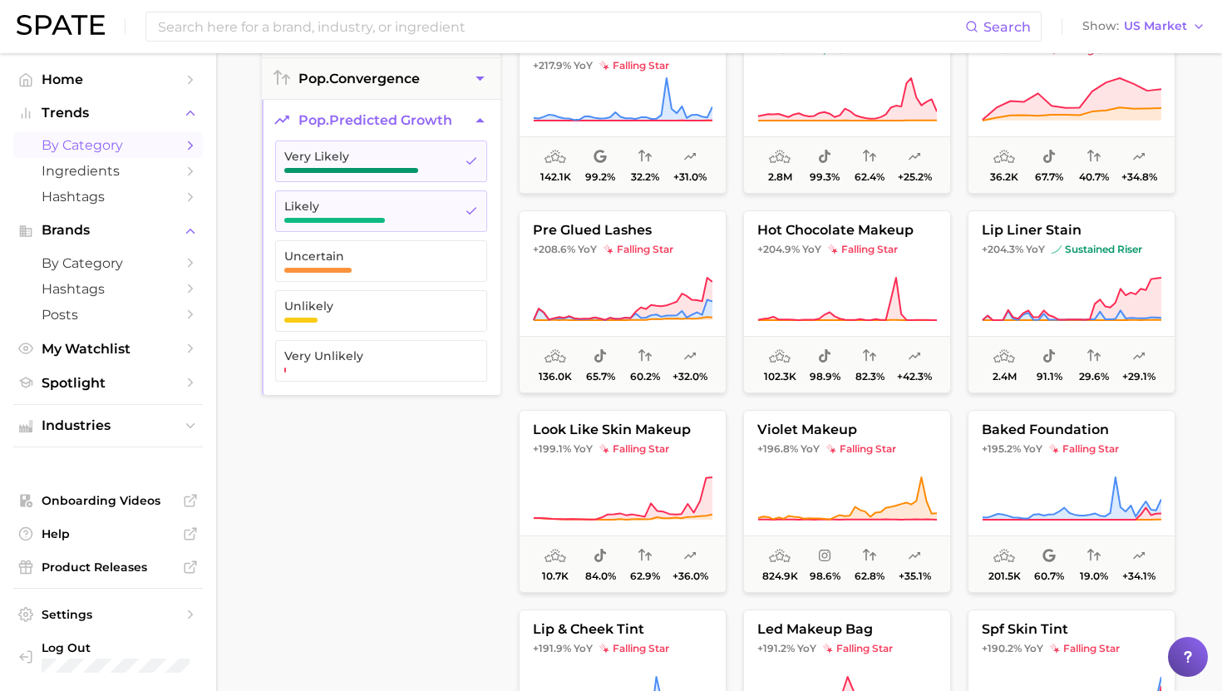
scroll to position [6085, 0]
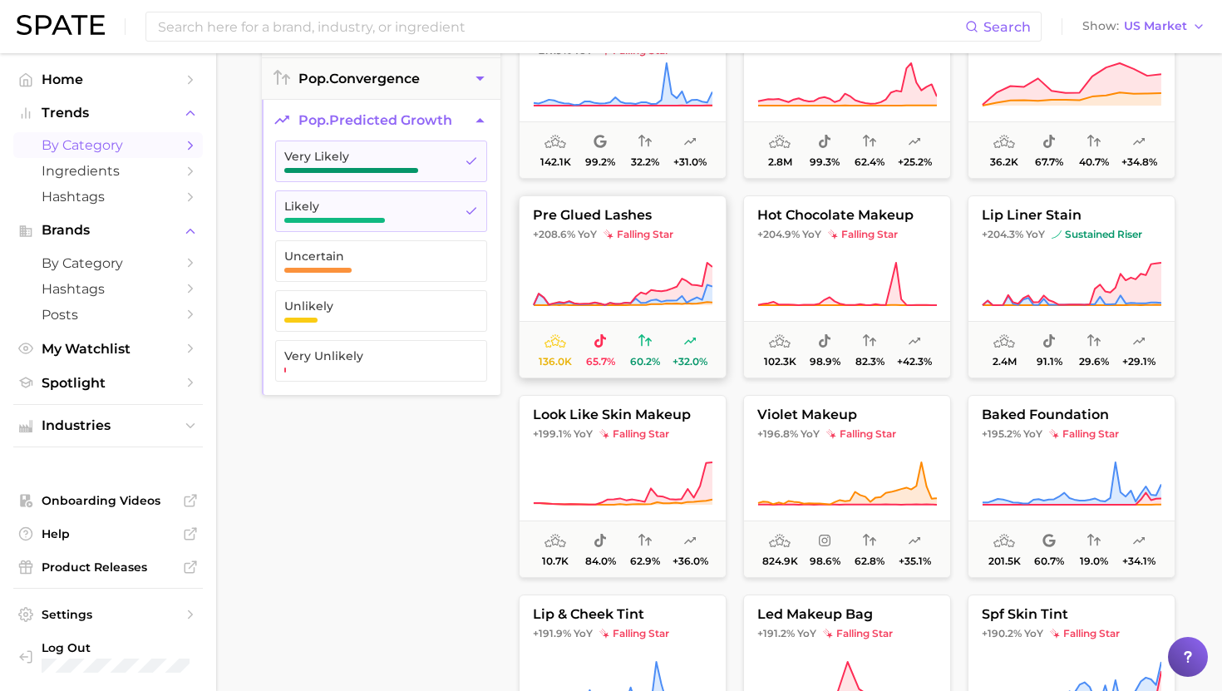
click at [647, 244] on button "pre glued lashes +208.6% YoY falling star 136.0k 65.7% 60.2% +32.0%" at bounding box center [623, 286] width 208 height 183
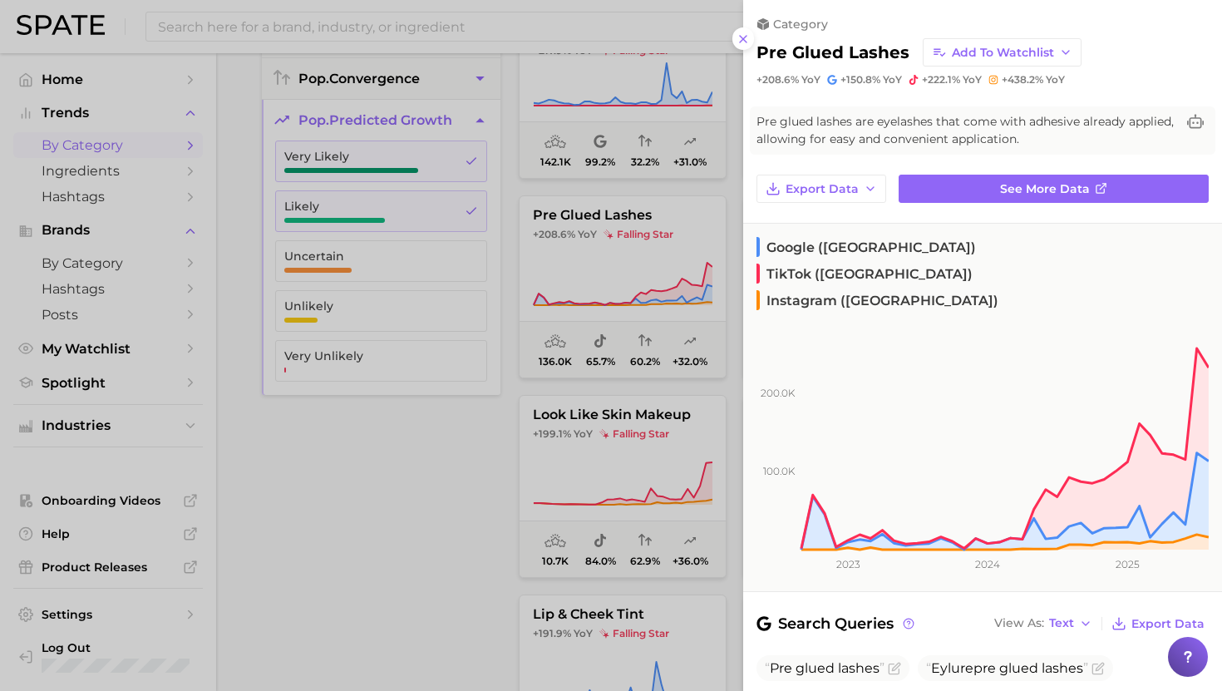
click at [654, 309] on div at bounding box center [611, 345] width 1222 height 691
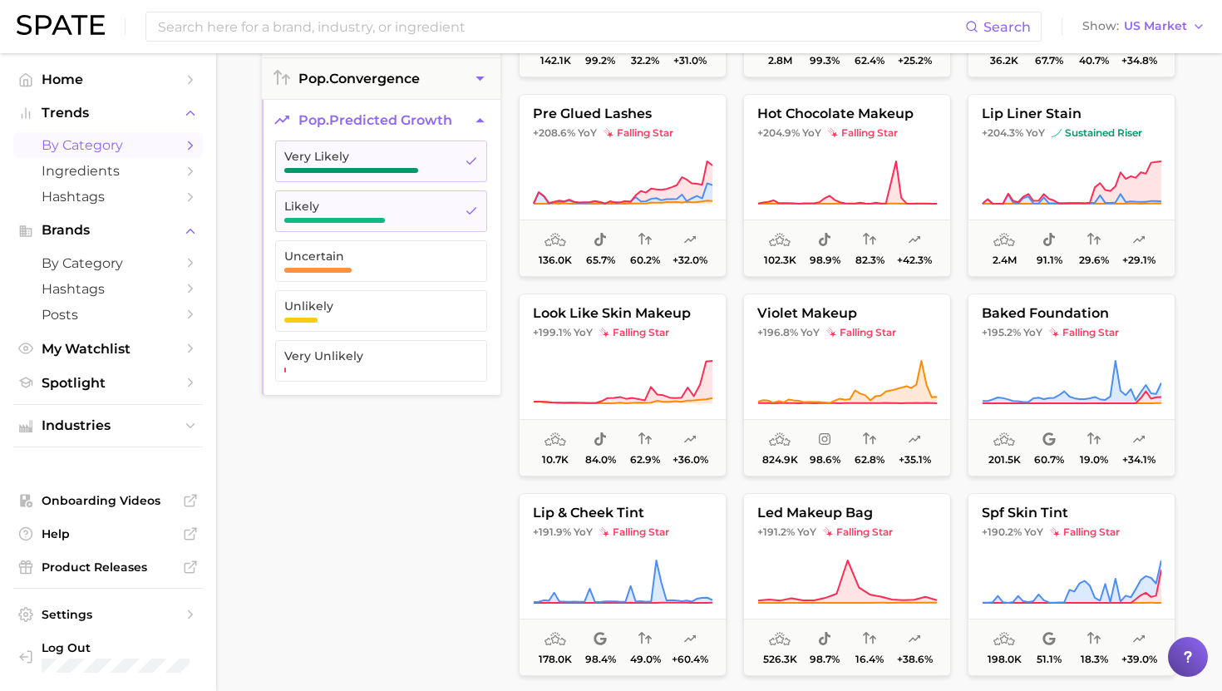
scroll to position [6188, 0]
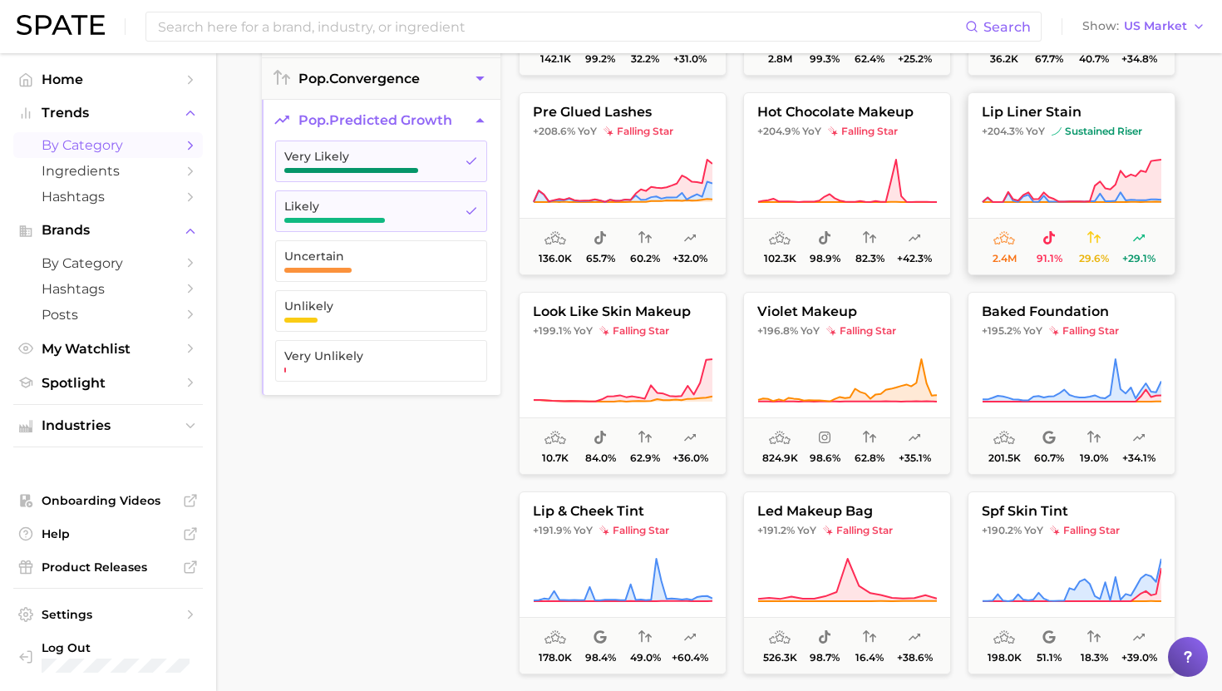
click at [654, 160] on icon at bounding box center [1072, 181] width 180 height 47
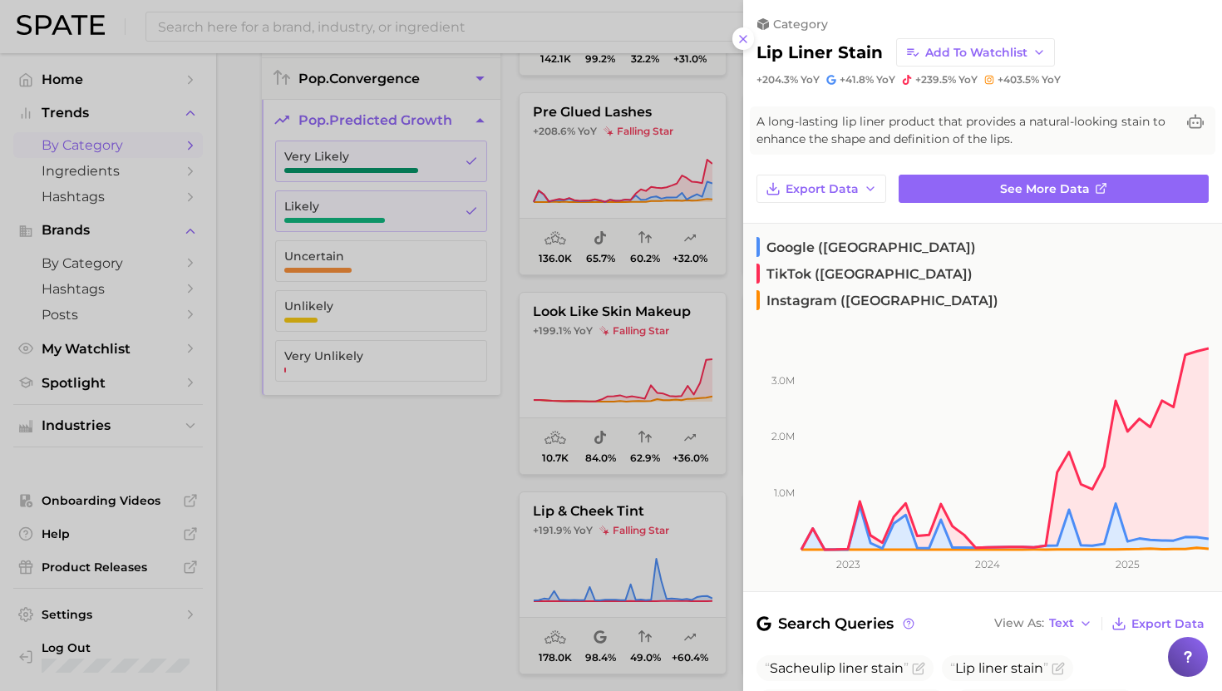
click at [627, 364] on div at bounding box center [611, 345] width 1222 height 691
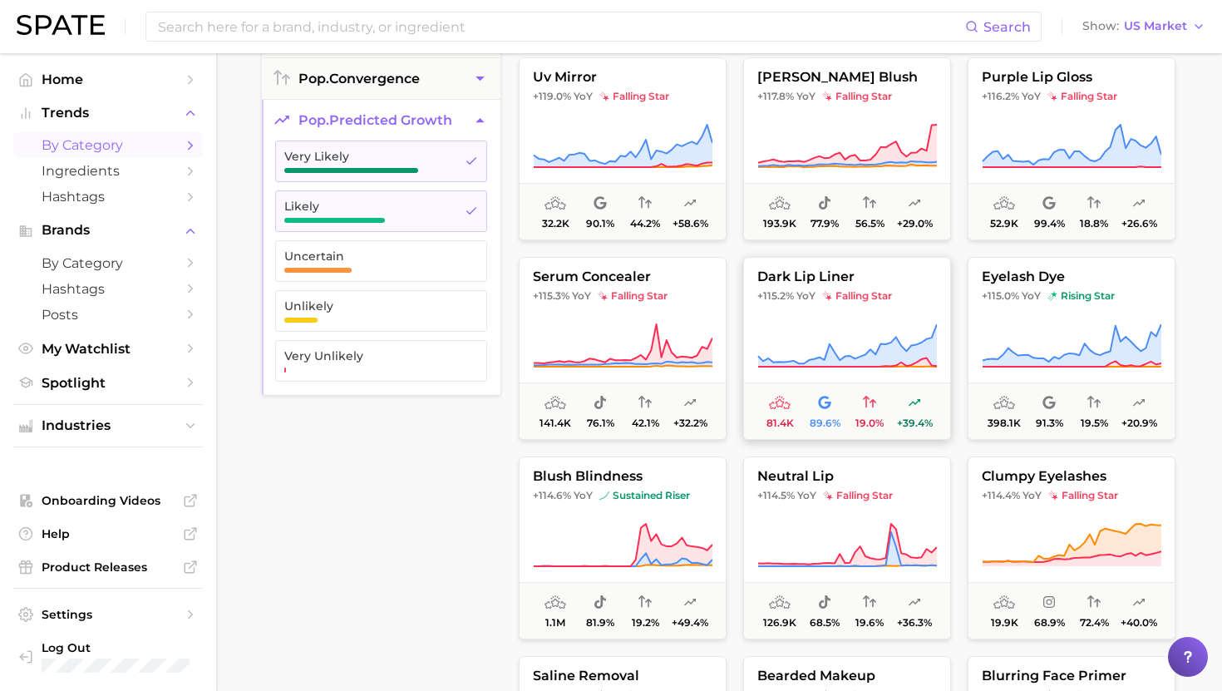
scroll to position [9235, 0]
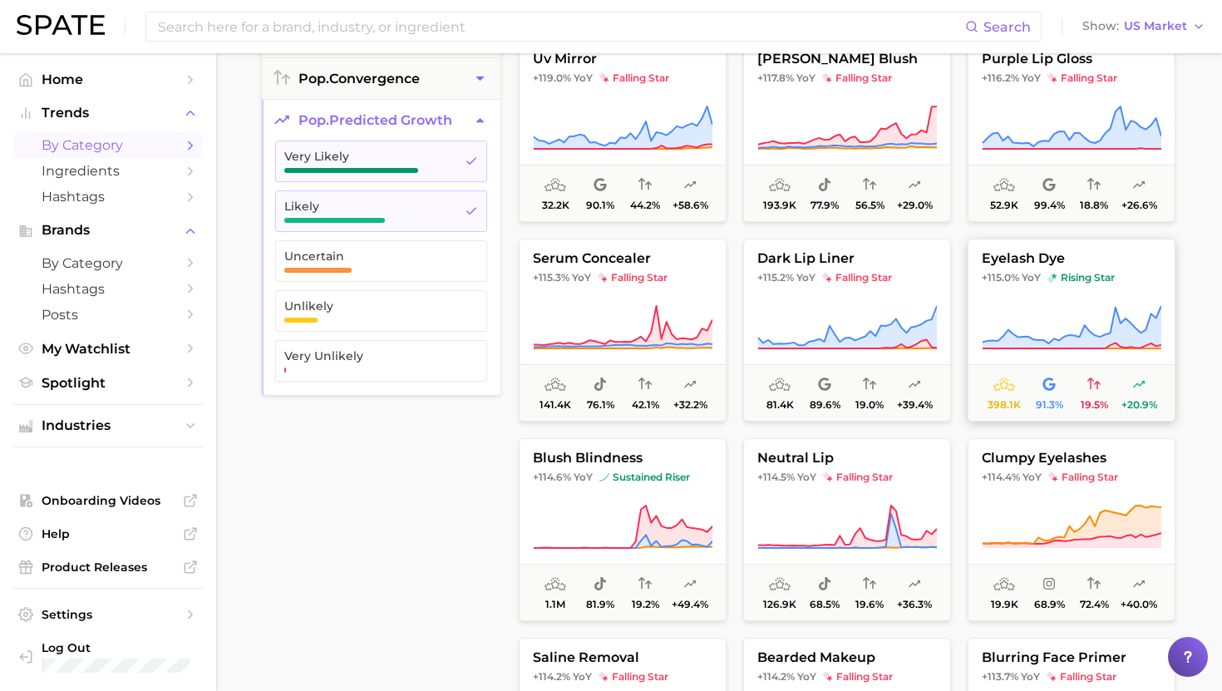
click at [654, 304] on icon at bounding box center [1072, 327] width 180 height 47
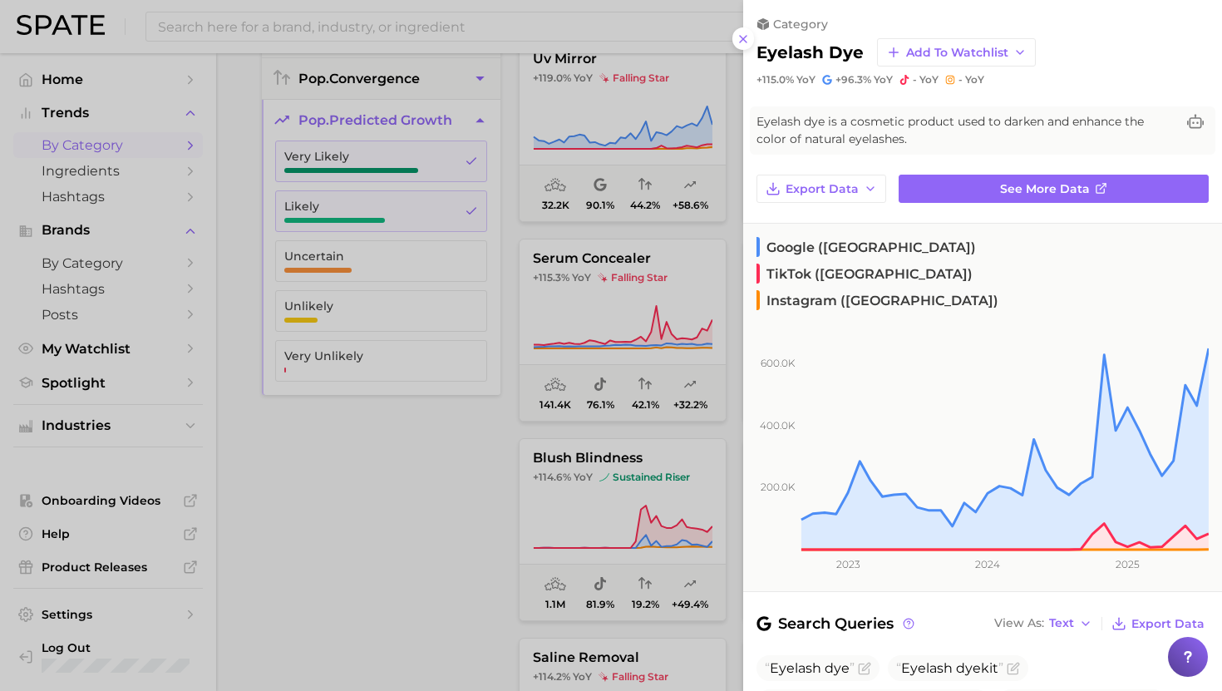
click at [635, 326] on div at bounding box center [611, 345] width 1222 height 691
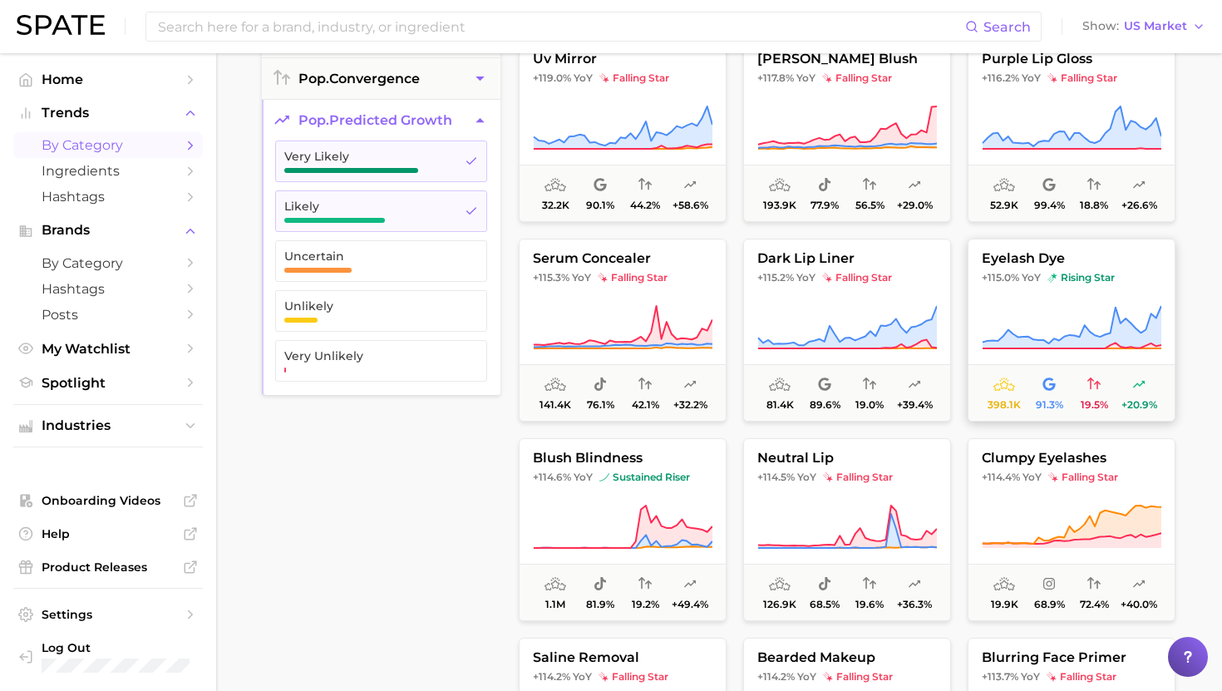
click at [654, 325] on icon at bounding box center [1072, 327] width 180 height 47
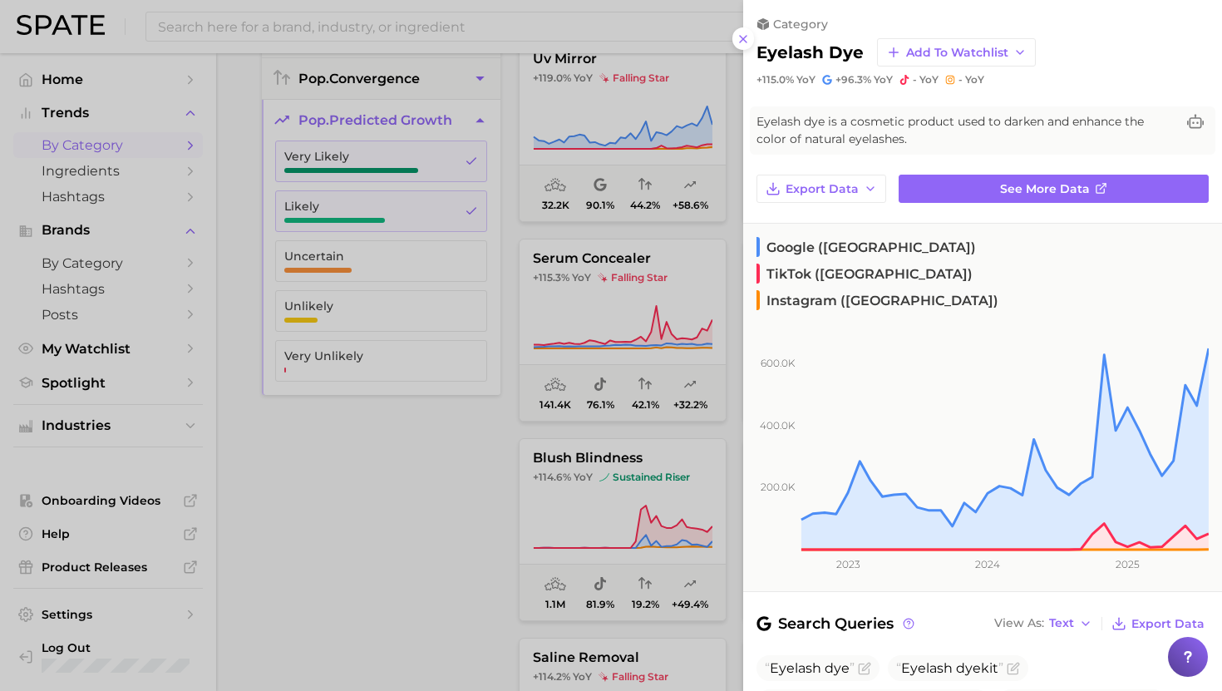
click at [654, 349] on div at bounding box center [611, 345] width 1222 height 691
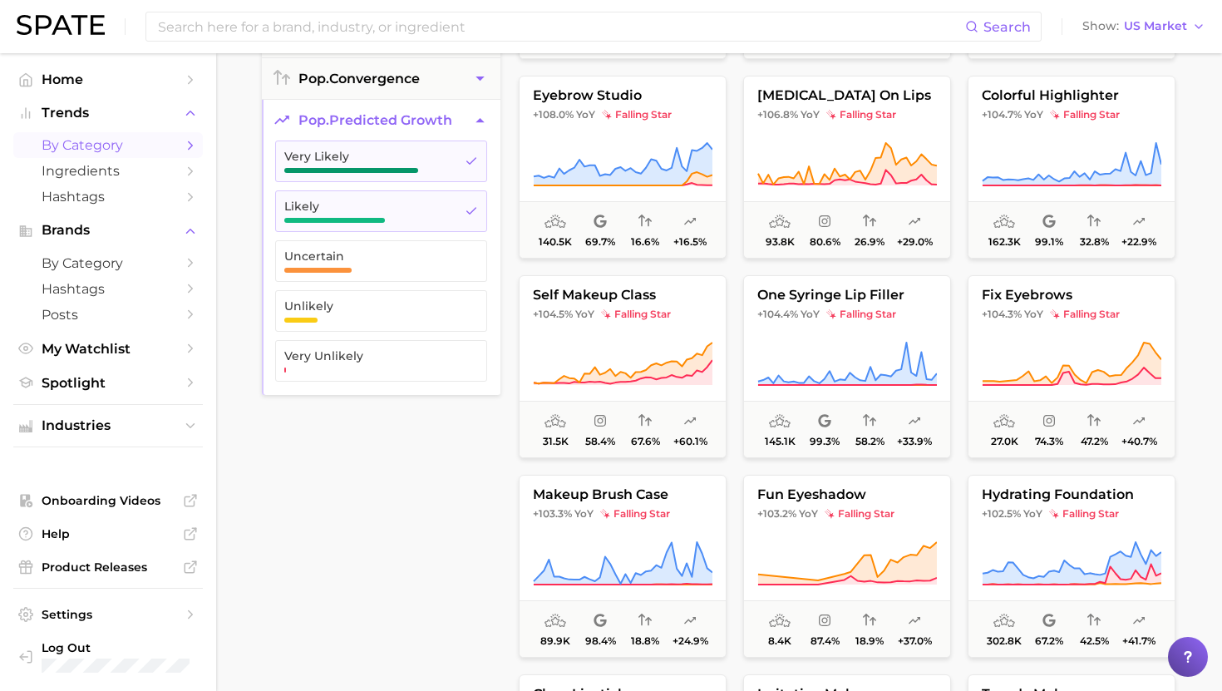
scroll to position [10398, 0]
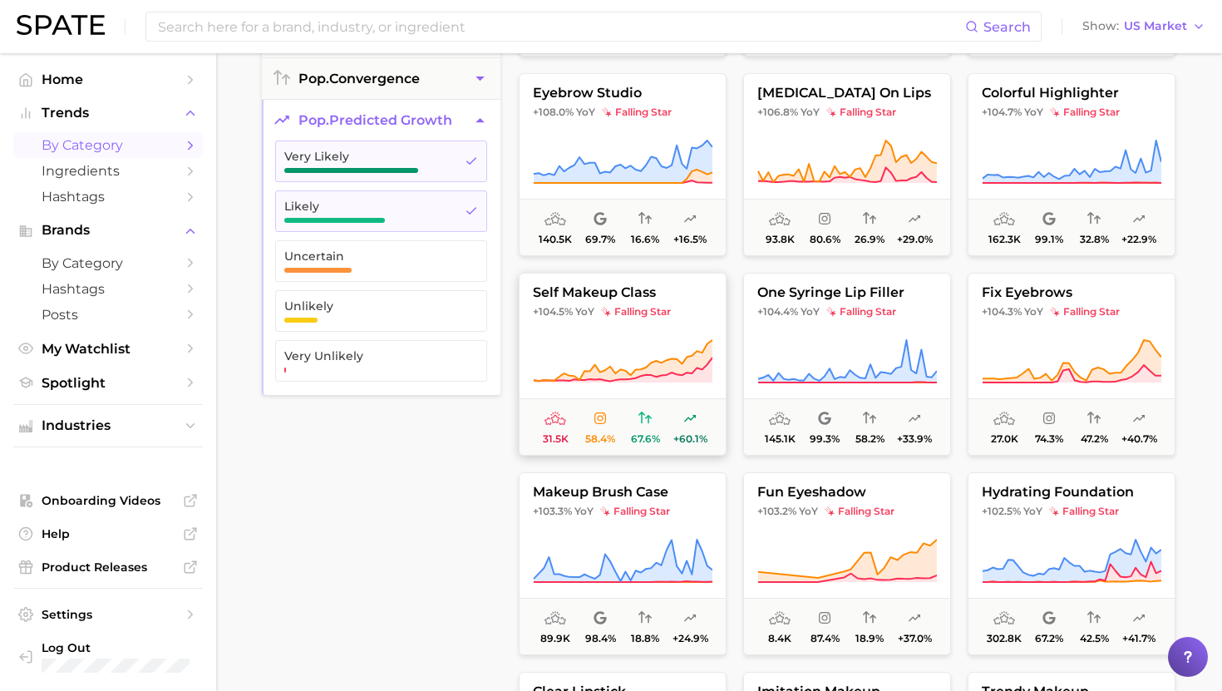
click at [620, 332] on button "self makeup class +104.5% YoY falling star 31.5k 58.4% 67.6% +60.1%" at bounding box center [623, 364] width 208 height 183
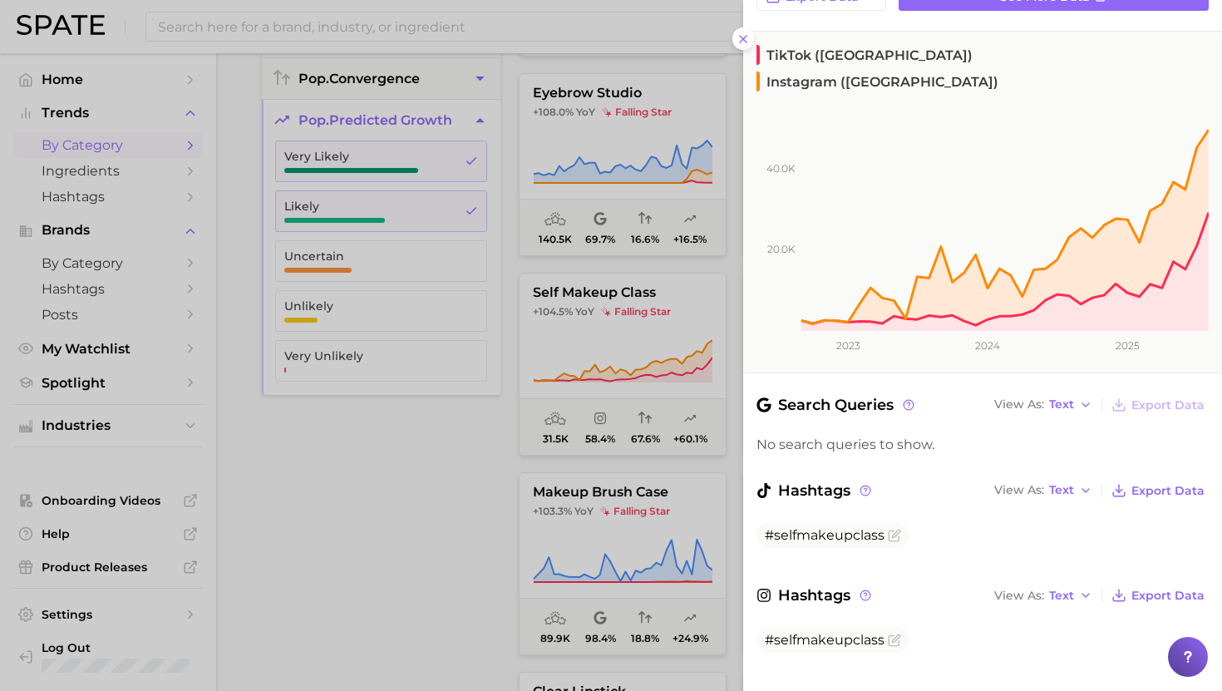
scroll to position [0, 0]
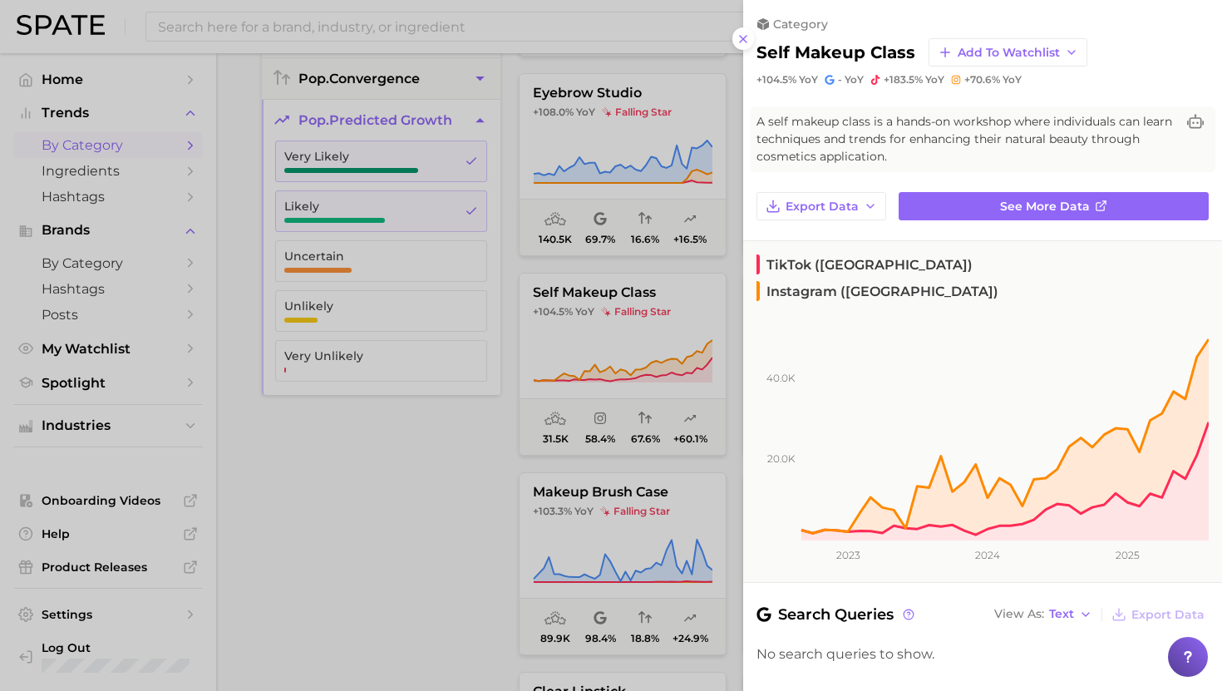
click at [600, 442] on div at bounding box center [611, 345] width 1222 height 691
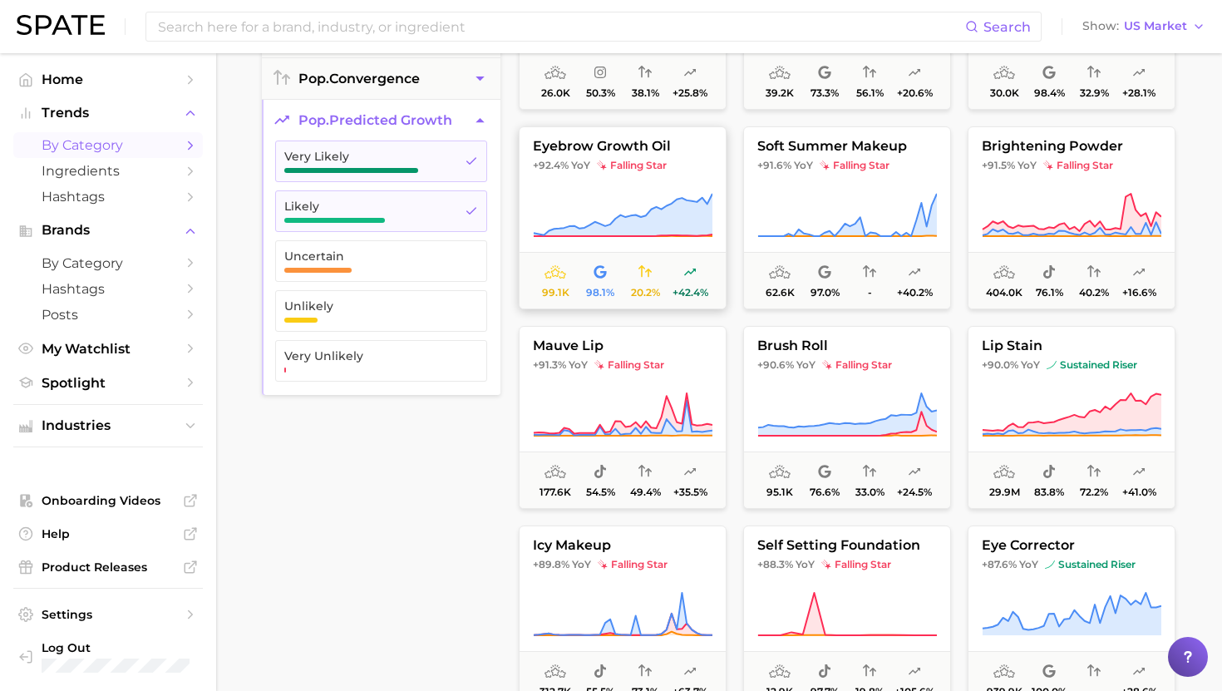
scroll to position [11745, 0]
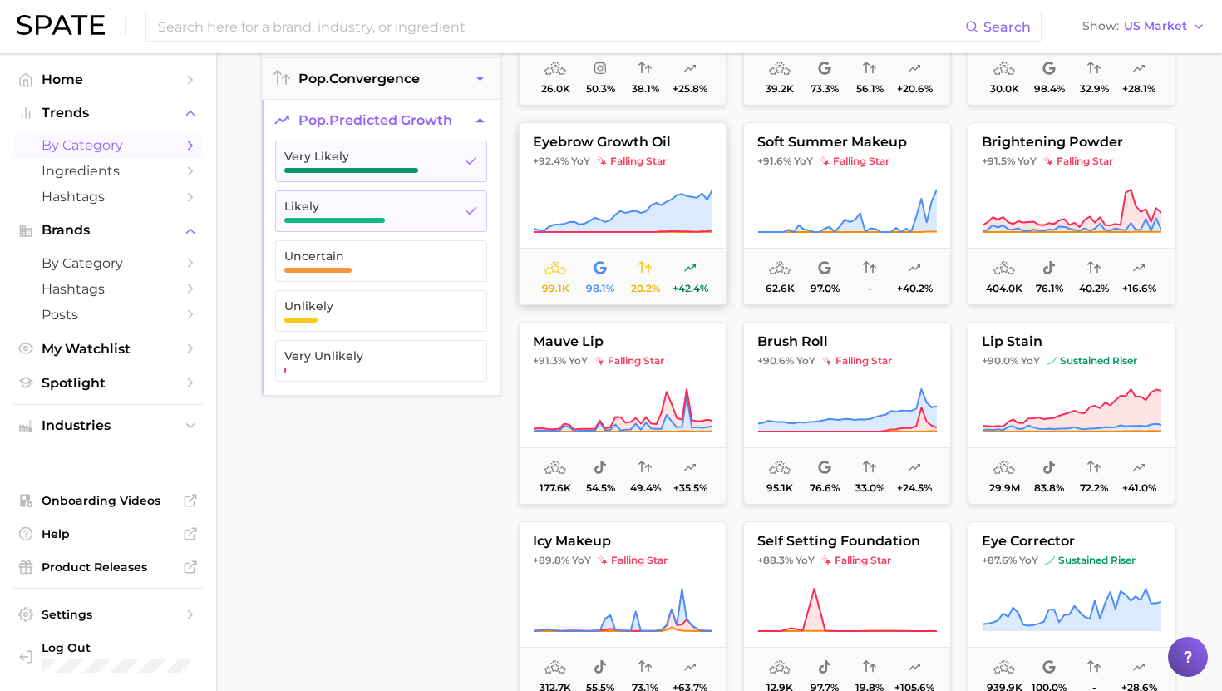
click at [654, 193] on icon at bounding box center [623, 211] width 180 height 47
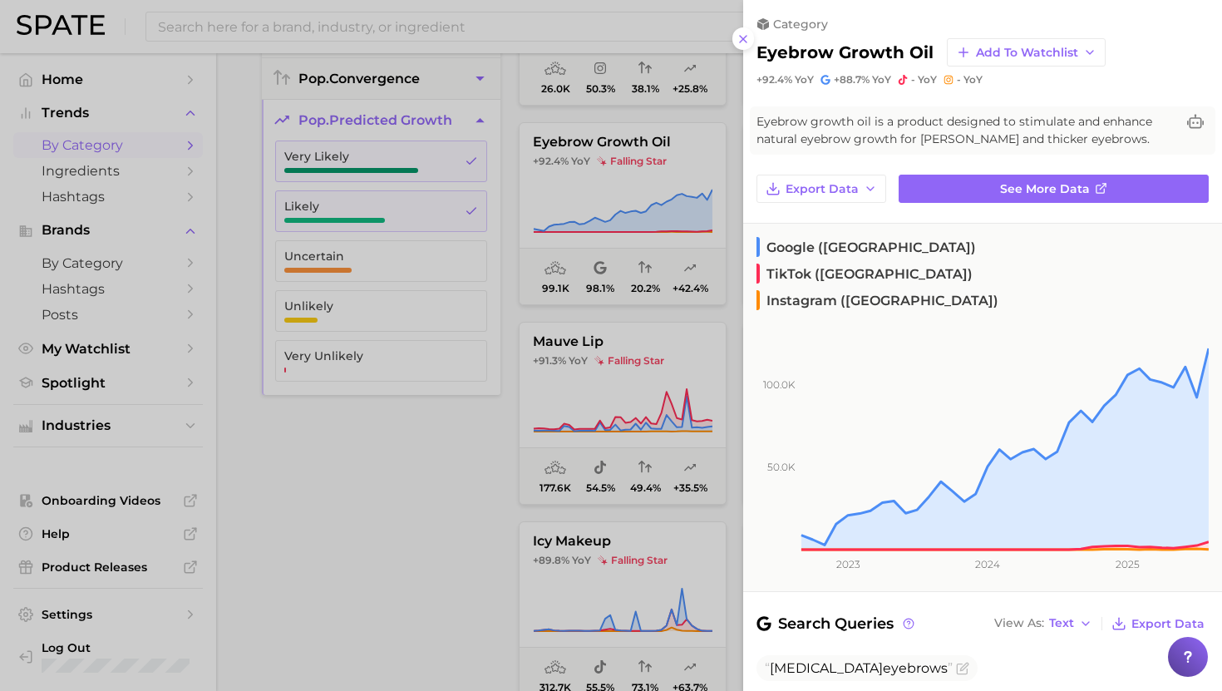
click at [599, 314] on div at bounding box center [611, 345] width 1222 height 691
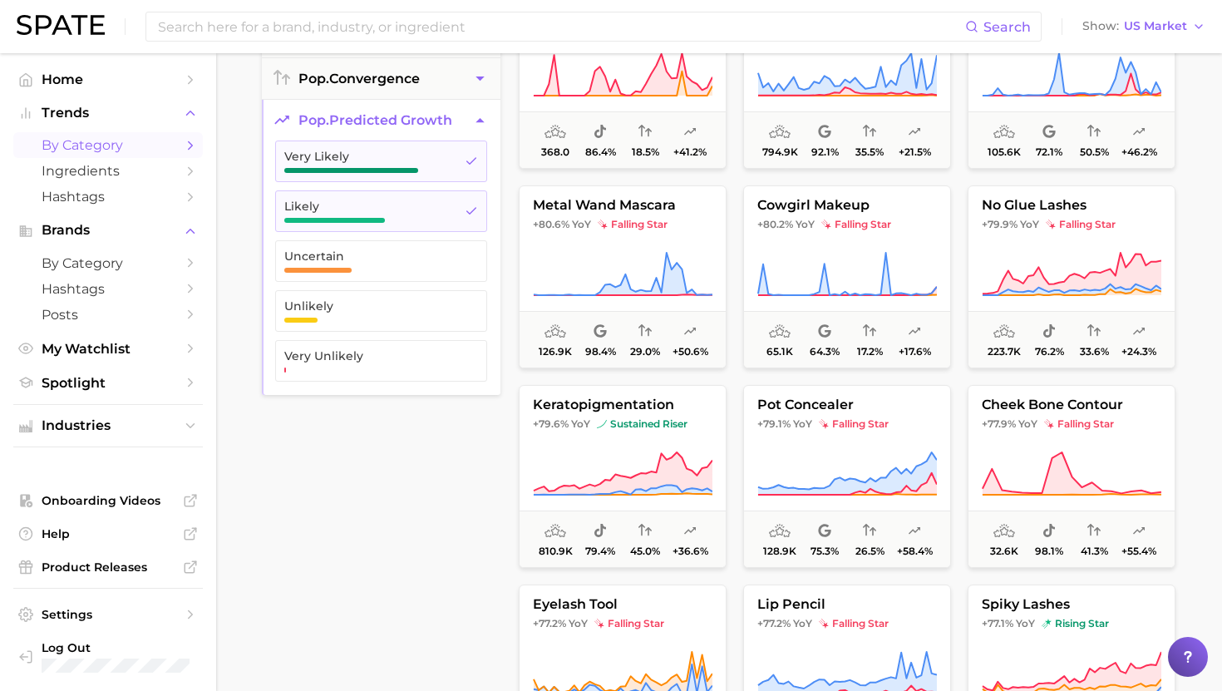
scroll to position [12882, 0]
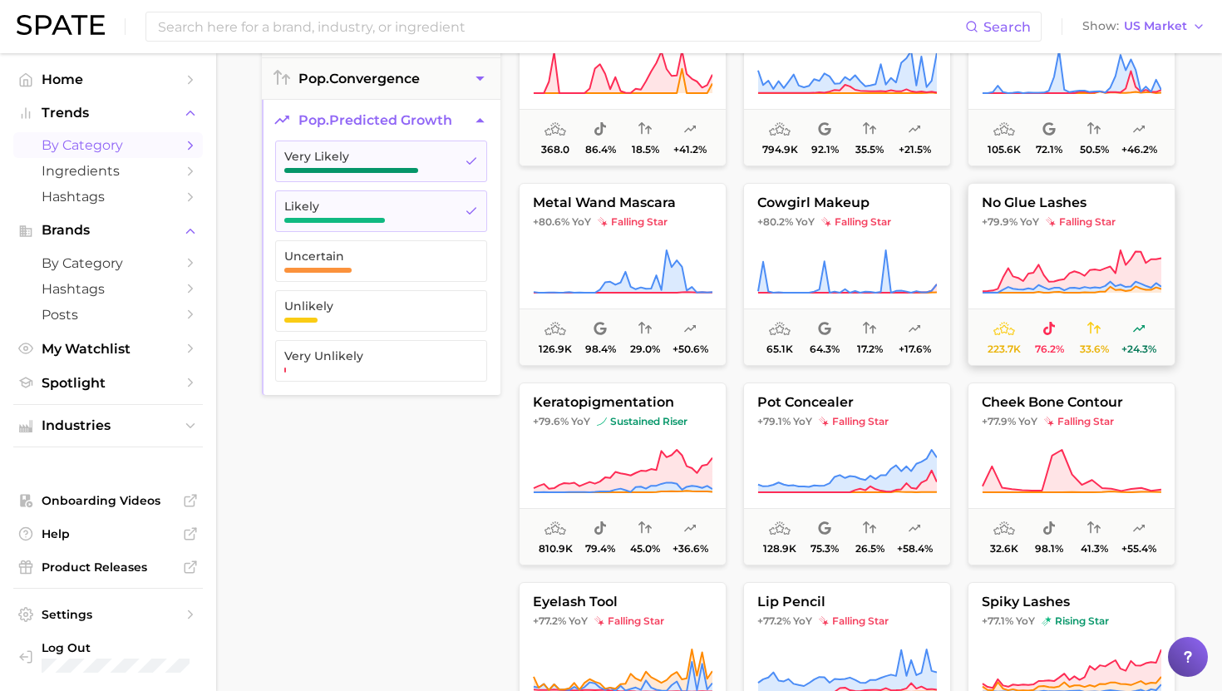
click at [654, 255] on icon at bounding box center [1072, 272] width 180 height 47
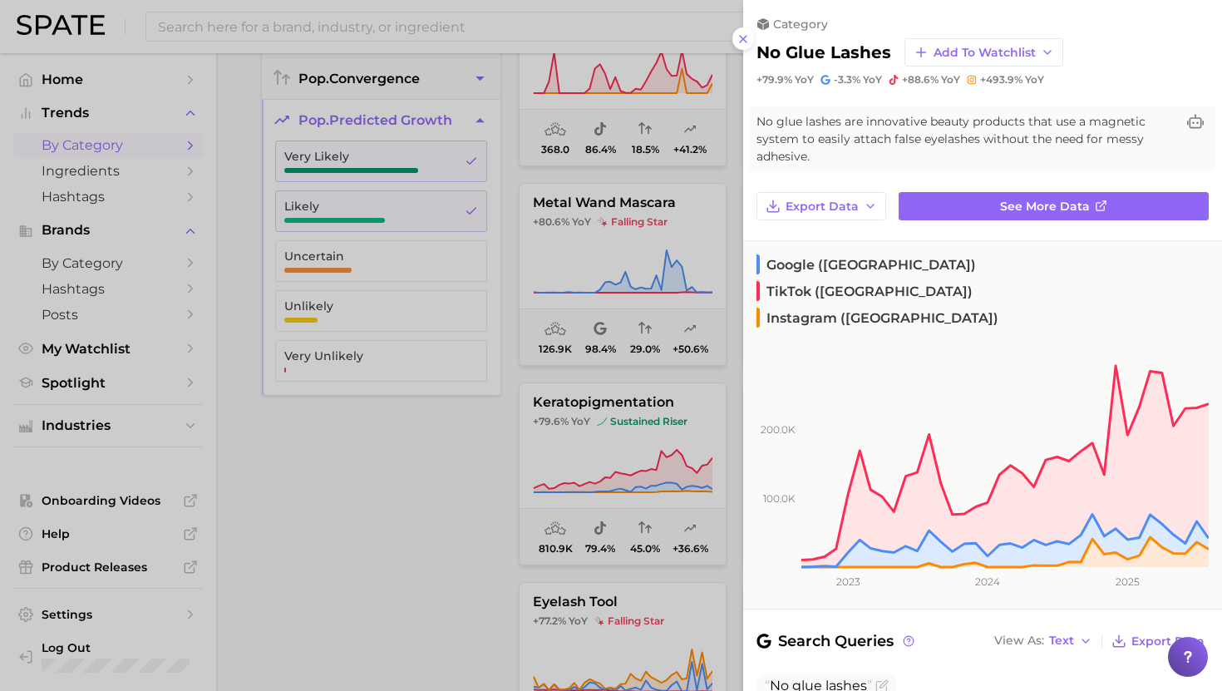
click at [596, 244] on div at bounding box center [611, 345] width 1222 height 691
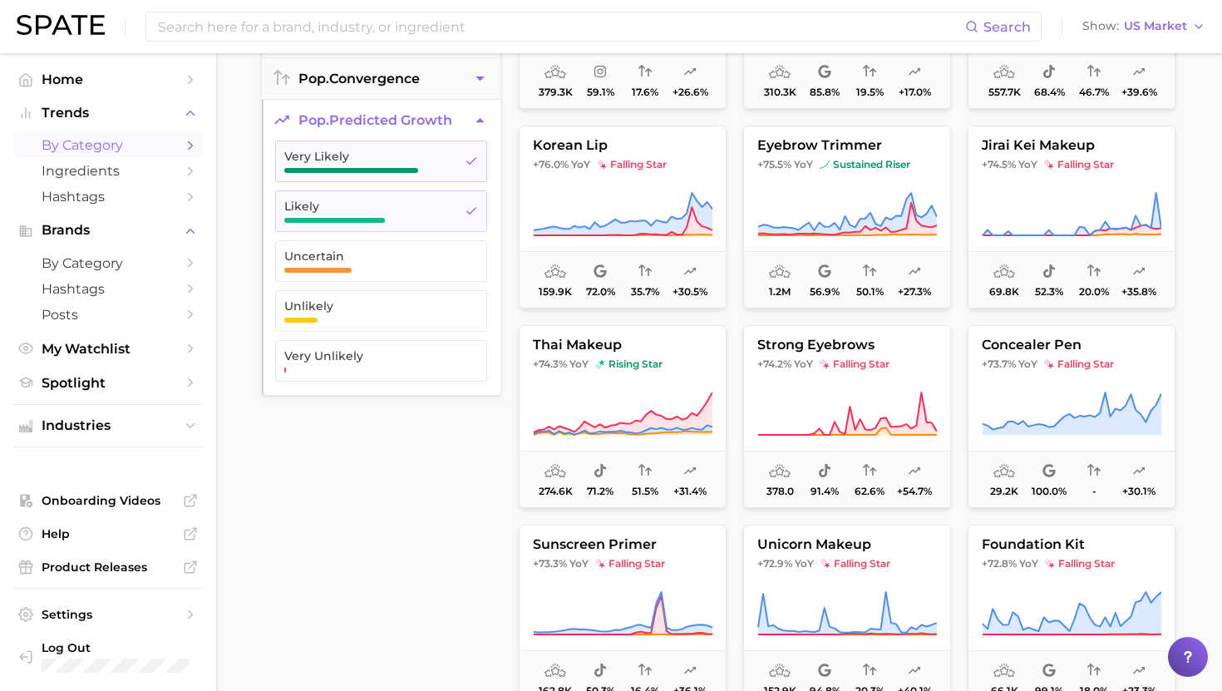
scroll to position [13542, 0]
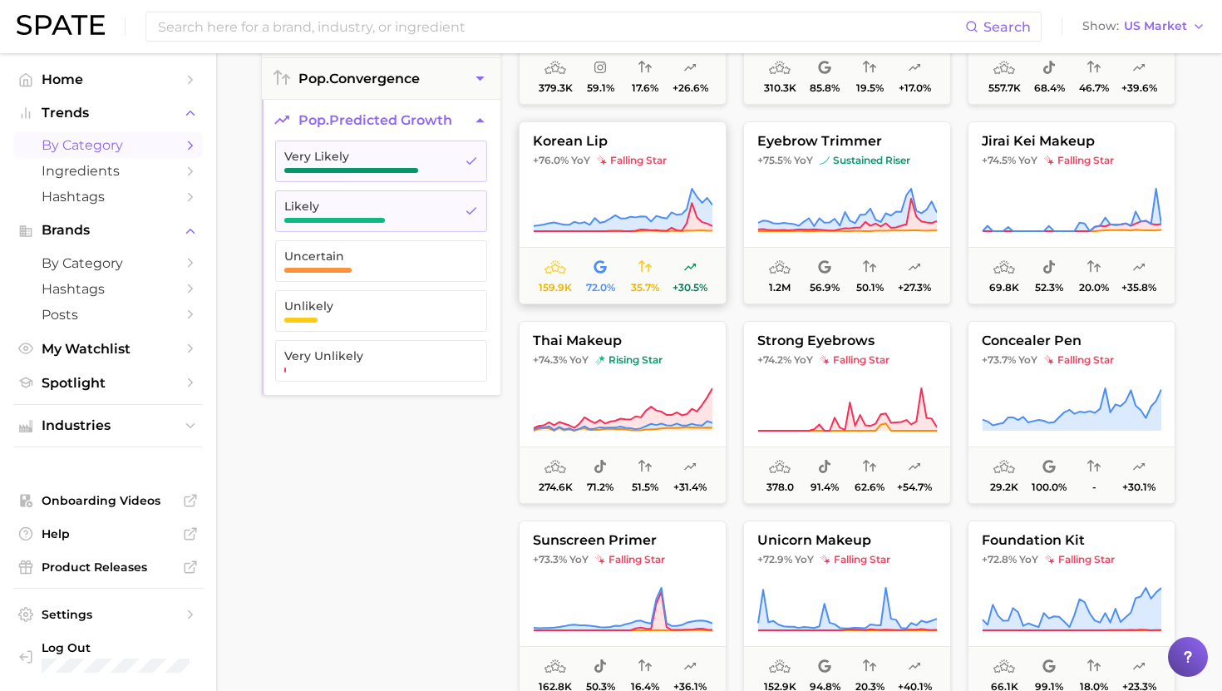
click at [640, 187] on icon at bounding box center [623, 210] width 180 height 47
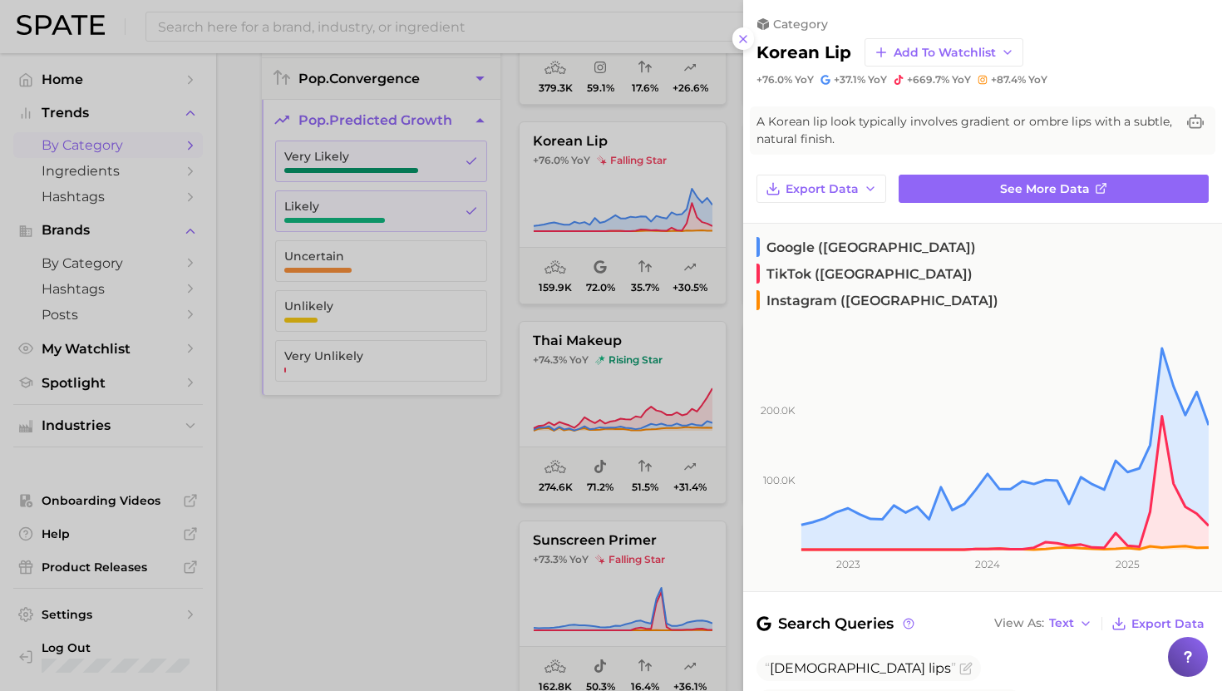
click at [605, 226] on div at bounding box center [611, 345] width 1222 height 691
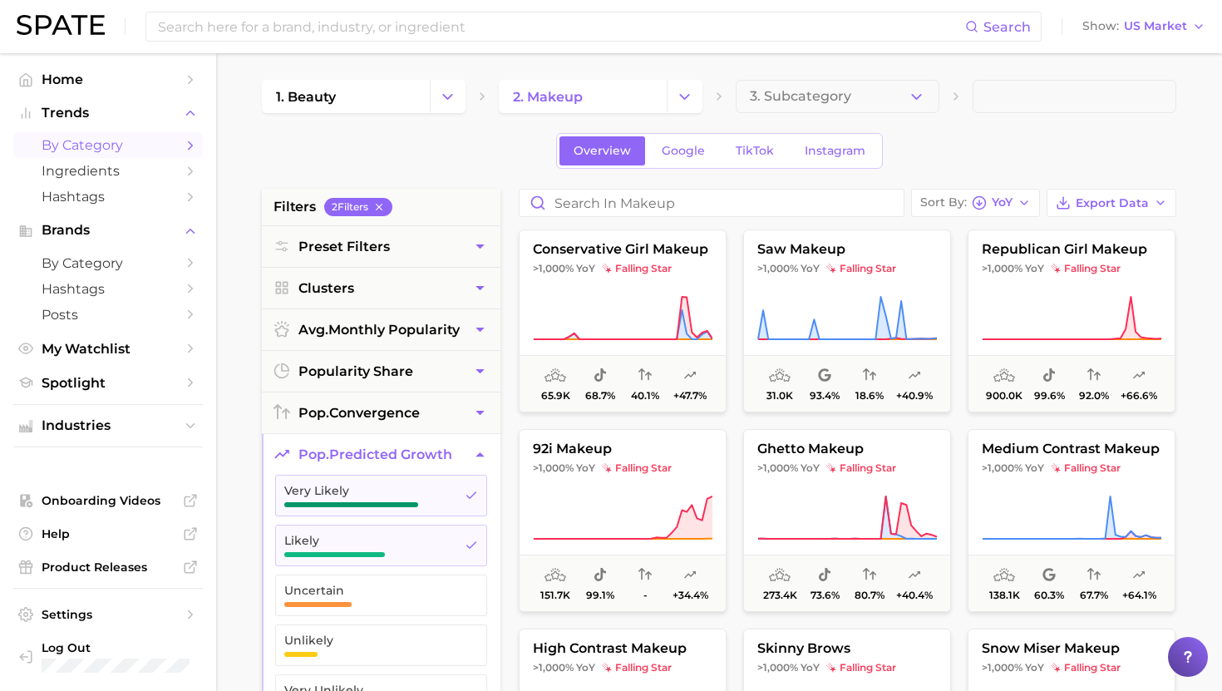
scroll to position [37, 0]
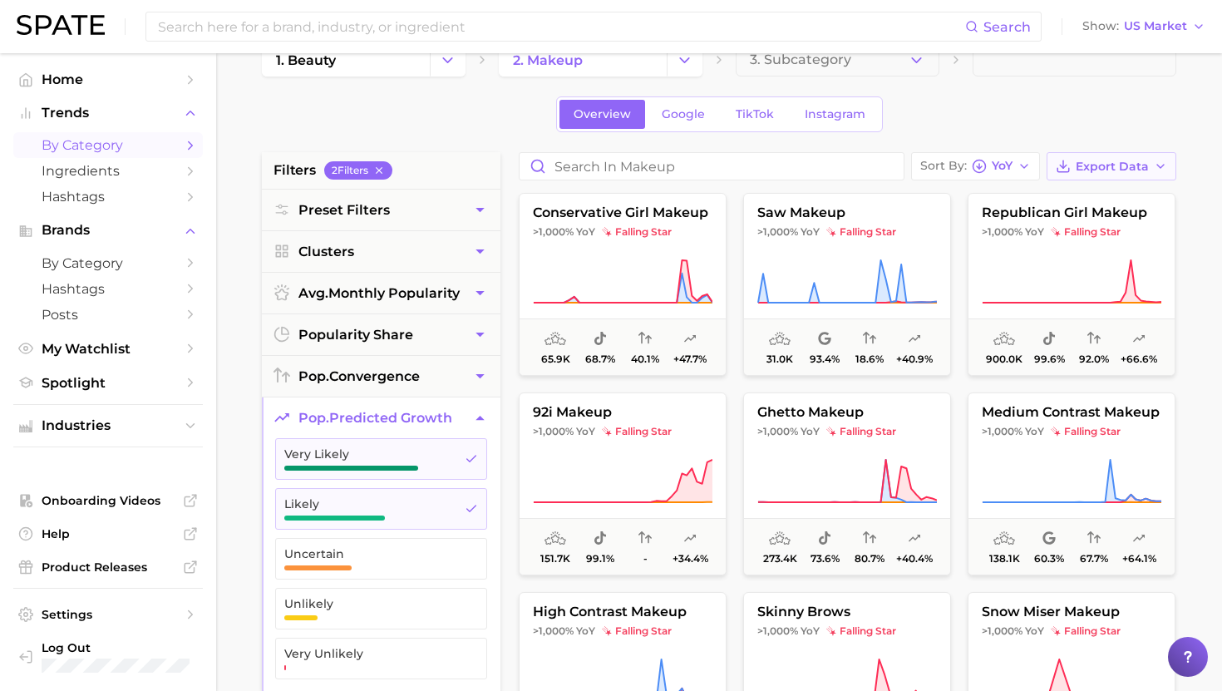
click at [654, 164] on span "Export Data" at bounding box center [1112, 167] width 73 height 14
click at [654, 191] on span "Card Data CSV" at bounding box center [1065, 197] width 87 height 14
click at [575, 165] on input "Search in makeup" at bounding box center [712, 166] width 384 height 27
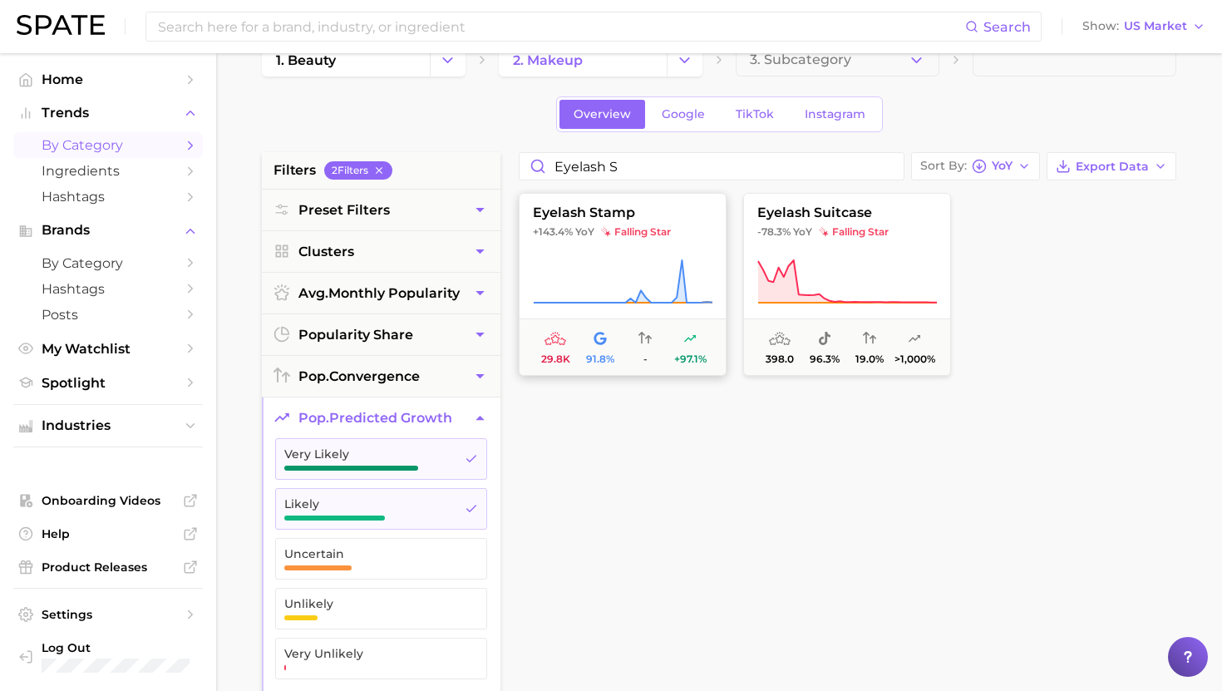
click at [591, 222] on button "eyelash stamp +143.4% YoY falling star 29.8k 91.8% - +97.1%" at bounding box center [623, 284] width 208 height 183
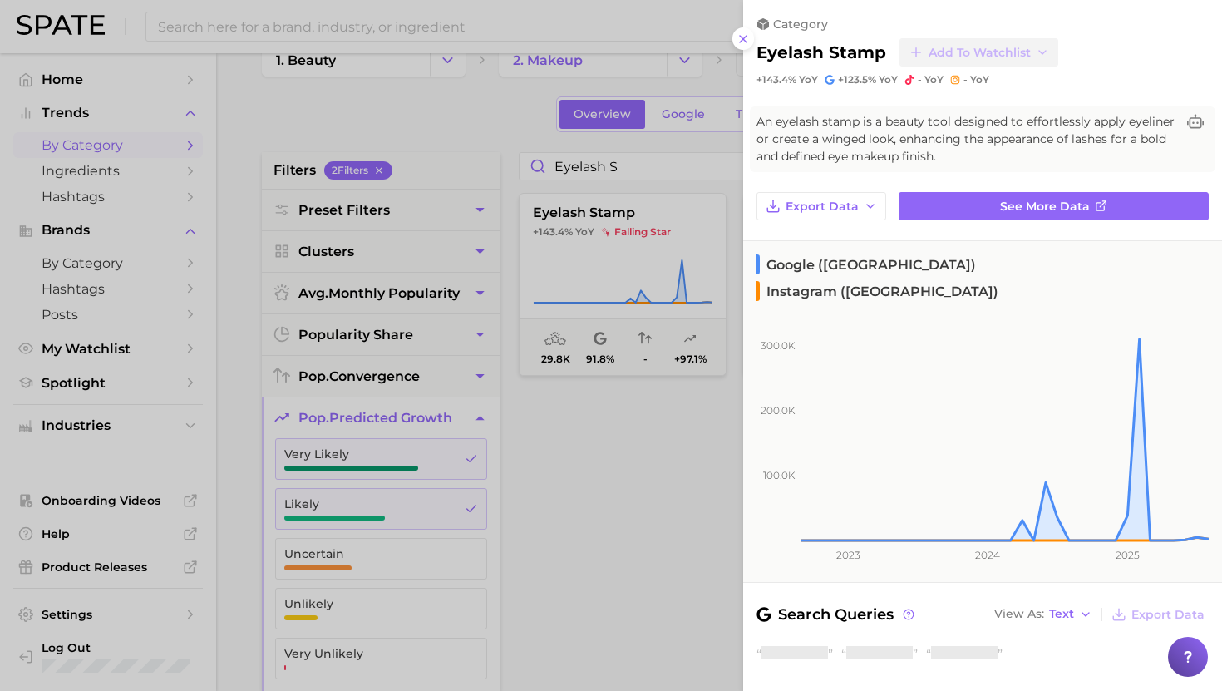
click at [582, 233] on div at bounding box center [611, 345] width 1222 height 691
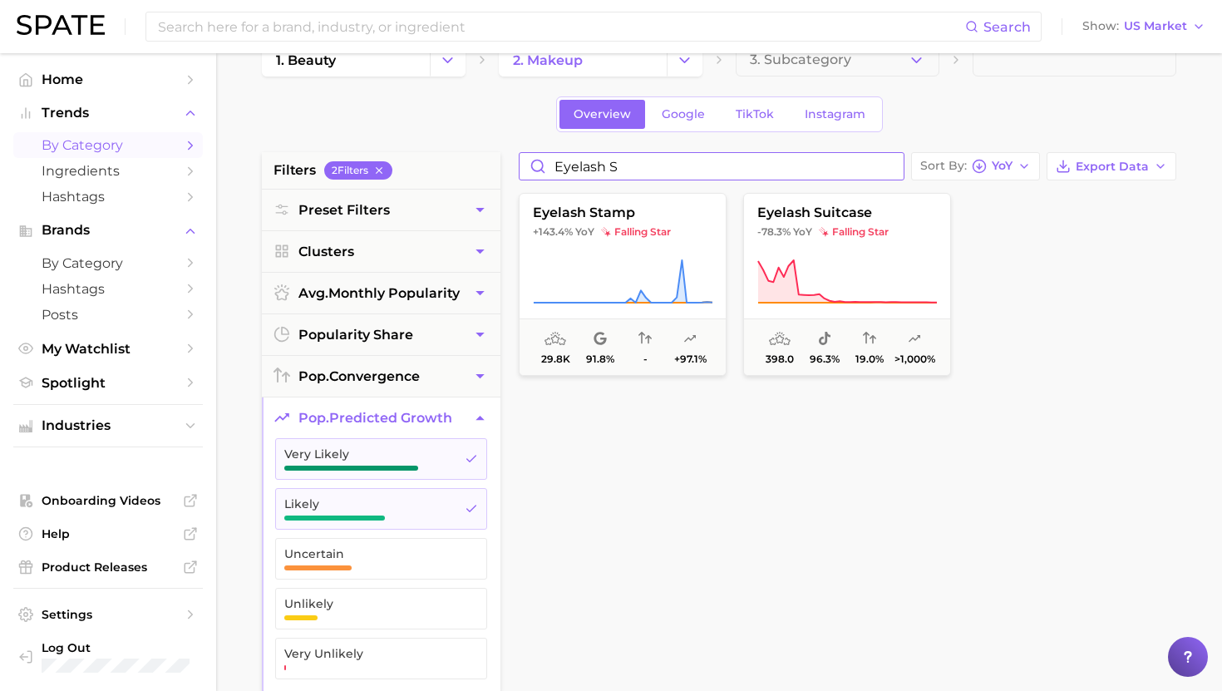
click at [575, 170] on input "eyelash s" at bounding box center [712, 166] width 384 height 27
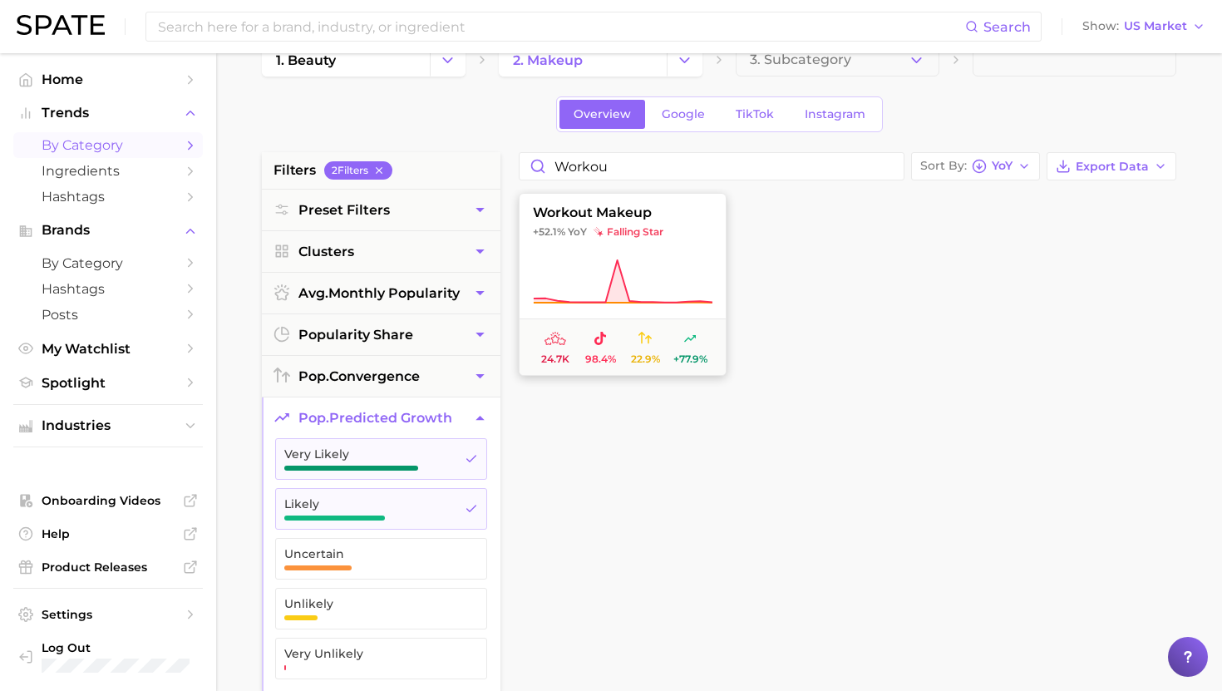
click at [629, 214] on span "workout makeup" at bounding box center [623, 212] width 206 height 15
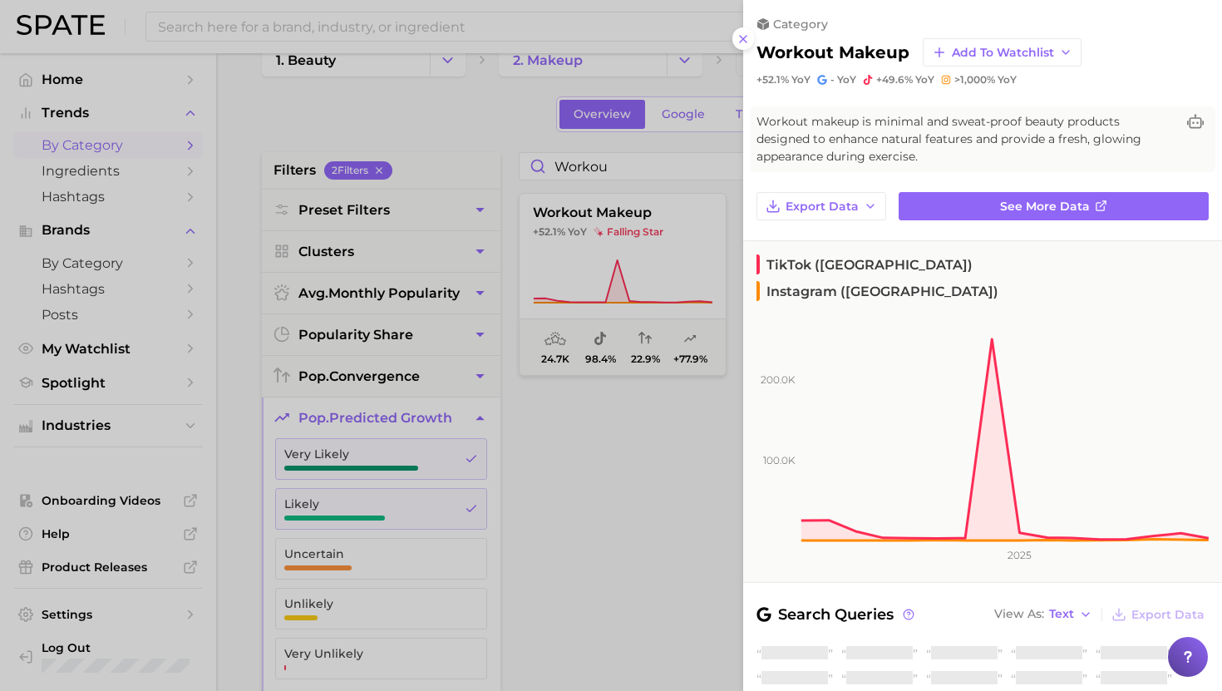
click at [593, 254] on div at bounding box center [611, 345] width 1222 height 691
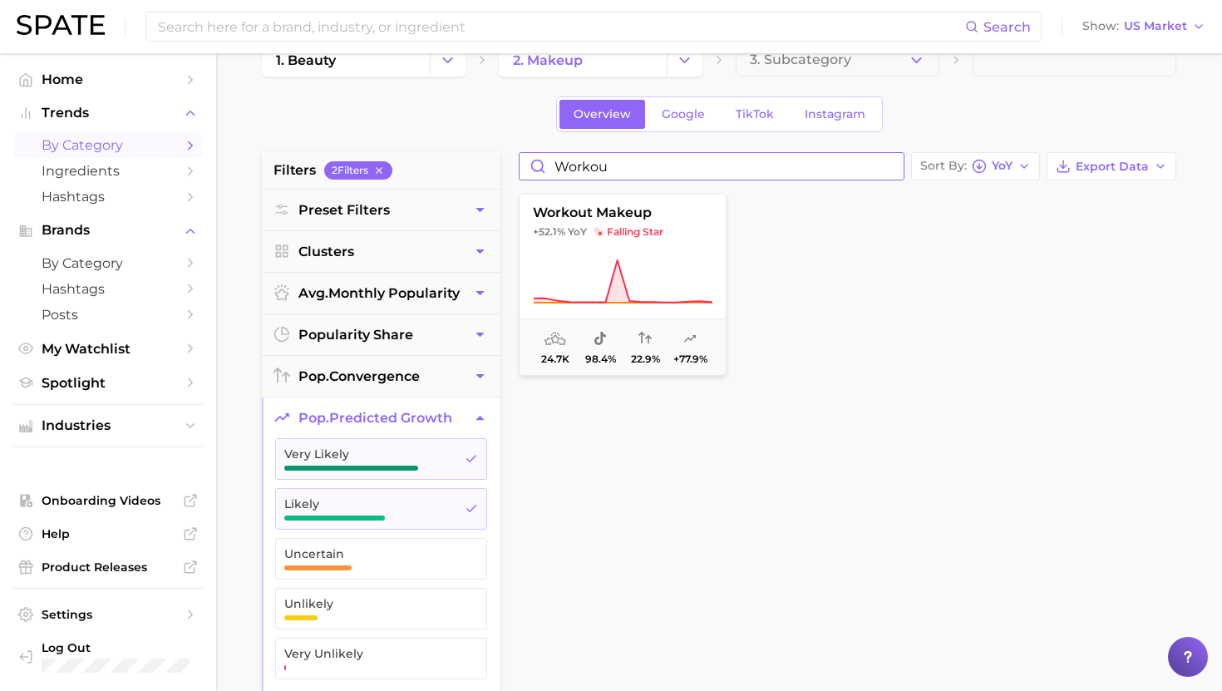
click at [574, 174] on input "workou" at bounding box center [712, 166] width 384 height 27
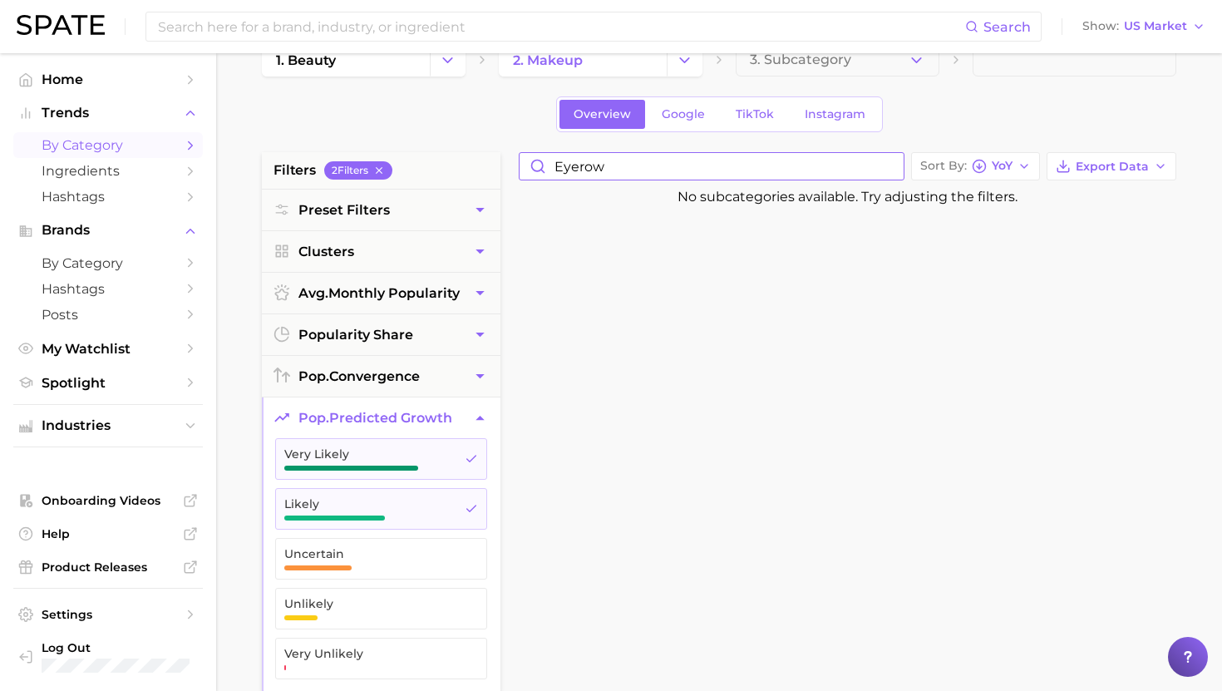
click at [579, 165] on input "eyerow" at bounding box center [712, 166] width 384 height 27
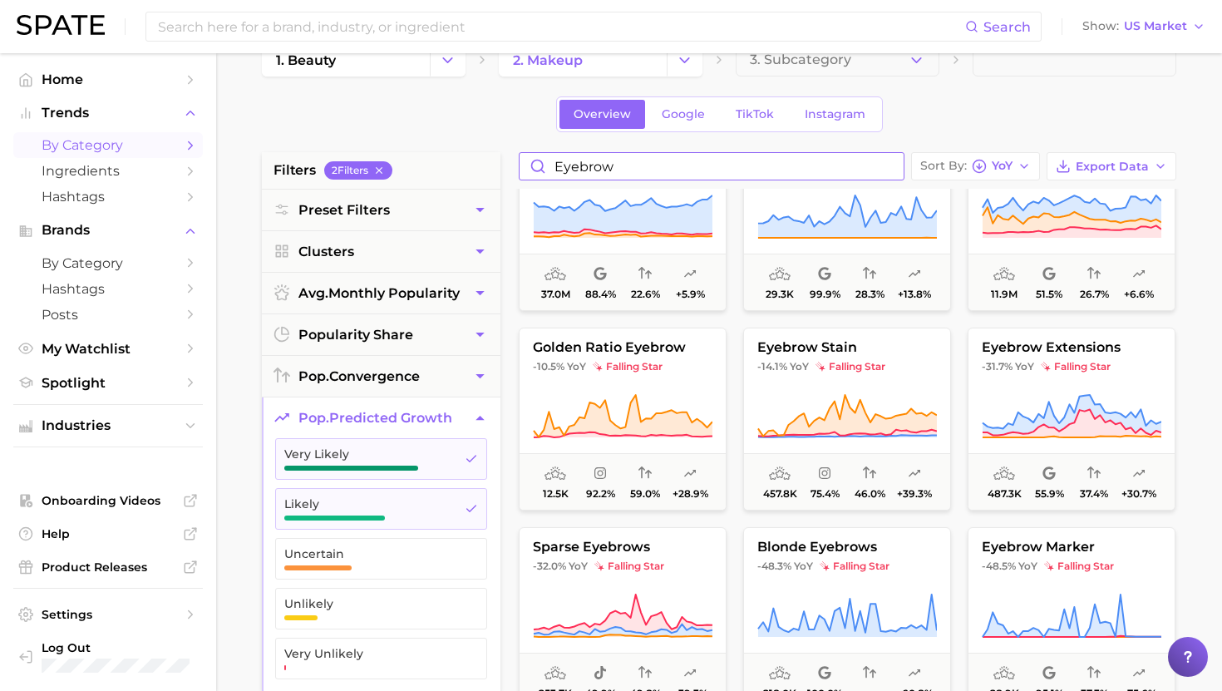
scroll to position [1662, 0]
click at [654, 170] on input "eyebrow" at bounding box center [712, 166] width 384 height 27
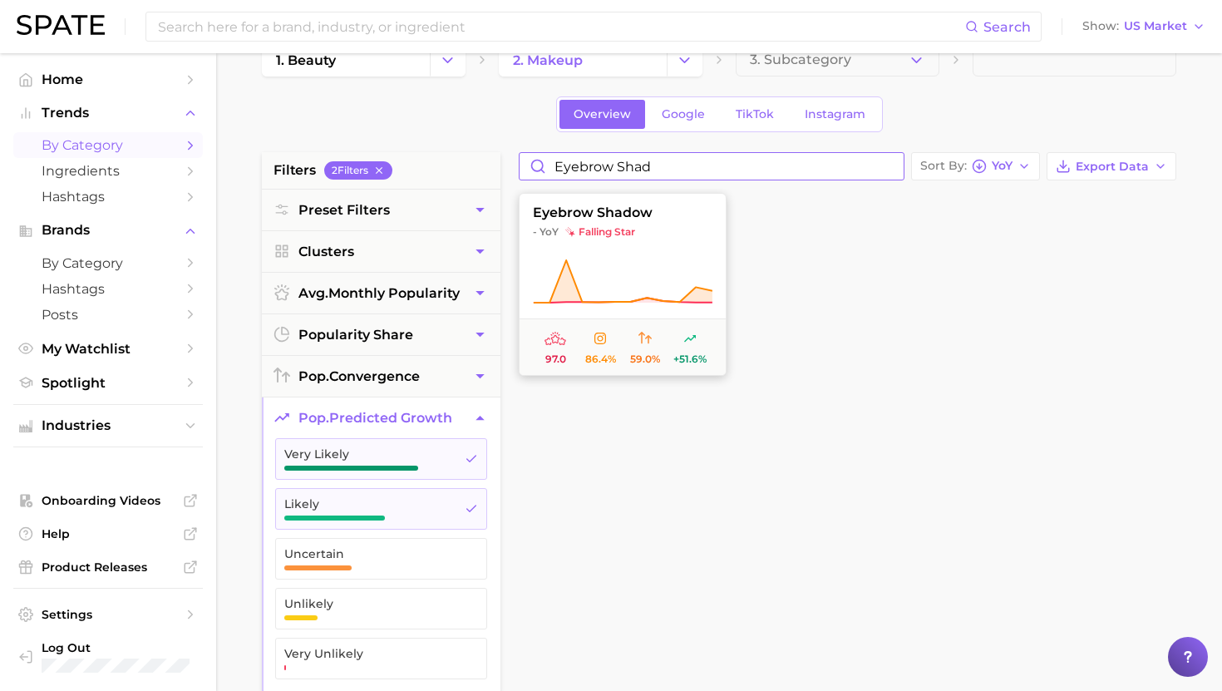
type input "eyebrow shad"
click at [654, 240] on button "eyebrow shadow - YoY falling star 97.0 86.4% 59.0% +51.6%" at bounding box center [623, 284] width 208 height 183
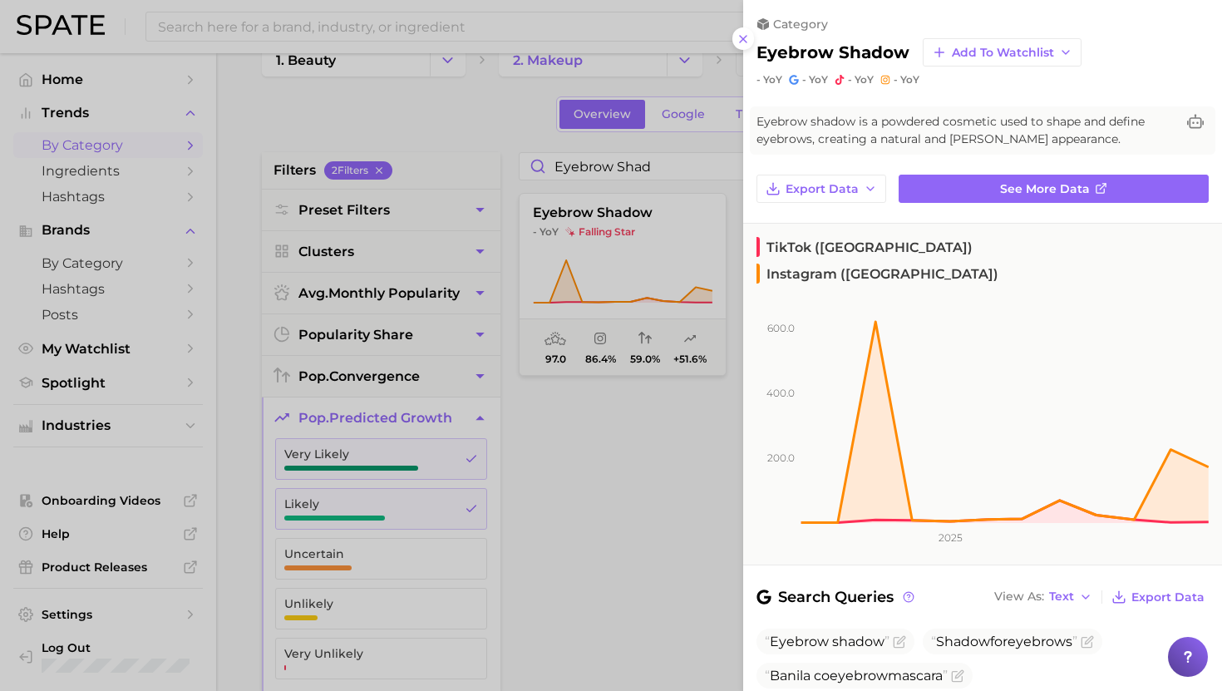
click at [654, 240] on div at bounding box center [611, 345] width 1222 height 691
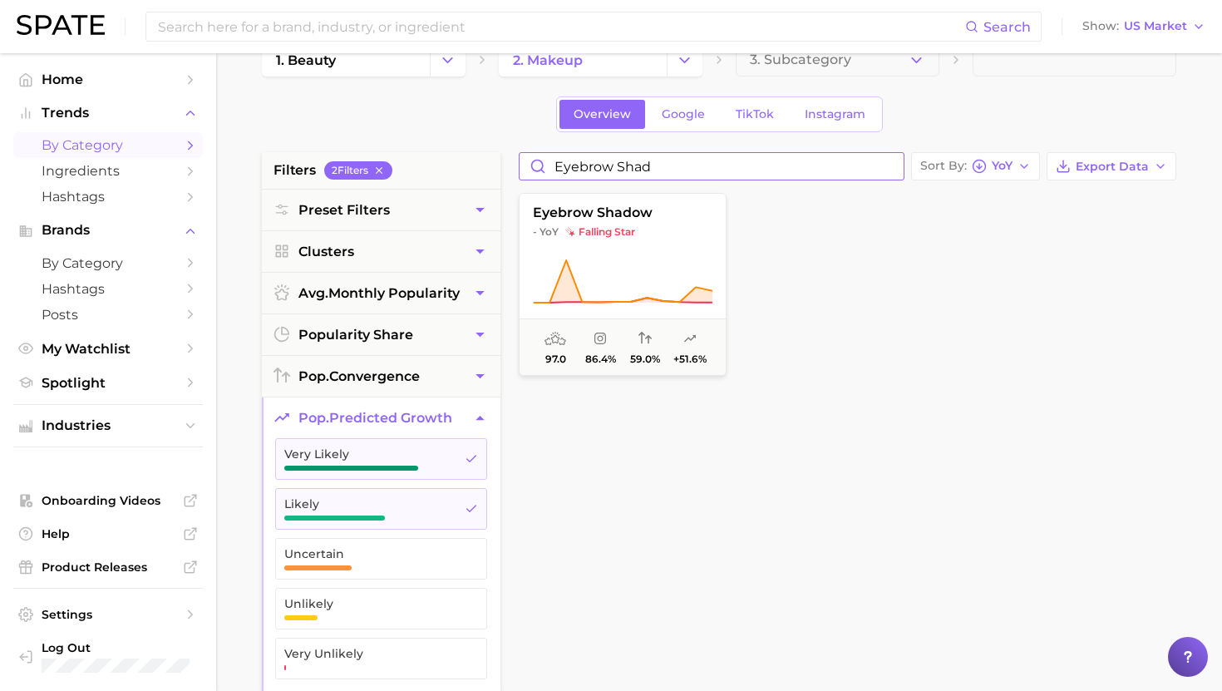
click at [654, 170] on input "eyebrow shad" at bounding box center [712, 166] width 384 height 27
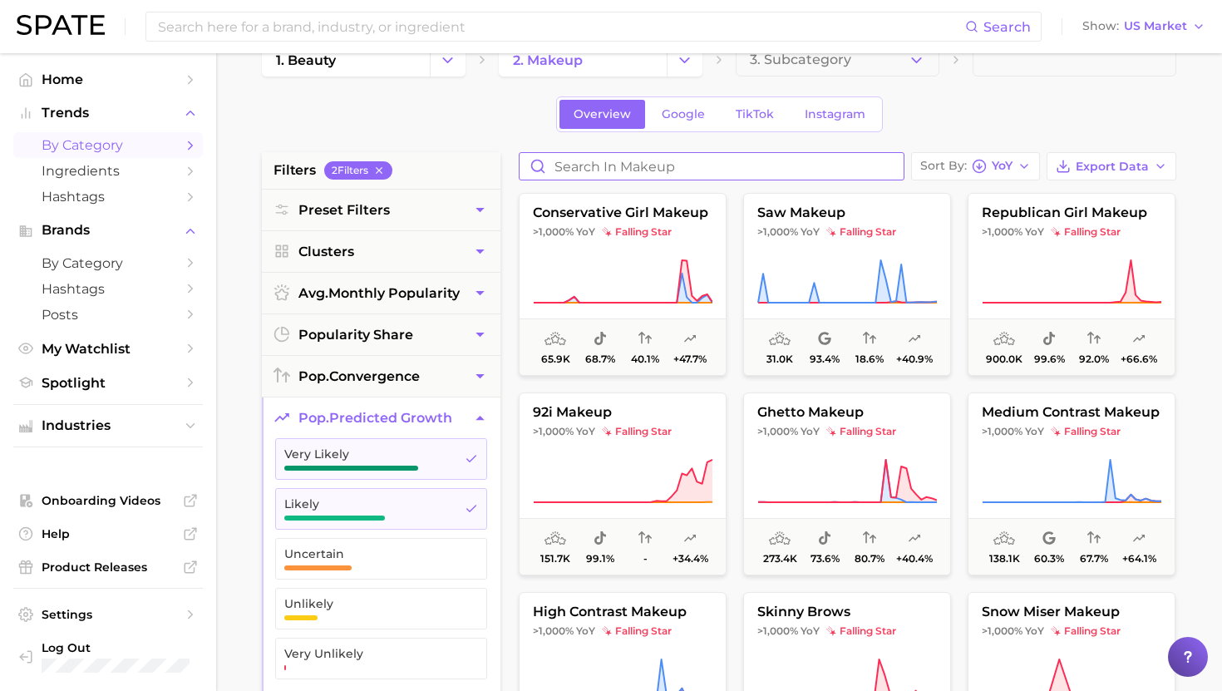
click at [606, 165] on input "Search in makeup" at bounding box center [712, 166] width 384 height 27
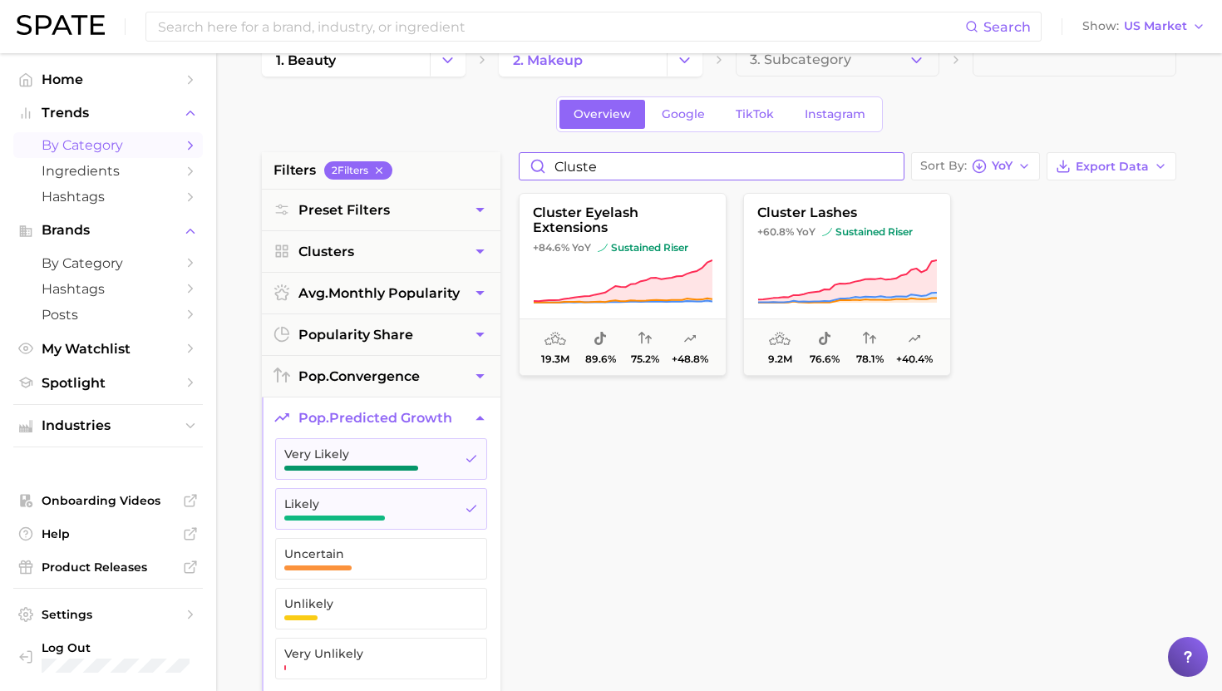
type input "cluste"
click at [654, 228] on span "+60.8%" at bounding box center [775, 231] width 37 height 12
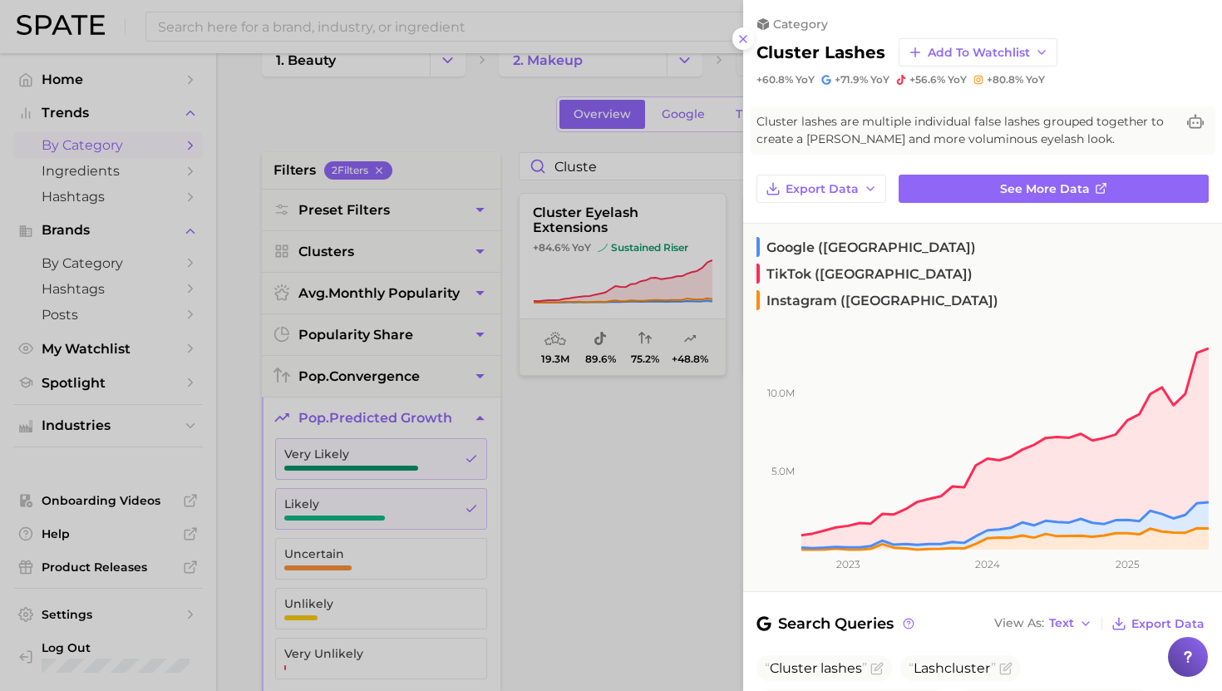
click at [654, 267] on div at bounding box center [611, 345] width 1222 height 691
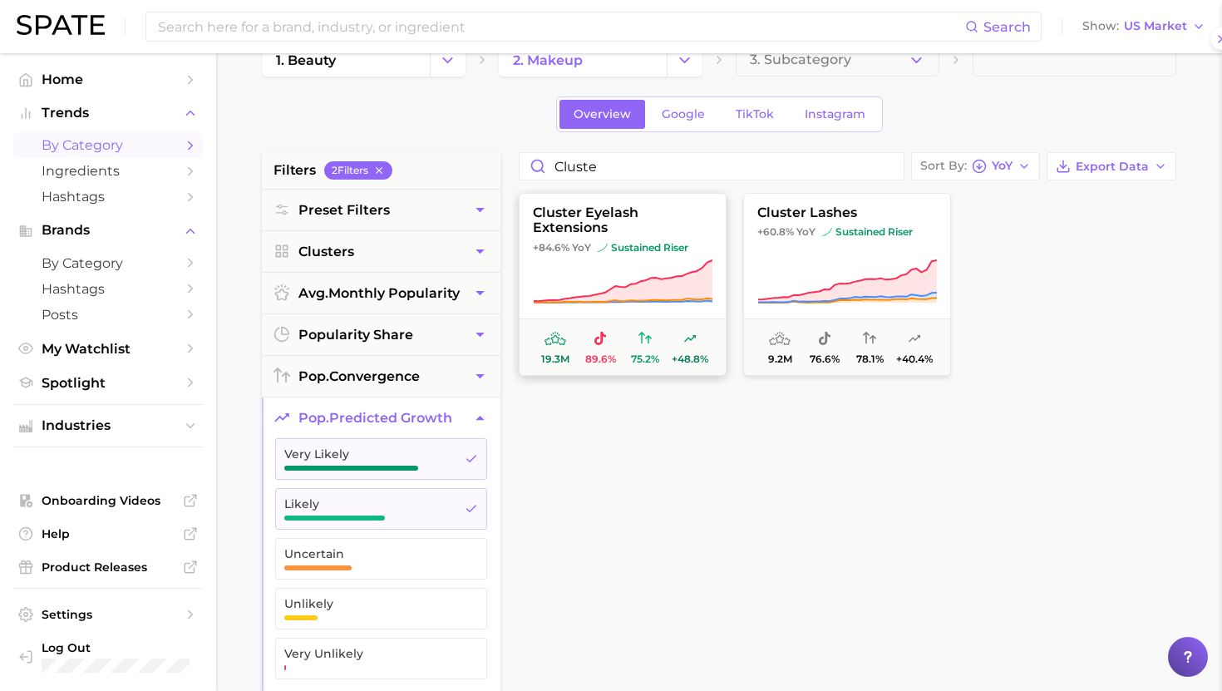
click at [654, 259] on icon at bounding box center [623, 282] width 180 height 47
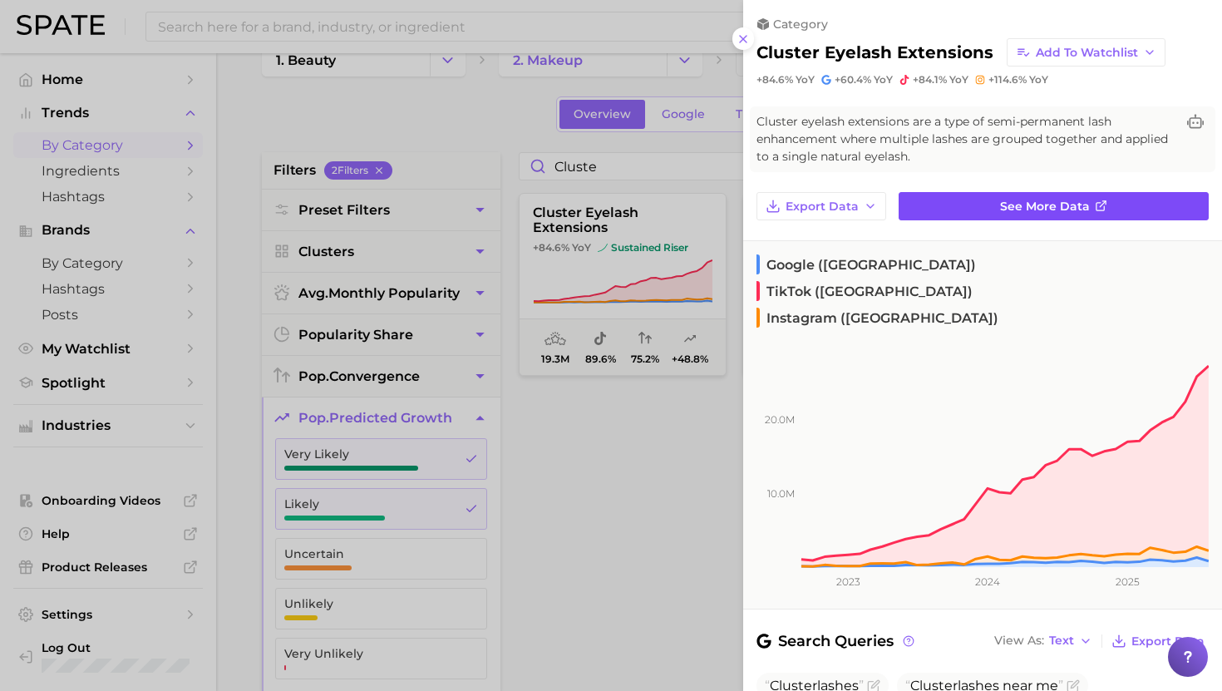
click at [654, 202] on link "See more data" at bounding box center [1054, 206] width 310 height 28
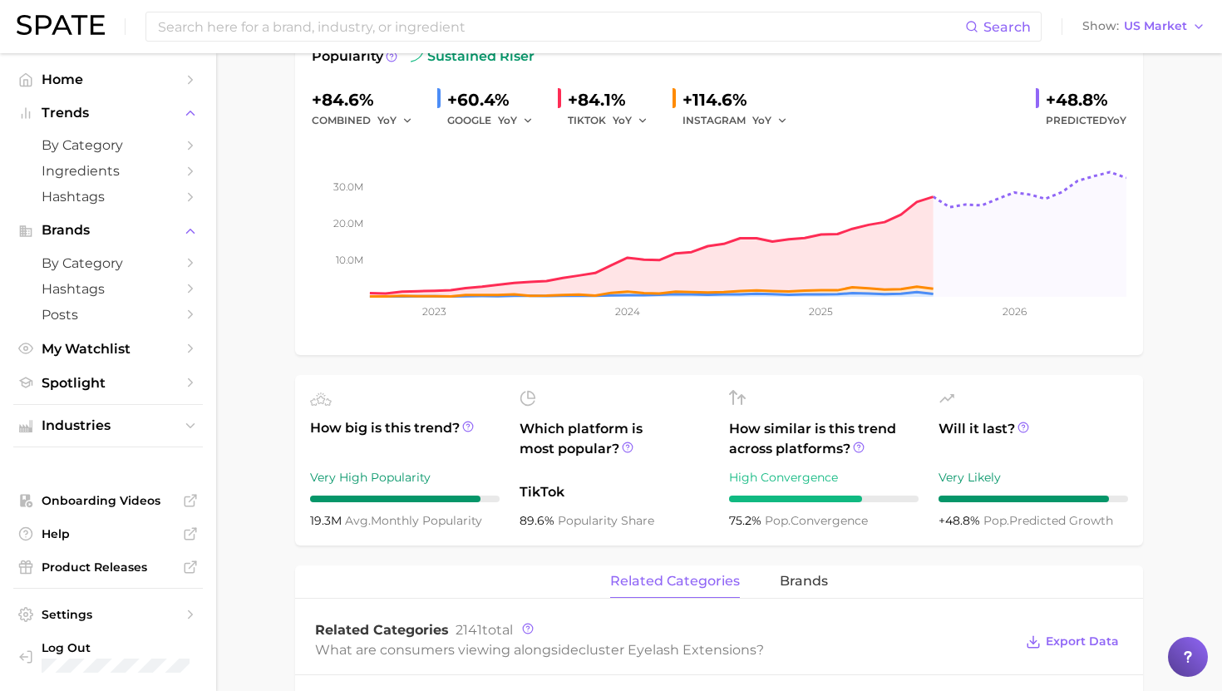
scroll to position [283, 0]
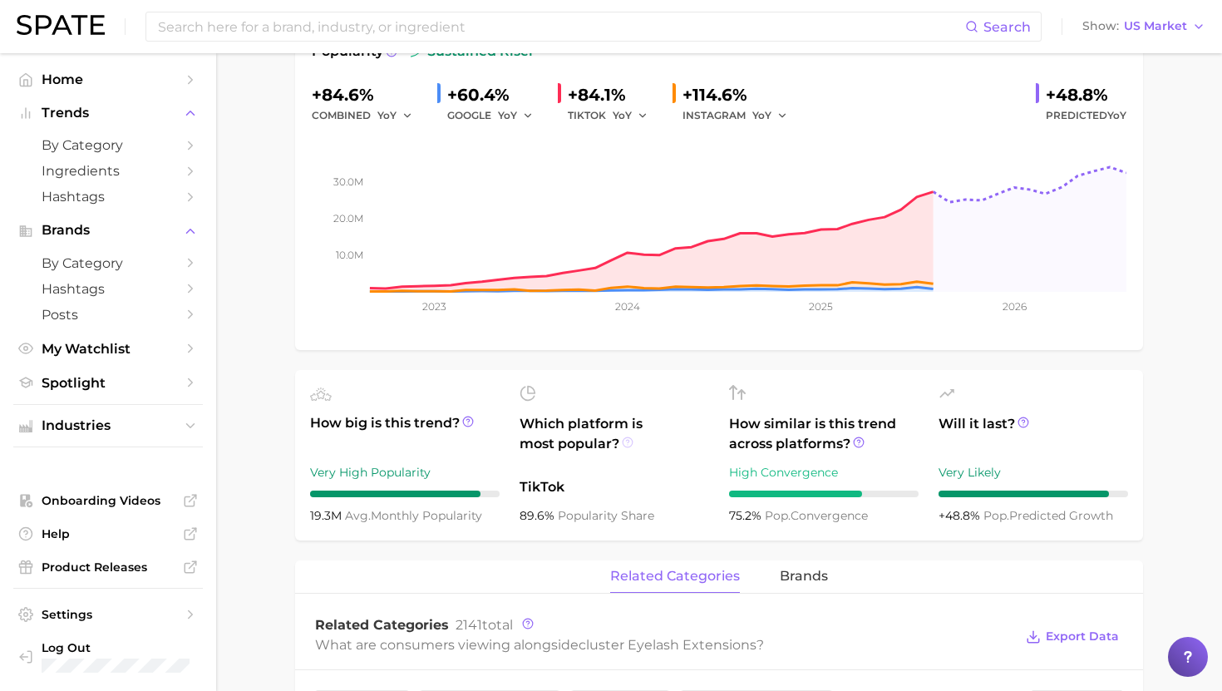
click at [629, 443] on icon at bounding box center [628, 442] width 12 height 12
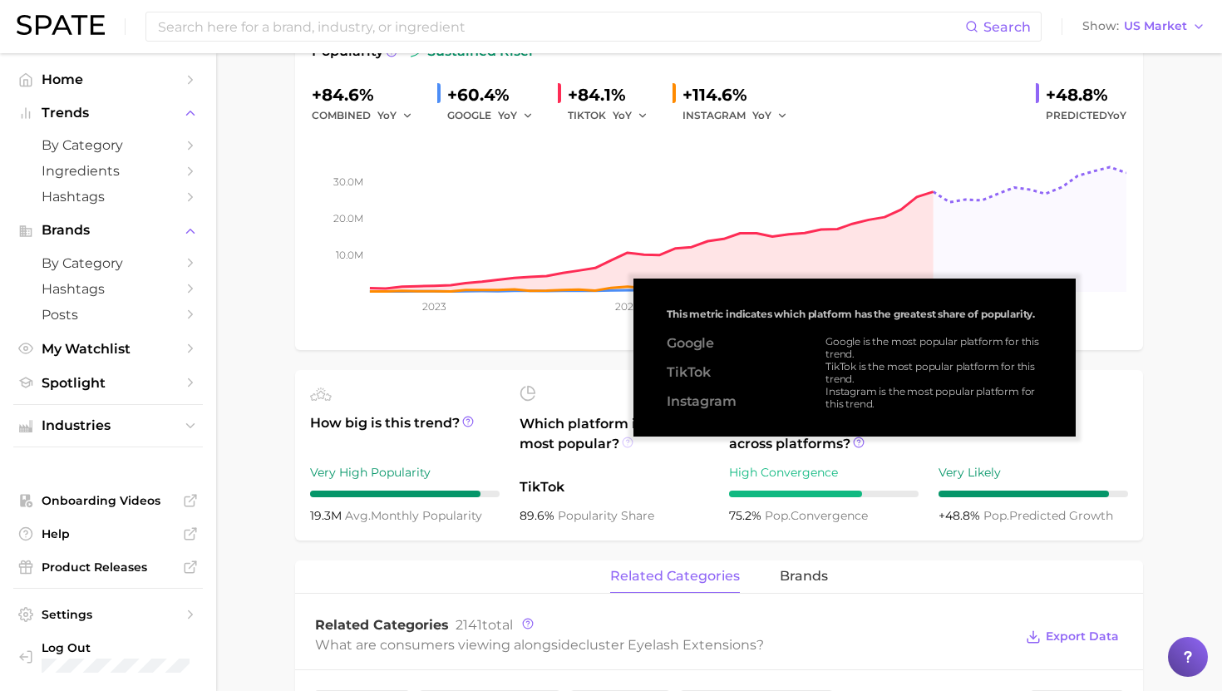
click at [629, 441] on icon at bounding box center [628, 442] width 12 height 12
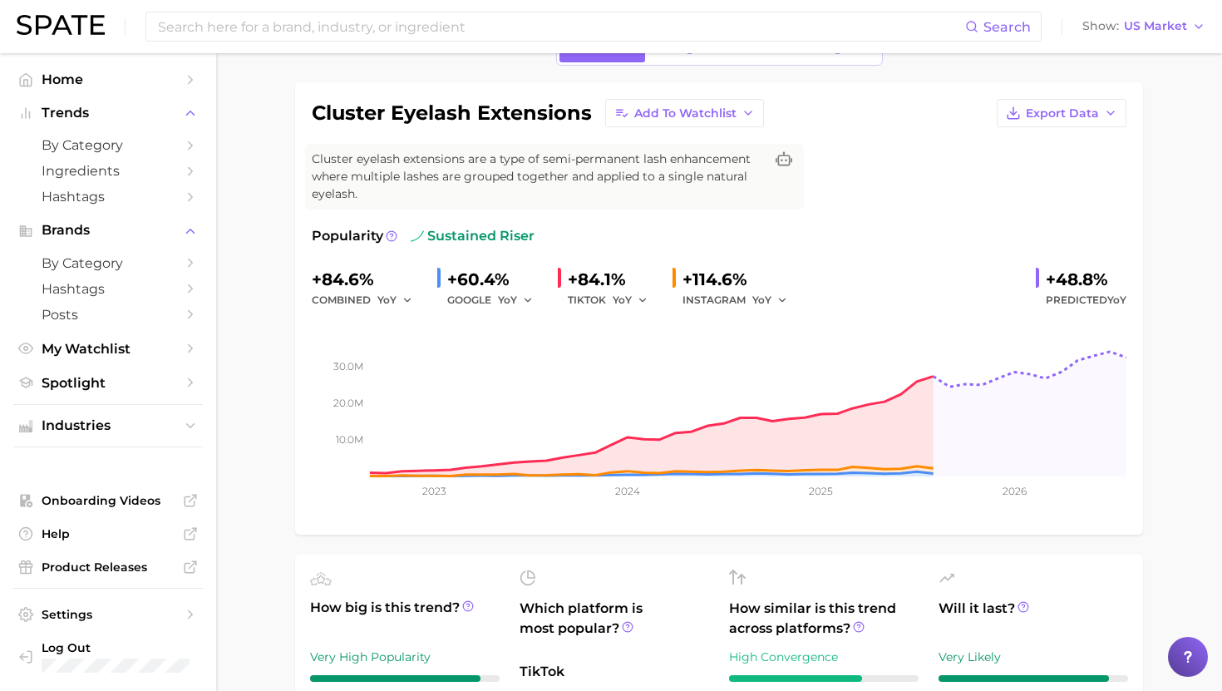
scroll to position [0, 0]
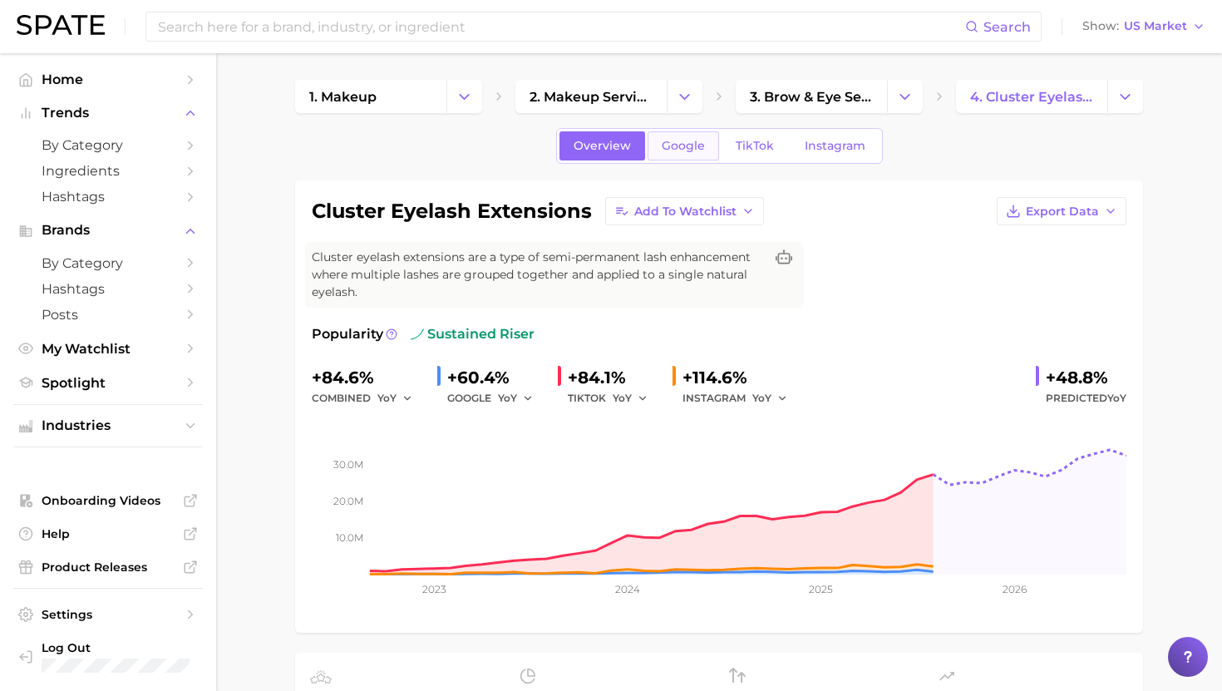
click at [654, 141] on span "Google" at bounding box center [683, 146] width 43 height 14
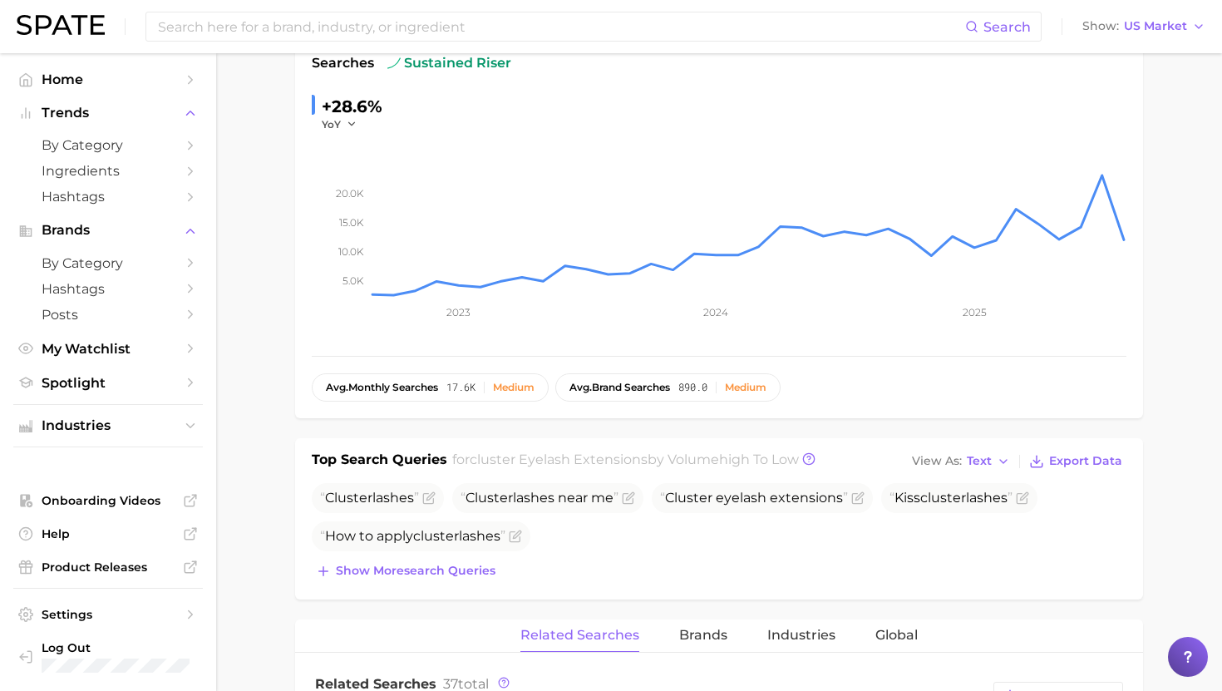
scroll to position [294, 0]
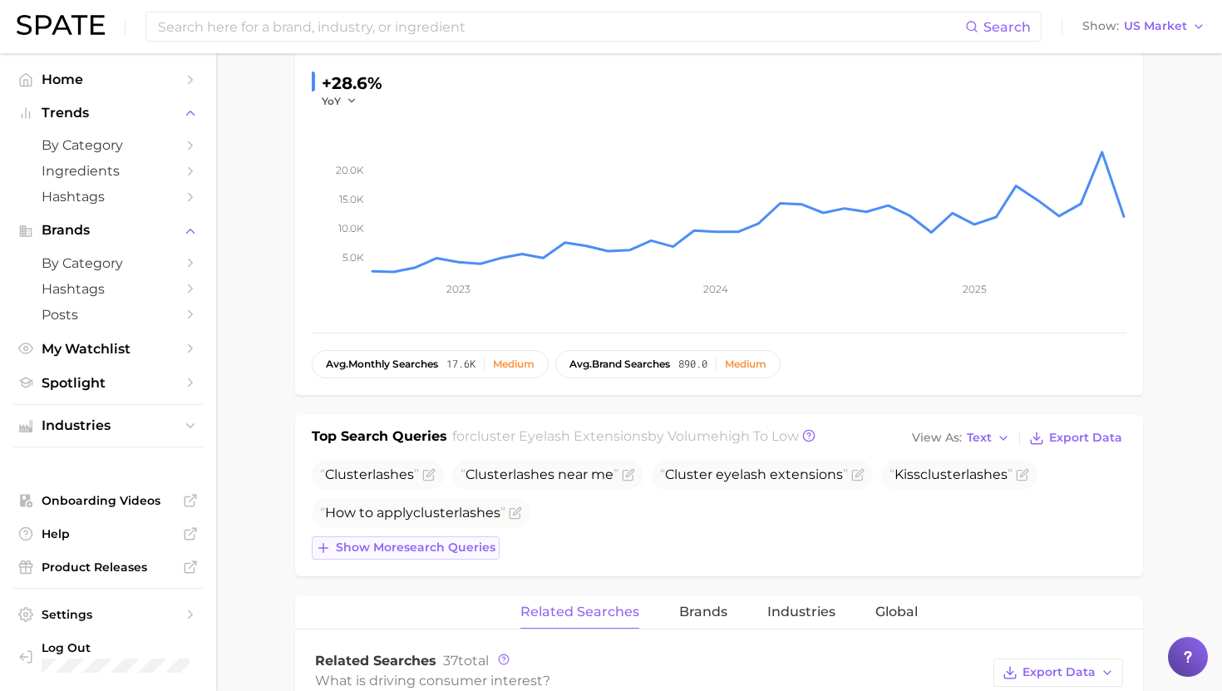
click at [405, 546] on span "Show more search queries" at bounding box center [416, 547] width 160 height 14
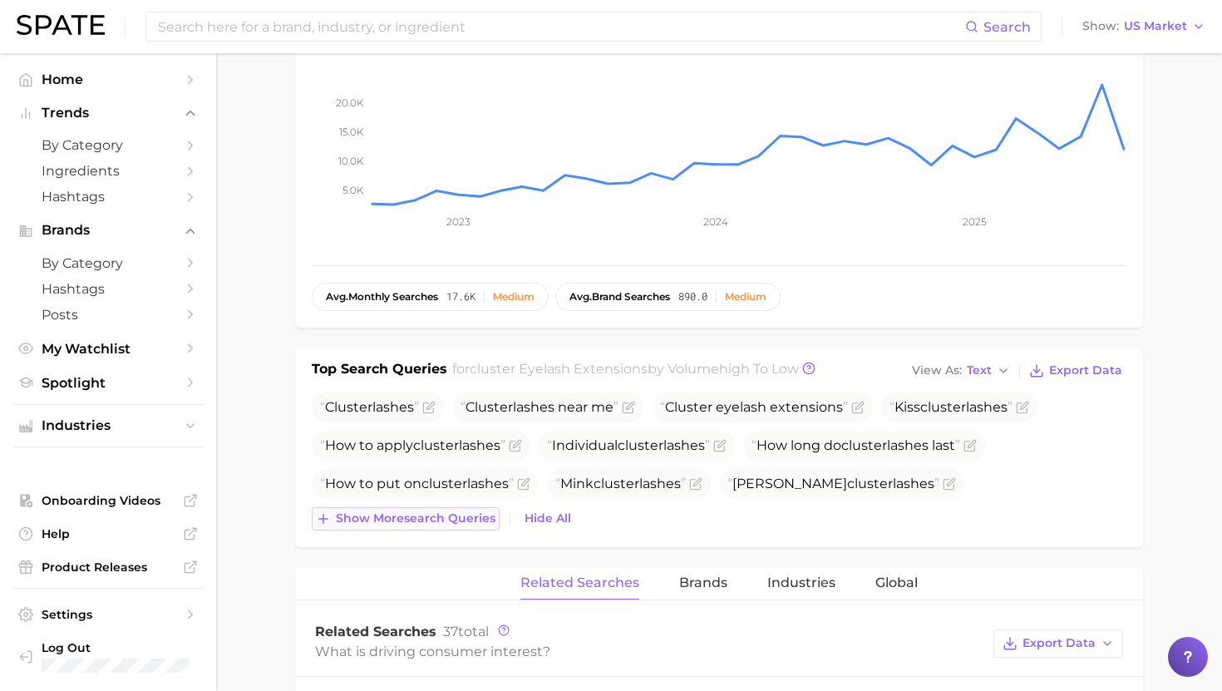
scroll to position [378, 0]
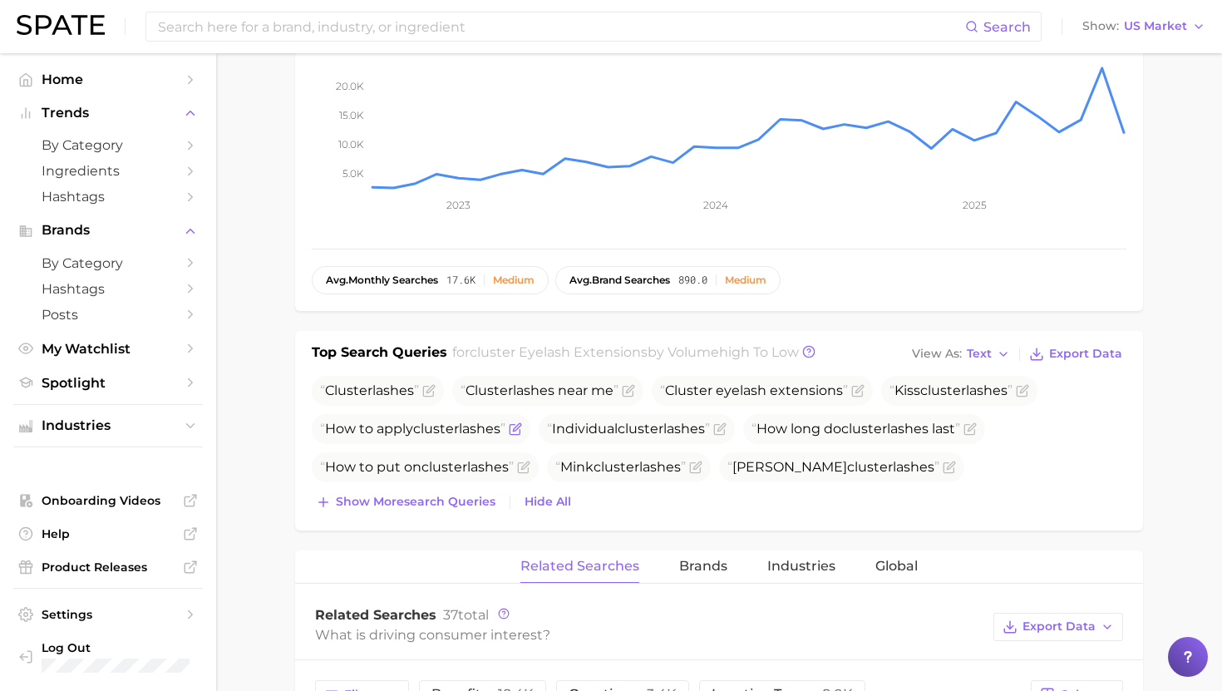
drag, startPoint x: 402, startPoint y: 501, endPoint x: 380, endPoint y: 434, distance: 70.7
click at [402, 501] on span "Show more search queries" at bounding box center [416, 502] width 160 height 14
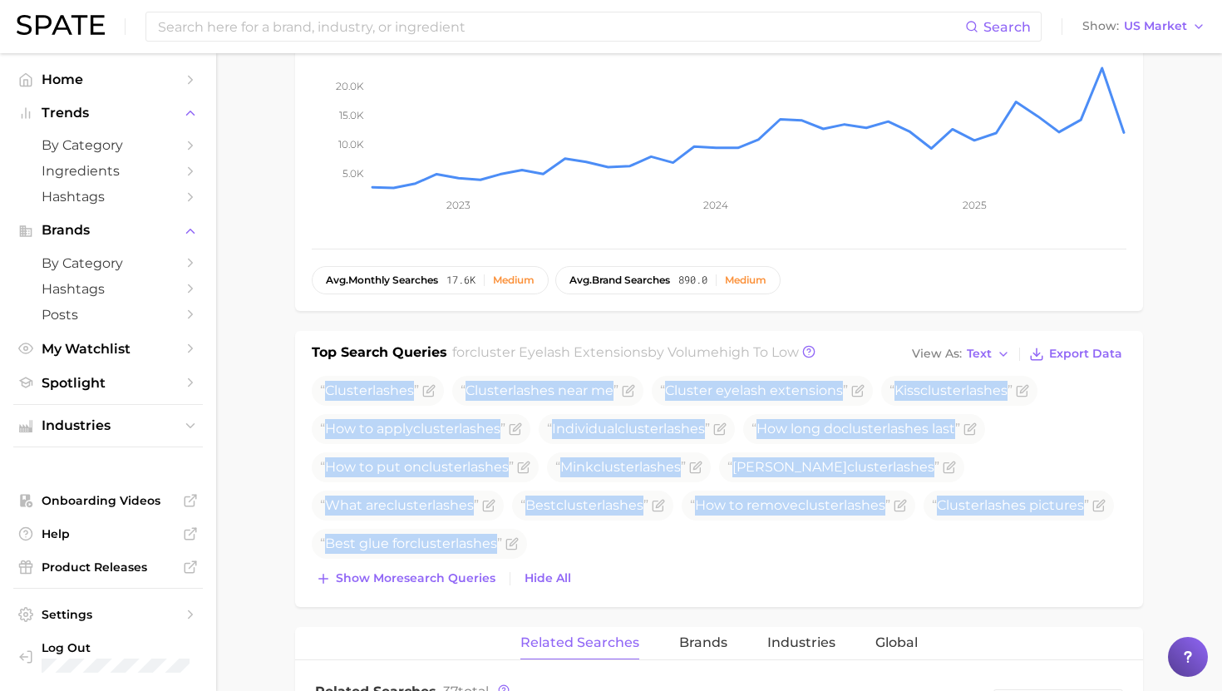
drag, startPoint x: 328, startPoint y: 394, endPoint x: 703, endPoint y: 572, distance: 415.0
click at [654, 572] on div "Cluster lashes Cluster lashes near me Cluster eyelash extensions Kiss cluster l…" at bounding box center [719, 483] width 815 height 215
copy div "Cluster lashes Cluster lashes near me Cluster eyelash extensions Kiss cluster l…"
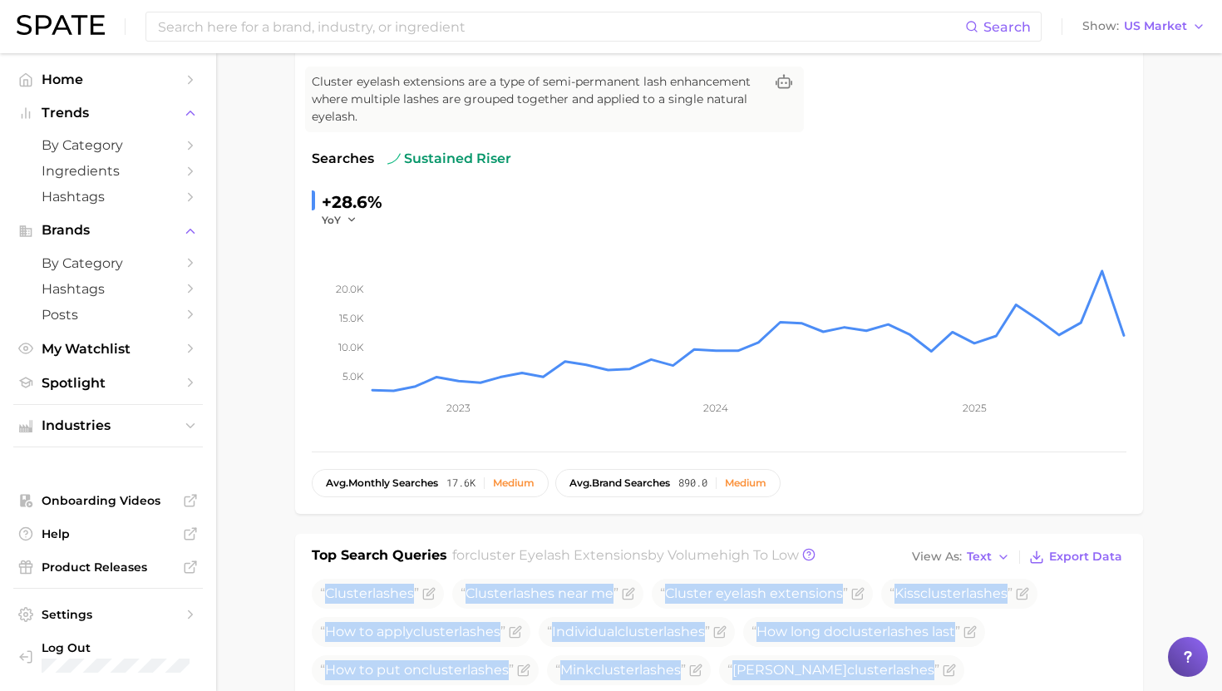
scroll to position [0, 0]
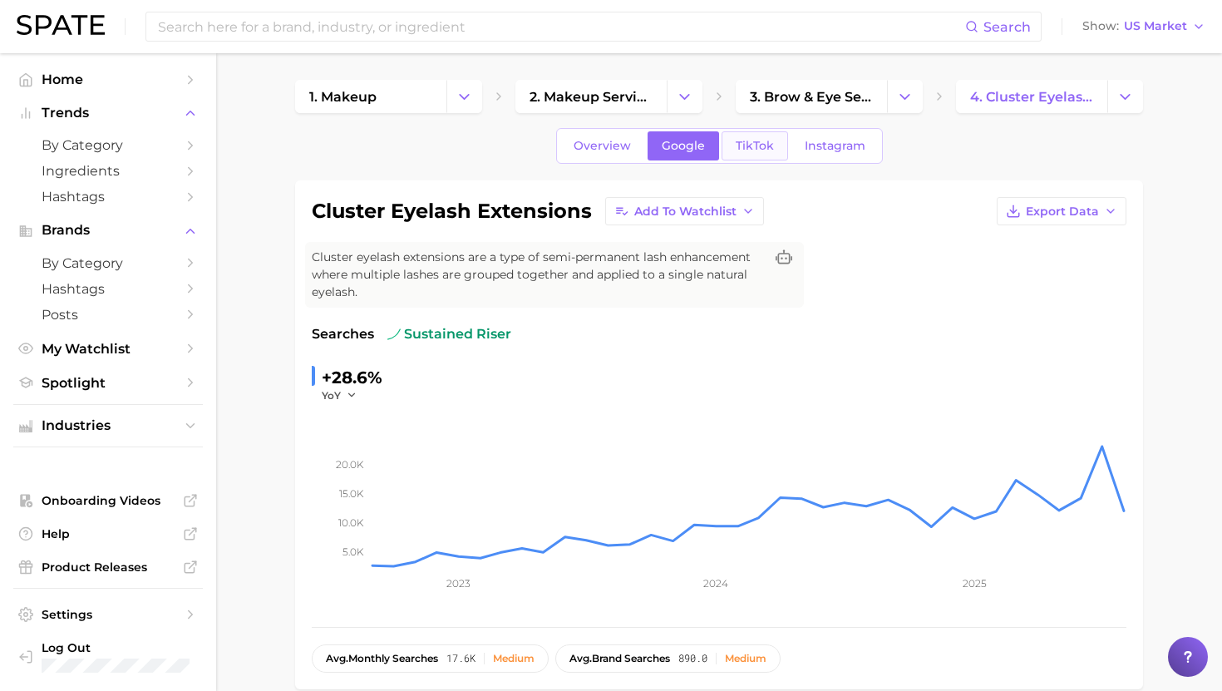
click at [654, 149] on span "TikTok" at bounding box center [755, 146] width 38 height 14
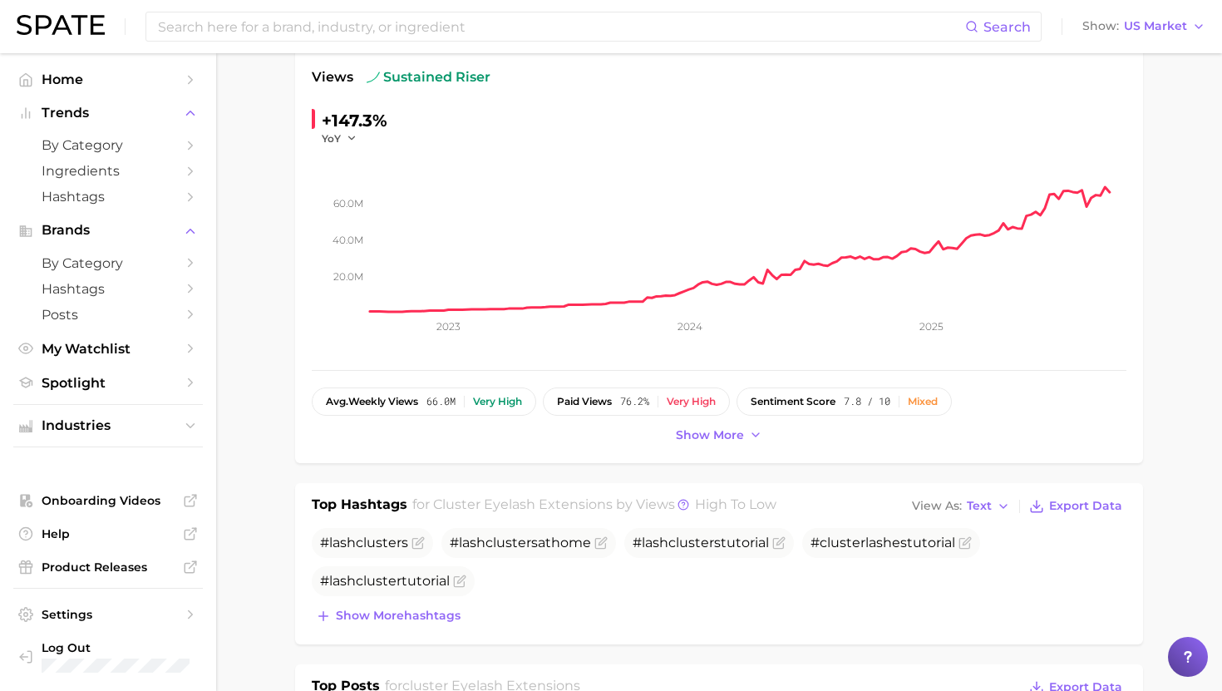
scroll to position [267, 0]
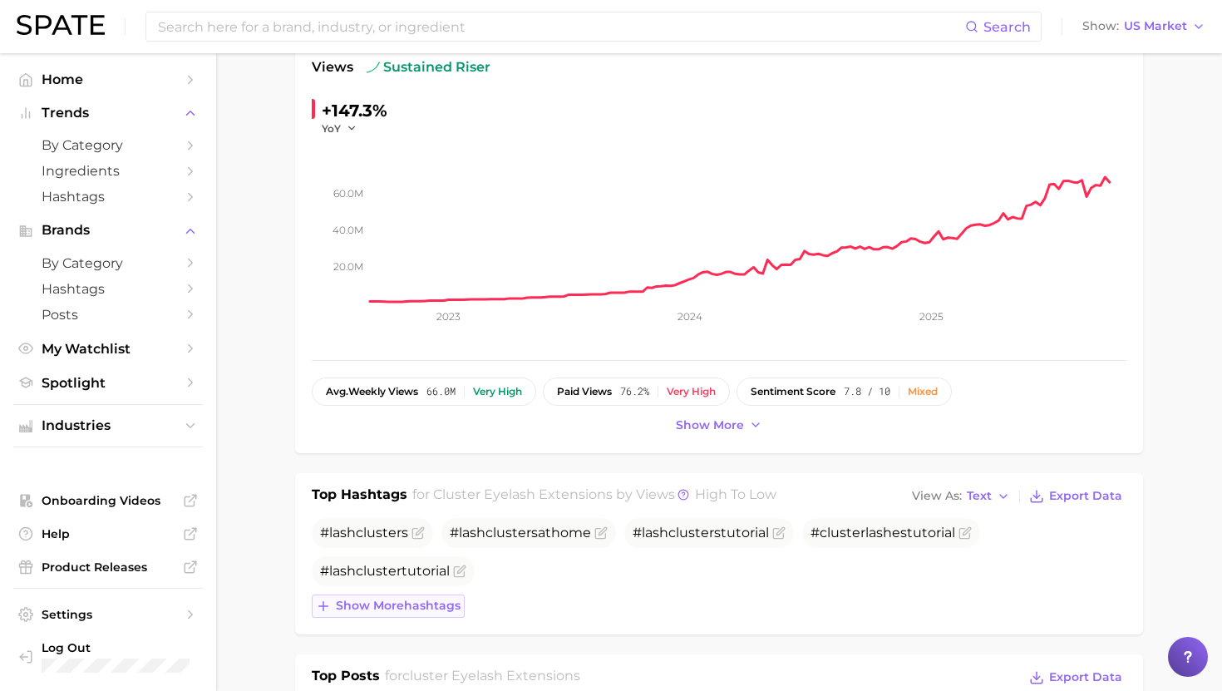
click at [358, 600] on span "Show more hashtags" at bounding box center [398, 606] width 125 height 14
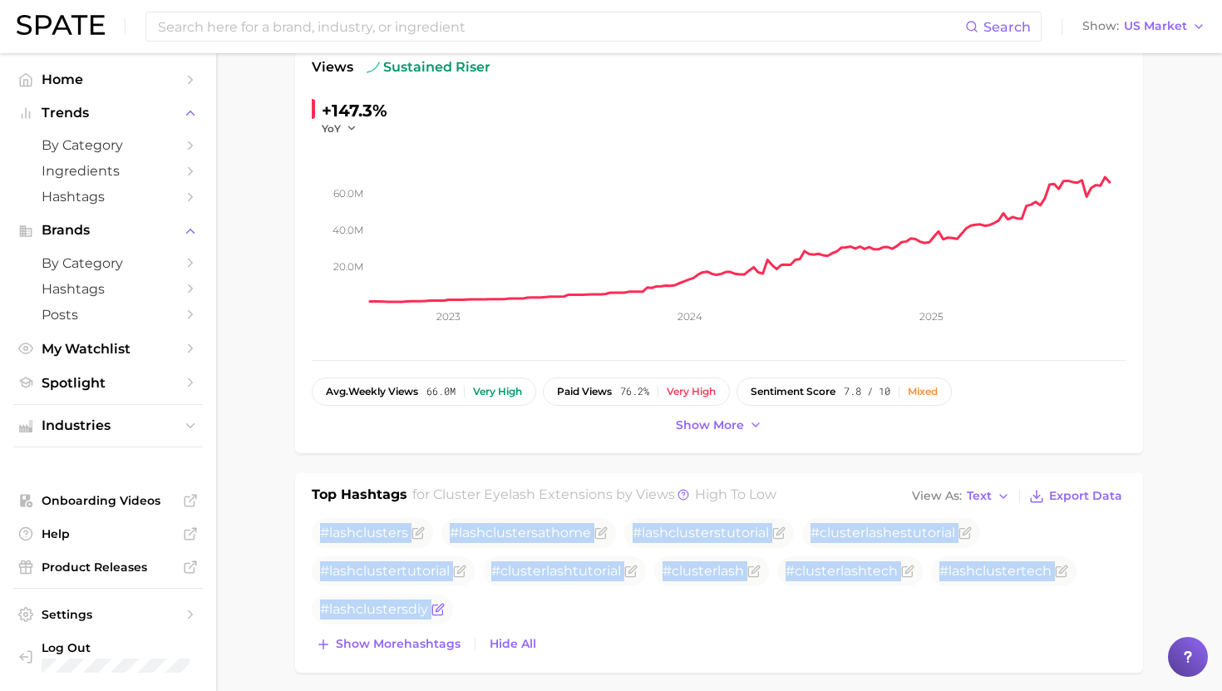
drag, startPoint x: 320, startPoint y: 535, endPoint x: 428, endPoint y: 603, distance: 127.8
click at [428, 603] on ul "#lash cluster s #lash cluster sathome #lash cluster stutorial # cluster lashest…" at bounding box center [719, 571] width 815 height 106
copy div "#lash cluster s #lash cluster sathome #lash cluster stutorial # cluster lashest…"
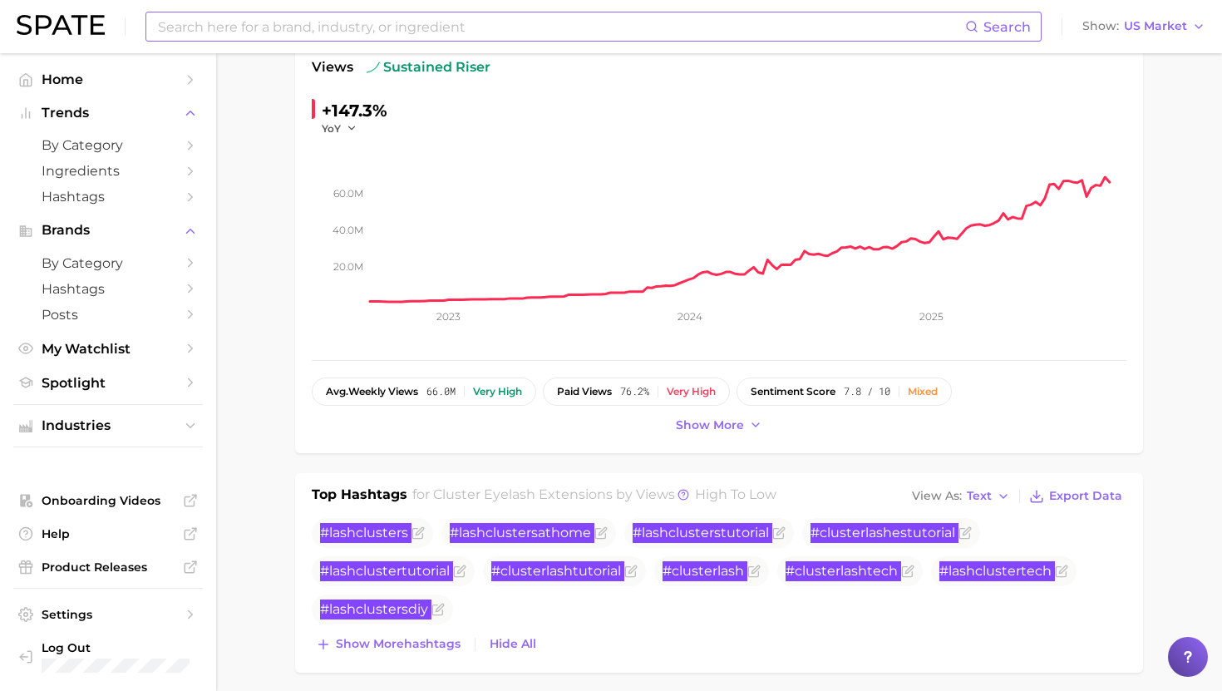
scroll to position [0, 0]
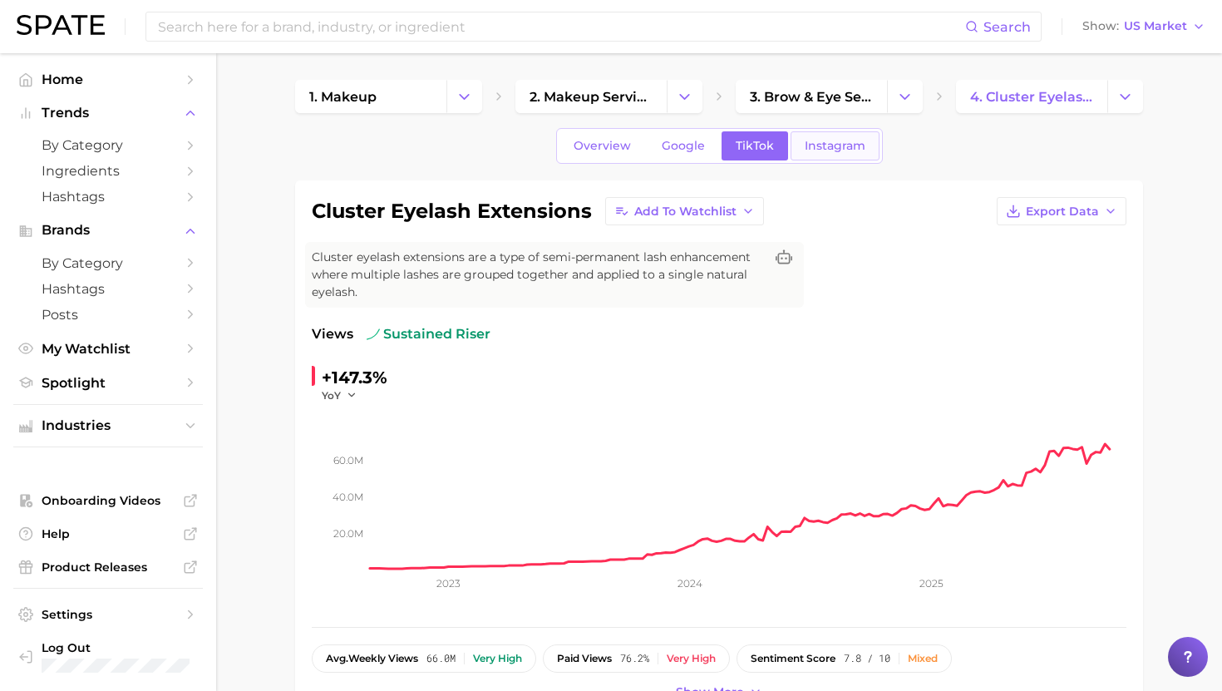
click at [654, 136] on link "Instagram" at bounding box center [835, 145] width 89 height 29
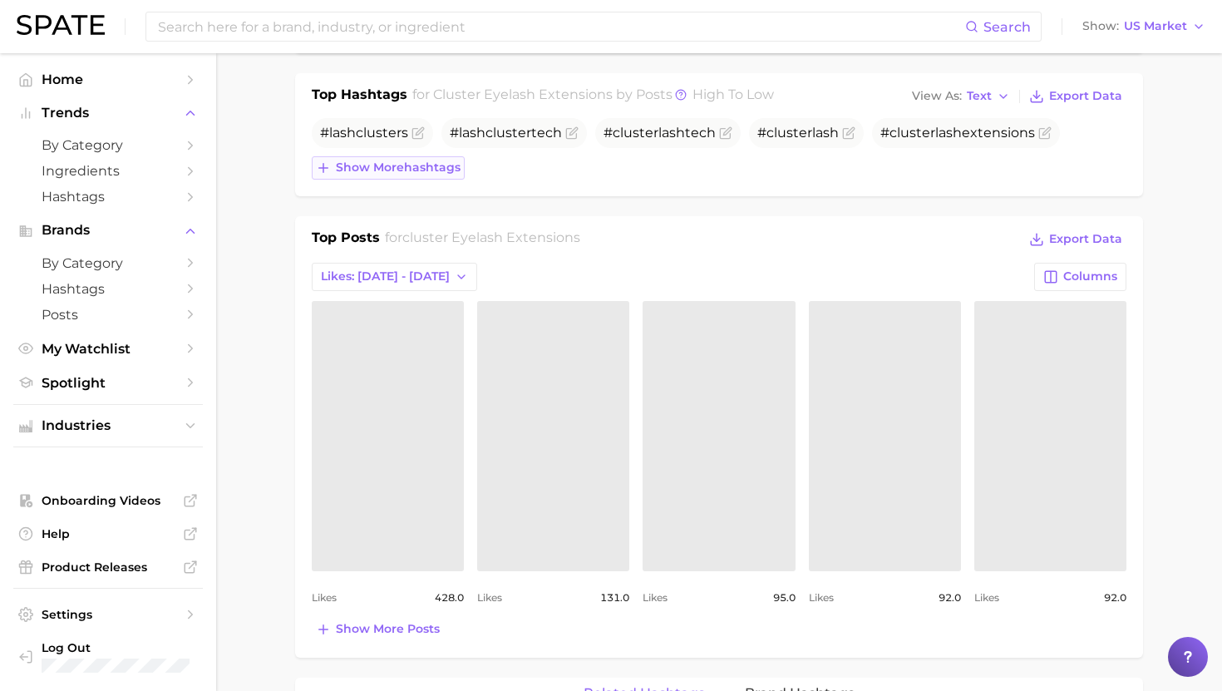
scroll to position [576, 0]
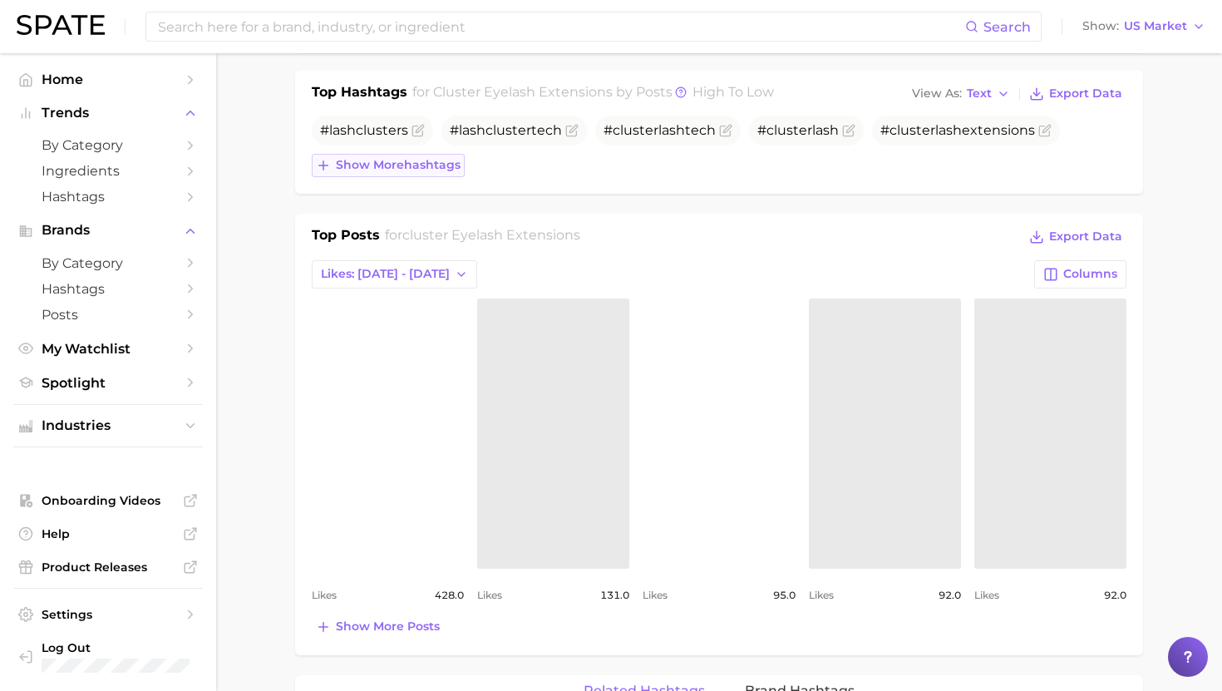
click at [377, 160] on span "Show more hashtags" at bounding box center [398, 165] width 125 height 14
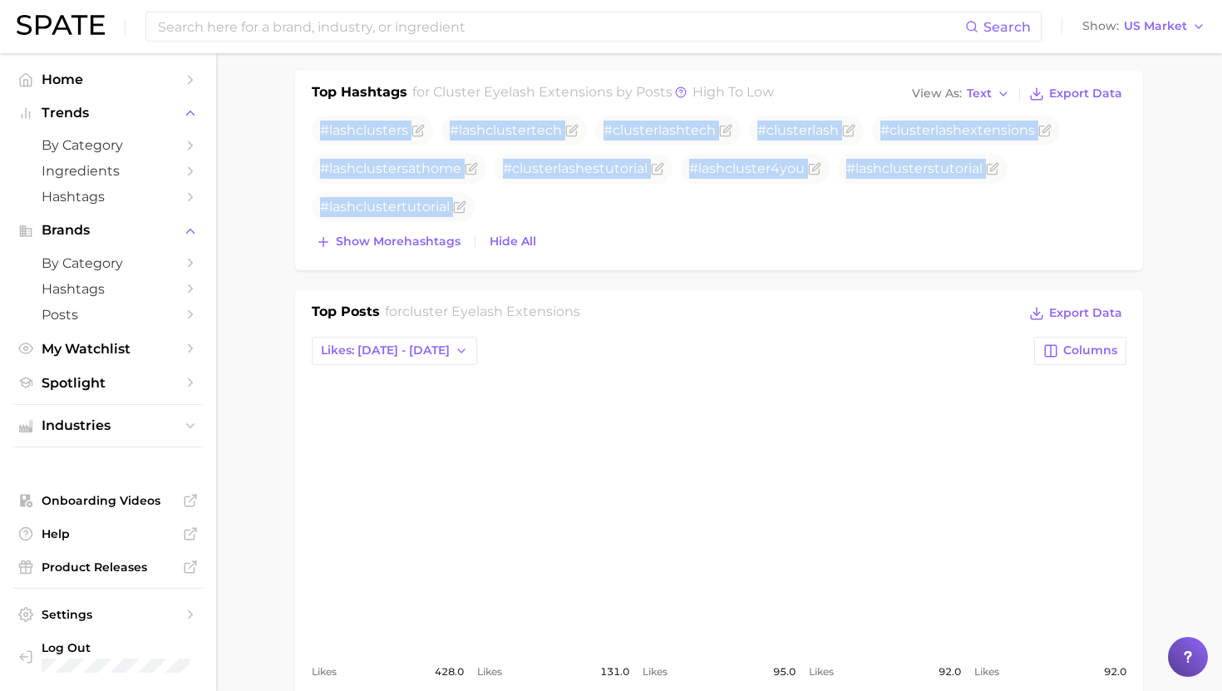
drag, startPoint x: 323, startPoint y: 129, endPoint x: 446, endPoint y: 225, distance: 155.7
click at [446, 225] on div "#lash cluster s #lash cluster tech # cluster lashtech # cluster lash # cluster …" at bounding box center [719, 185] width 815 height 138
copy div "#lash cluster s #lash cluster tech # cluster lashtech # cluster lash # cluster …"
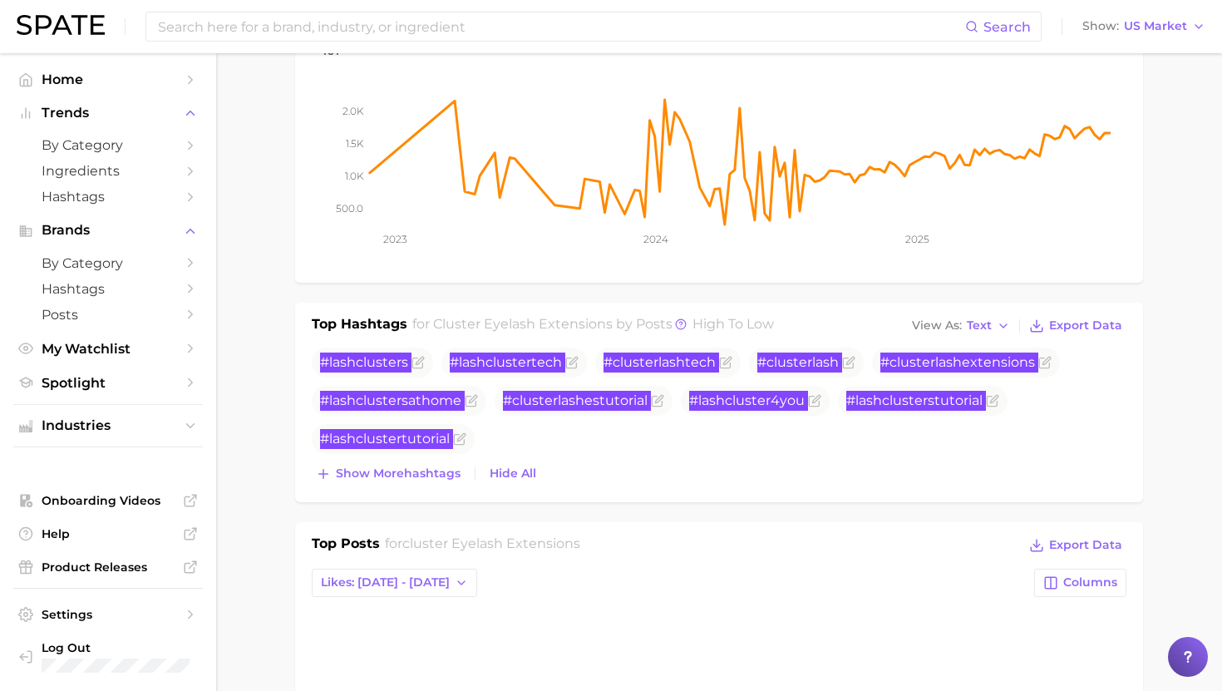
scroll to position [0, 0]
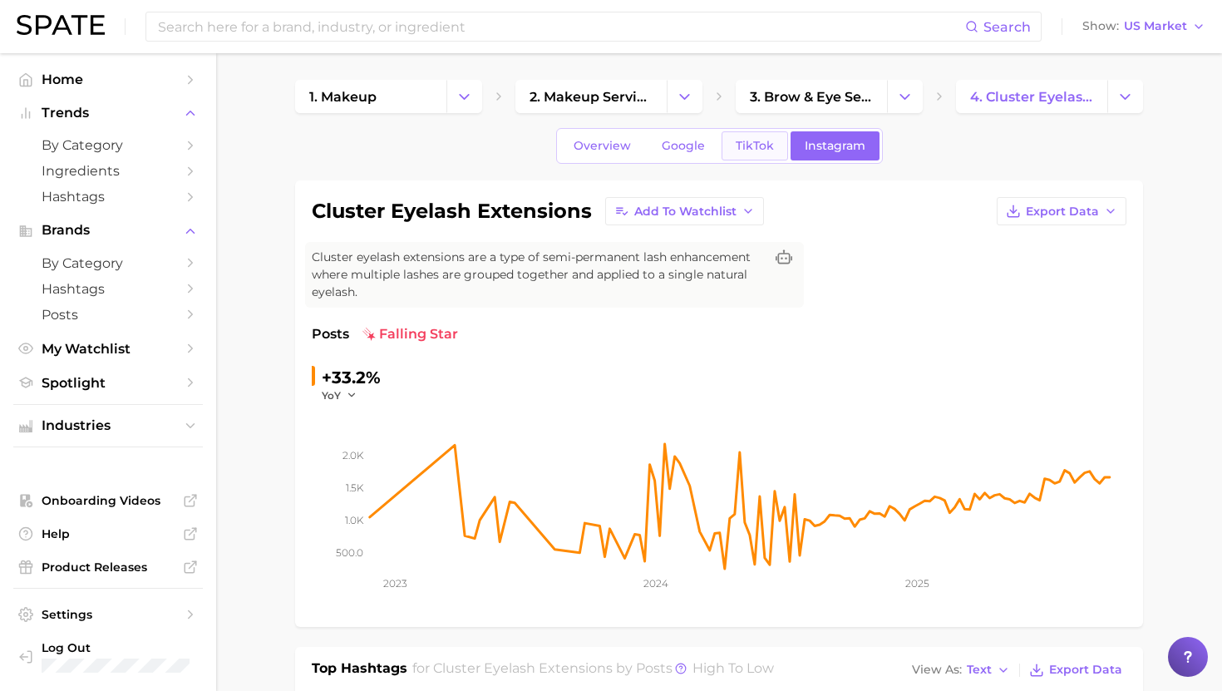
click at [654, 158] on link "TikTok" at bounding box center [755, 145] width 67 height 29
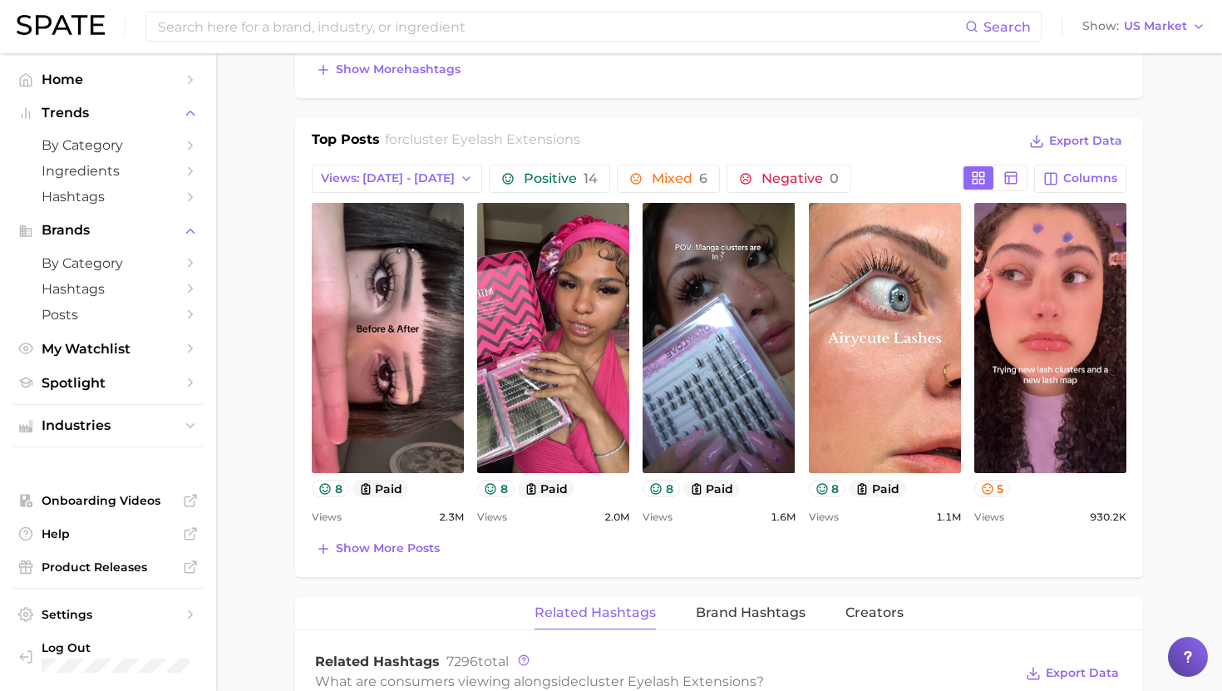
scroll to position [838, 0]
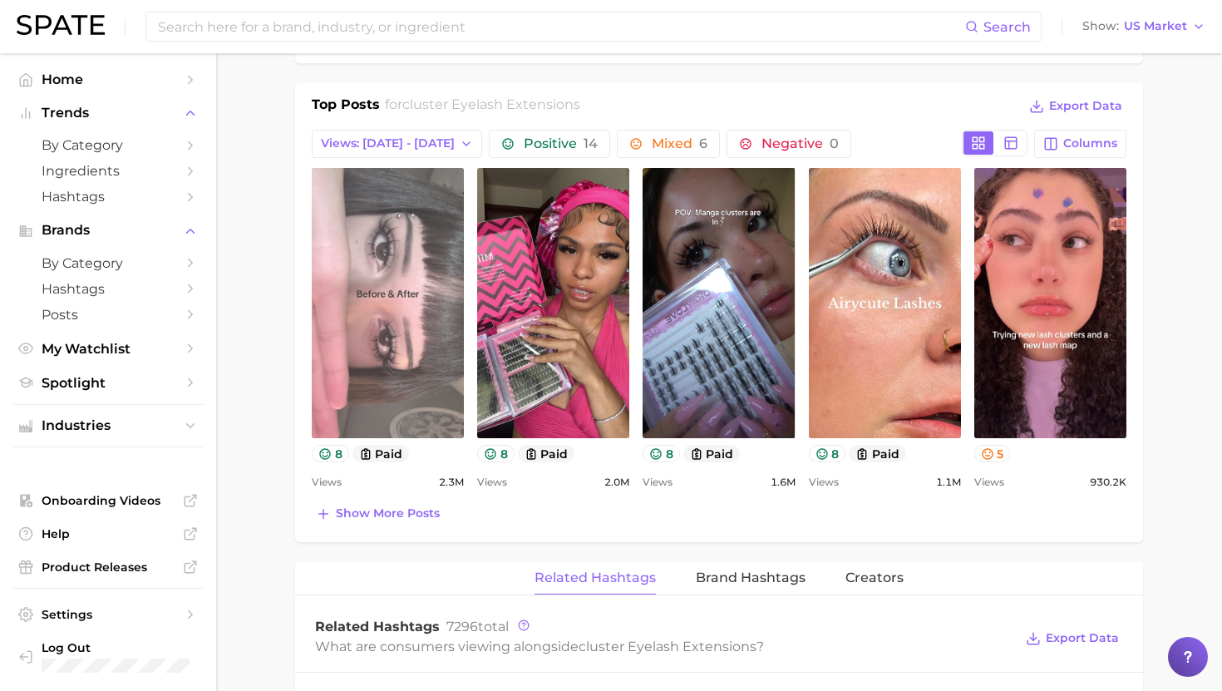
click at [439, 249] on link "view post on TikTok" at bounding box center [388, 303] width 152 height 270
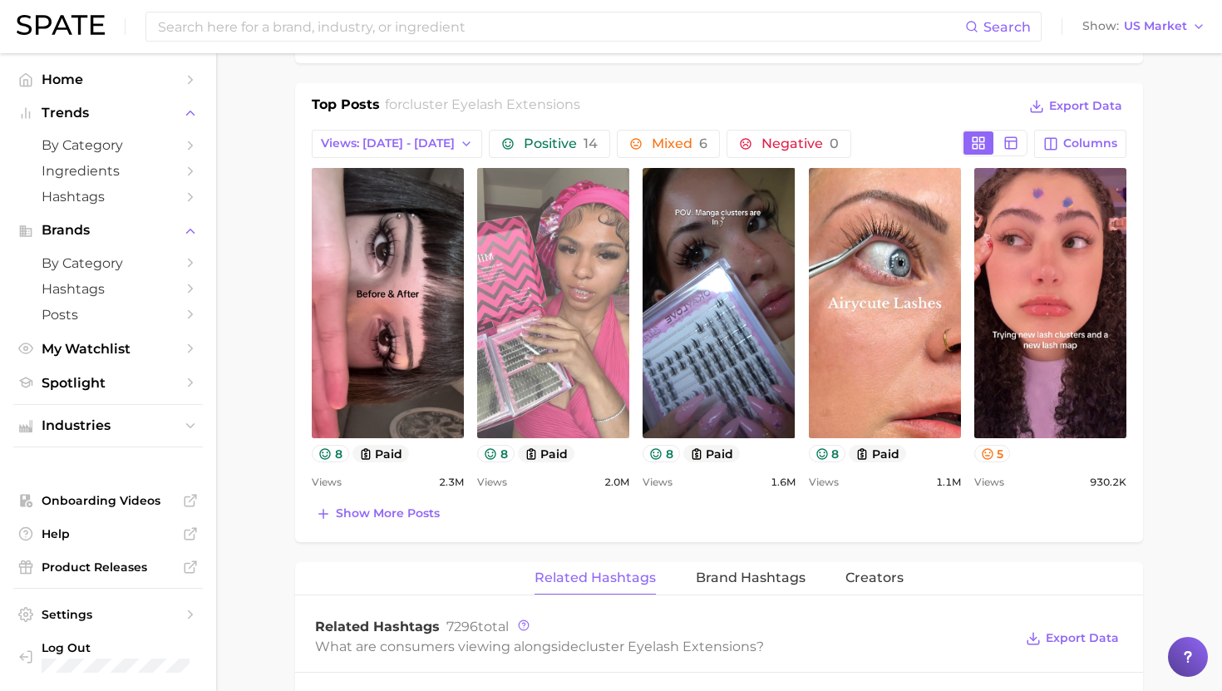
click at [589, 369] on link "view post on TikTok" at bounding box center [553, 303] width 152 height 270
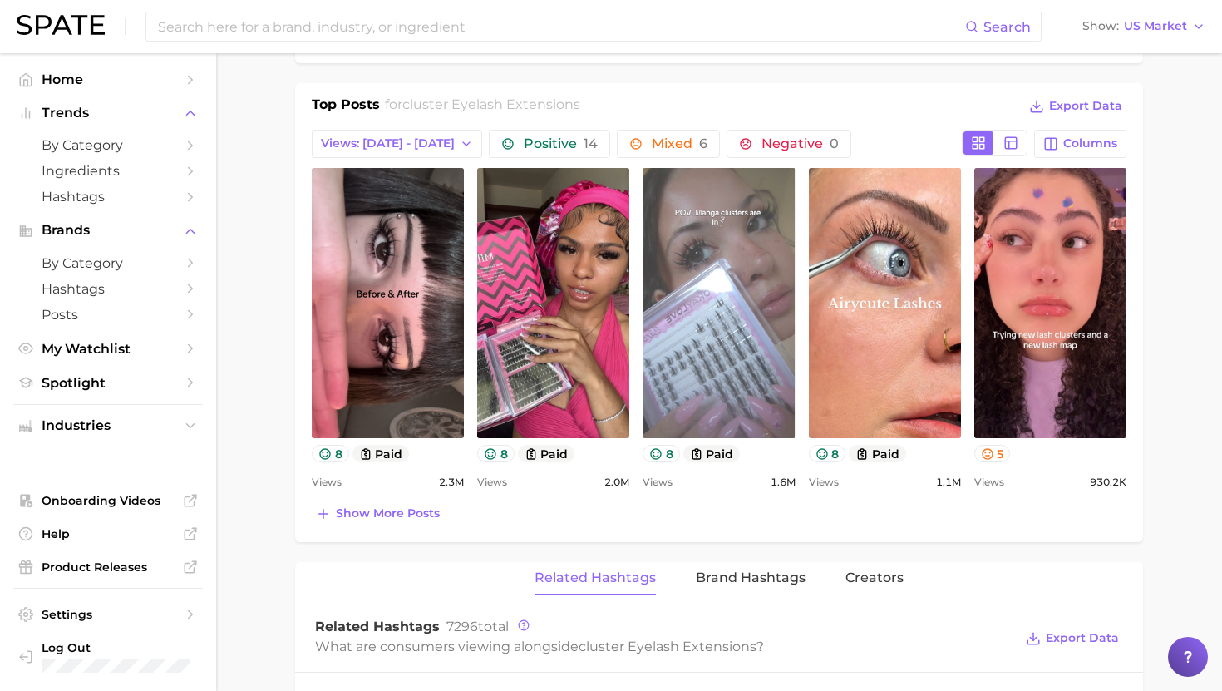
click at [654, 357] on link "view post on TikTok" at bounding box center [719, 303] width 152 height 270
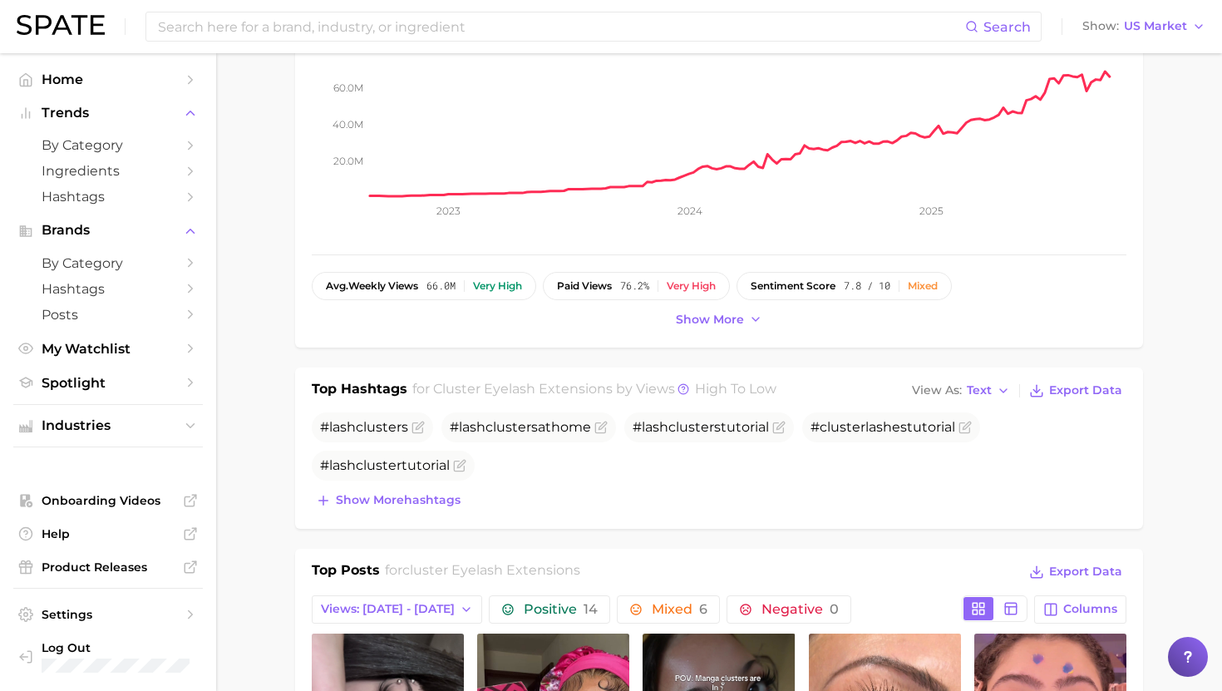
scroll to position [0, 0]
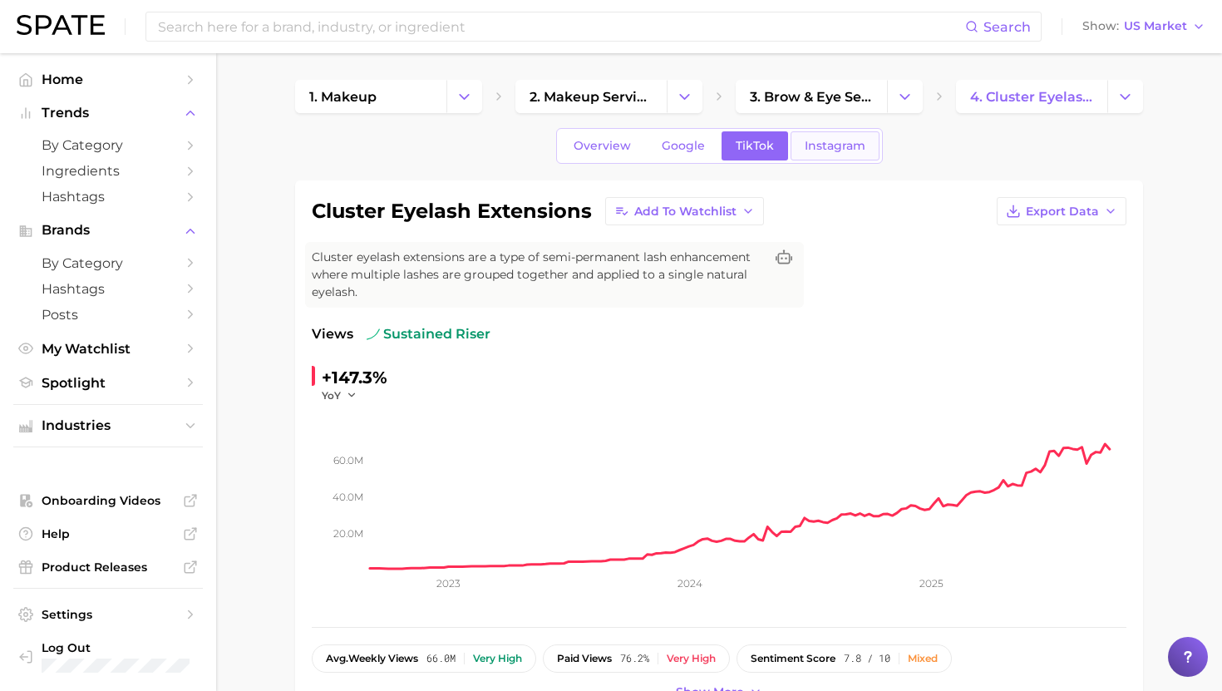
click at [654, 144] on span "Instagram" at bounding box center [835, 146] width 61 height 14
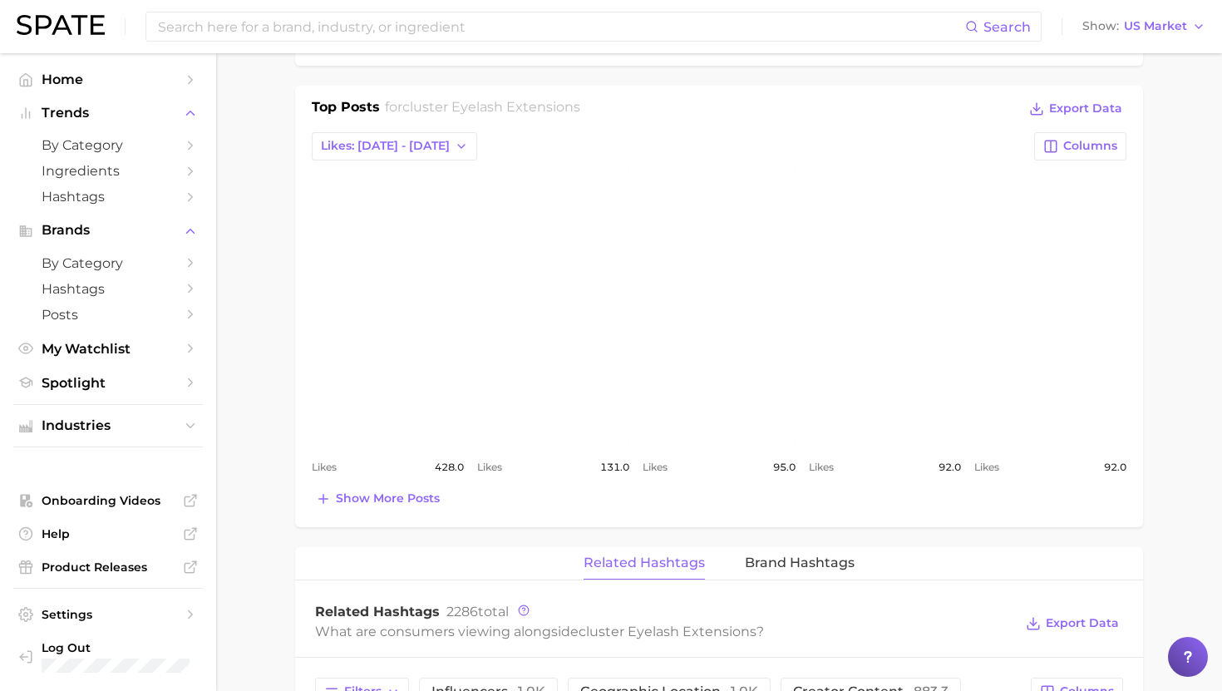
scroll to position [699, 0]
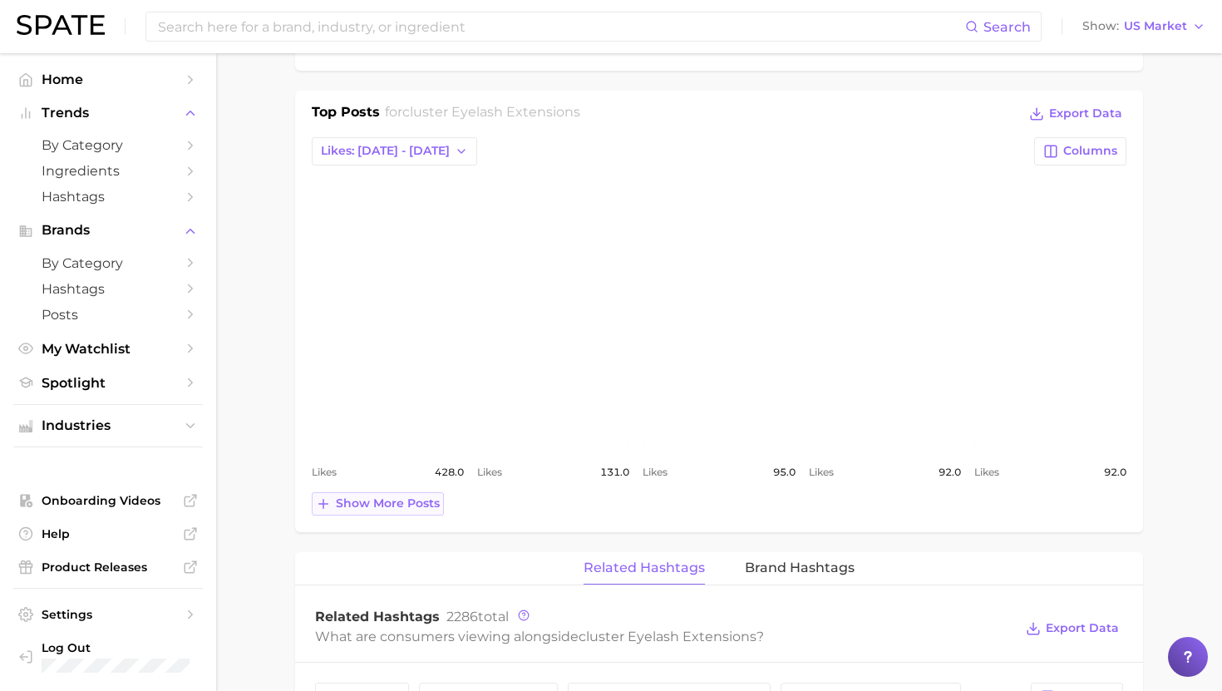
click at [398, 500] on span "Show more posts" at bounding box center [388, 503] width 104 height 14
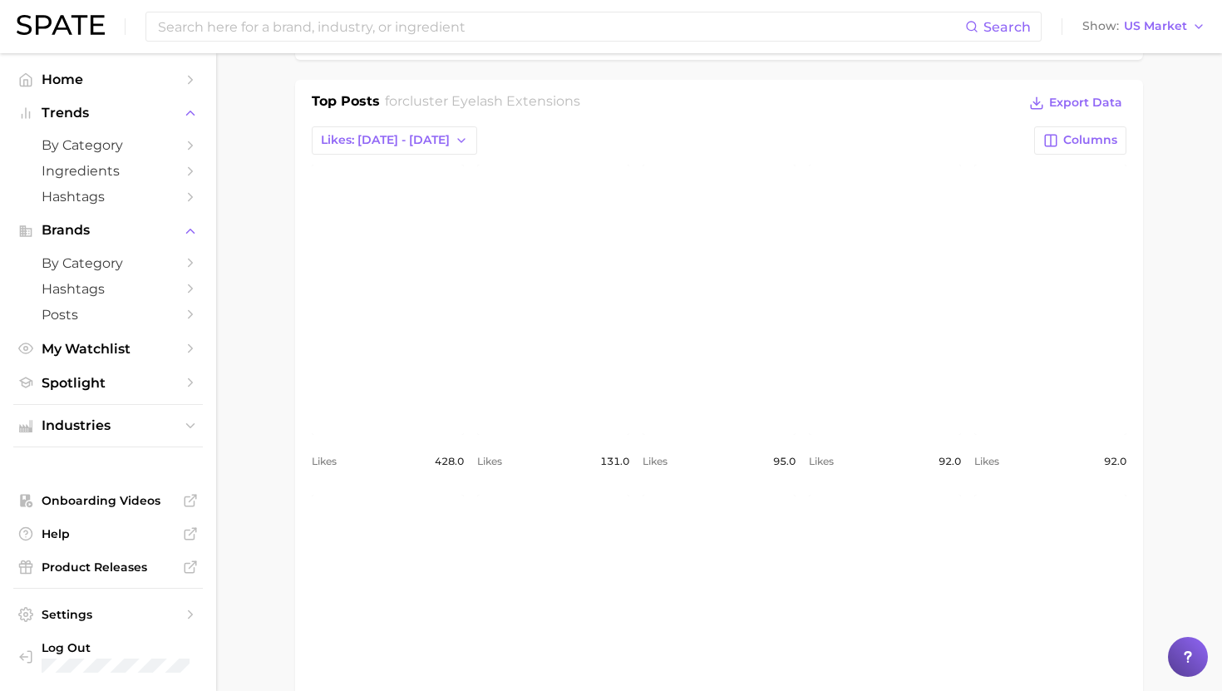
scroll to position [707, 0]
click at [406, 345] on link "view post on Instagram" at bounding box center [388, 303] width 152 height 270
click at [603, 243] on link "view post on Instagram" at bounding box center [553, 303] width 152 height 270
click at [597, 114] on div "Top Posts for cluster eyelash extensions Export Data" at bounding box center [719, 107] width 815 height 25
click at [654, 225] on link "view post on Instagram" at bounding box center [719, 303] width 152 height 270
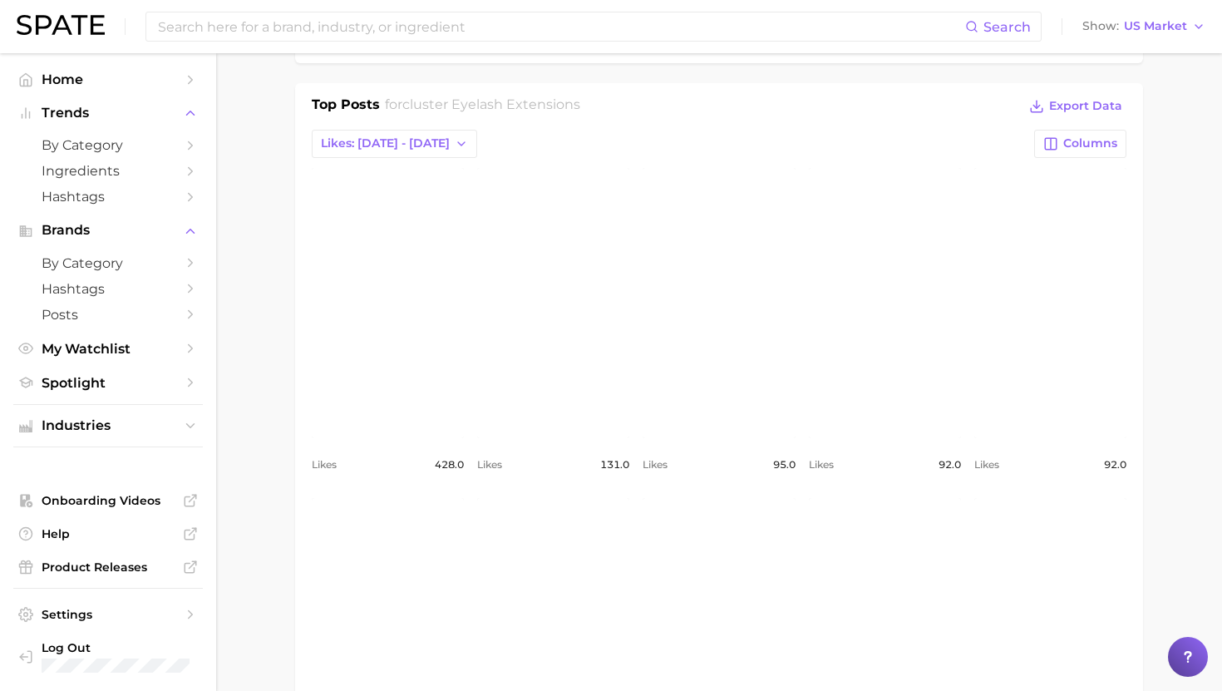
click at [654, 124] on div "Top Posts for cluster eyelash extensions Export Data Likes: Sep 21 - 28 Columns…" at bounding box center [719, 467] width 815 height 744
click at [654, 256] on link "view post on Instagram" at bounding box center [719, 303] width 152 height 270
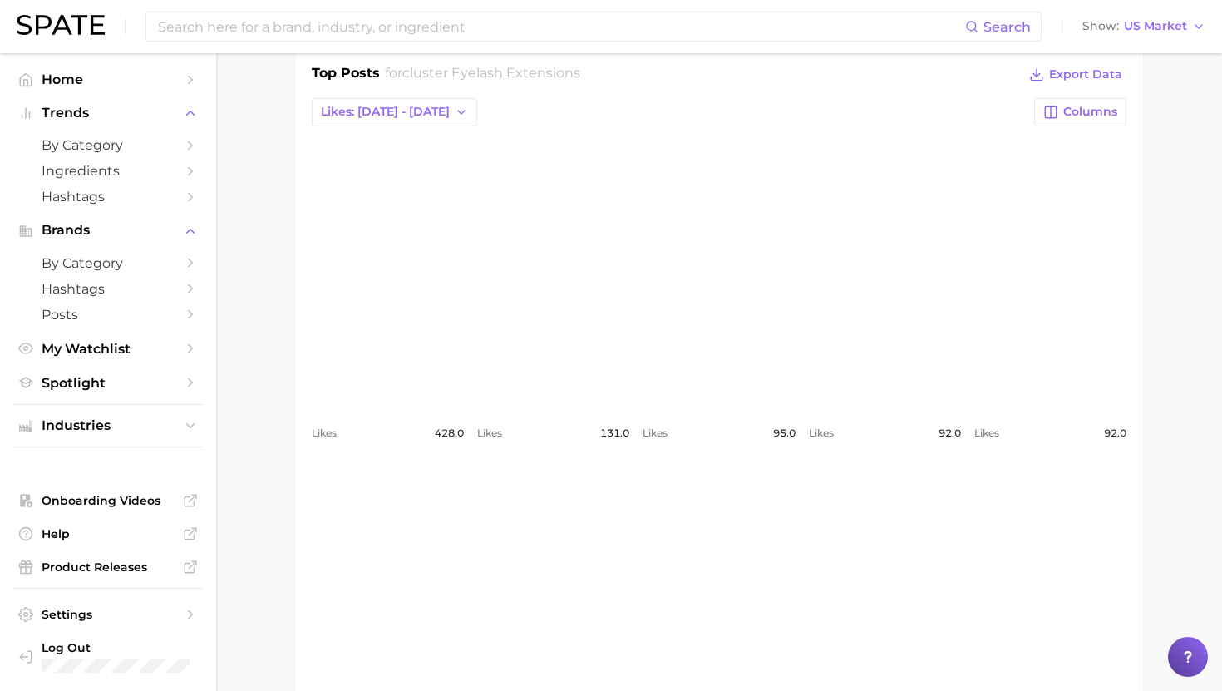
click at [654, 323] on link "view post on Instagram" at bounding box center [885, 271] width 152 height 270
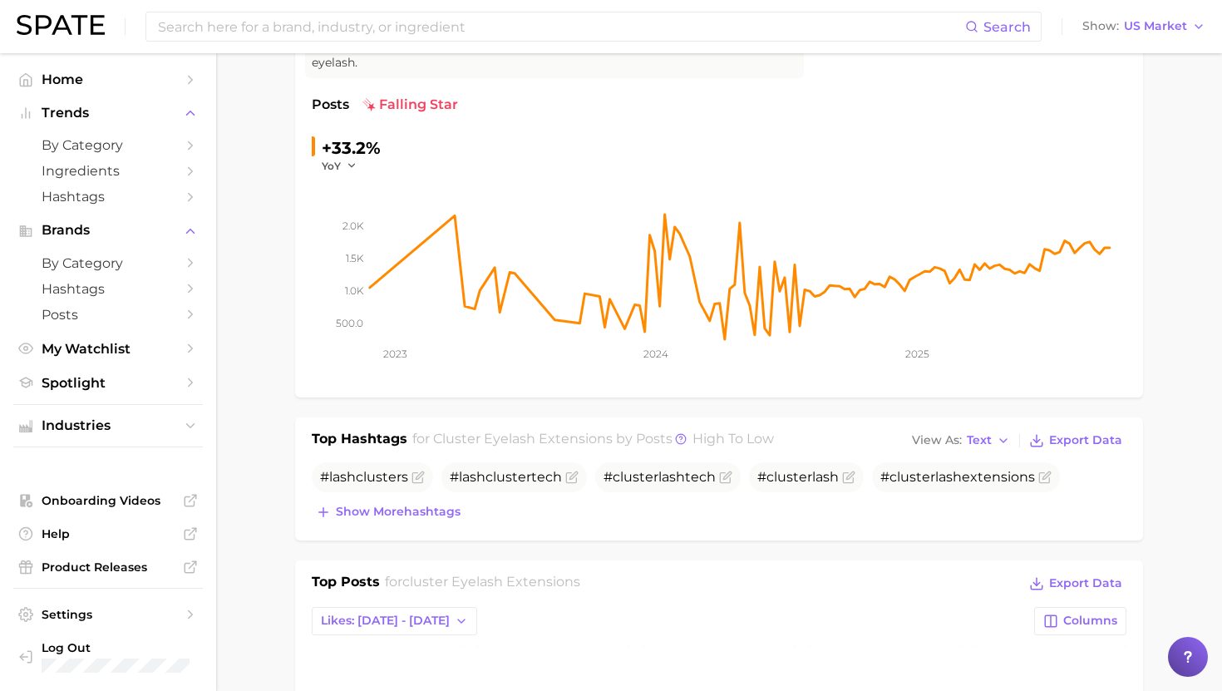
scroll to position [0, 0]
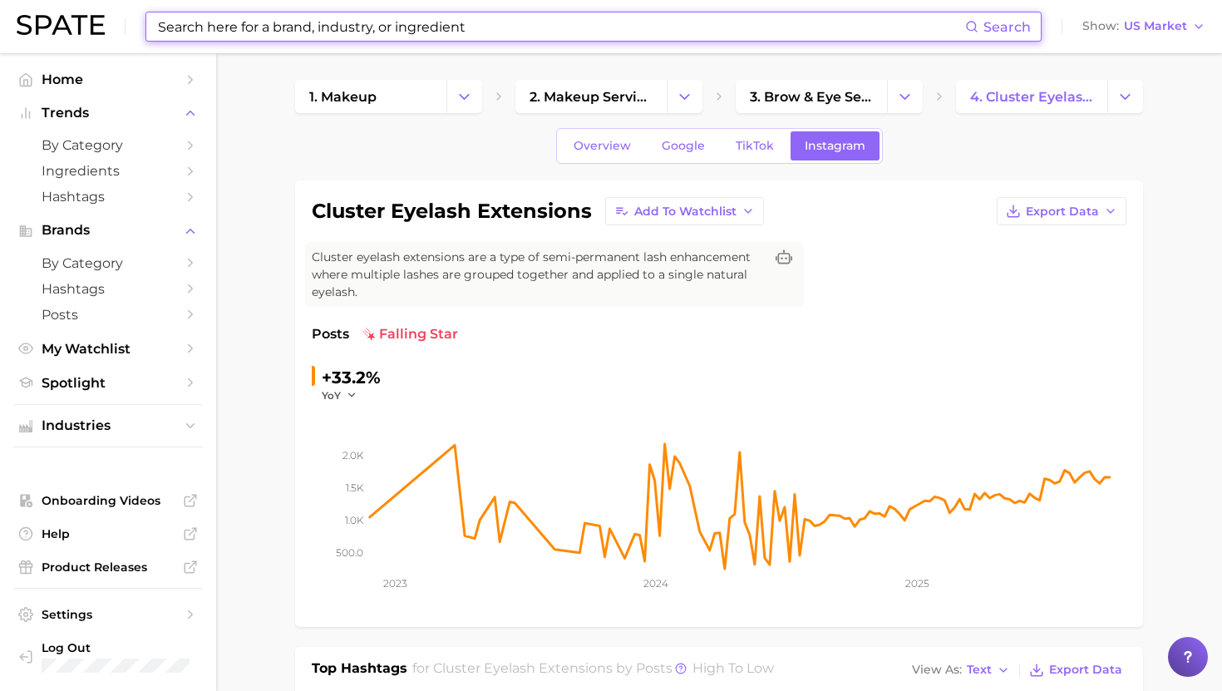
click at [355, 21] on input at bounding box center [560, 26] width 809 height 28
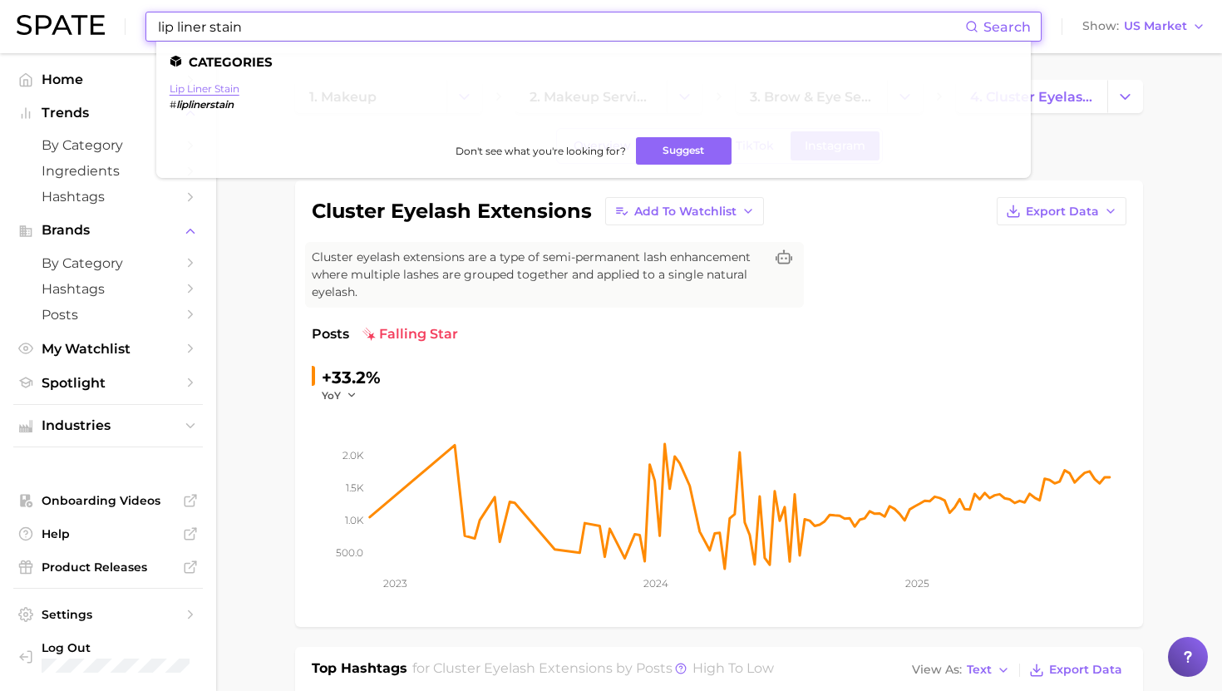
type input "lip liner stain"
click at [210, 90] on link "lip liner stain" at bounding box center [205, 88] width 70 height 12
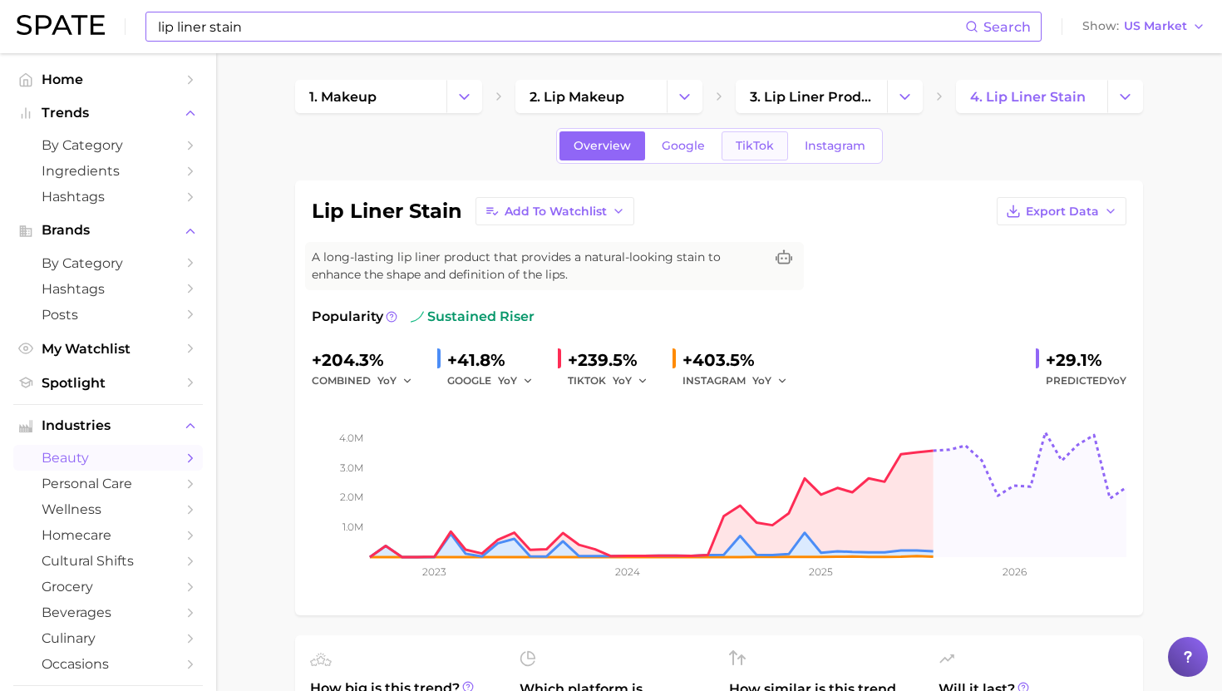
click at [654, 147] on span "TikTok" at bounding box center [755, 146] width 38 height 14
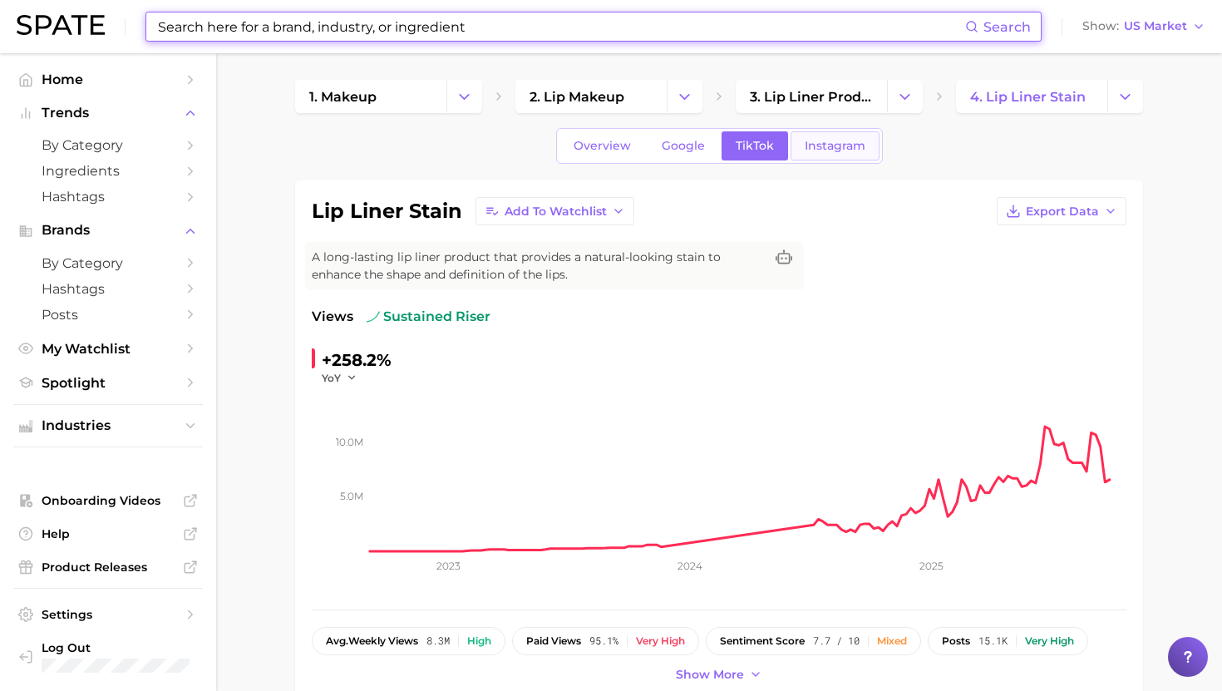
click at [654, 156] on link "Instagram" at bounding box center [835, 145] width 89 height 29
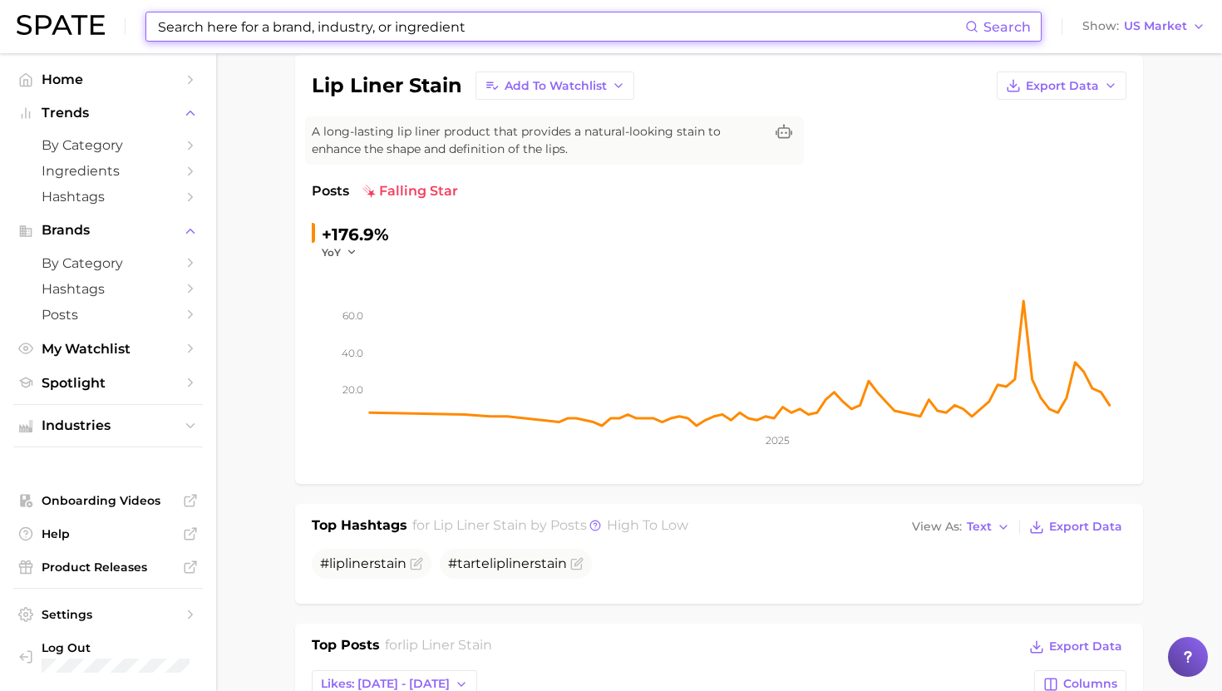
scroll to position [127, 0]
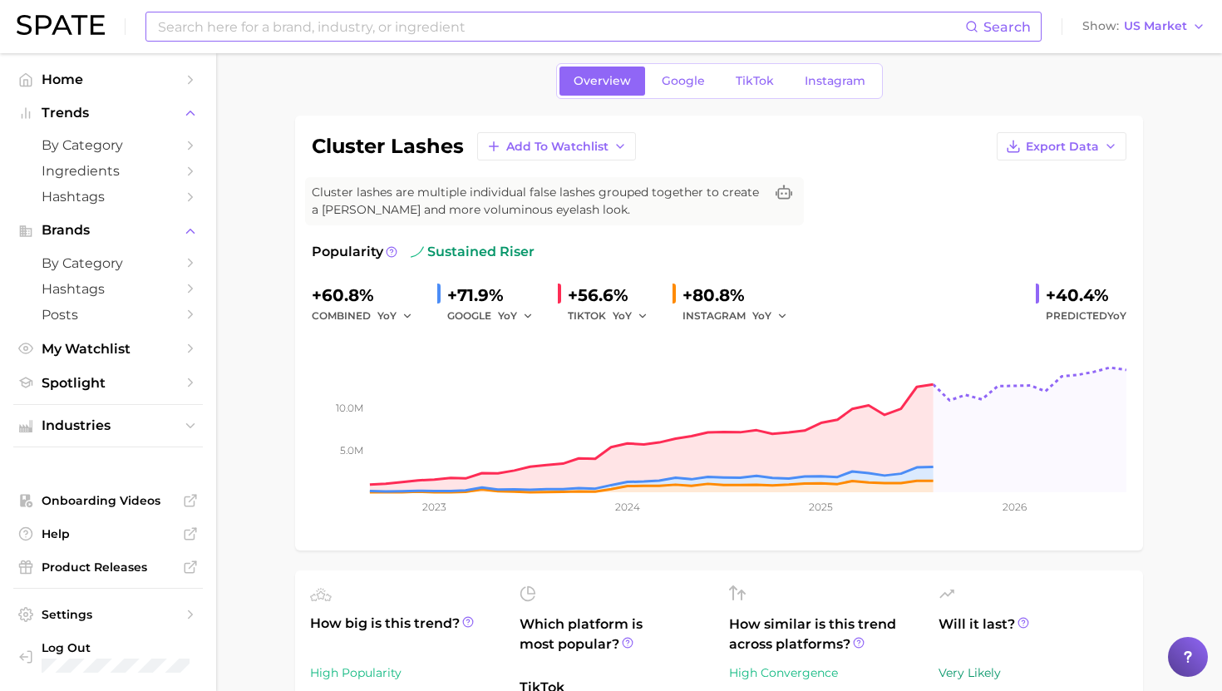
scroll to position [14, 0]
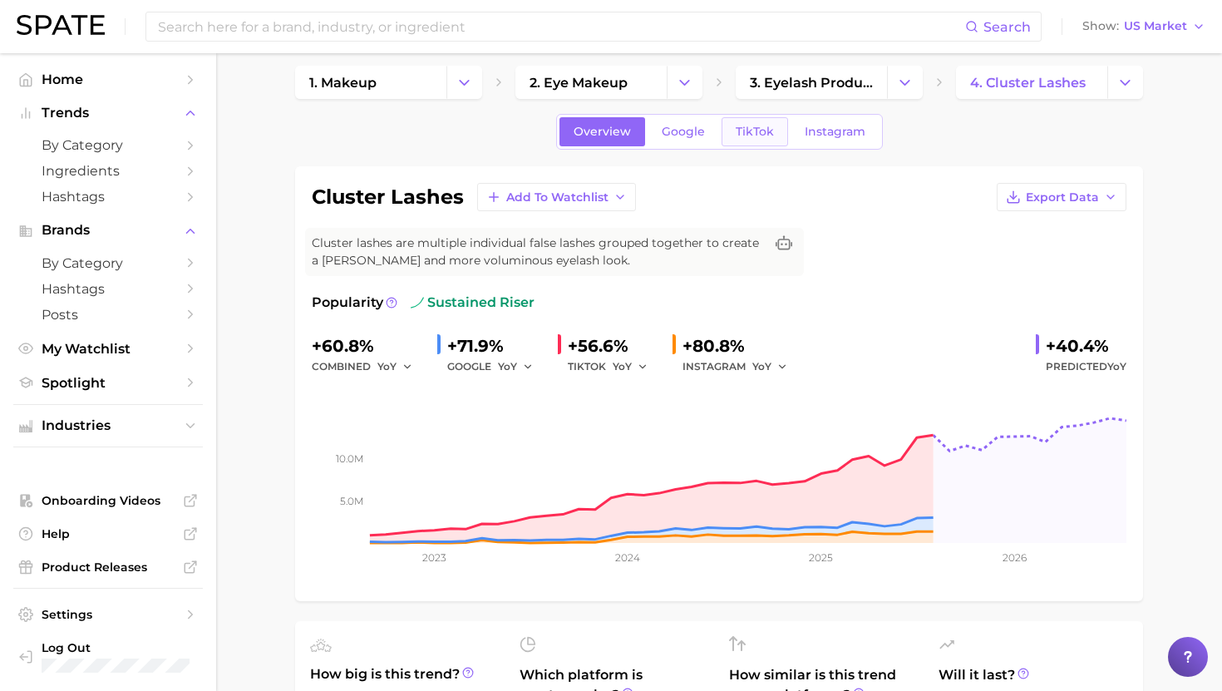
click at [748, 136] on span "TikTok" at bounding box center [755, 132] width 38 height 14
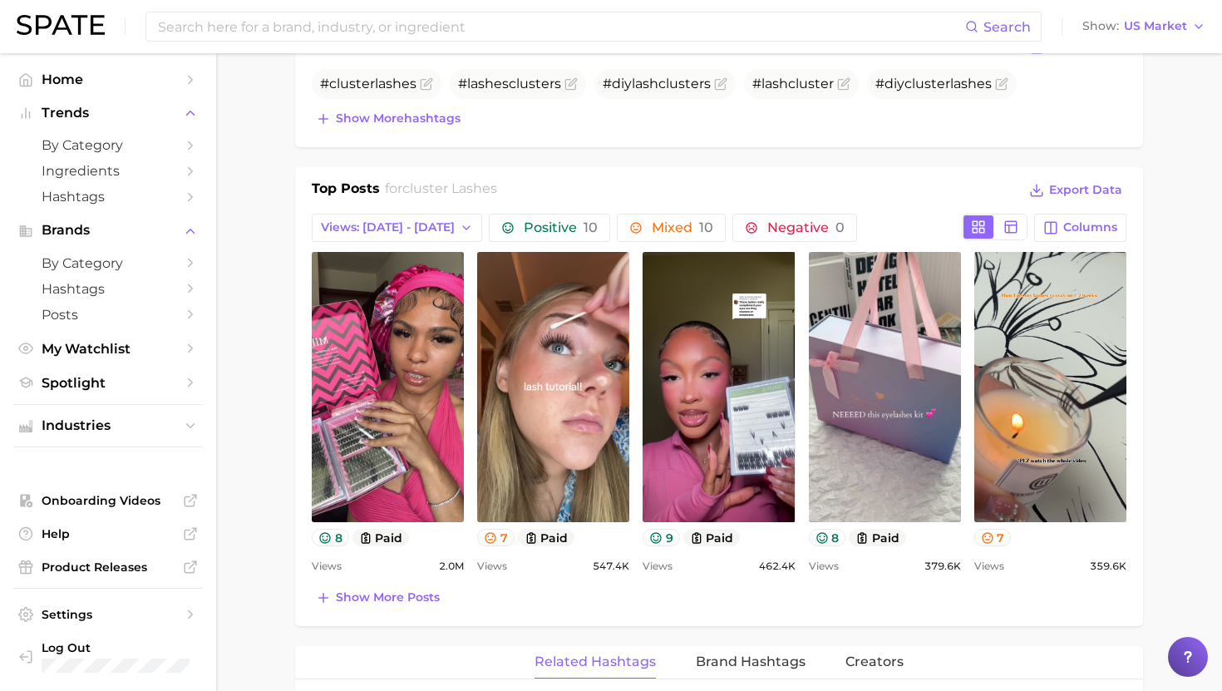
scroll to position [701, 0]
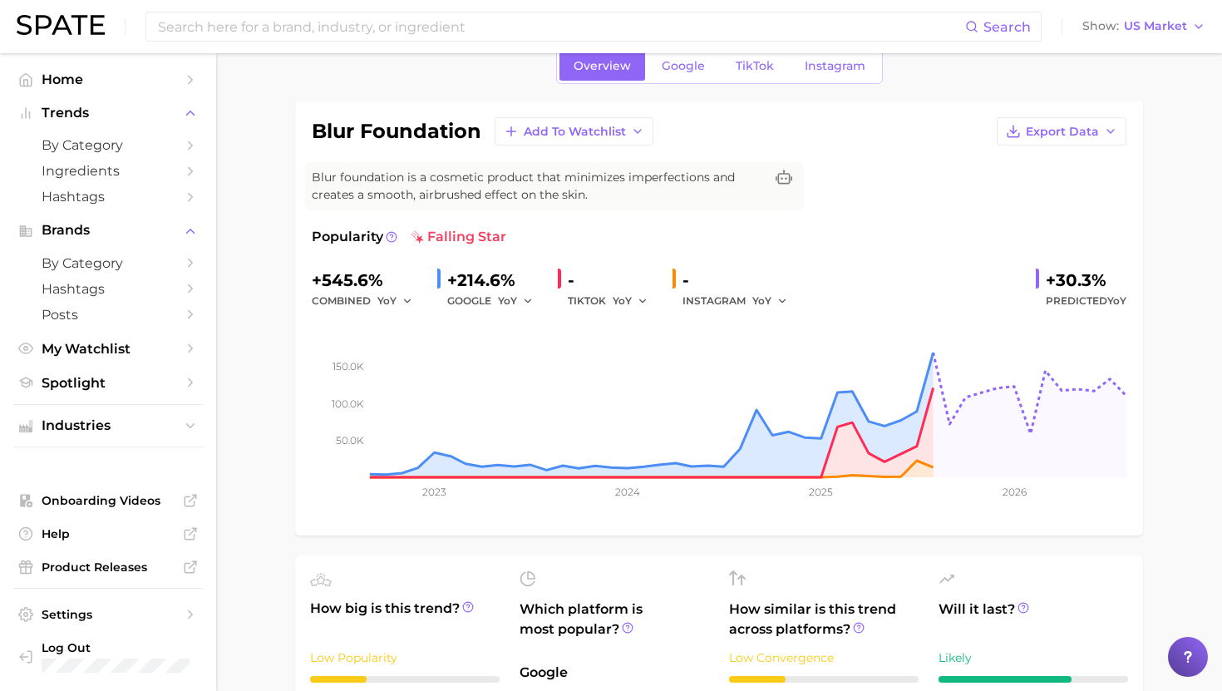
scroll to position [1, 0]
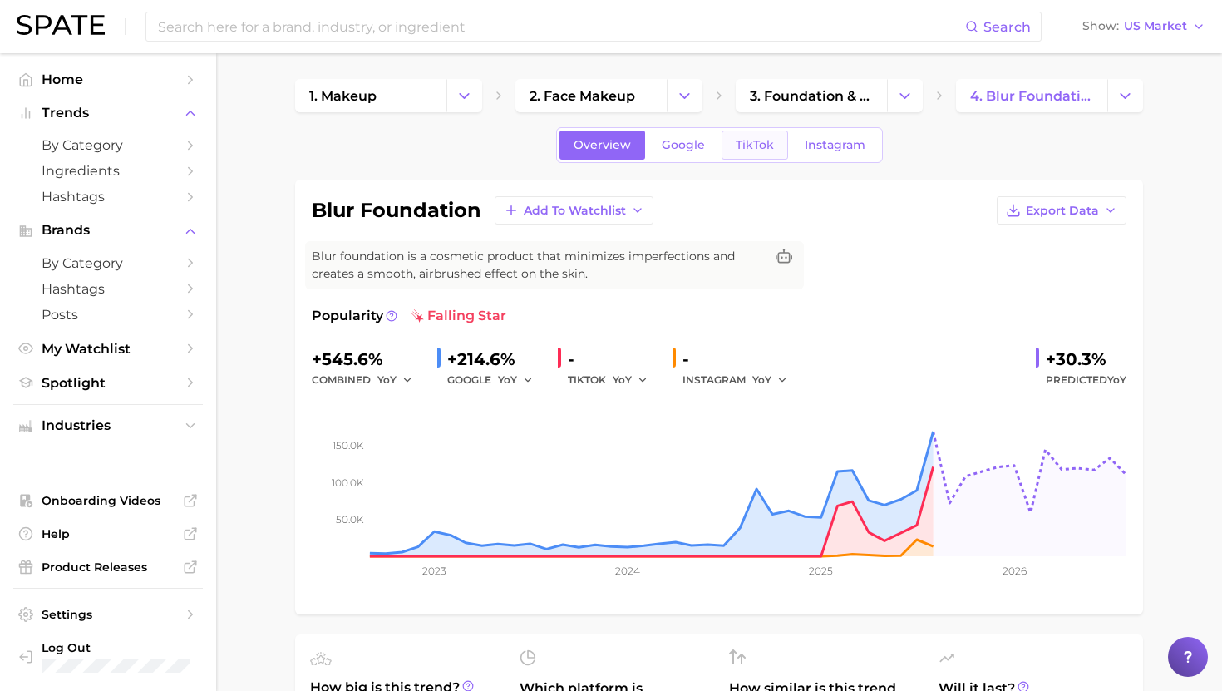
click at [736, 144] on span "TikTok" at bounding box center [755, 145] width 38 height 14
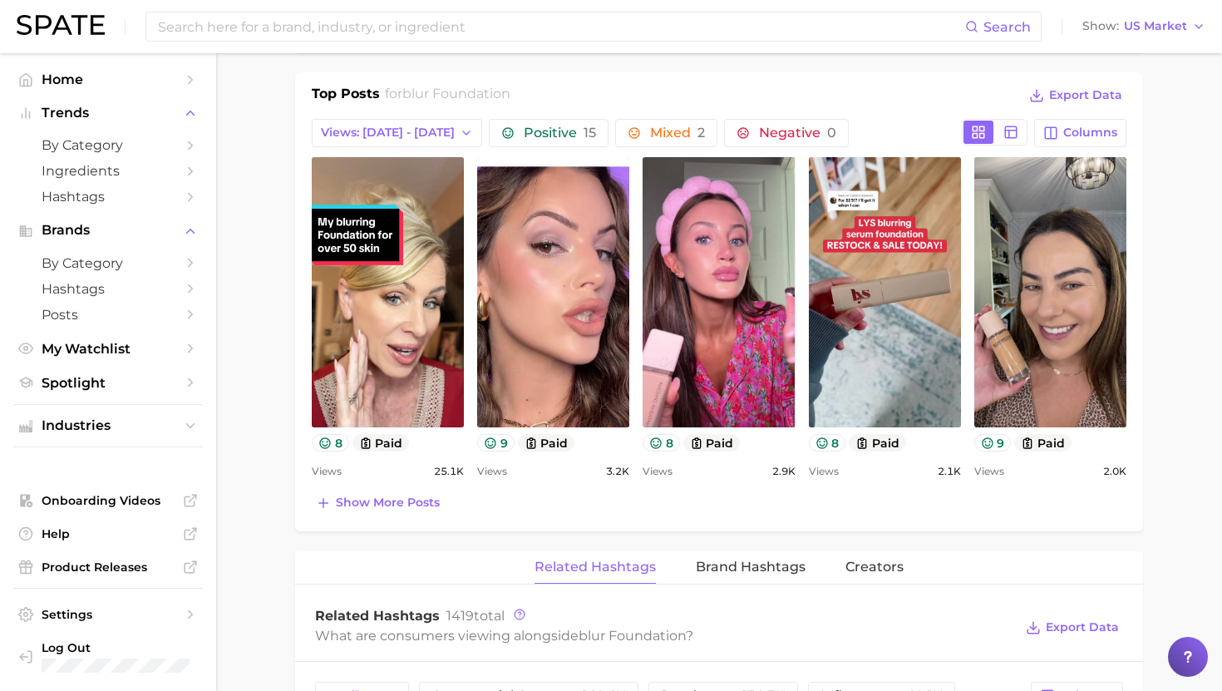
scroll to position [773, 0]
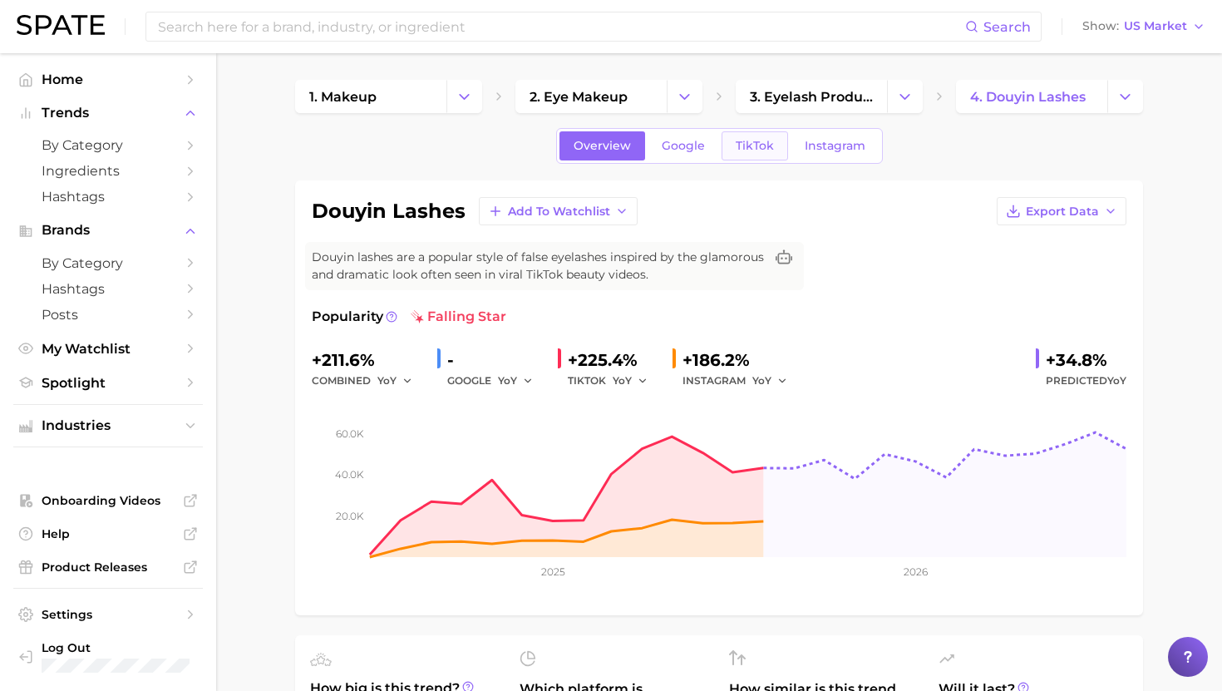
click at [760, 150] on span "TikTok" at bounding box center [755, 146] width 38 height 14
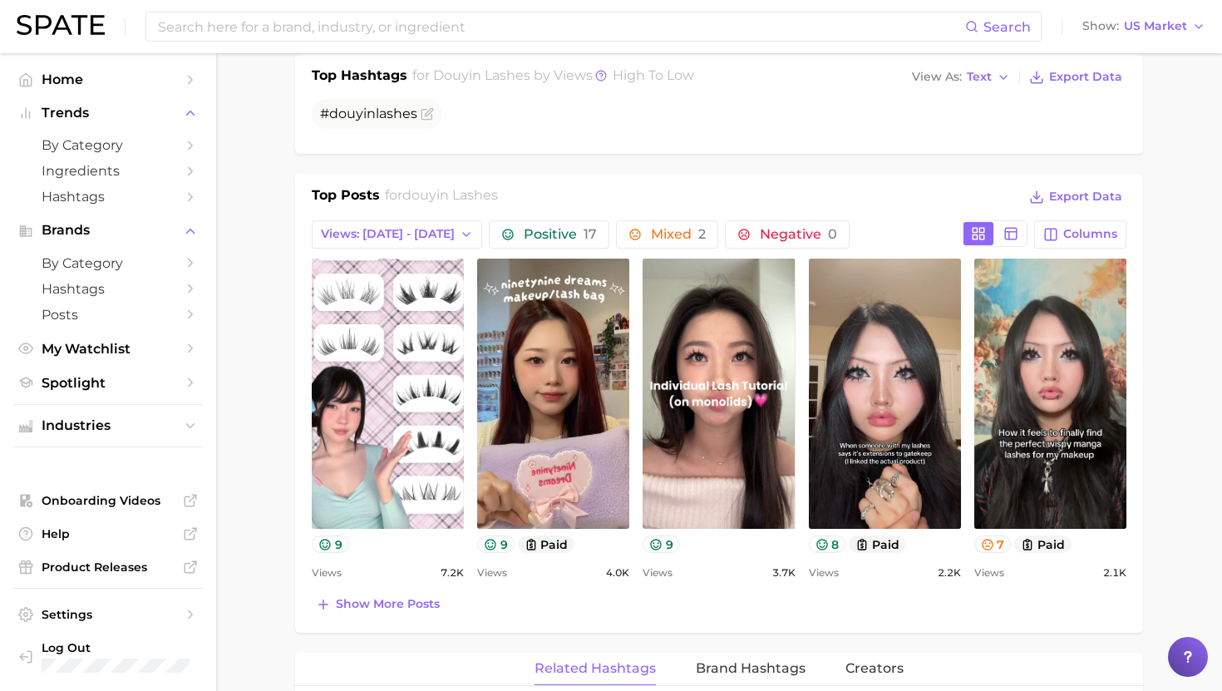
scroll to position [671, 0]
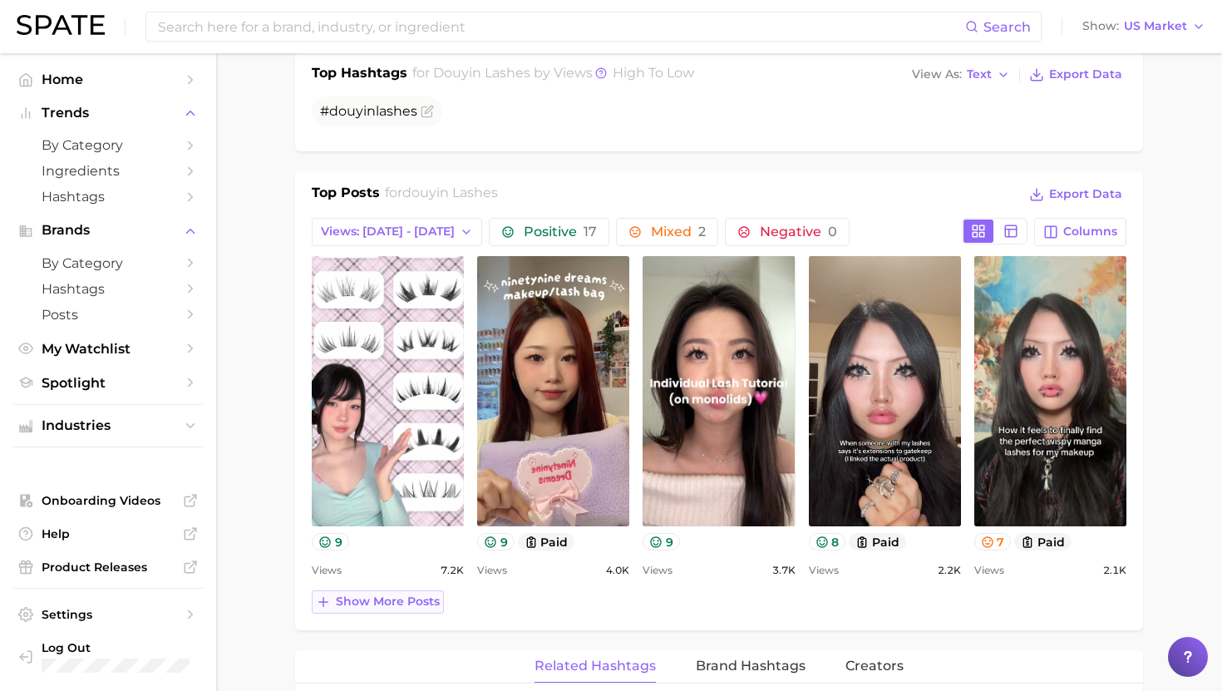
click at [402, 604] on span "Show more posts" at bounding box center [388, 601] width 104 height 14
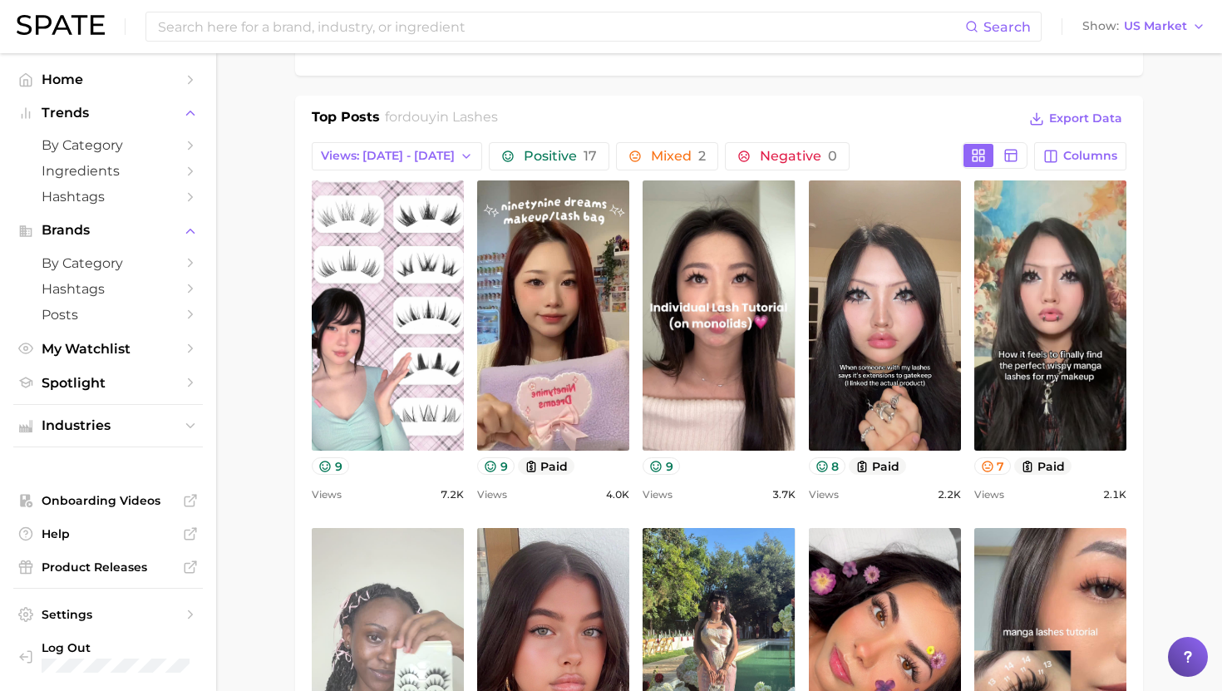
scroll to position [745, 0]
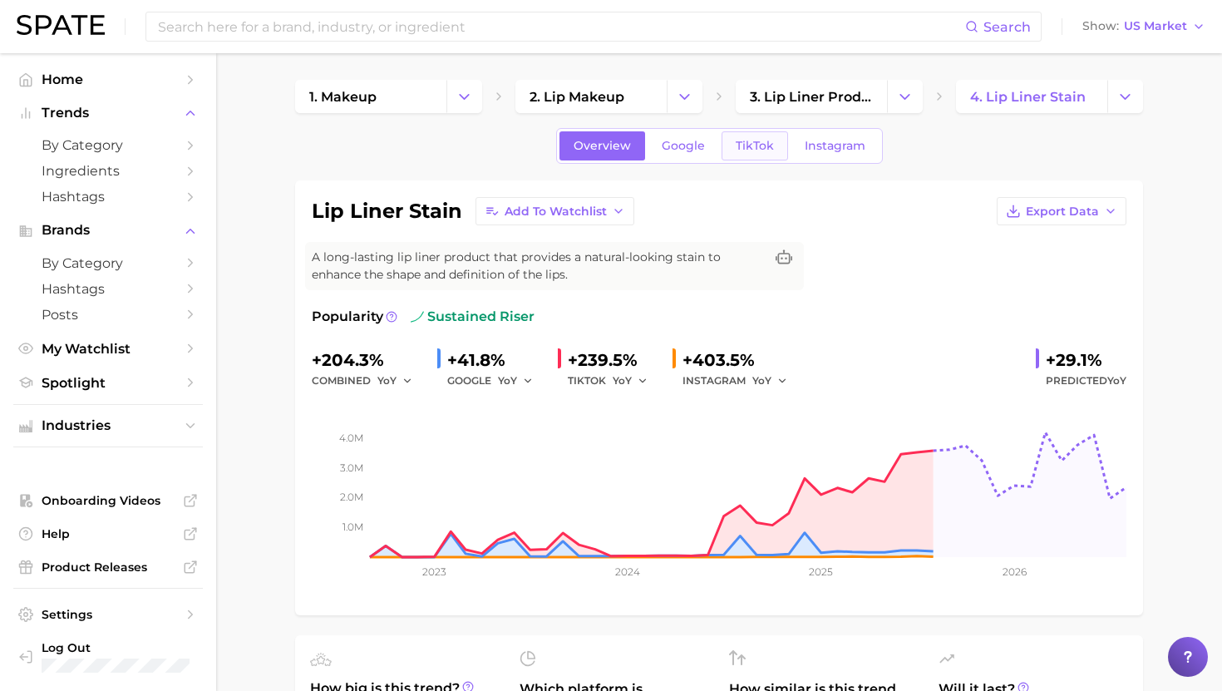
click at [746, 151] on span "TikTok" at bounding box center [755, 146] width 38 height 14
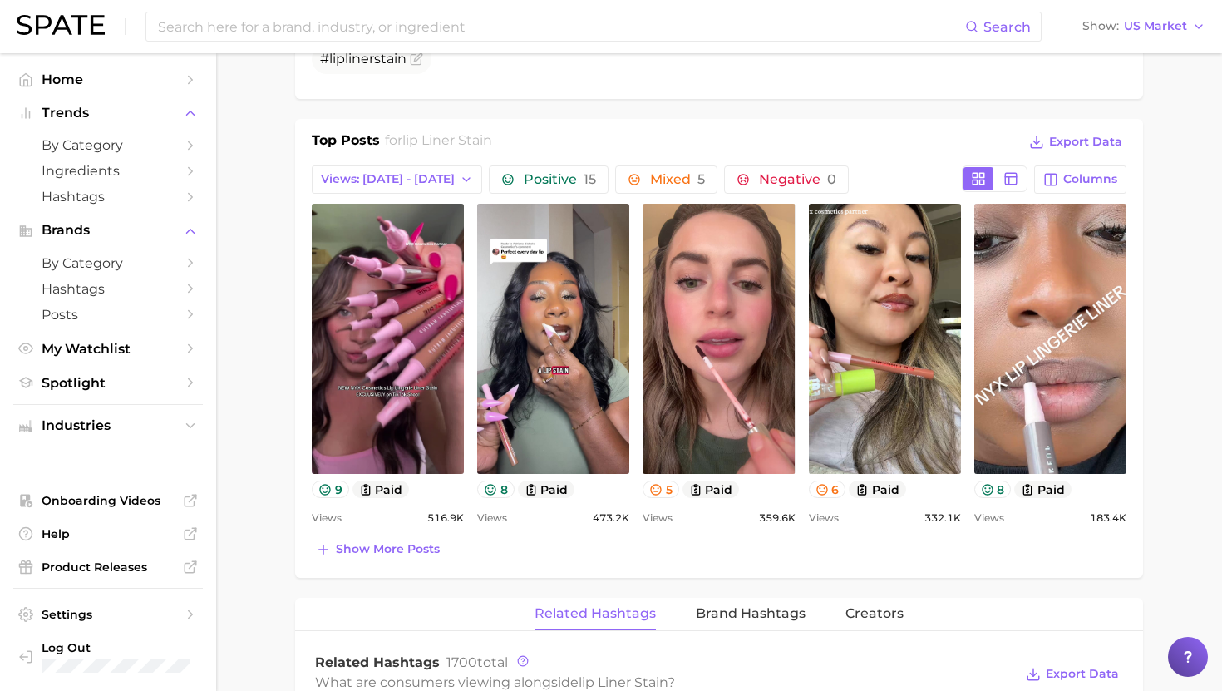
scroll to position [721, 0]
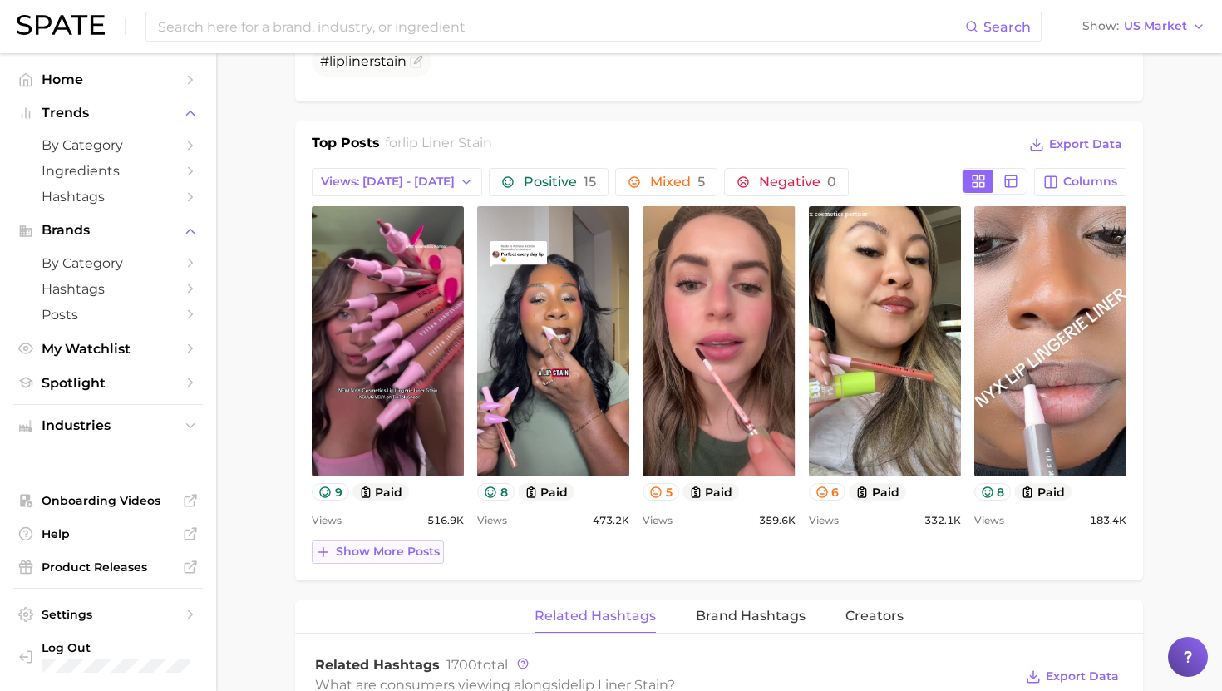
click at [401, 553] on span "Show more posts" at bounding box center [388, 552] width 104 height 14
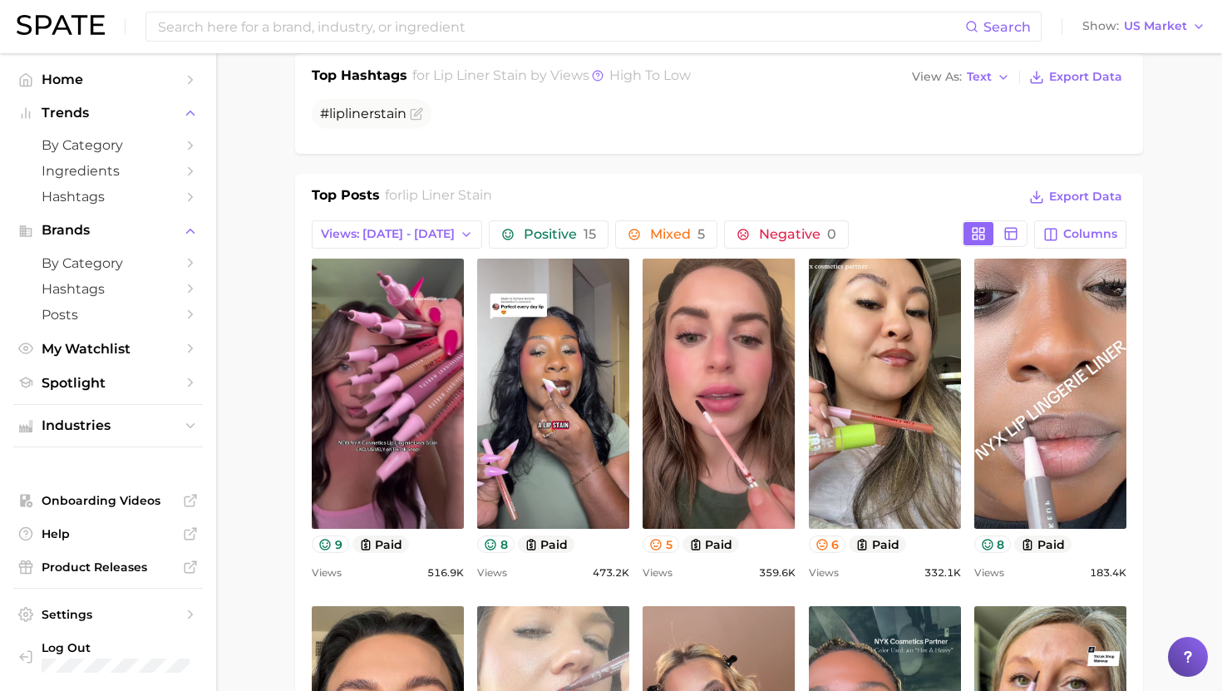
scroll to position [666, 0]
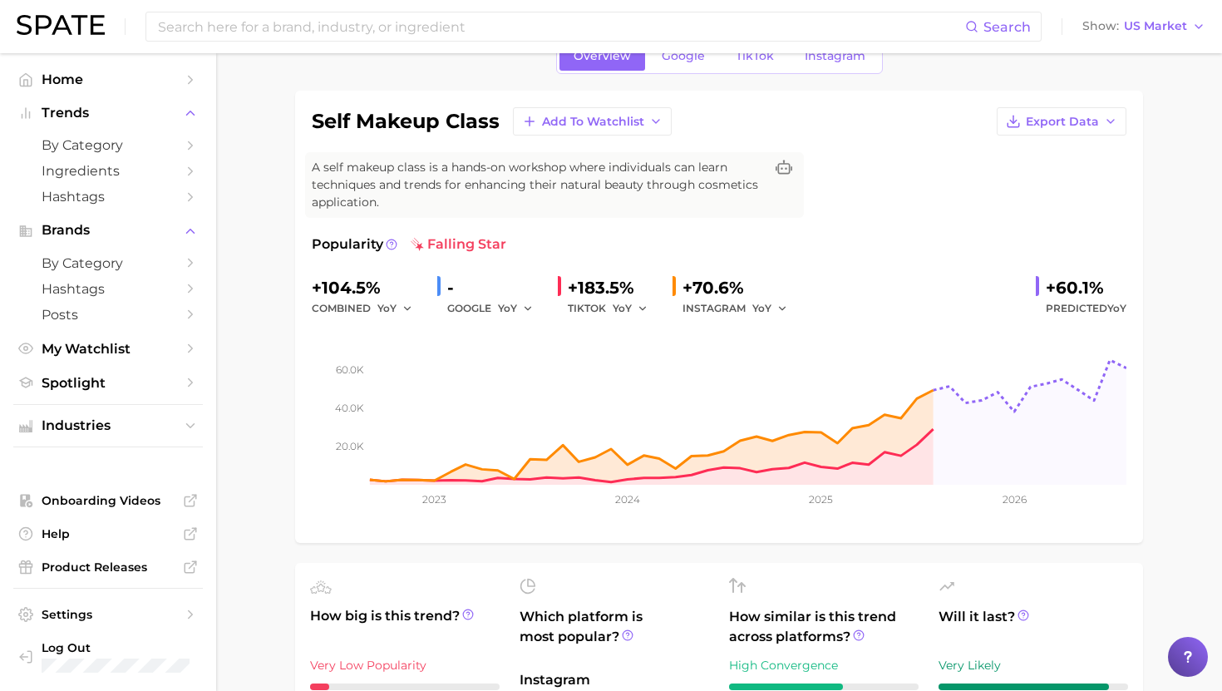
scroll to position [68, 0]
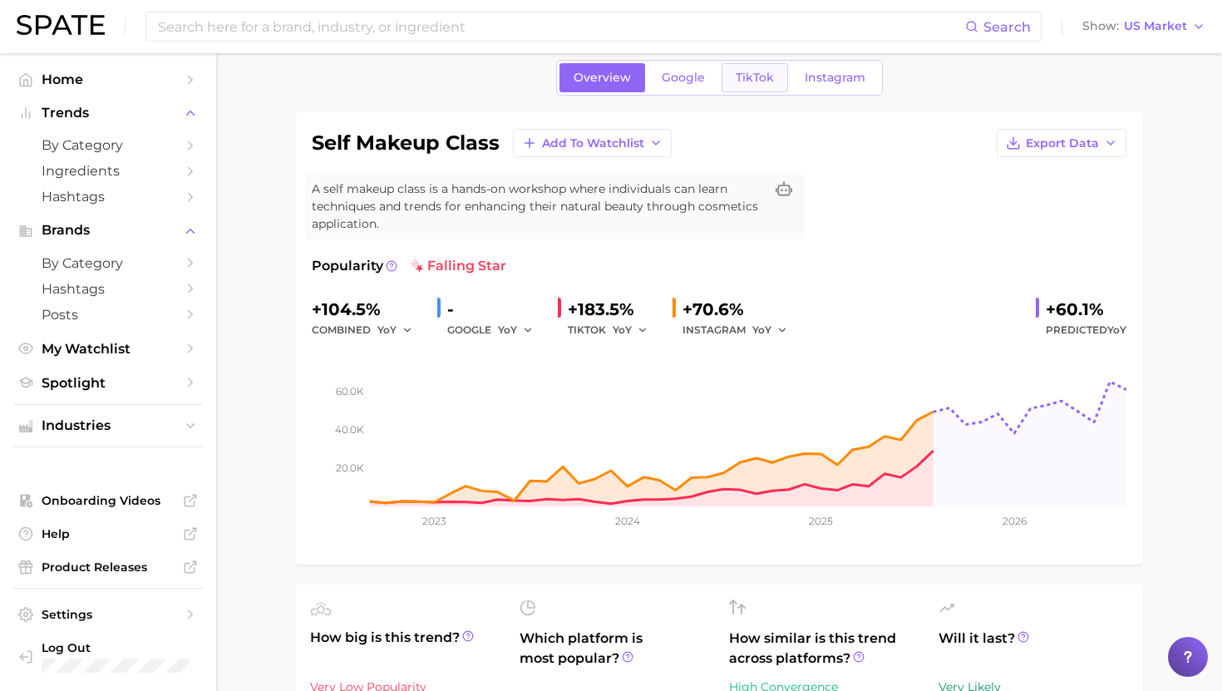
click at [755, 72] on span "TikTok" at bounding box center [755, 78] width 38 height 14
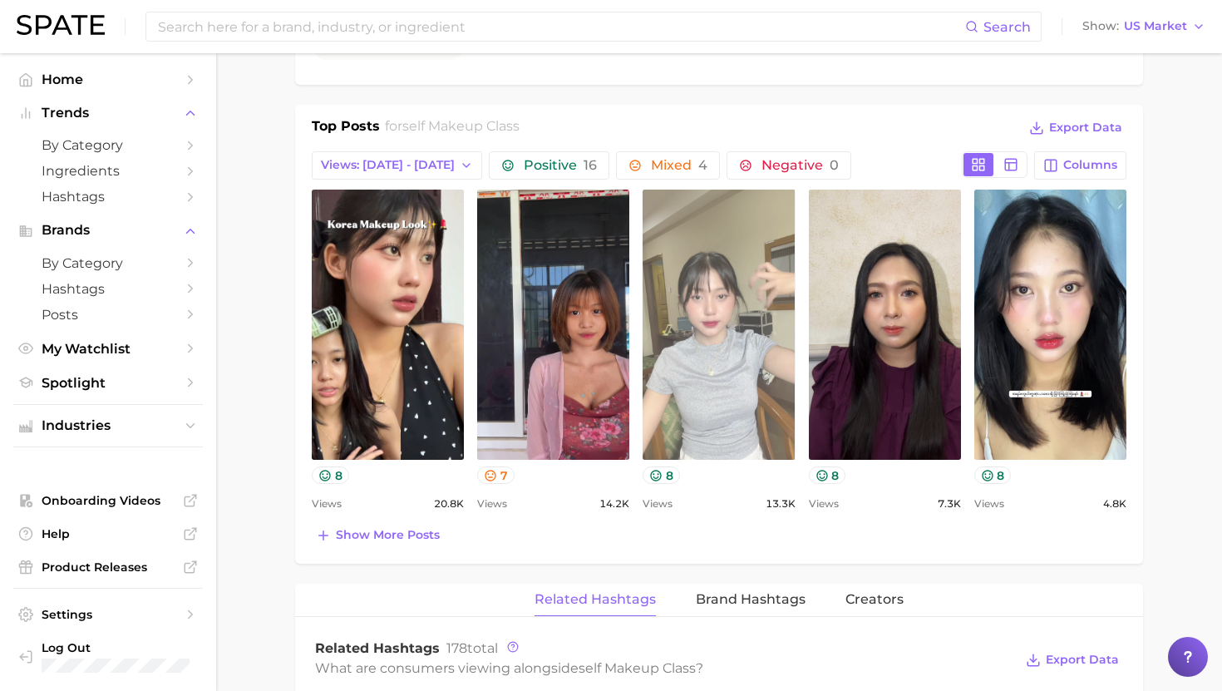
scroll to position [747, 0]
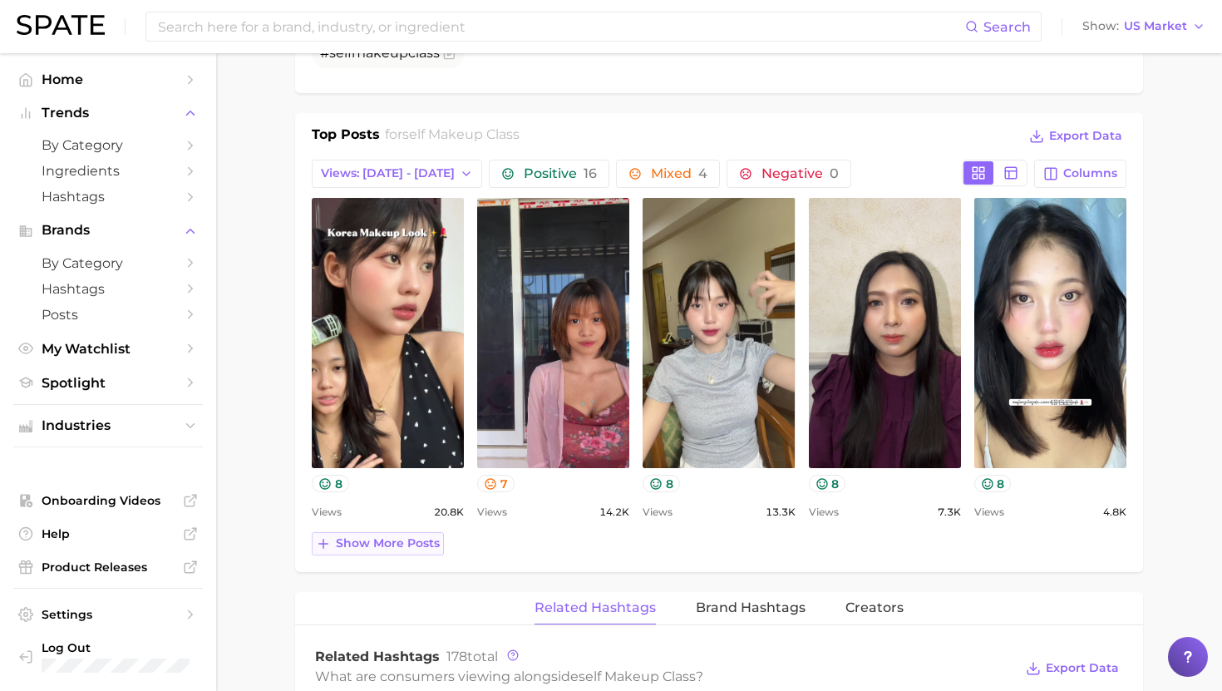
click at [398, 542] on span "Show more posts" at bounding box center [388, 543] width 104 height 14
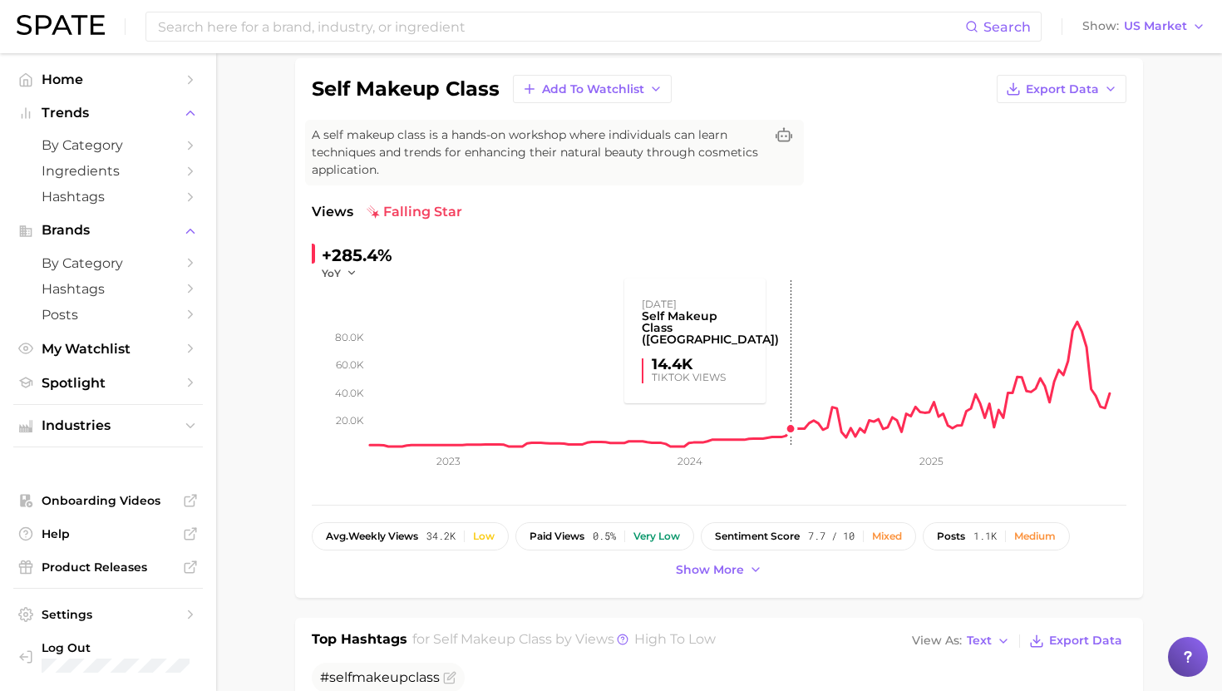
scroll to position [0, 0]
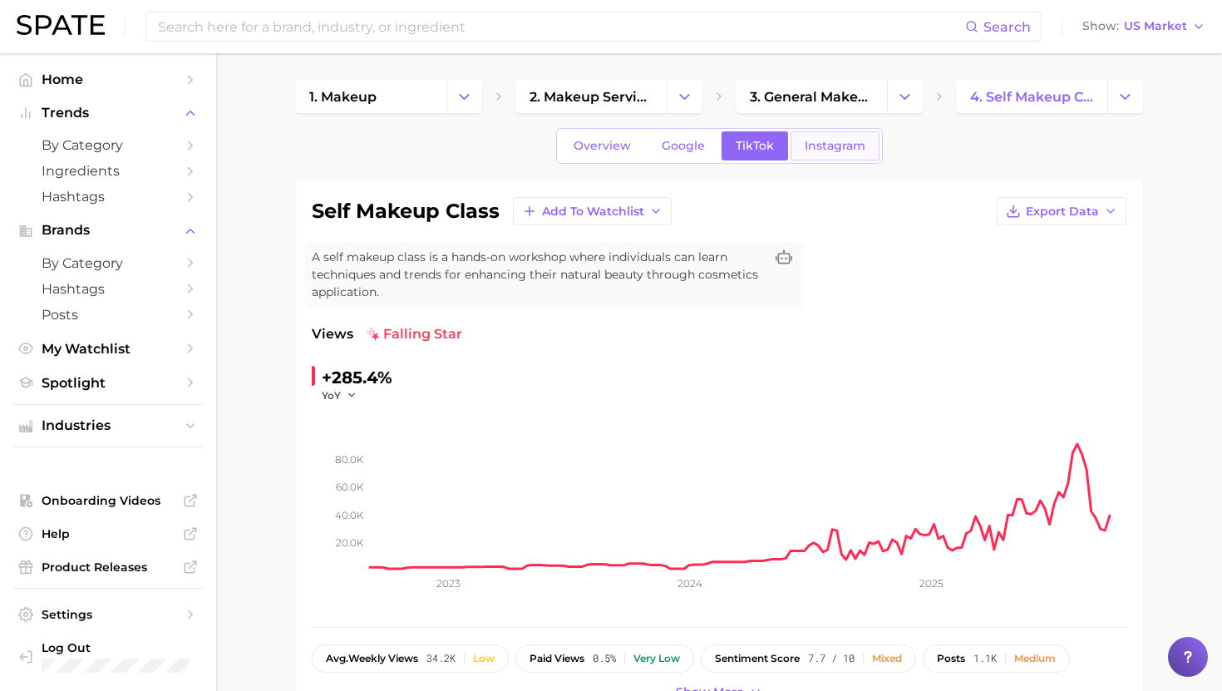
click at [846, 150] on span "Instagram" at bounding box center [835, 146] width 61 height 14
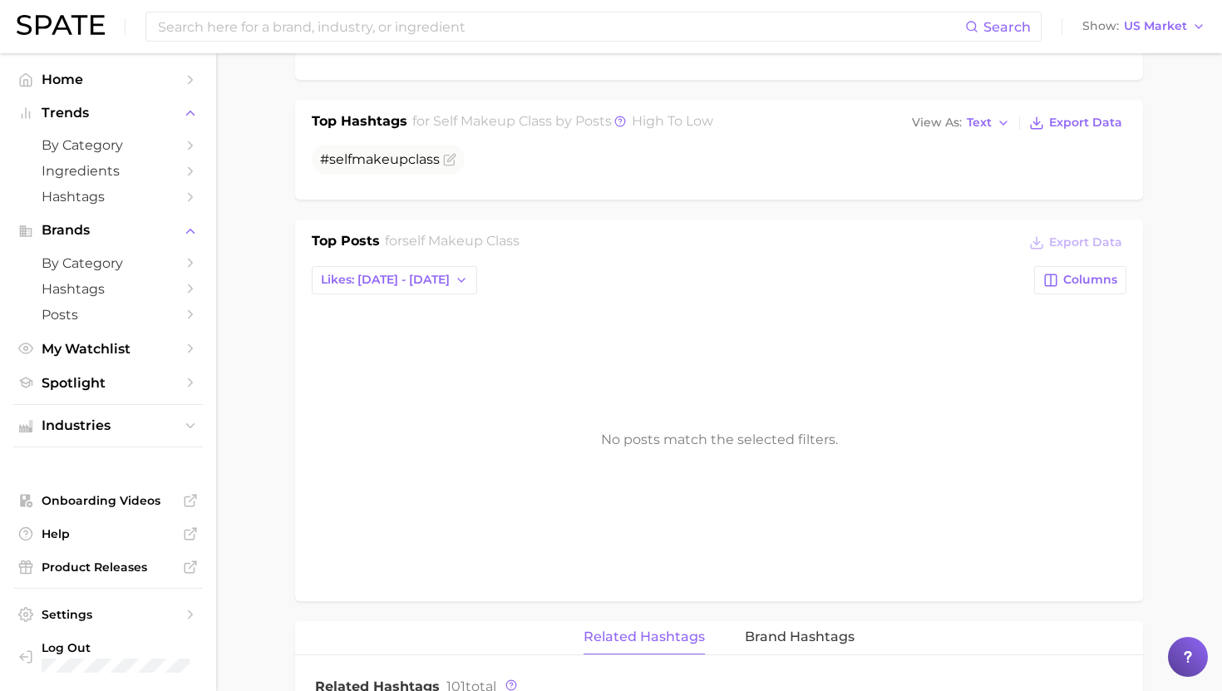
scroll to position [265, 0]
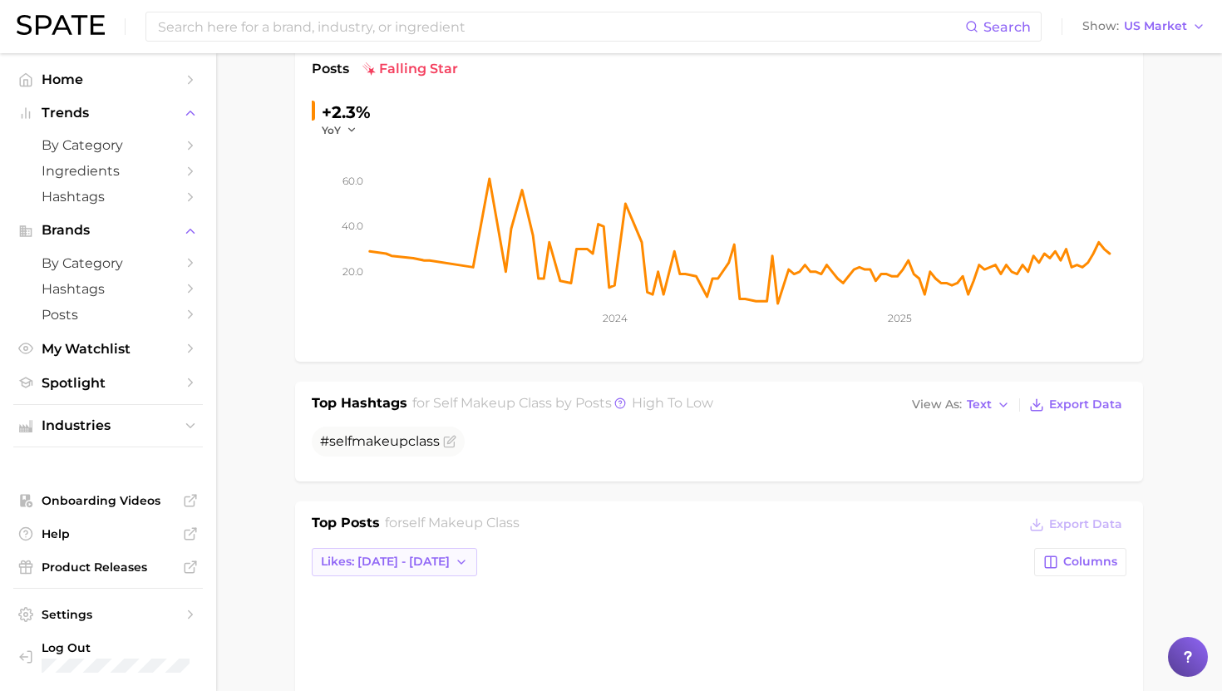
click at [401, 559] on span "Likes: [DATE] - [DATE]" at bounding box center [385, 562] width 129 height 14
click at [401, 626] on span "Likes: [DATE] - [DATE]" at bounding box center [384, 622] width 129 height 14
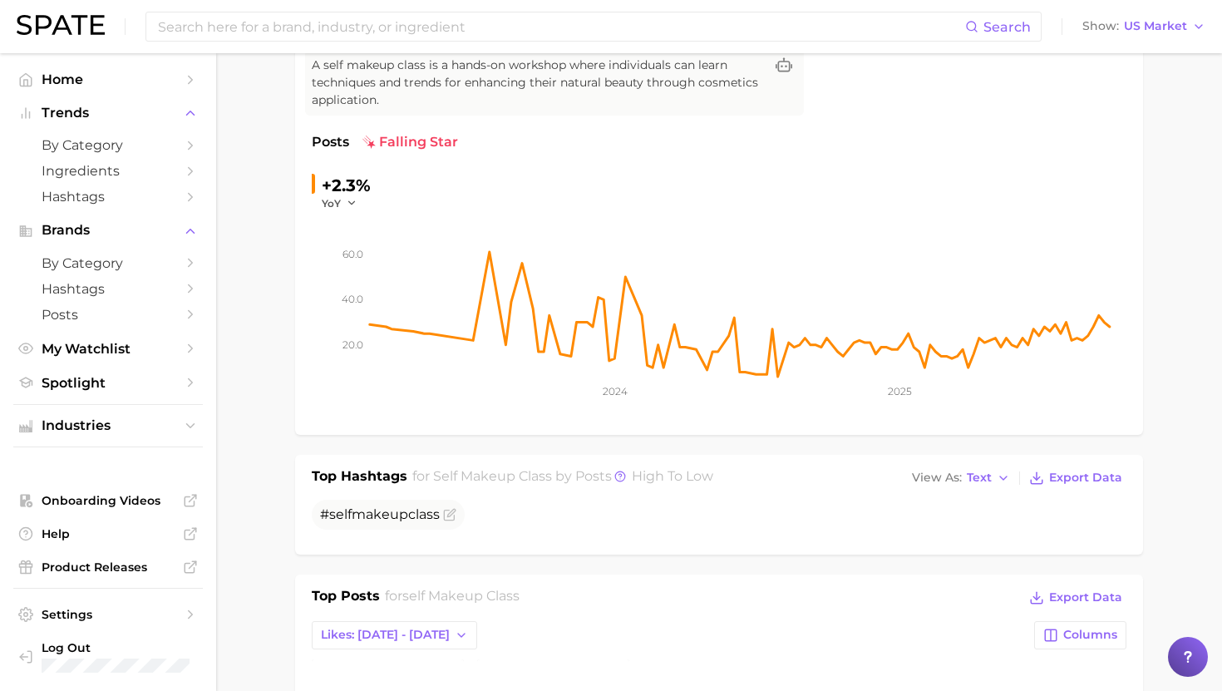
scroll to position [0, 0]
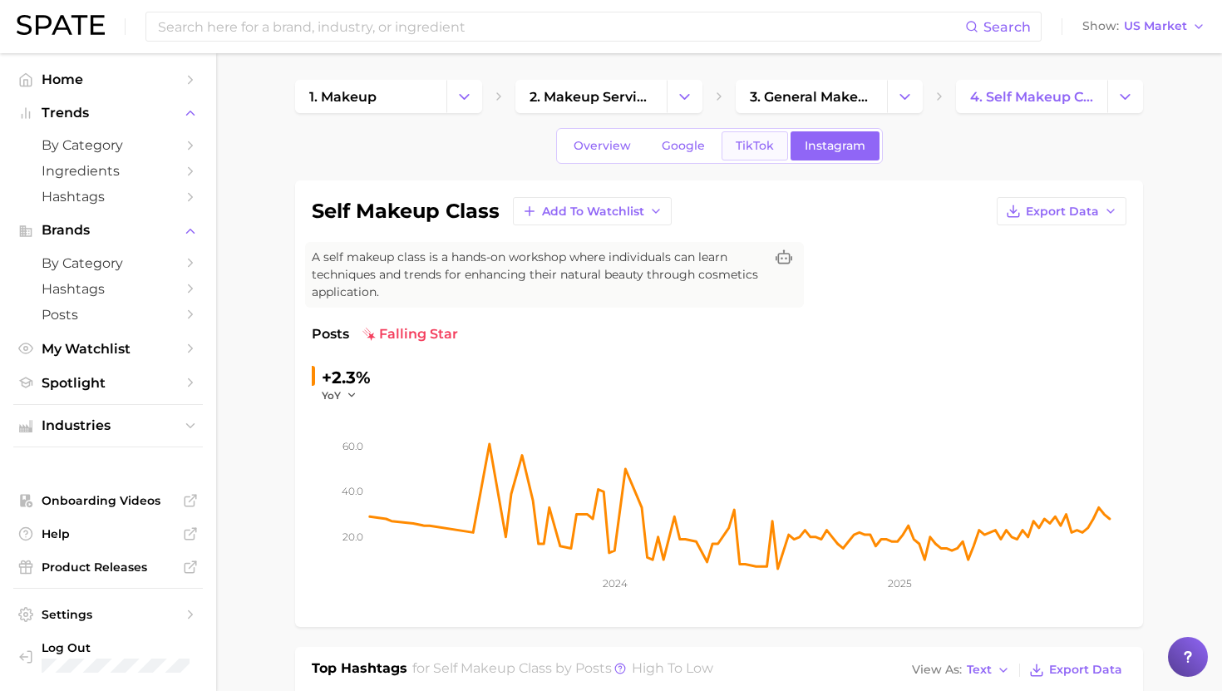
click at [753, 142] on span "TikTok" at bounding box center [755, 146] width 38 height 14
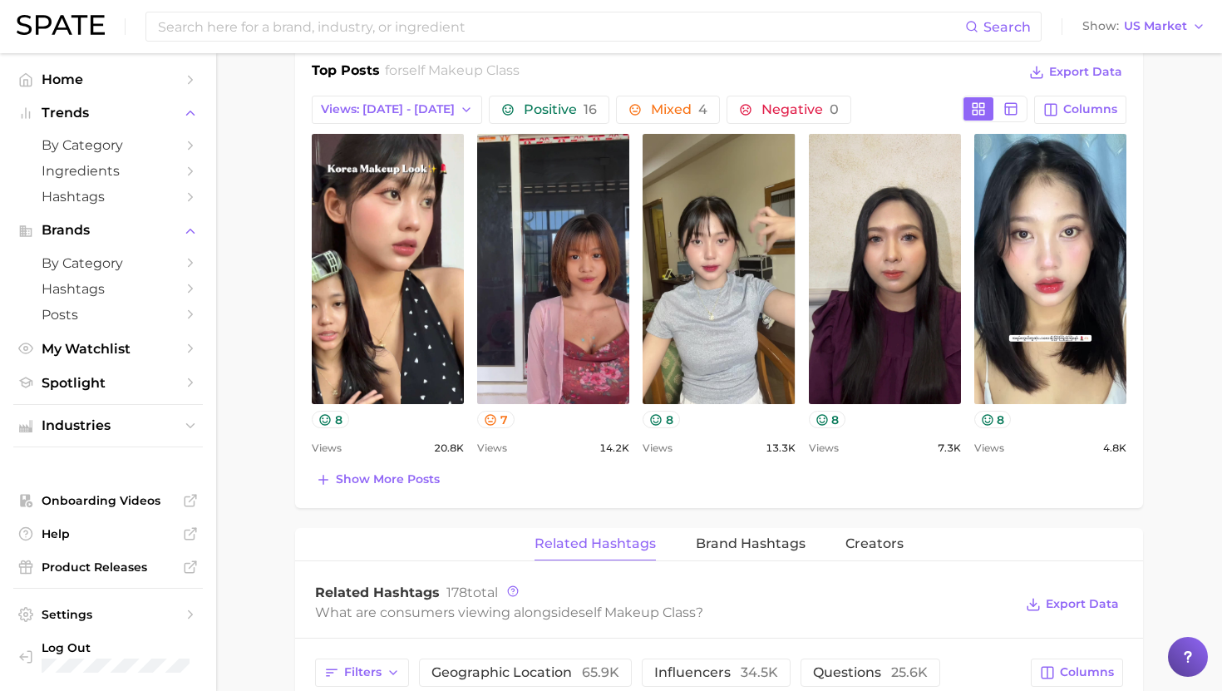
scroll to position [830, 0]
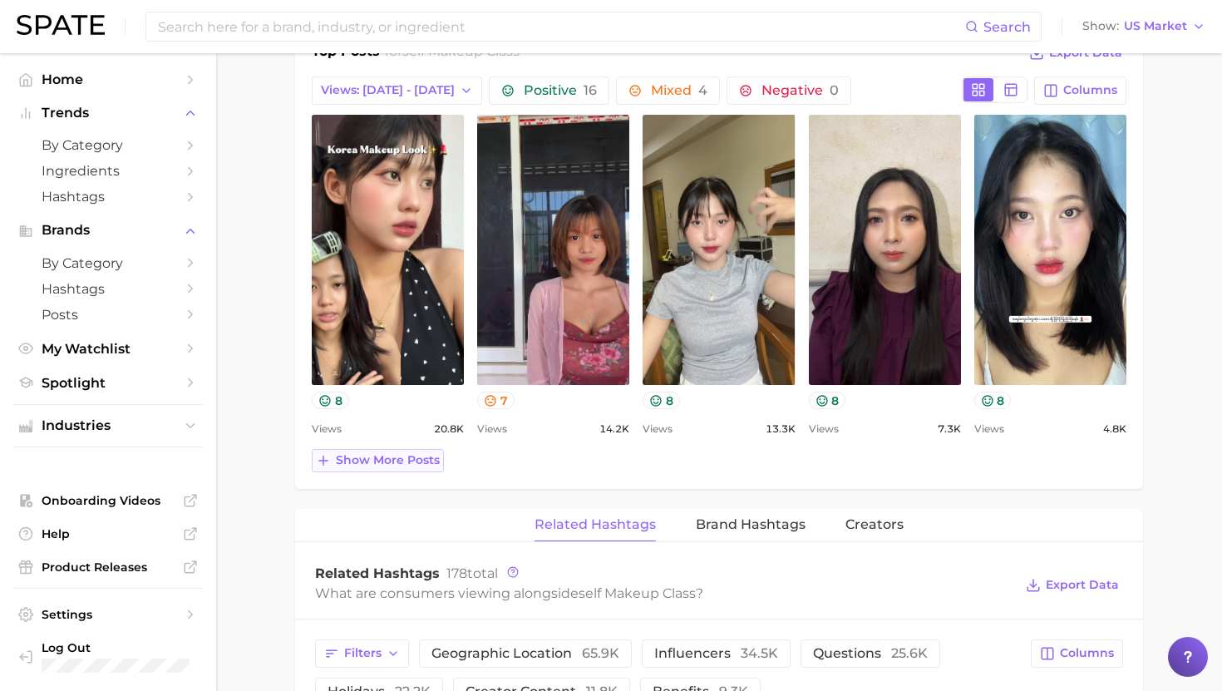
click at [421, 459] on span "Show more posts" at bounding box center [388, 460] width 104 height 14
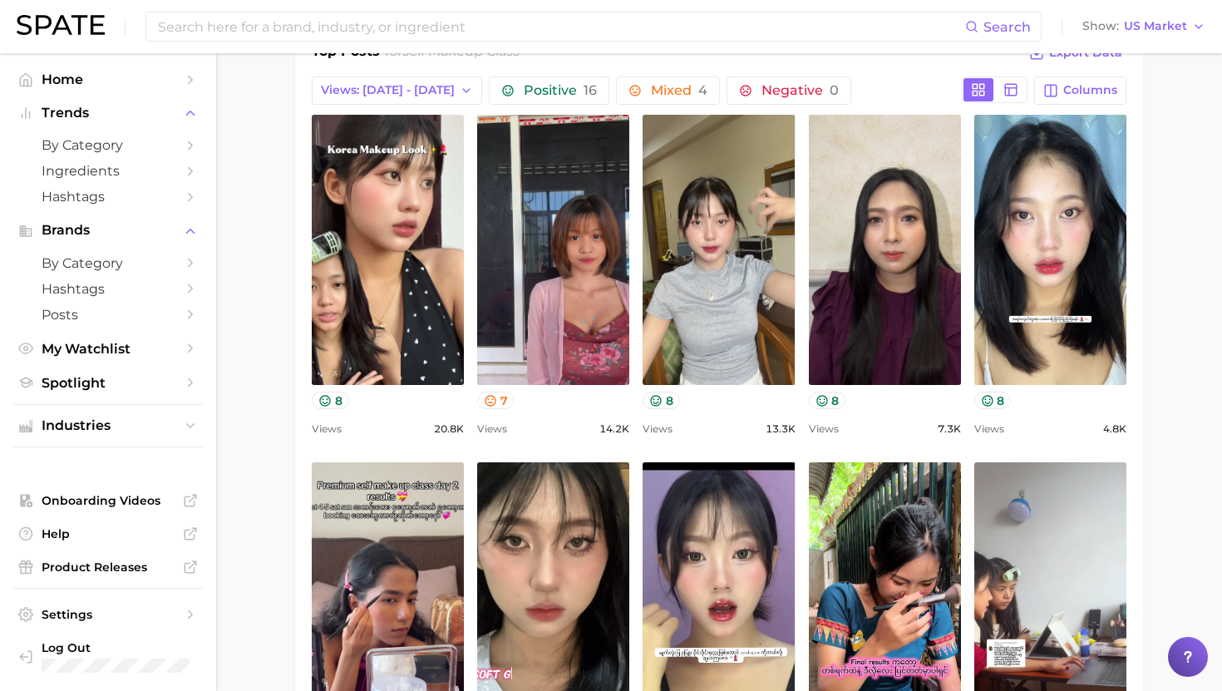
scroll to position [0, 0]
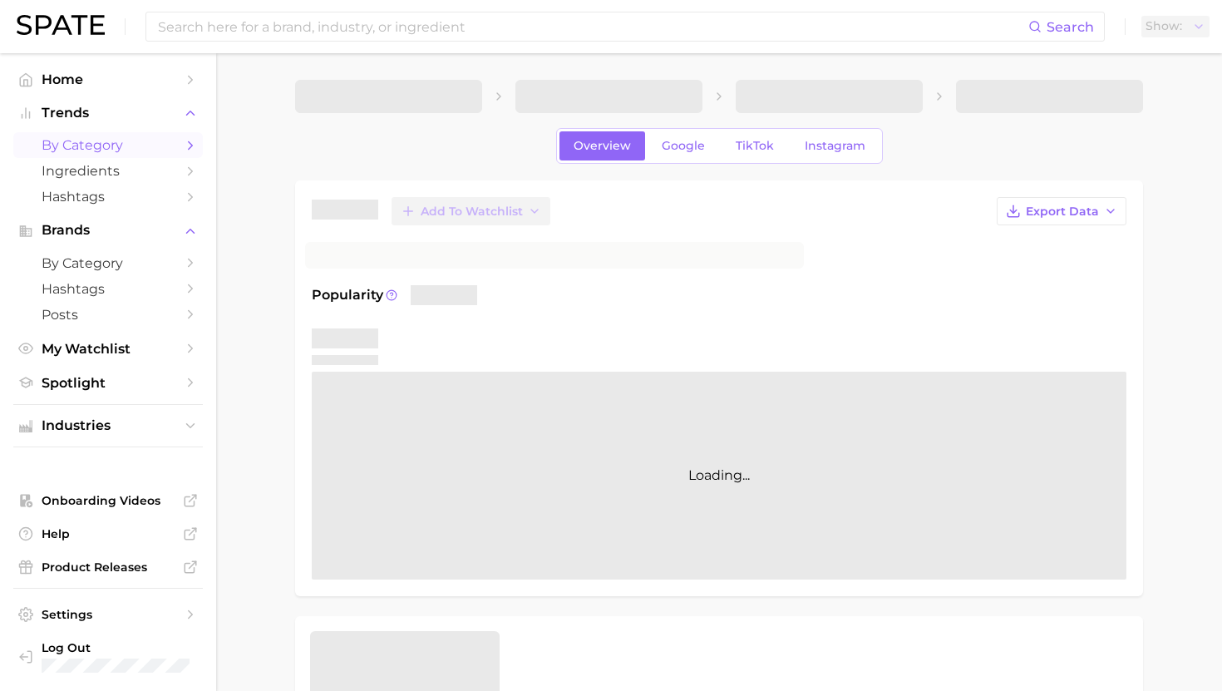
click at [95, 155] on link "by Category" at bounding box center [108, 145] width 190 height 26
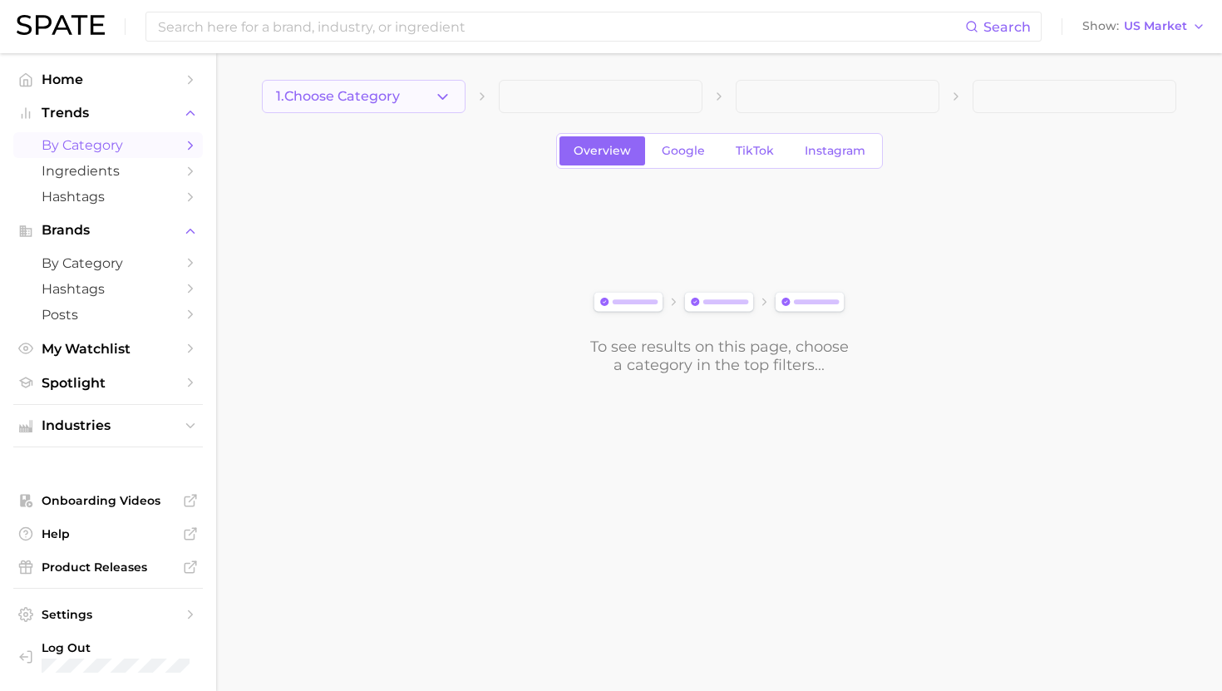
click at [377, 104] on button "1. Choose Category" at bounding box center [364, 96] width 204 height 33
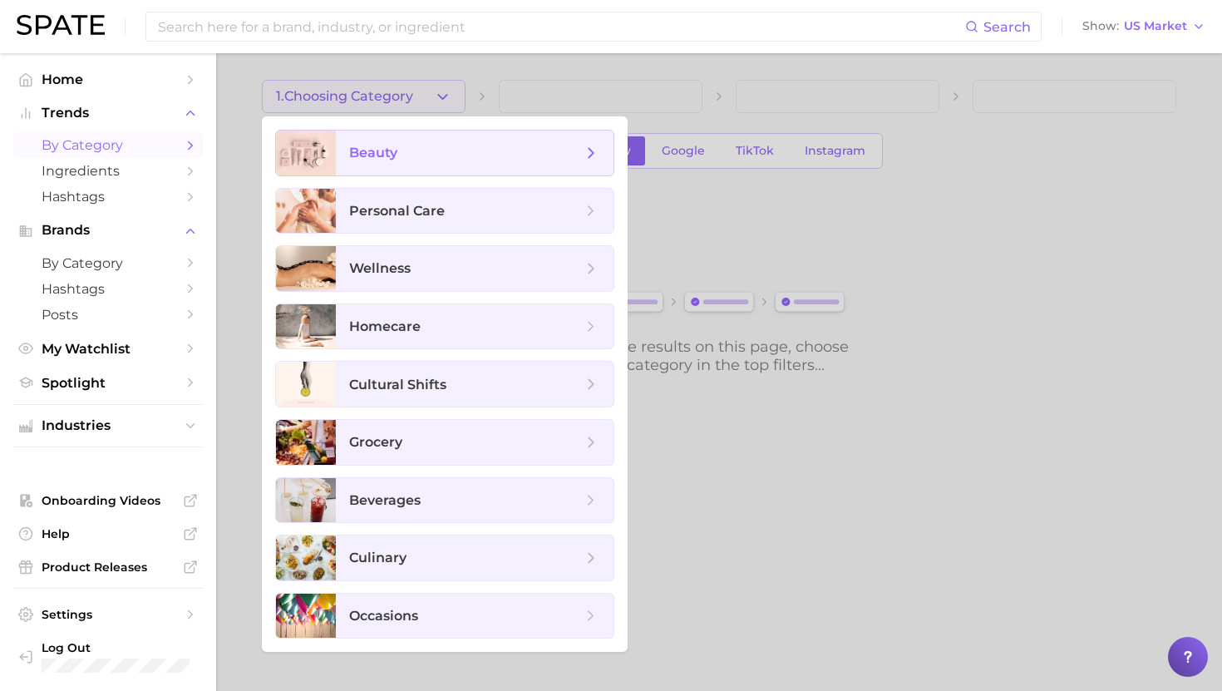
click at [410, 154] on span "beauty" at bounding box center [465, 153] width 233 height 18
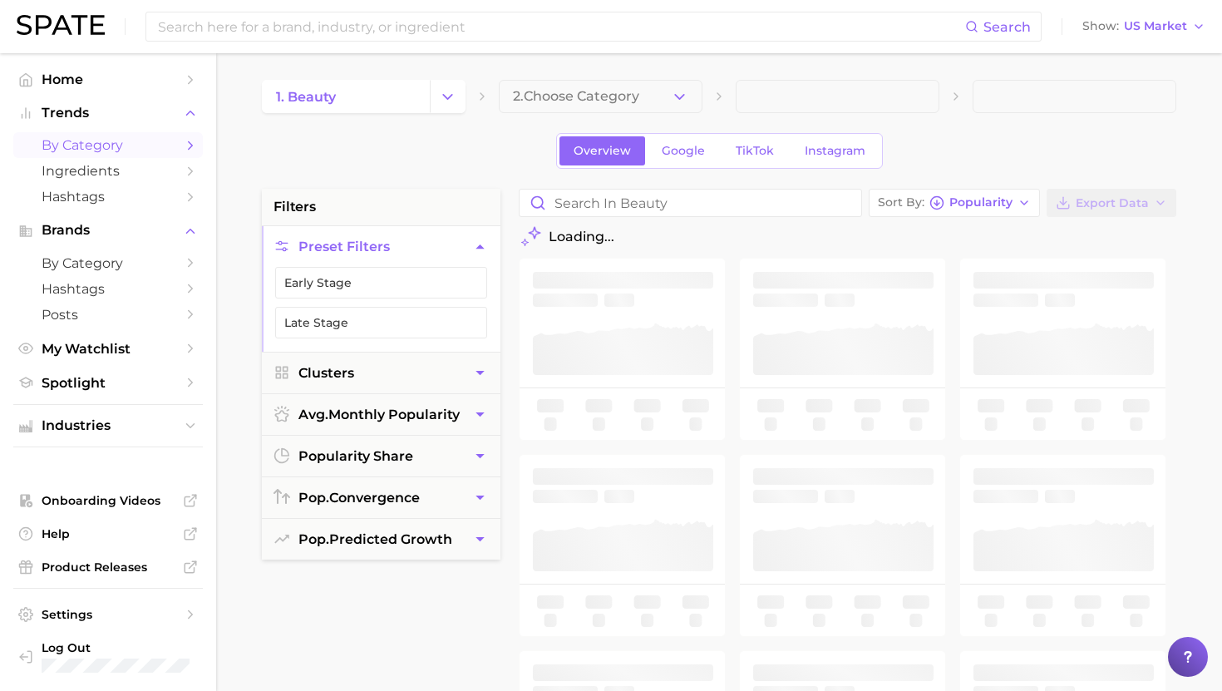
click at [614, 181] on div "1. beauty 2. Choose Category Overview Google TikTok Instagram filters Preset Fi…" at bounding box center [719, 656] width 915 height 1152
click at [617, 196] on input "Search in beauty" at bounding box center [691, 203] width 342 height 27
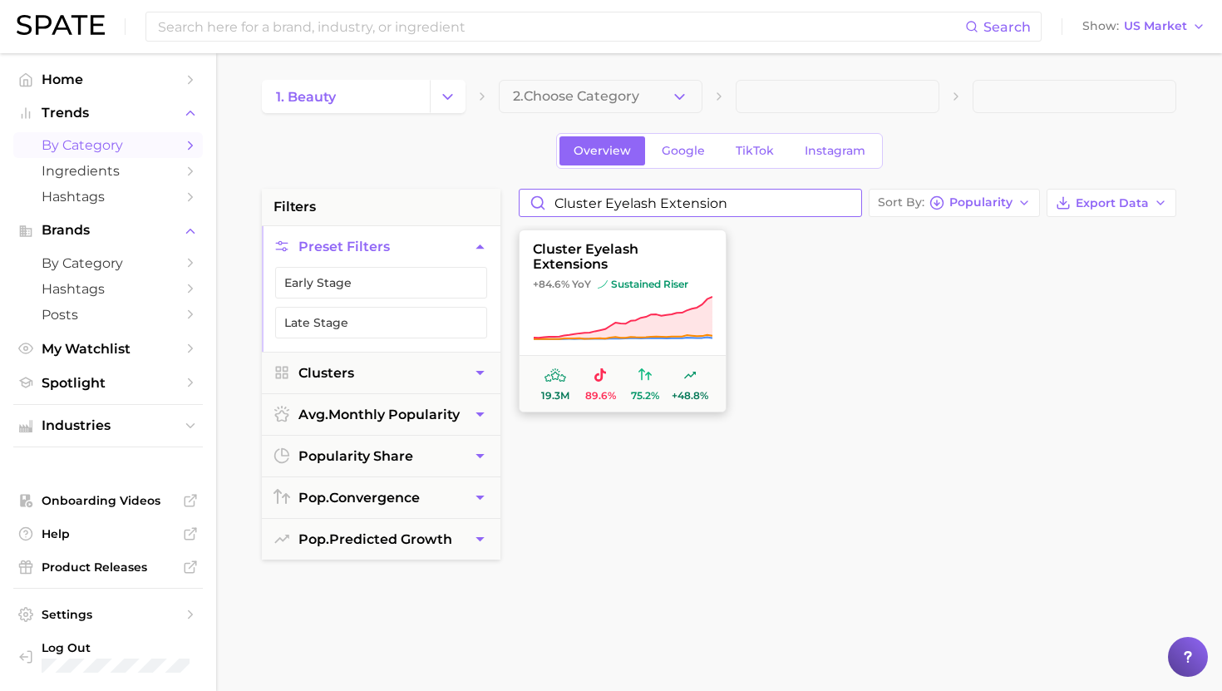
type input "cluster eyelash extension"
click at [604, 267] on span "cluster eyelash extensions" at bounding box center [623, 257] width 206 height 31
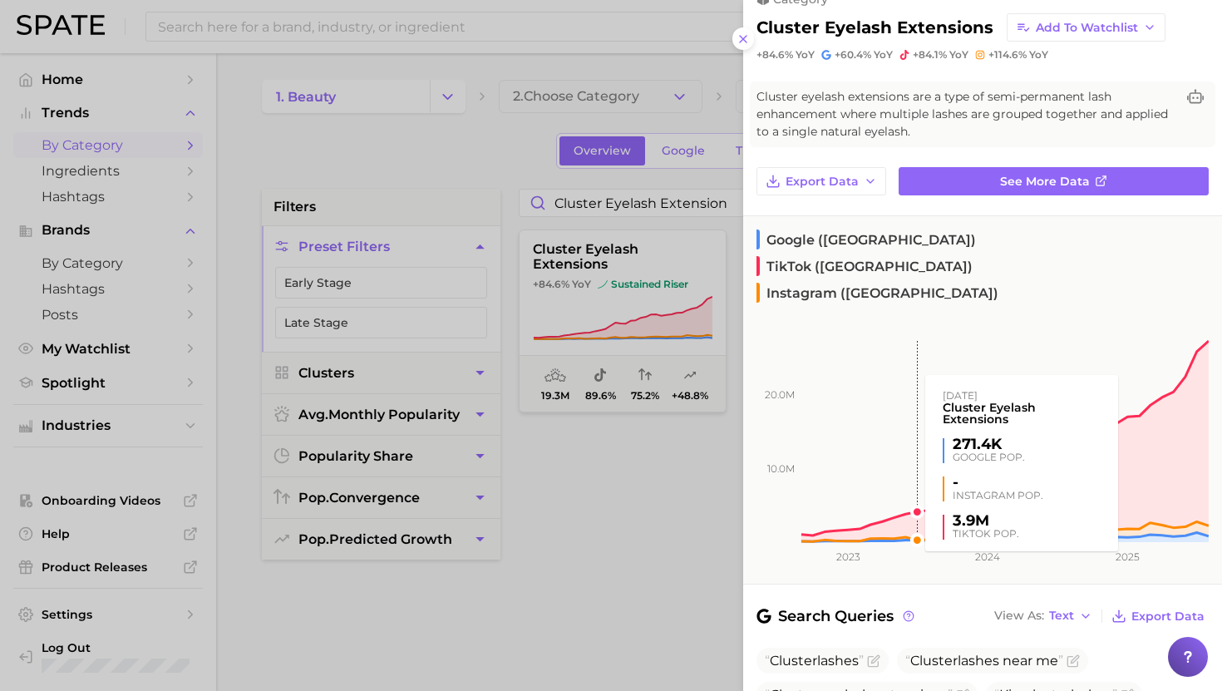
scroll to position [30, 0]
